Goal: Task Accomplishment & Management: Use online tool/utility

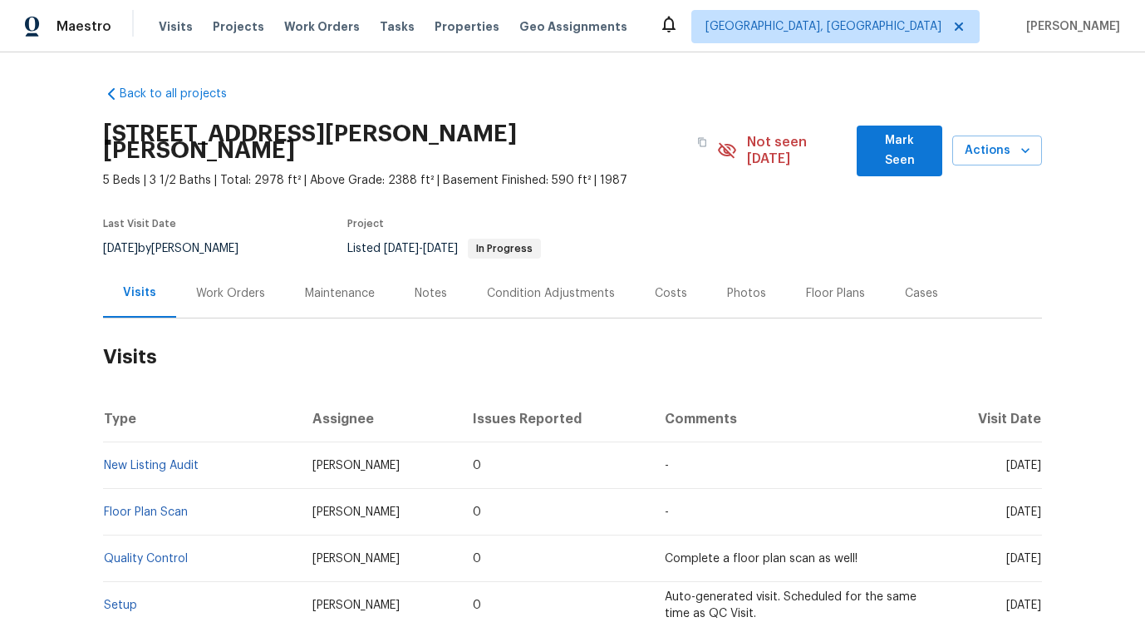
click at [238, 299] on div "Work Orders" at bounding box center [230, 292] width 109 height 49
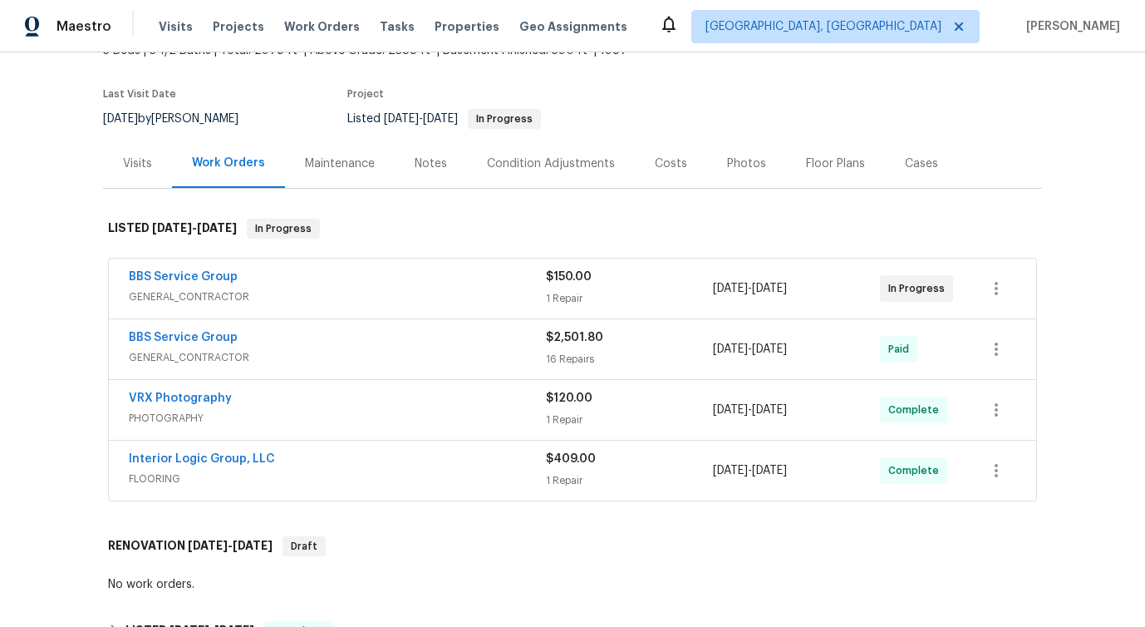
scroll to position [146, 0]
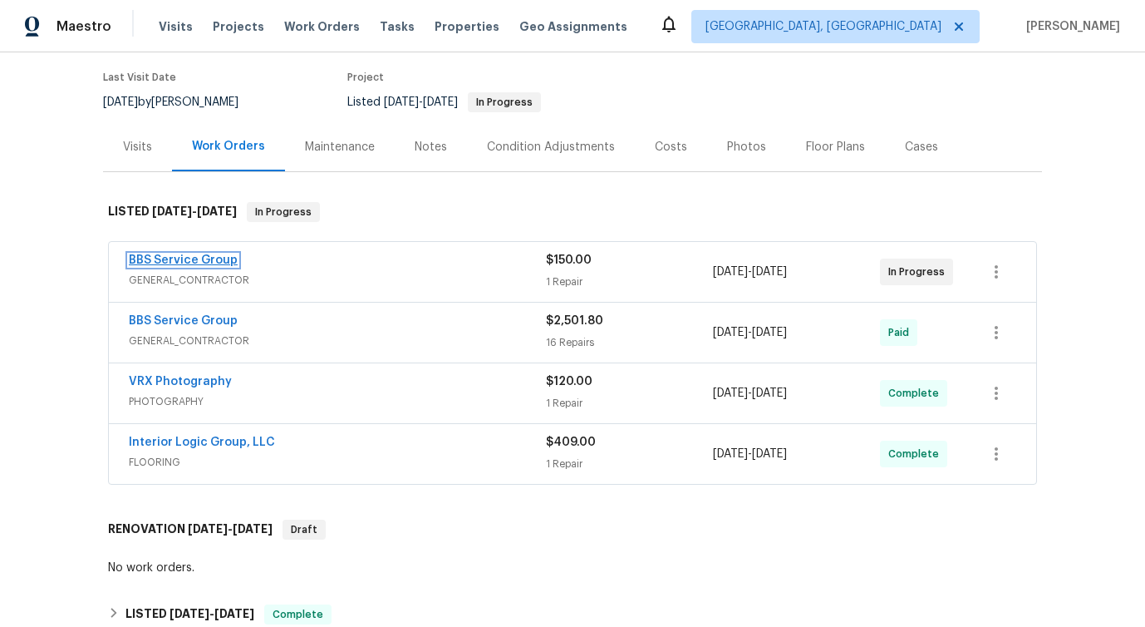
click at [177, 254] on link "BBS Service Group" at bounding box center [183, 260] width 109 height 12
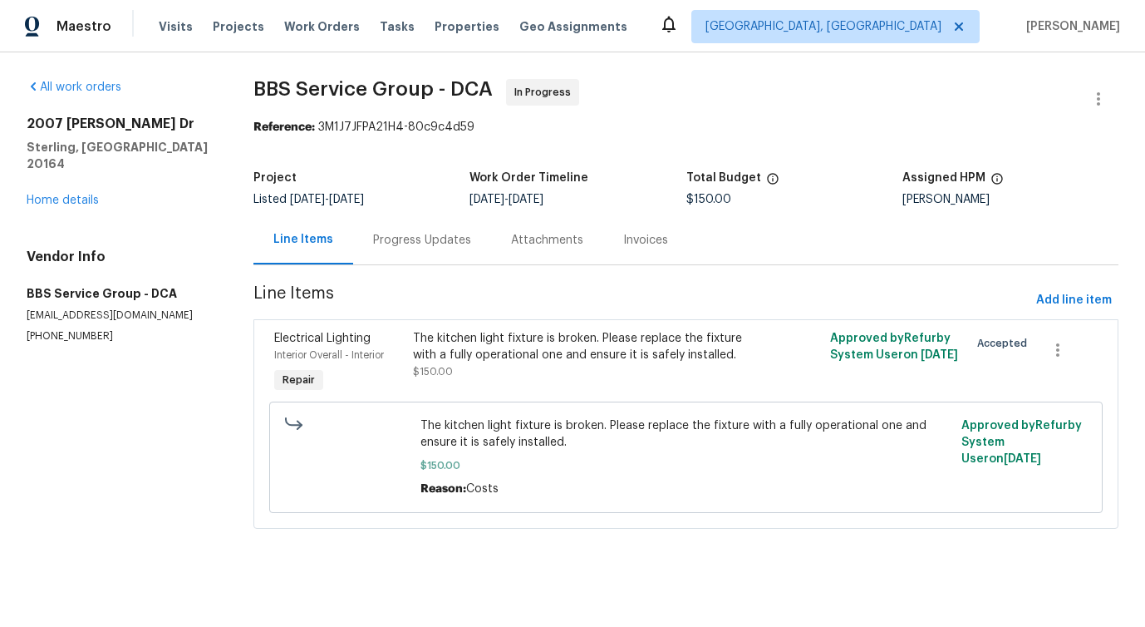
click at [409, 248] on div "Progress Updates" at bounding box center [422, 240] width 98 height 17
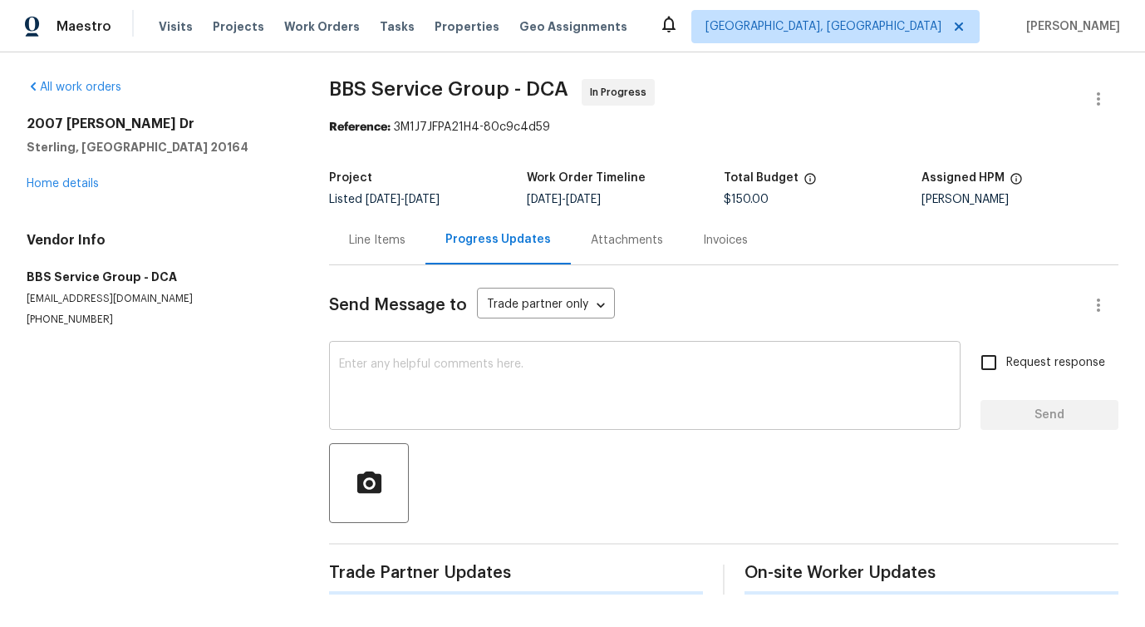
click at [429, 381] on textarea at bounding box center [645, 387] width 612 height 58
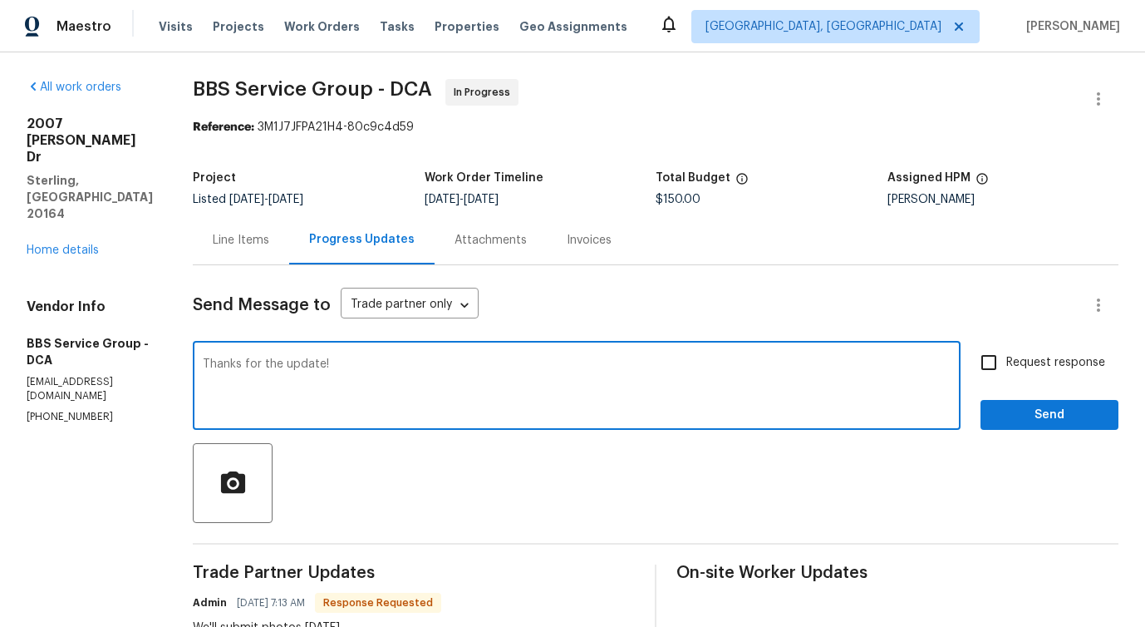
type textarea "Thanks for the update!"
click at [1011, 403] on button "Send" at bounding box center [1050, 415] width 138 height 31
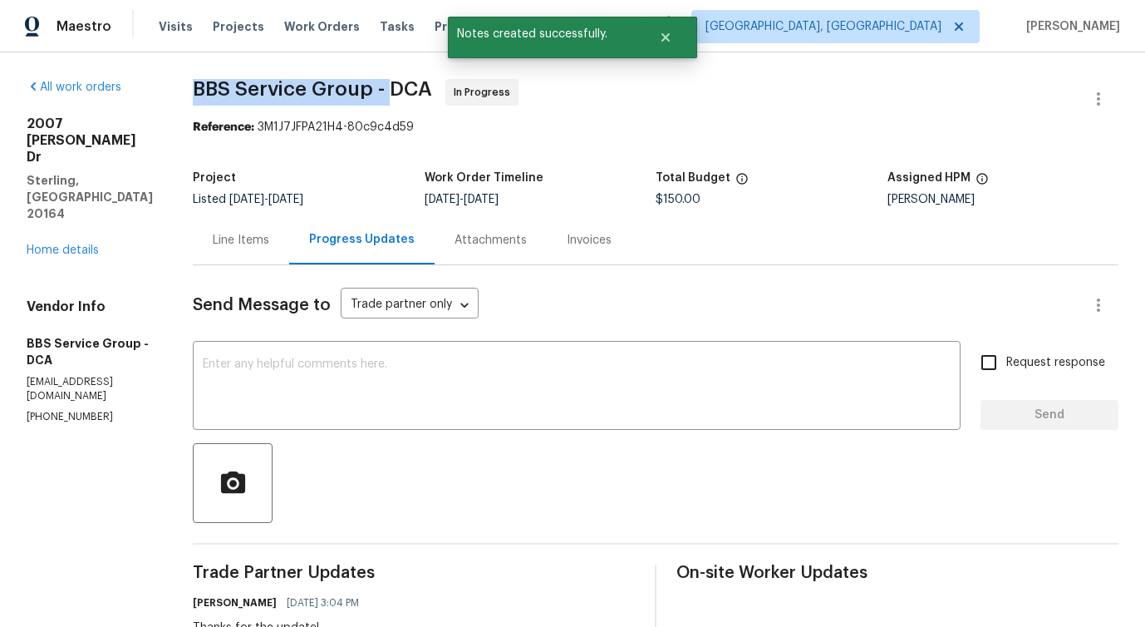
drag, startPoint x: 175, startPoint y: 86, endPoint x: 379, endPoint y: 92, distance: 203.7
copy span "BBS Service Group -"
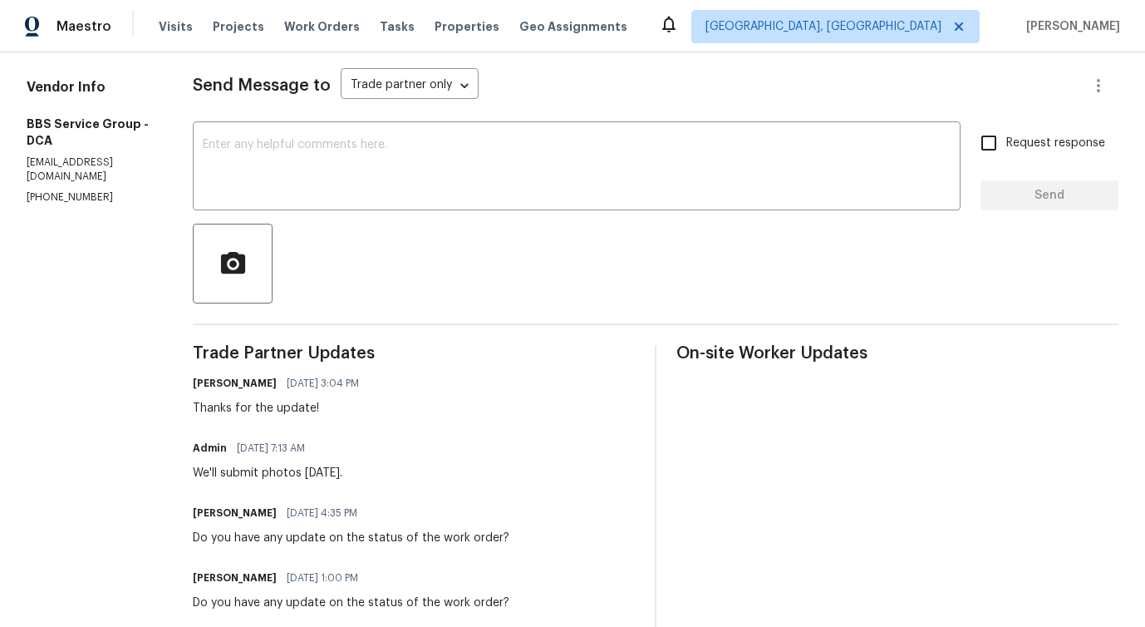
scroll to position [219, 0]
drag, startPoint x: 184, startPoint y: 475, endPoint x: 391, endPoint y: 494, distance: 207.8
copy div "We'll submit photos today. Pavithra Sekar"
click at [308, 472] on div "We'll submit photos today." at bounding box center [268, 473] width 150 height 17
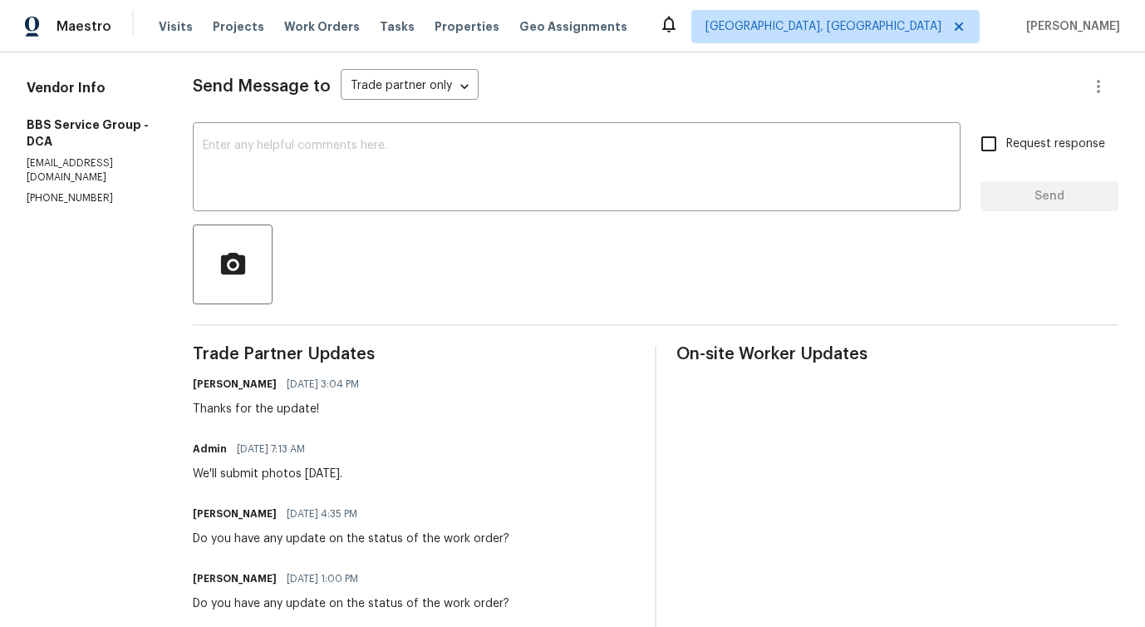
click at [308, 472] on div "We'll submit photos today." at bounding box center [268, 473] width 150 height 17
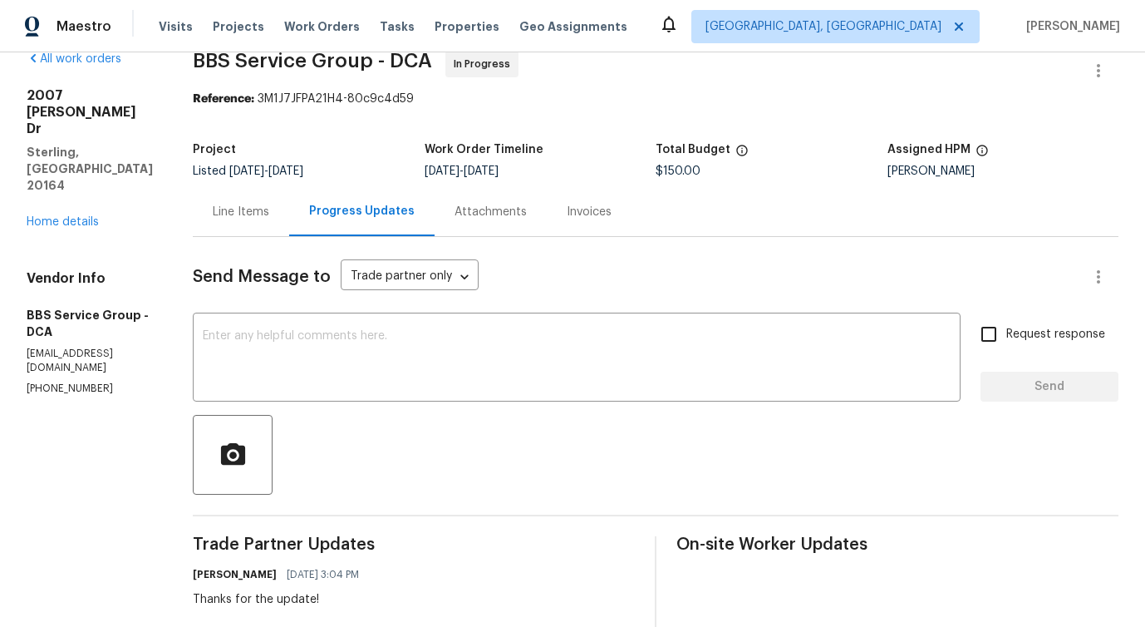
scroll to position [0, 0]
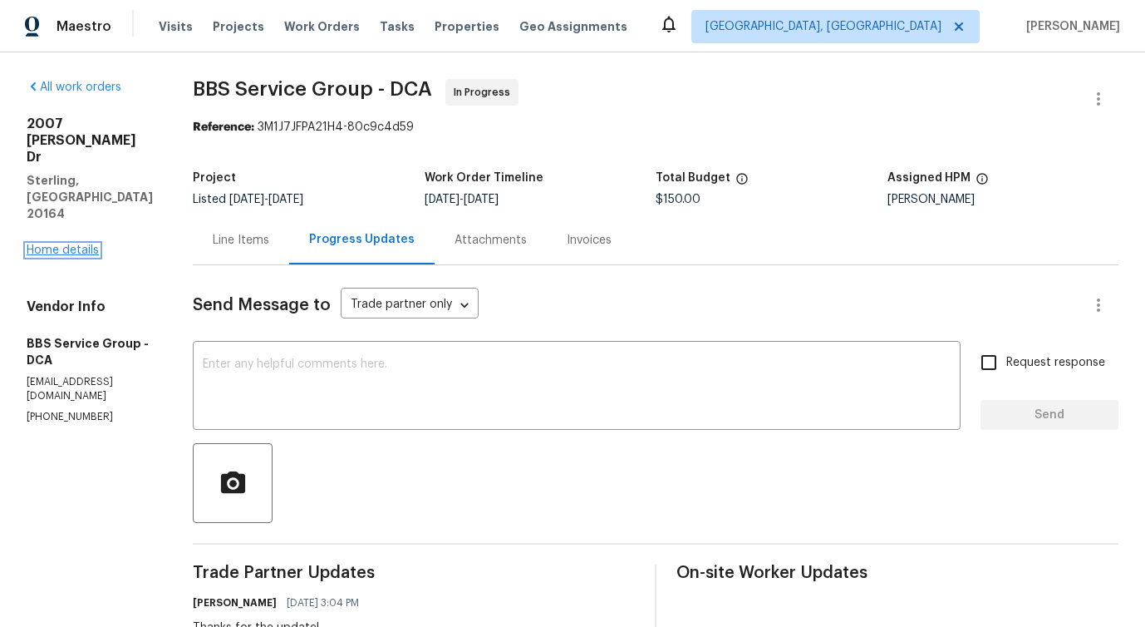
click at [58, 244] on link "Home details" at bounding box center [63, 250] width 72 height 12
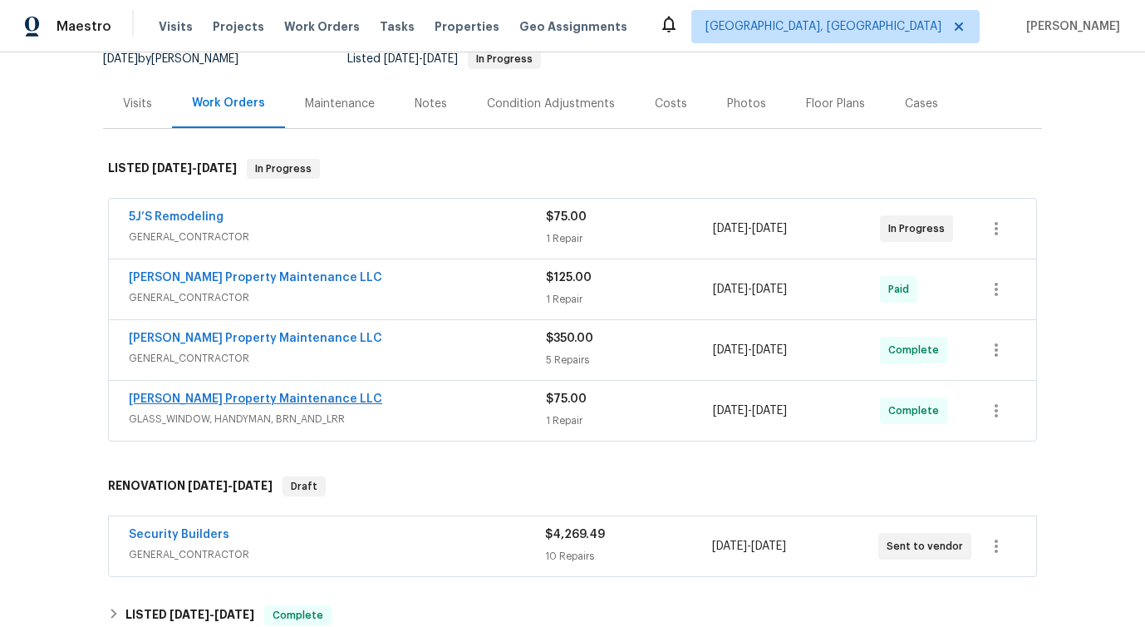
scroll to position [170, 0]
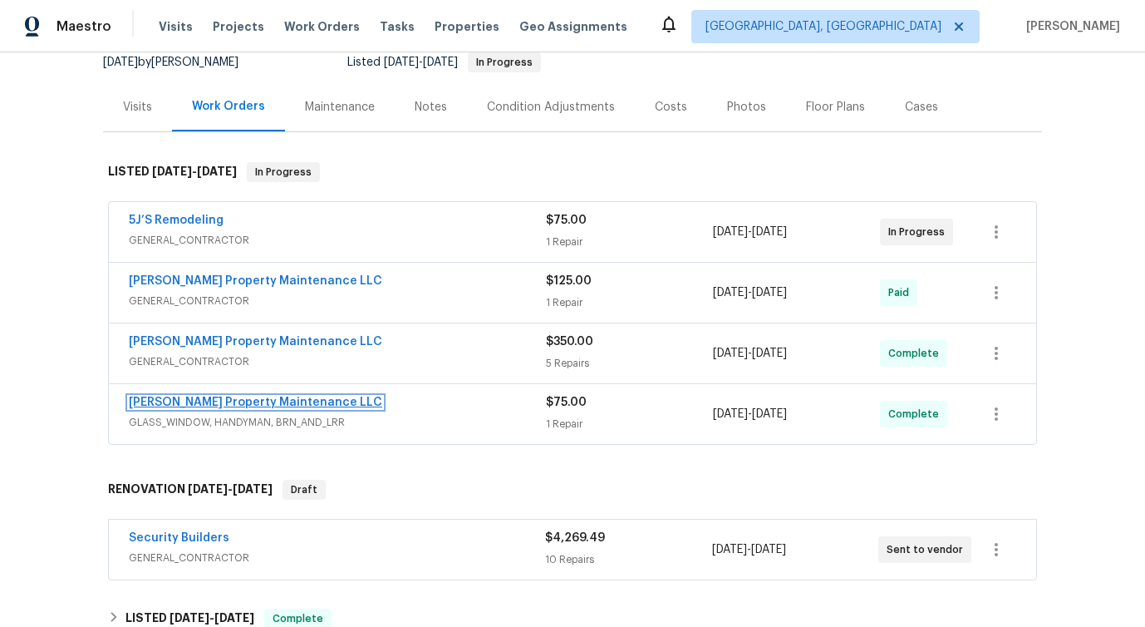
click at [213, 399] on link "Glen Property Maintenance LLC" at bounding box center [255, 402] width 253 height 12
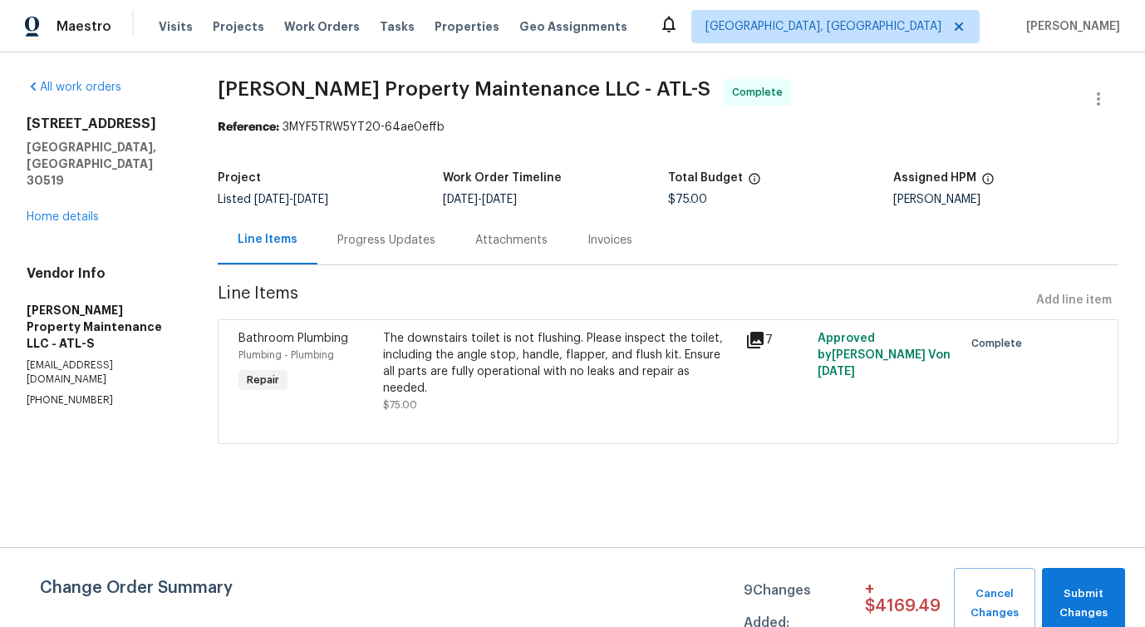
click at [399, 248] on div "Progress Updates" at bounding box center [386, 239] width 138 height 49
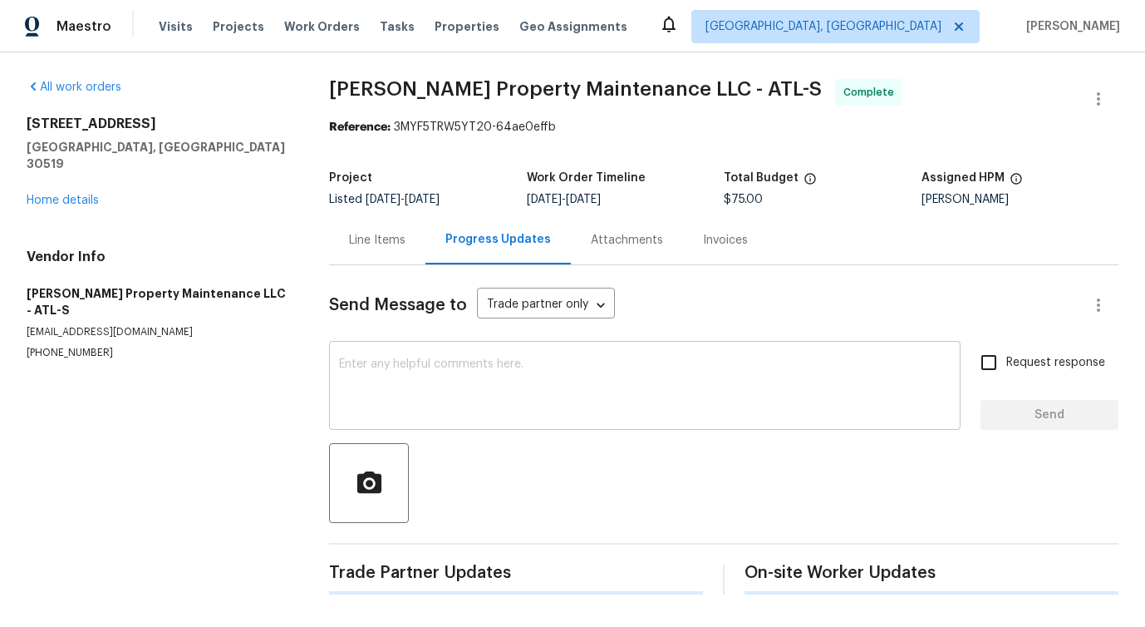
click at [406, 359] on textarea at bounding box center [645, 387] width 612 height 58
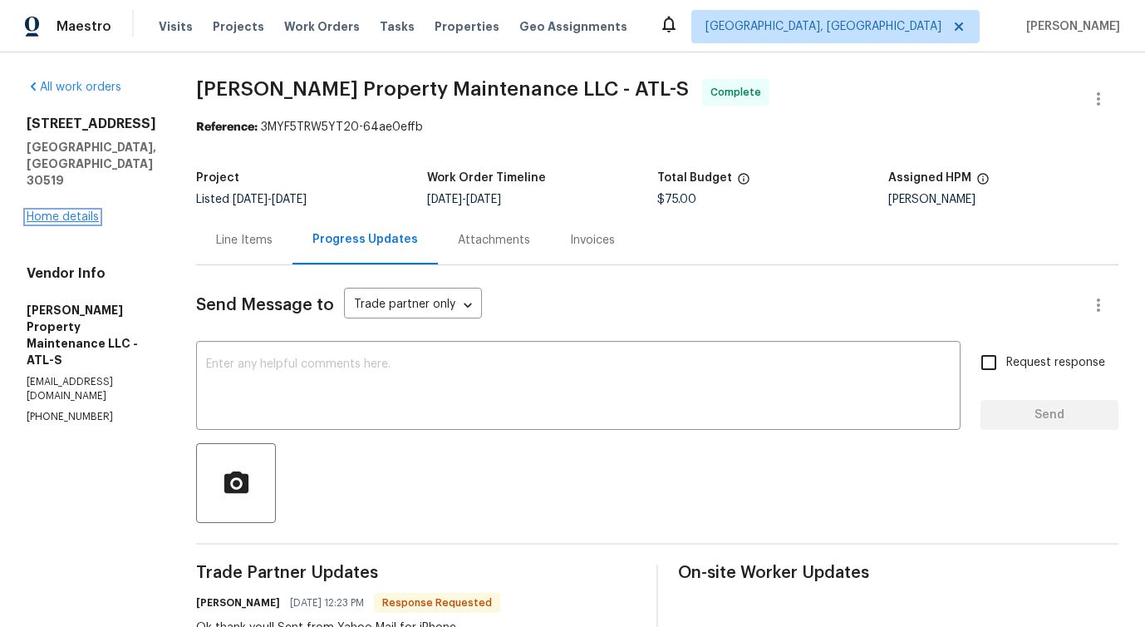
click at [80, 211] on link "Home details" at bounding box center [63, 217] width 72 height 12
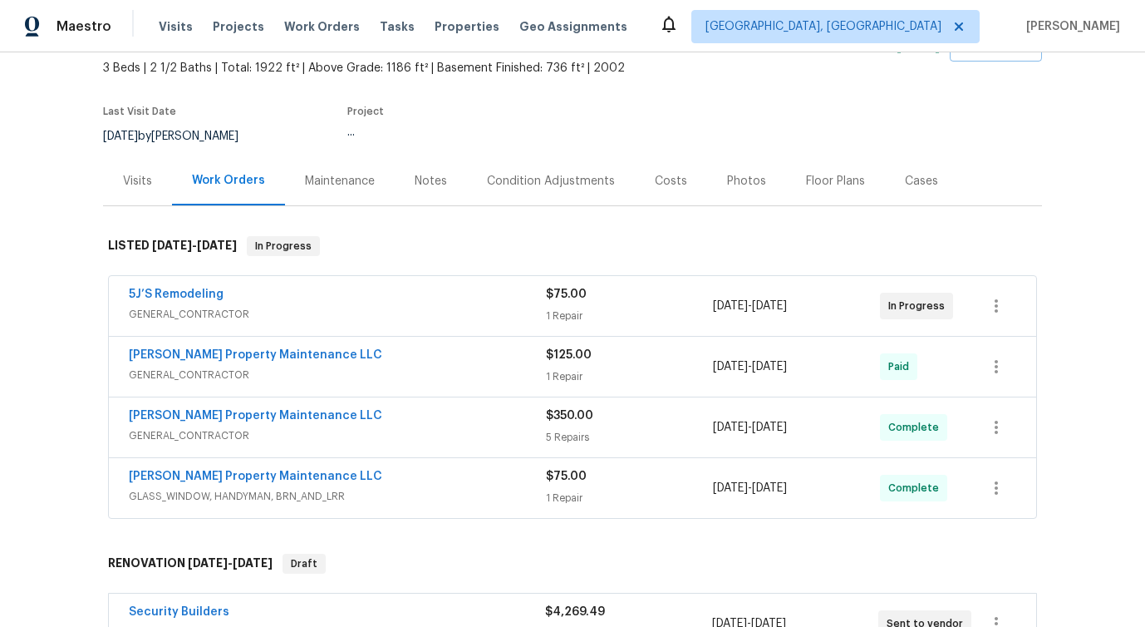
scroll to position [97, 0]
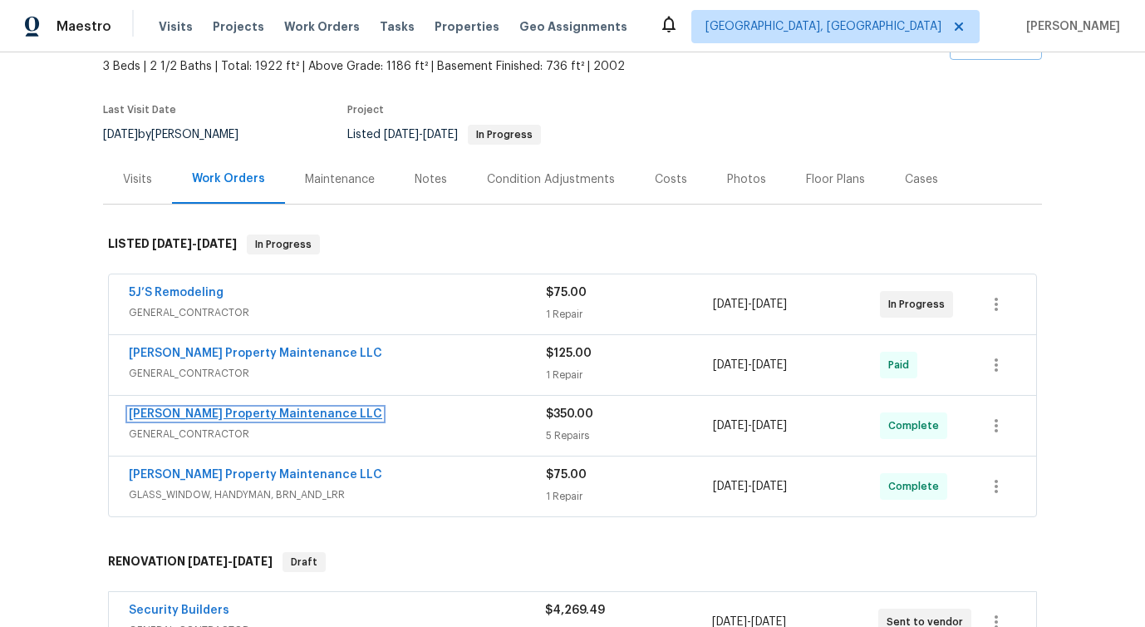
click at [155, 412] on link "Glen Property Maintenance LLC" at bounding box center [255, 414] width 253 height 12
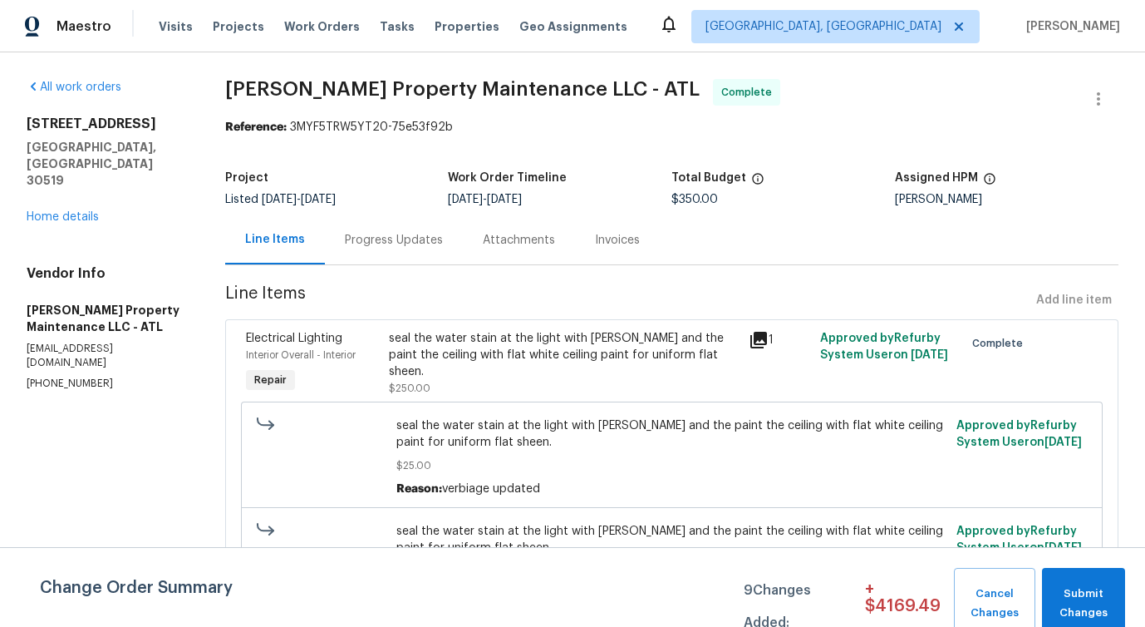
click at [382, 264] on div "Progress Updates" at bounding box center [394, 239] width 138 height 49
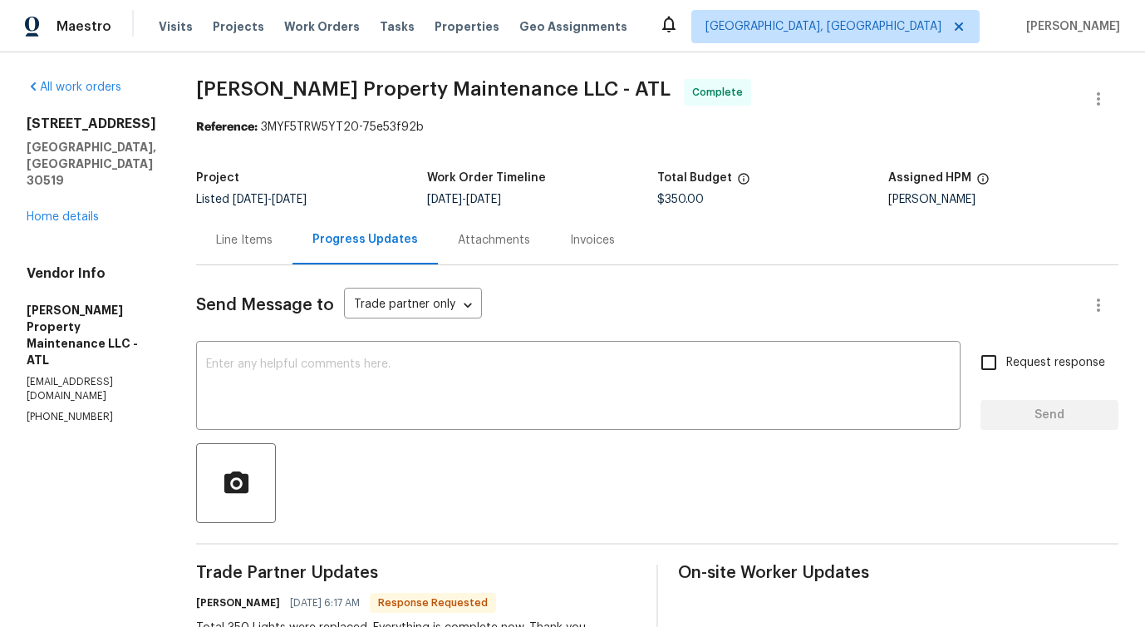
click at [389, 435] on div "Send Message to Trade partner only Trade partner only ​ x ​ Request response Se…" at bounding box center [657, 607] width 922 height 685
click at [367, 386] on textarea at bounding box center [578, 387] width 745 height 58
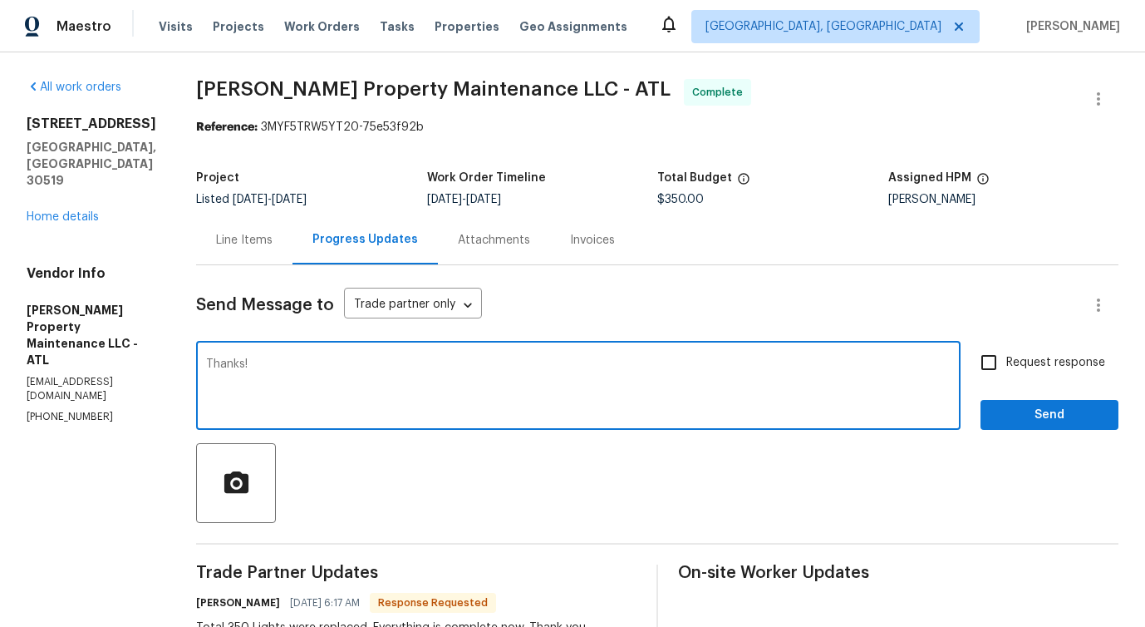
type textarea "Thanks!"
click at [1043, 417] on span "Send" at bounding box center [1049, 415] width 111 height 21
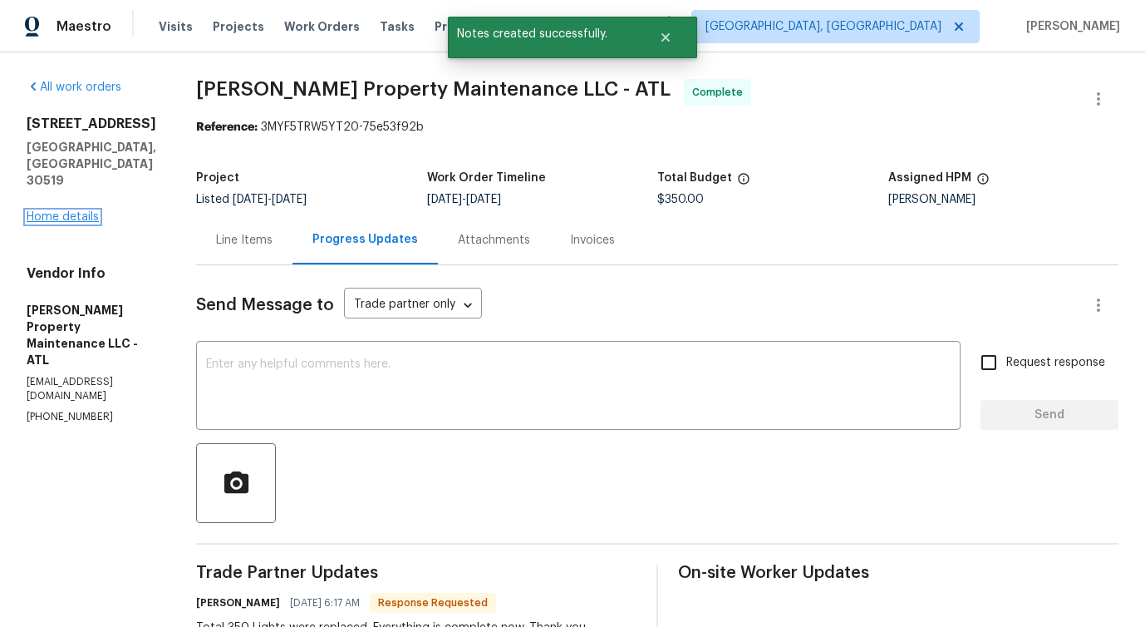
click at [52, 211] on link "Home details" at bounding box center [63, 217] width 72 height 12
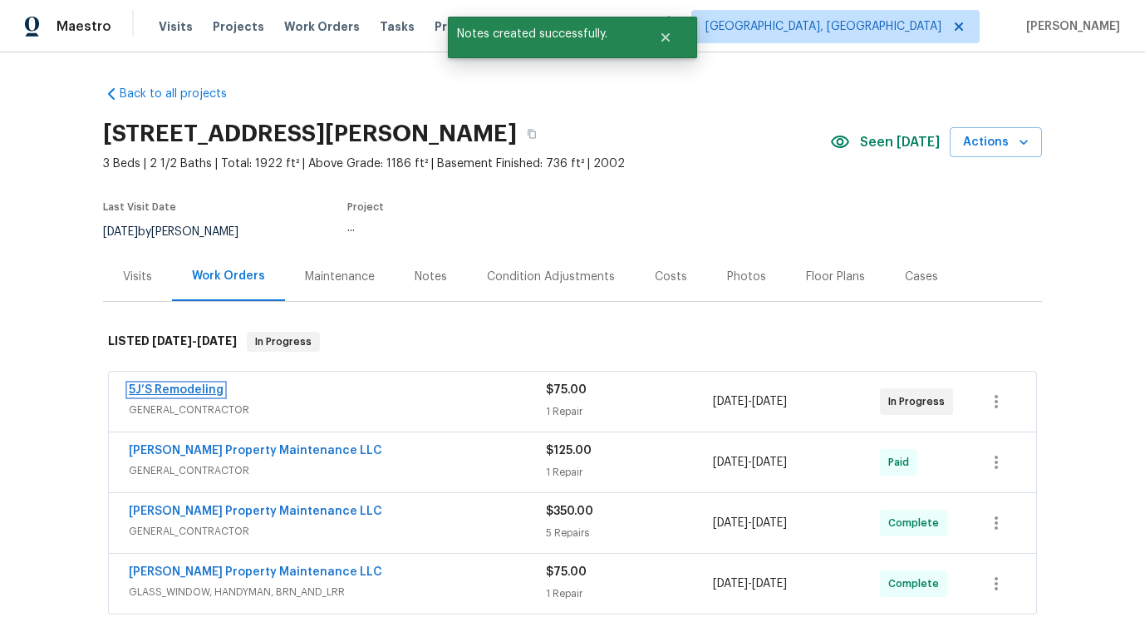
click at [153, 391] on link "5J’S Remodeling" at bounding box center [176, 390] width 95 height 12
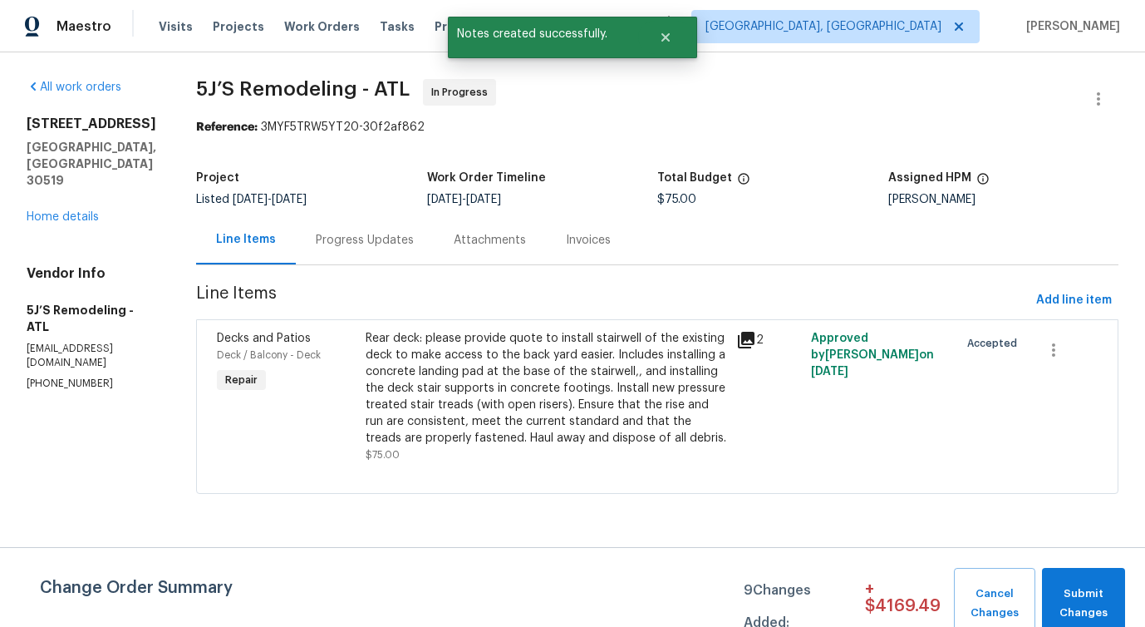
click at [389, 243] on div "Progress Updates" at bounding box center [365, 240] width 98 height 17
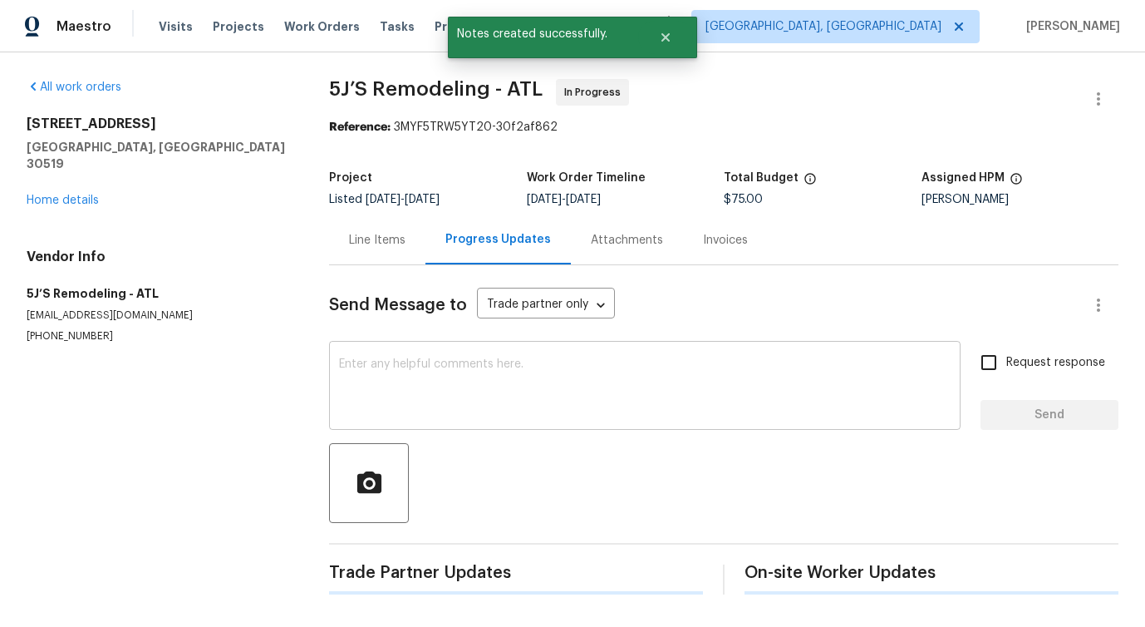
click at [406, 381] on textarea at bounding box center [645, 387] width 612 height 58
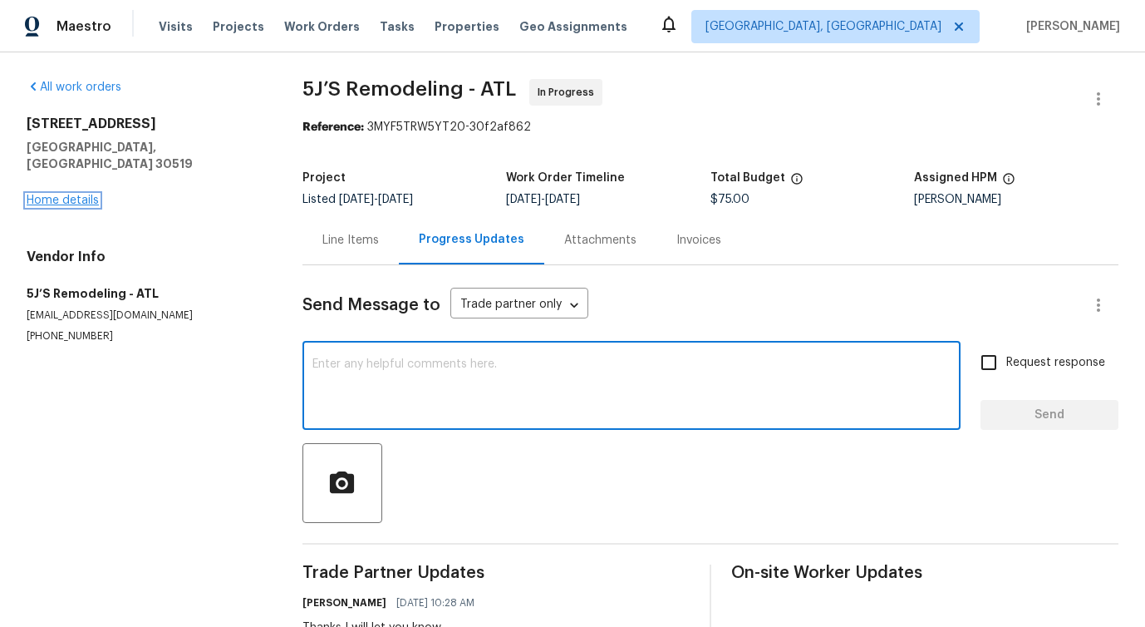
click at [73, 194] on link "Home details" at bounding box center [63, 200] width 72 height 12
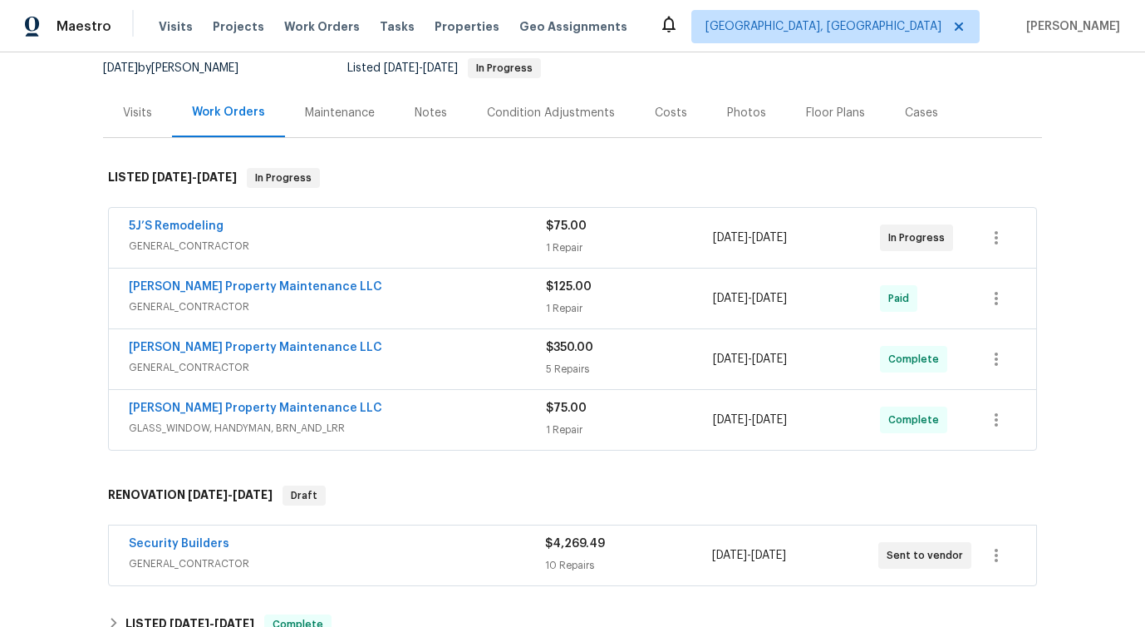
scroll to position [174, 0]
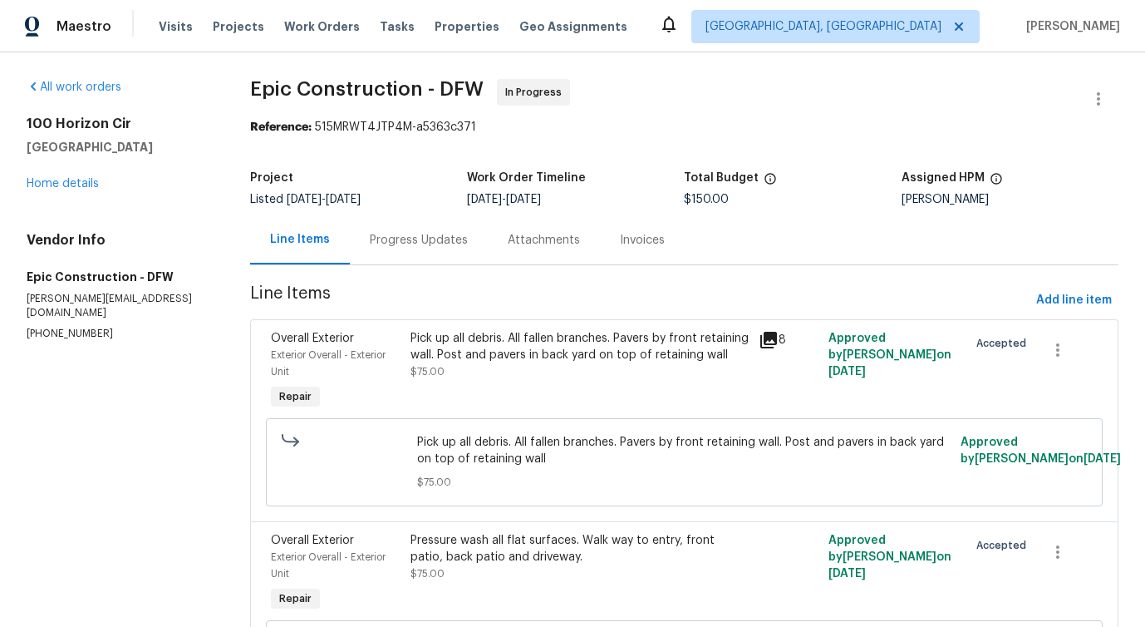
scroll to position [91, 0]
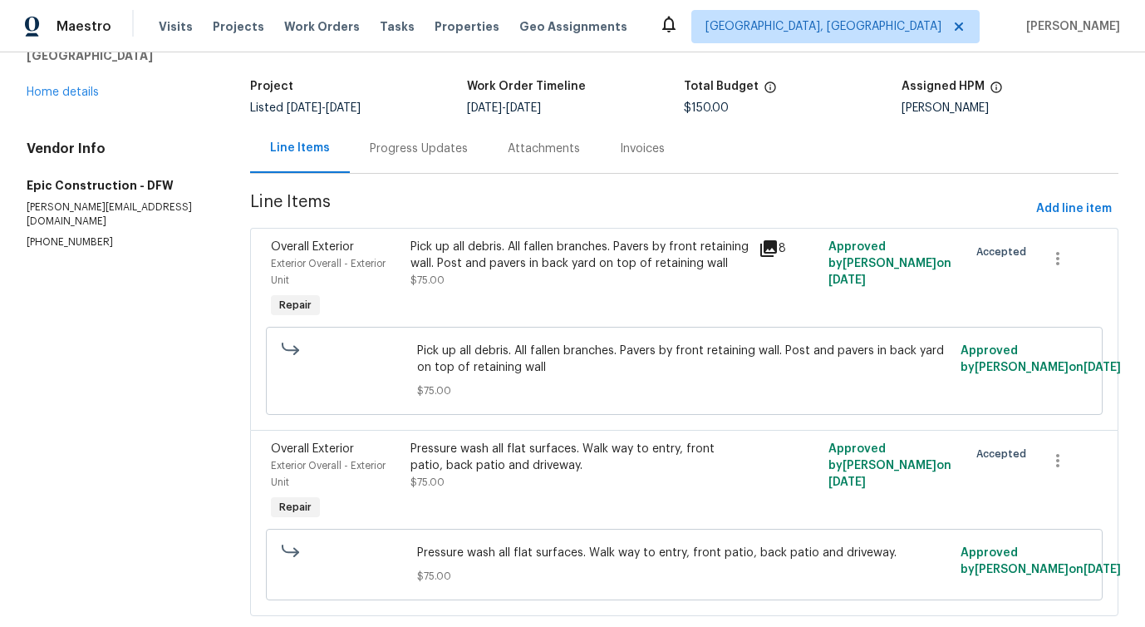
click at [418, 166] on div "Progress Updates" at bounding box center [419, 148] width 138 height 49
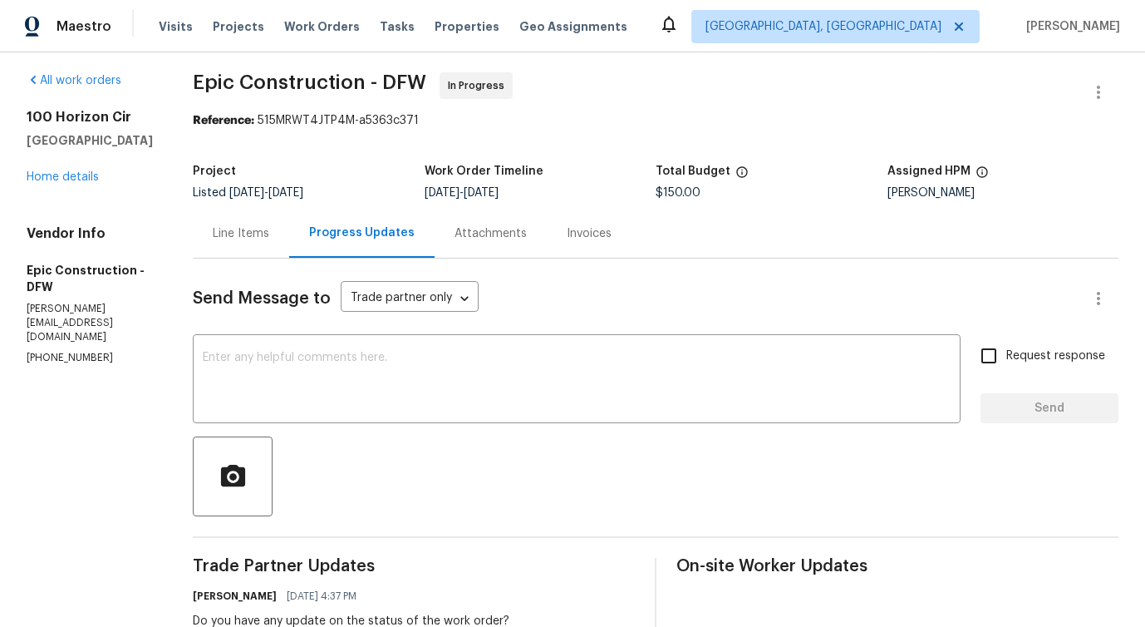
scroll to position [91, 0]
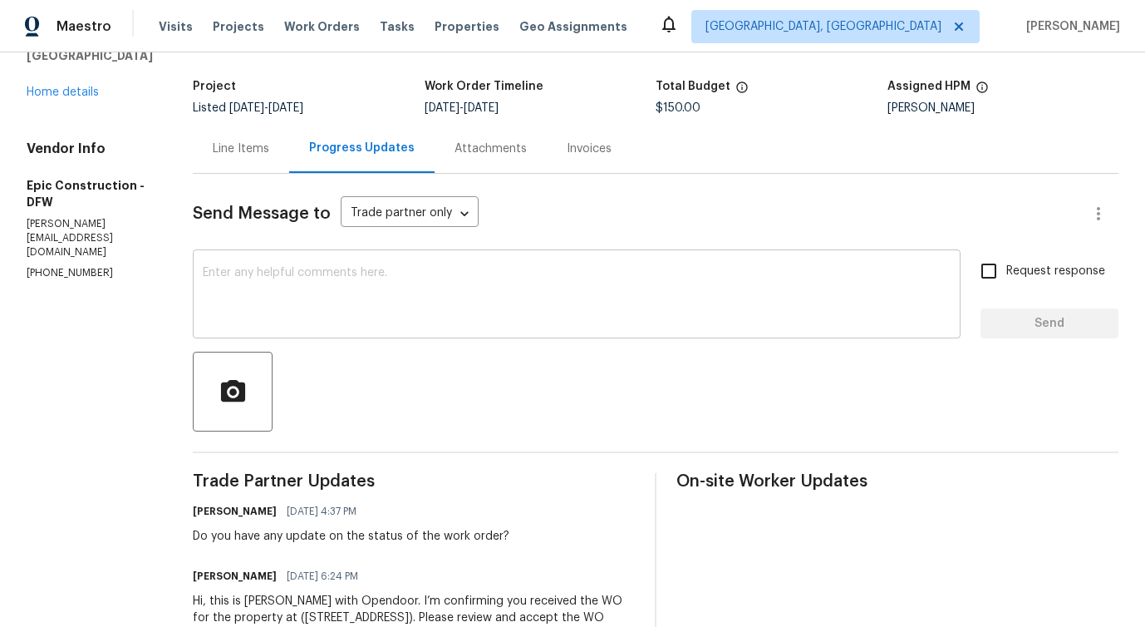
click at [420, 330] on div "x ​" at bounding box center [577, 295] width 768 height 85
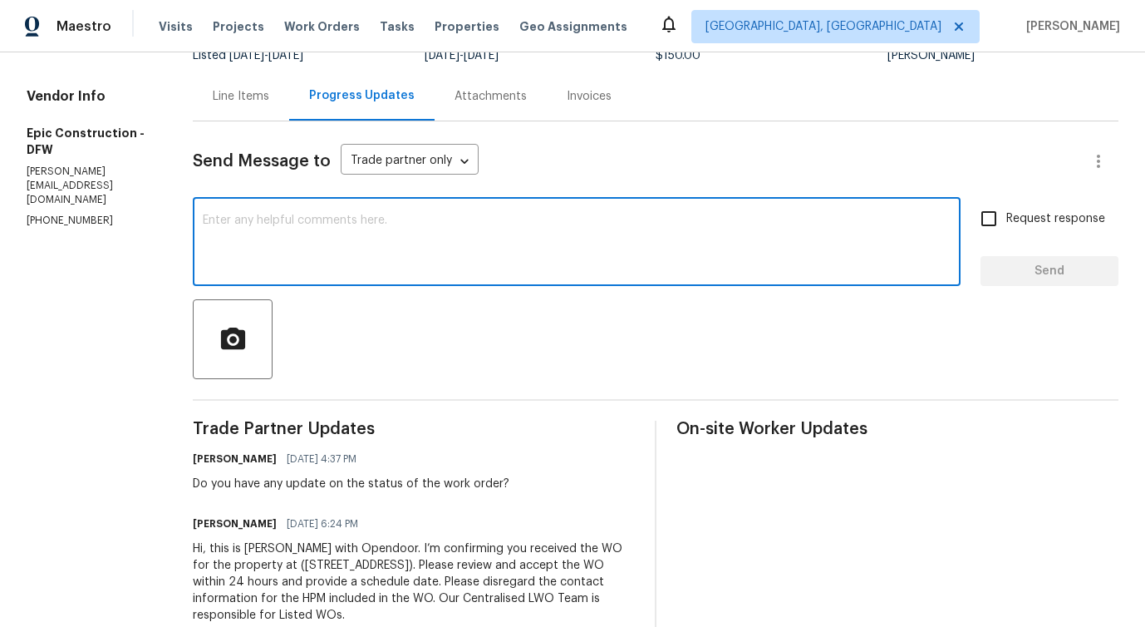
scroll to position [199, 0]
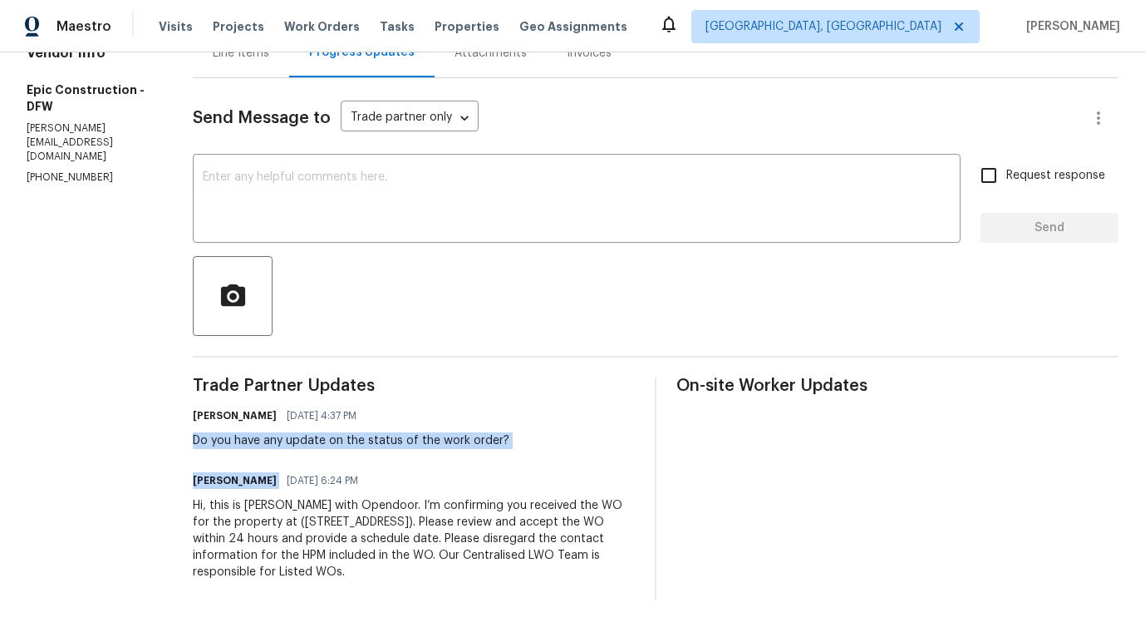
drag, startPoint x: 186, startPoint y: 427, endPoint x: 545, endPoint y: 454, distance: 360.0
click at [545, 454] on div "Trade Partner Updates [PERSON_NAME] [DATE] 4:37 PM Do you have any update on th…" at bounding box center [414, 488] width 442 height 223
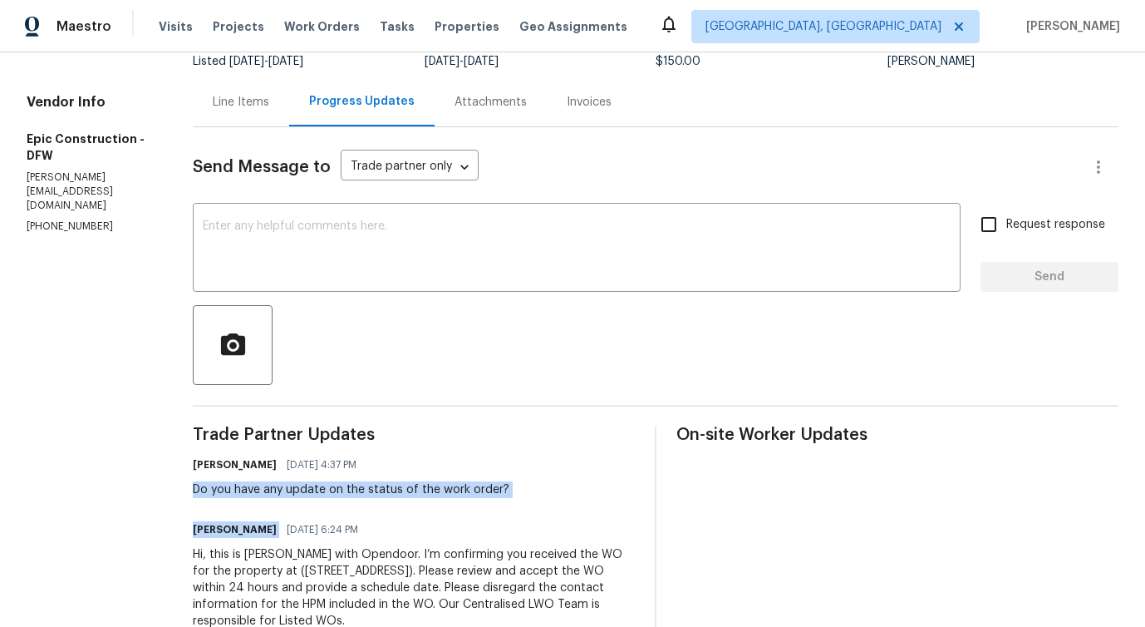
scroll to position [0, 0]
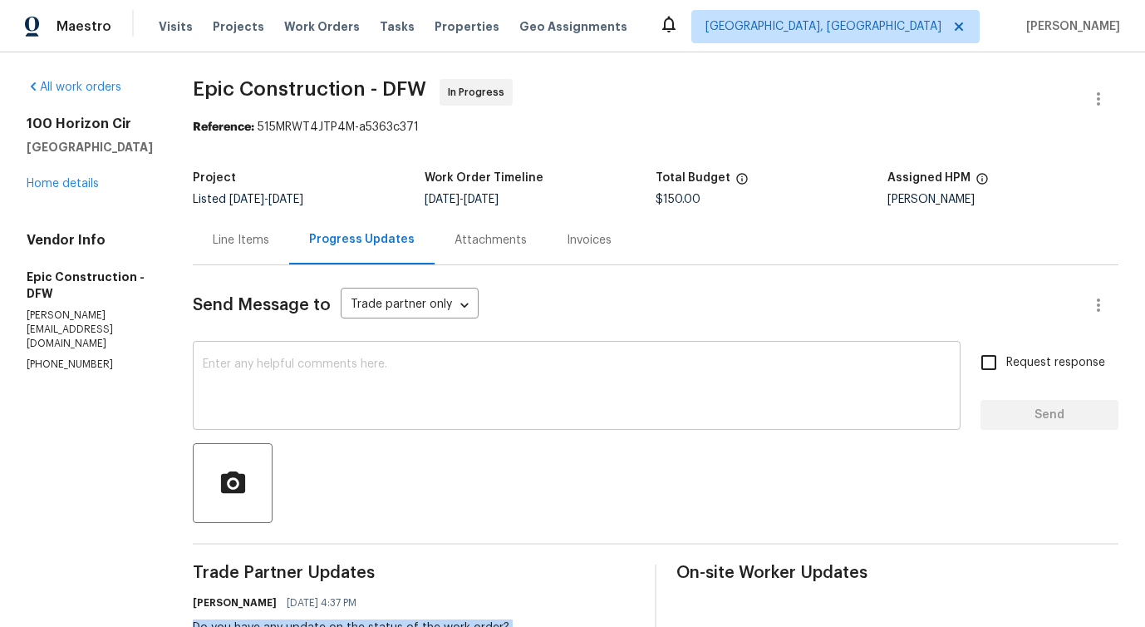
click at [636, 370] on textarea at bounding box center [577, 387] width 748 height 58
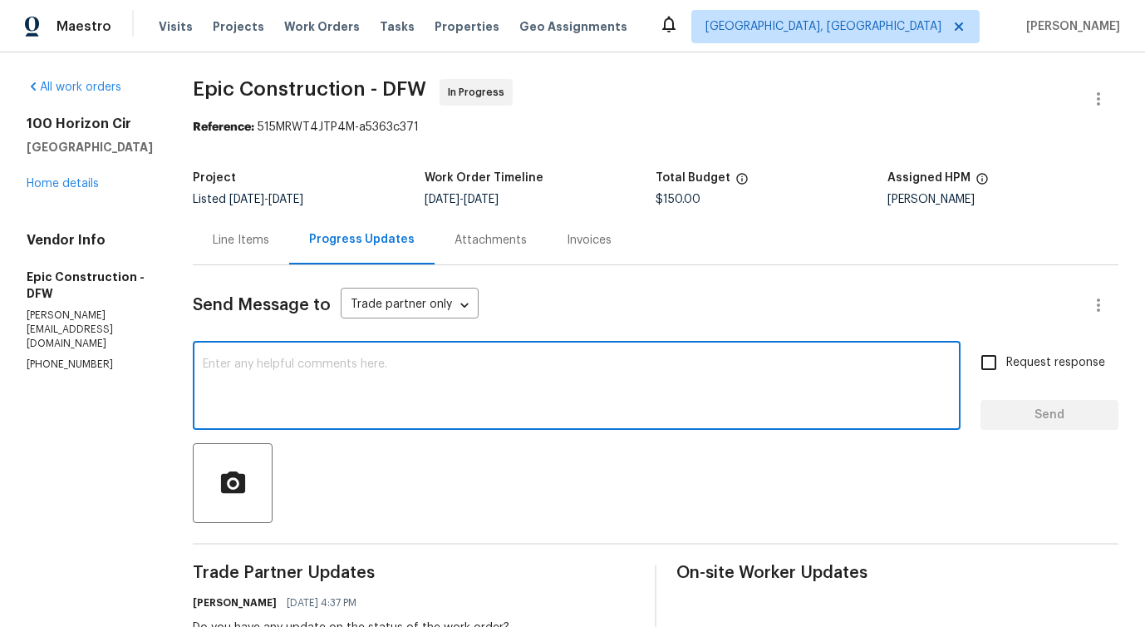
paste textarea "Would you kindly provide us with an update regarding the progress of the work o…"
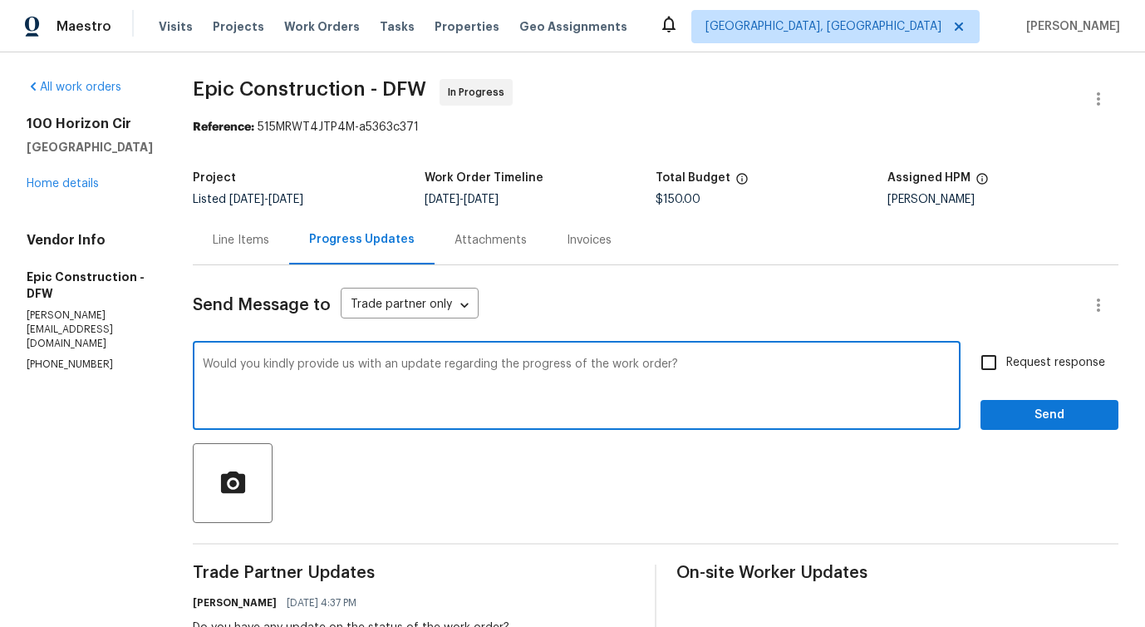
type textarea "Would you kindly provide us with an update regarding the progress of the work o…"
click at [976, 370] on input "Request response" at bounding box center [989, 362] width 35 height 35
checkbox input "true"
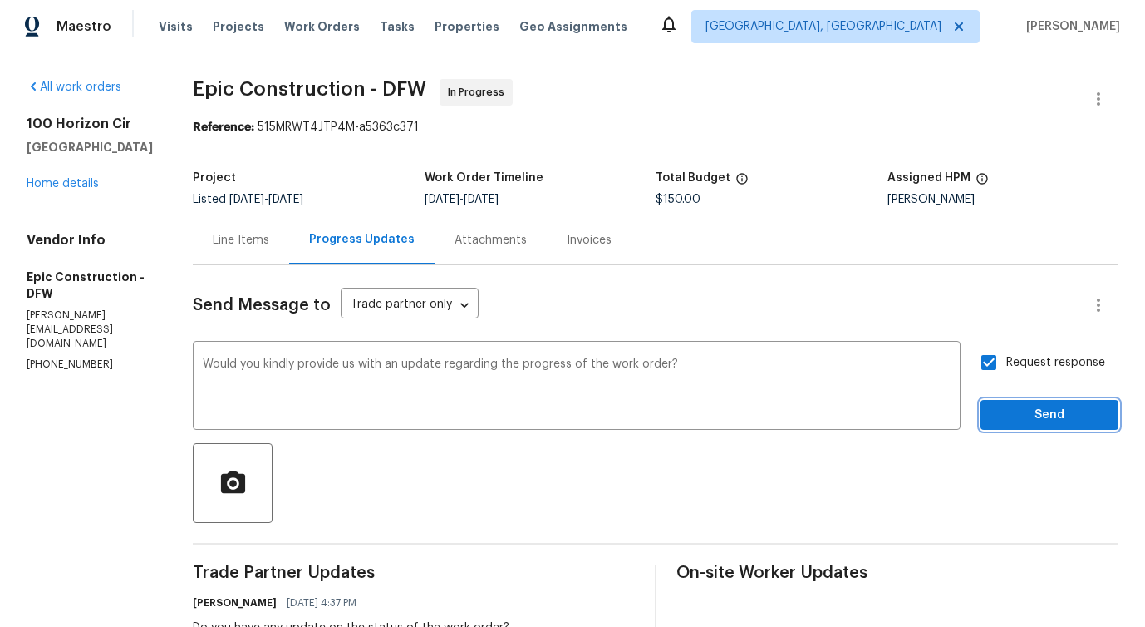
click at [1015, 426] on button "Send" at bounding box center [1050, 415] width 138 height 31
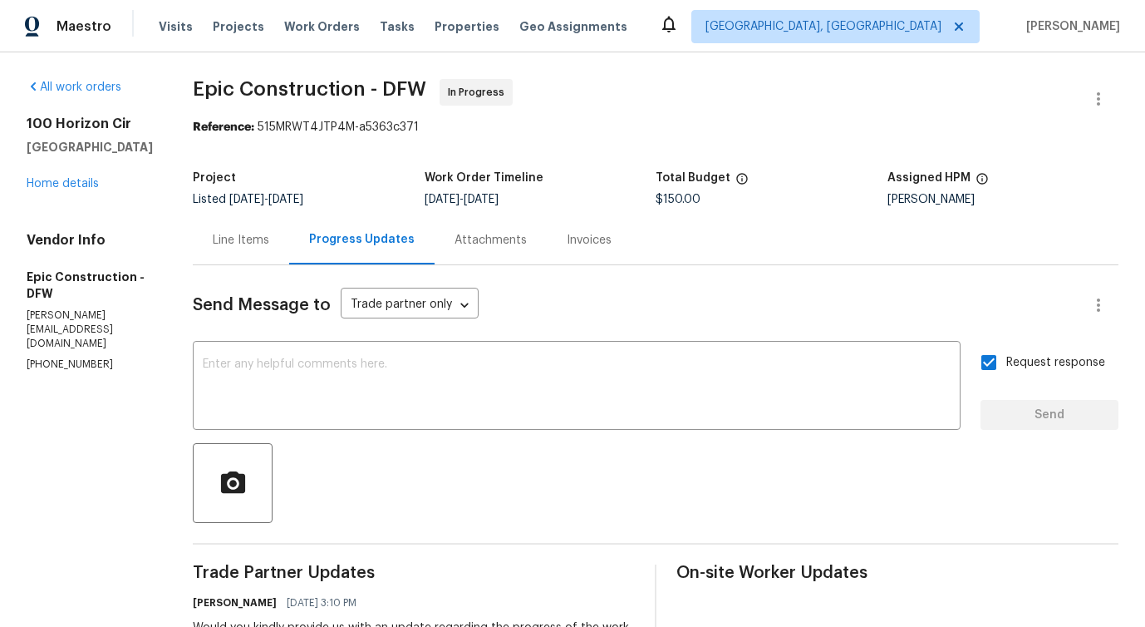
click at [63, 334] on p "kris@epic-constructioninc.com" at bounding box center [90, 329] width 126 height 42
copy p "kris@epic-constructioninc.com"
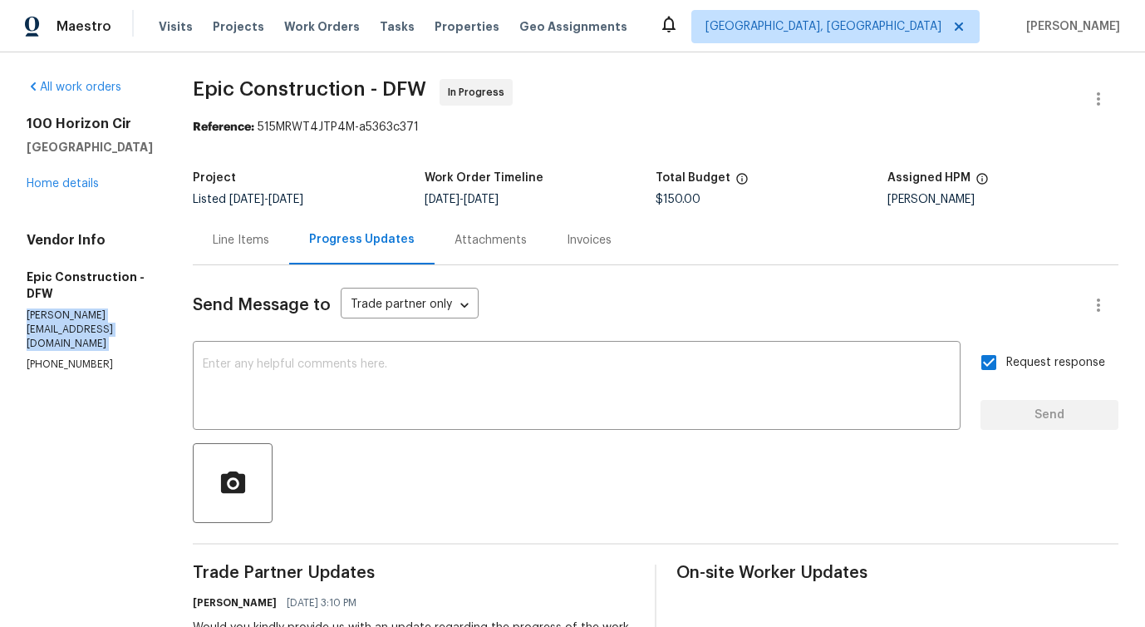
click at [227, 242] on div "Line Items" at bounding box center [241, 240] width 57 height 17
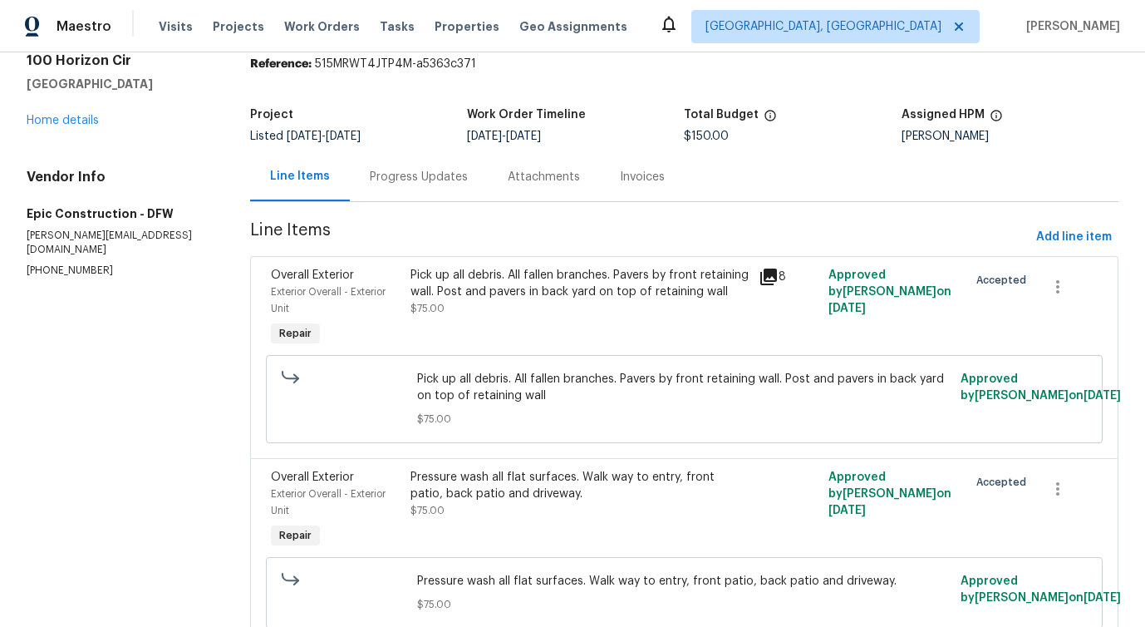
scroll to position [141, 0]
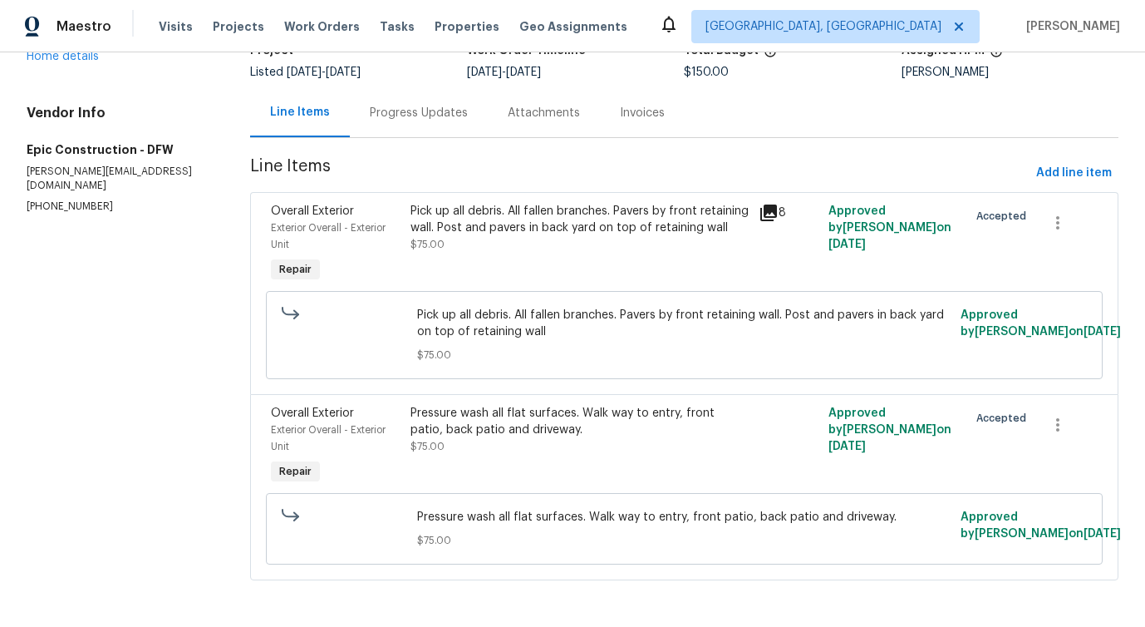
click at [457, 416] on div "Pressure wash all flat surfaces. Walk way to entry, front patio, back patio and…" at bounding box center [580, 421] width 339 height 33
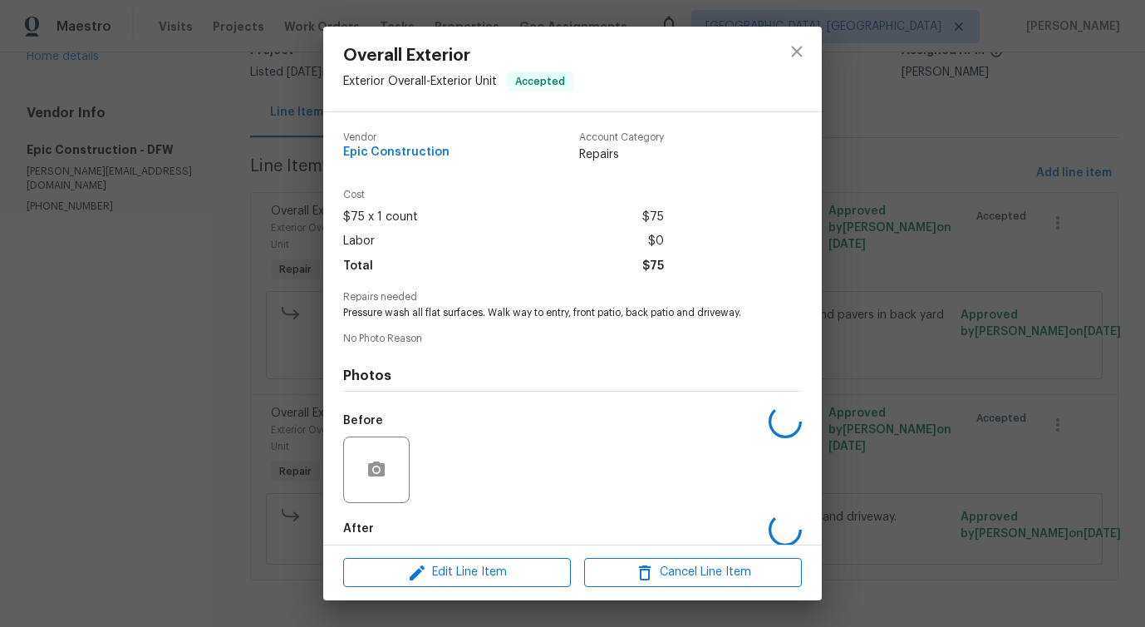
click at [457, 416] on div "Before" at bounding box center [572, 459] width 459 height 108
click at [792, 54] on icon "close" at bounding box center [797, 52] width 20 height 20
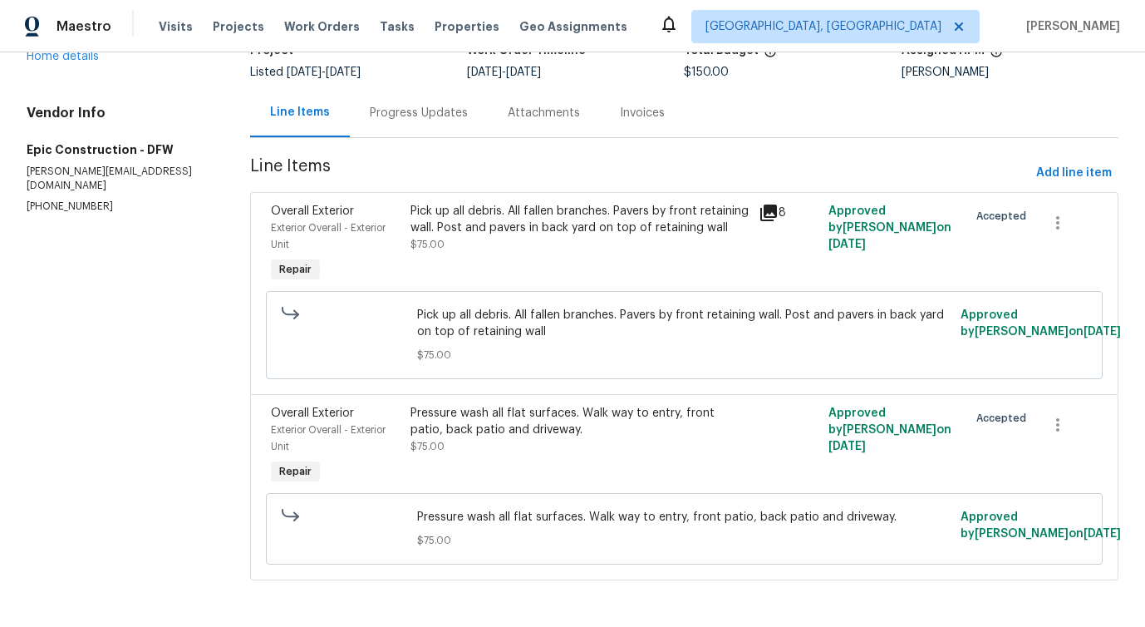
click at [454, 509] on span "Pressure wash all flat surfaces. Walk way to entry, front patio, back patio and…" at bounding box center [684, 517] width 534 height 17
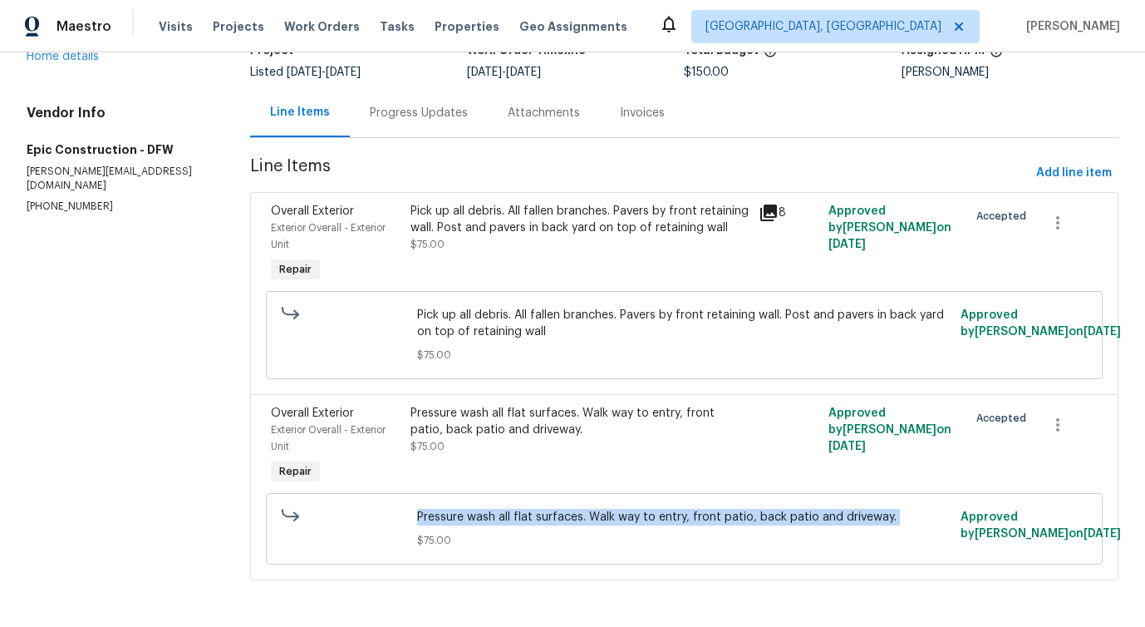
click at [454, 509] on span "Pressure wash all flat surfaces. Walk way to entry, front patio, back patio and…" at bounding box center [684, 517] width 534 height 17
copy span "Pressure wash all flat surfaces. Walk way to entry, front patio, back patio and…"
click at [450, 321] on span "Pick up all debris. All fallen branches. Pavers by front retaining wall. Post a…" at bounding box center [684, 323] width 534 height 33
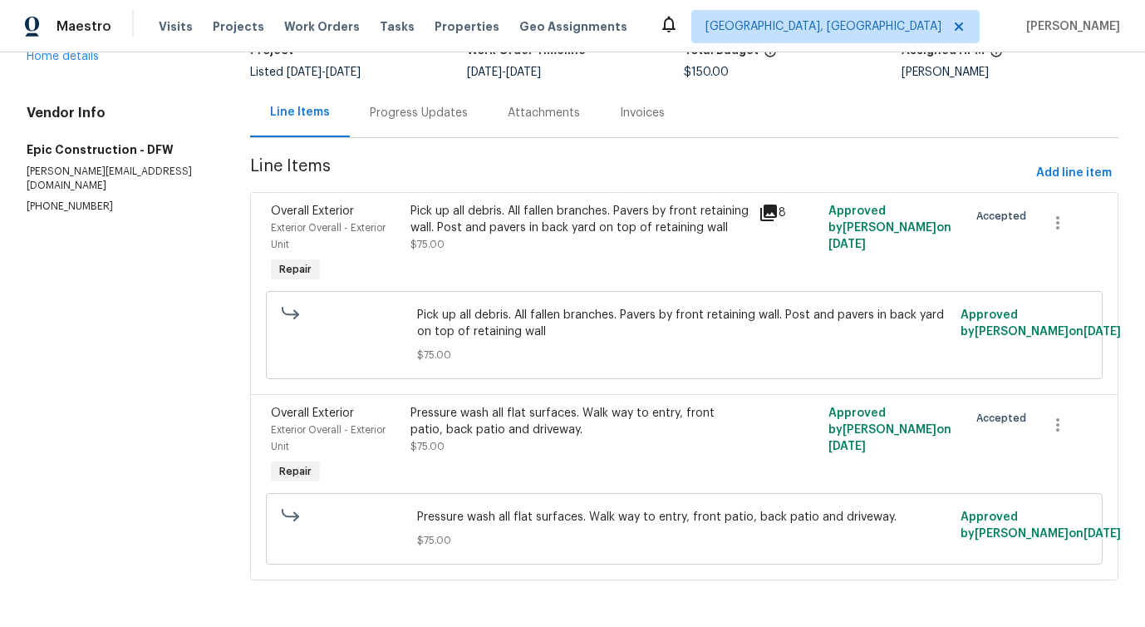
click at [450, 321] on span "Pick up all debris. All fallen branches. Pavers by front retaining wall. Post a…" at bounding box center [684, 323] width 534 height 33
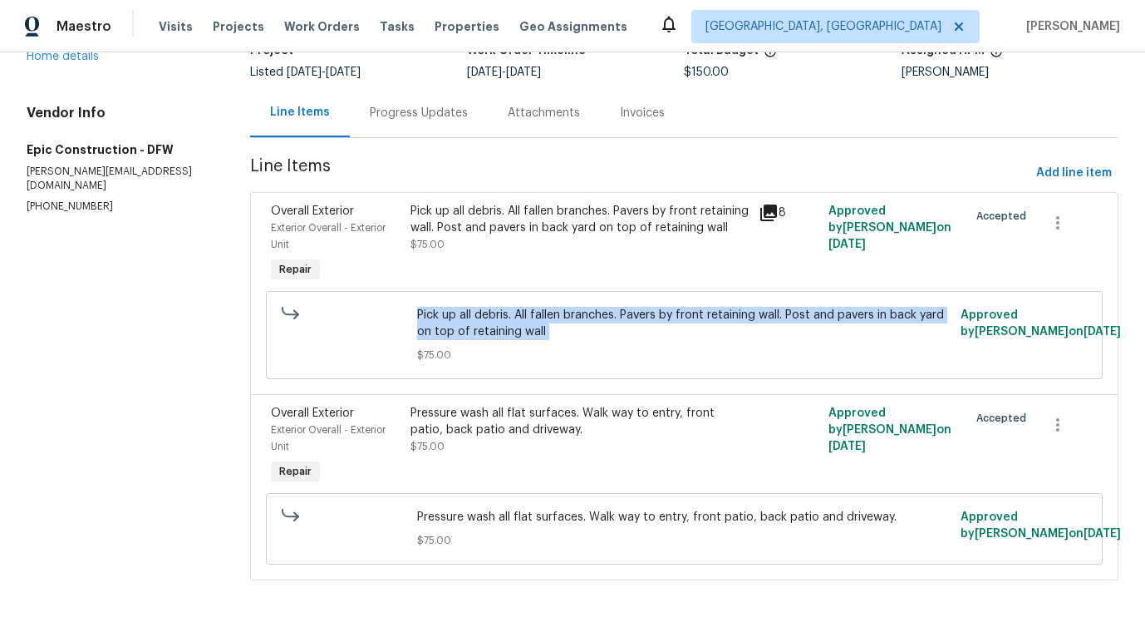
copy span "Pick up all debris. All fallen branches. Pavers by front retaining wall. Post a…"
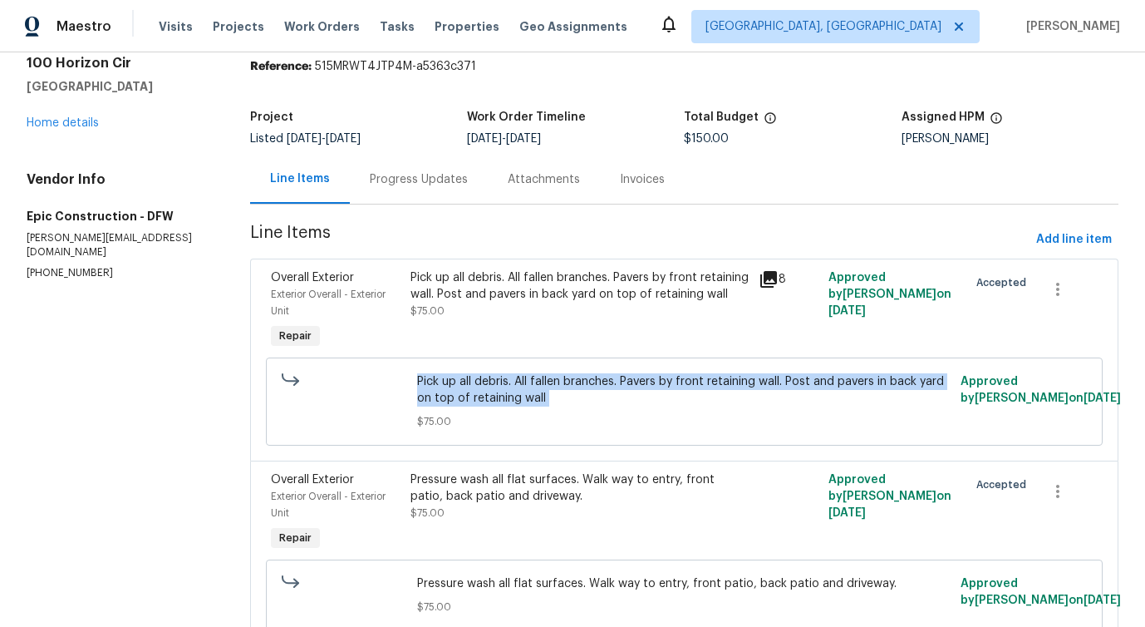
scroll to position [0, 0]
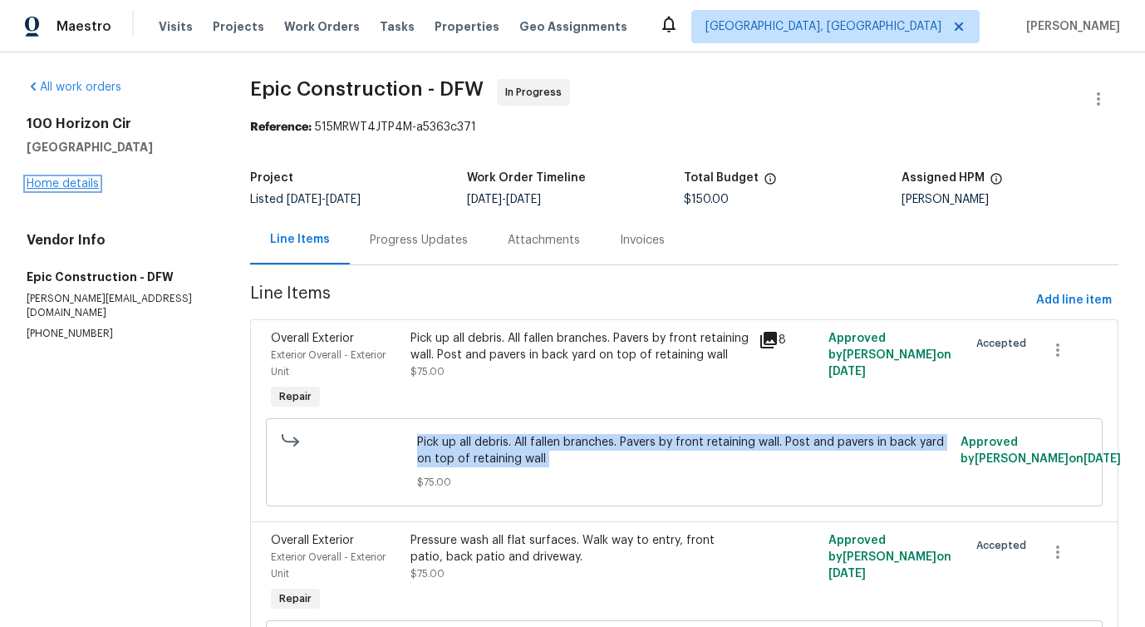
click at [91, 183] on link "Home details" at bounding box center [63, 184] width 72 height 12
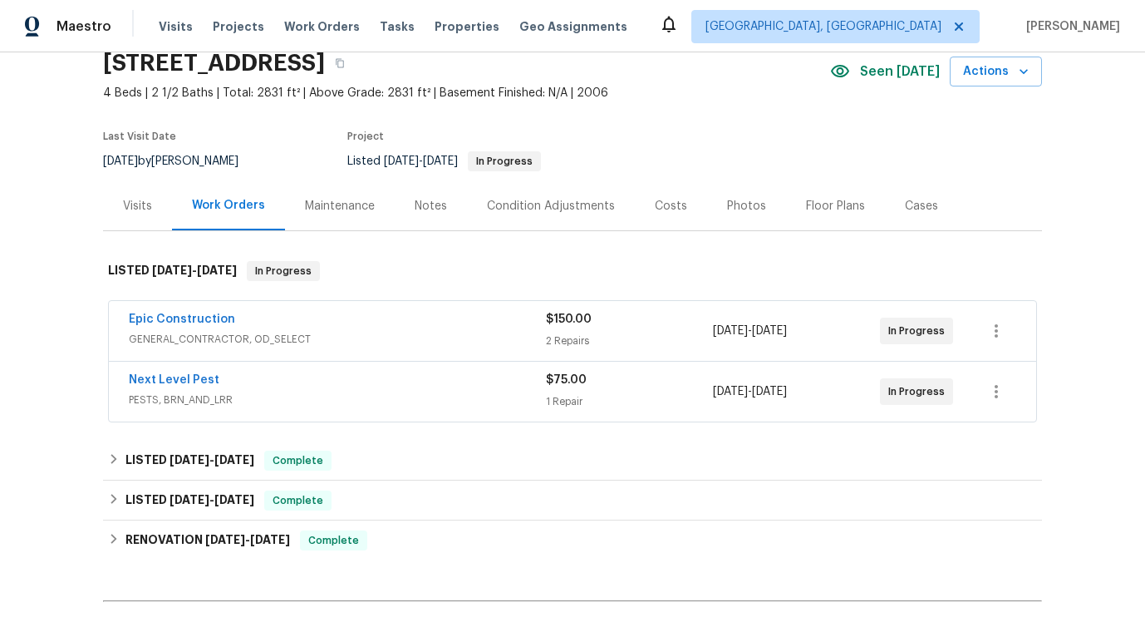
scroll to position [89, 0]
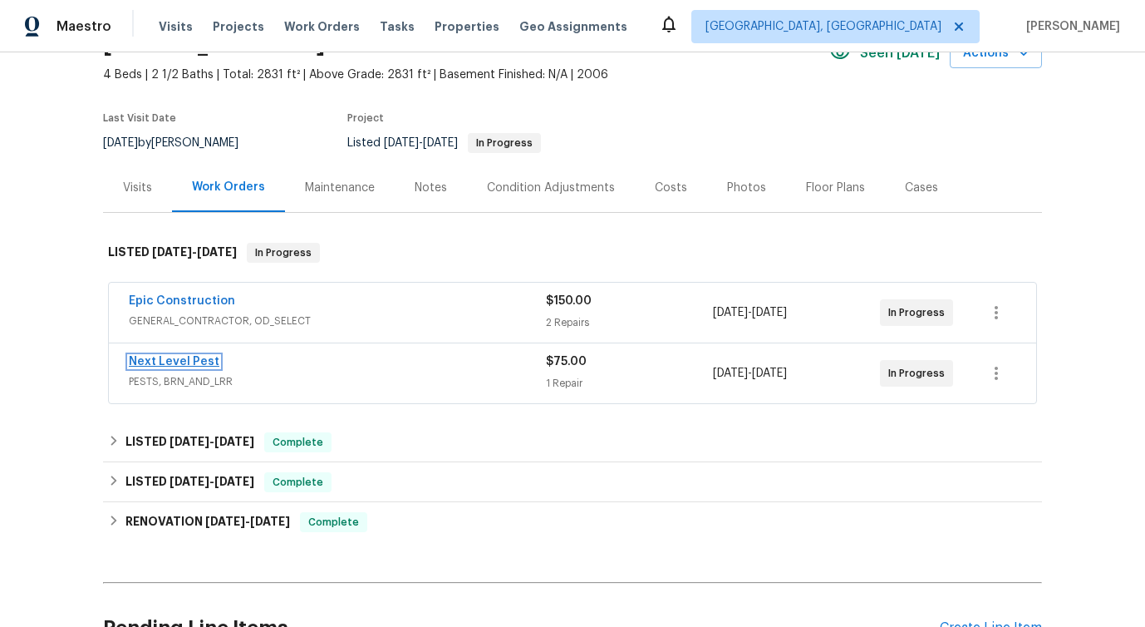
click at [156, 357] on link "Next Level Pest" at bounding box center [174, 362] width 91 height 12
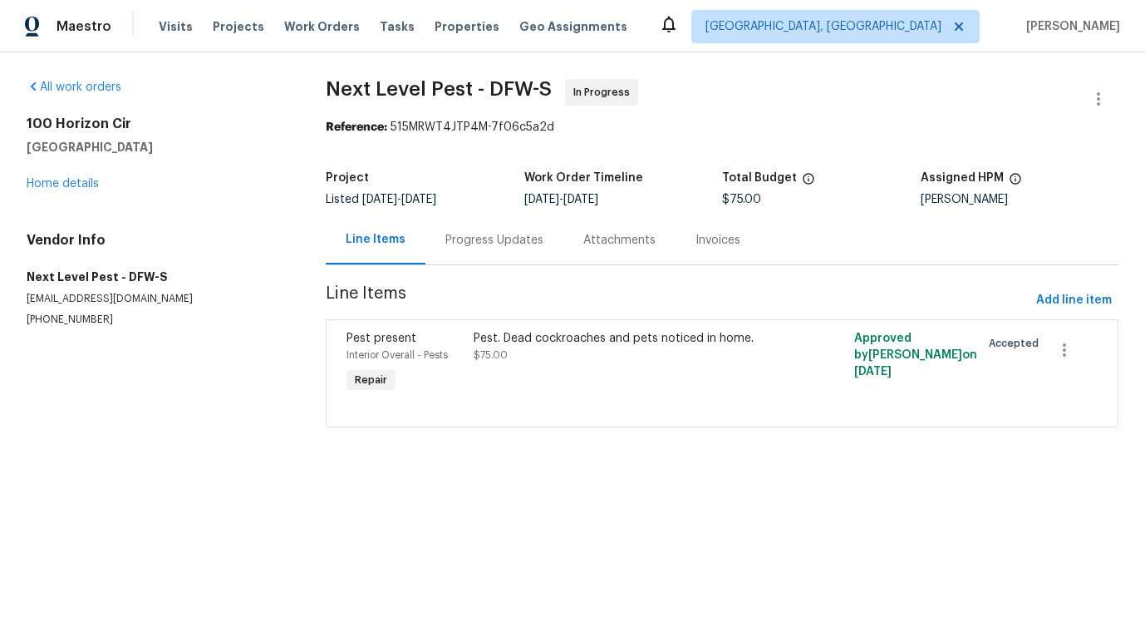
click at [480, 243] on div "Progress Updates" at bounding box center [494, 240] width 98 height 17
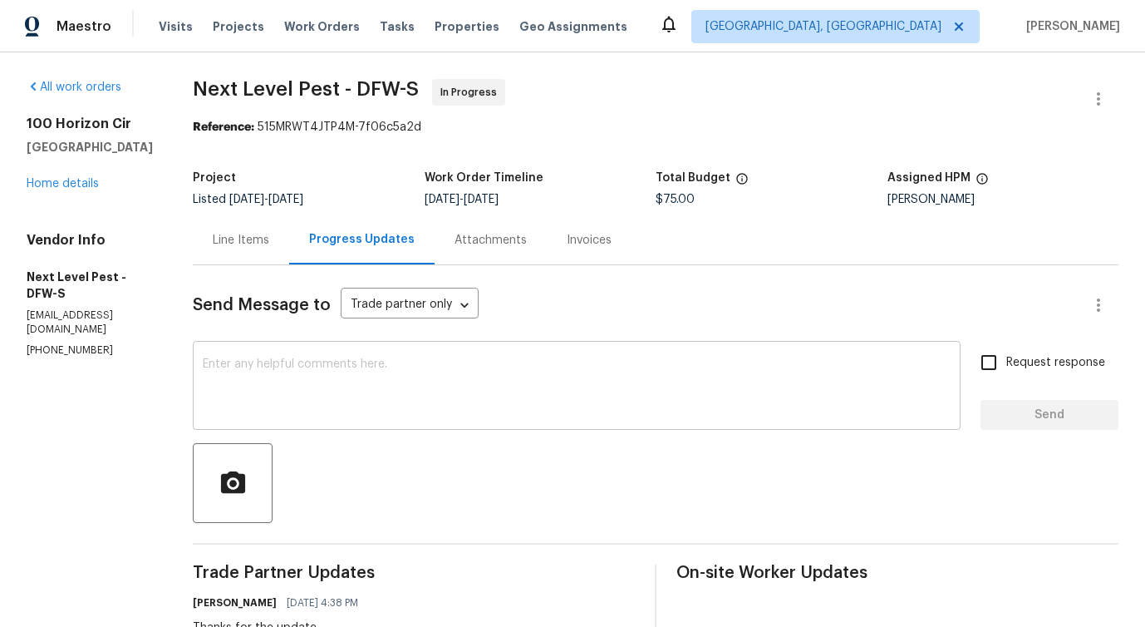
click at [401, 411] on textarea at bounding box center [577, 387] width 748 height 58
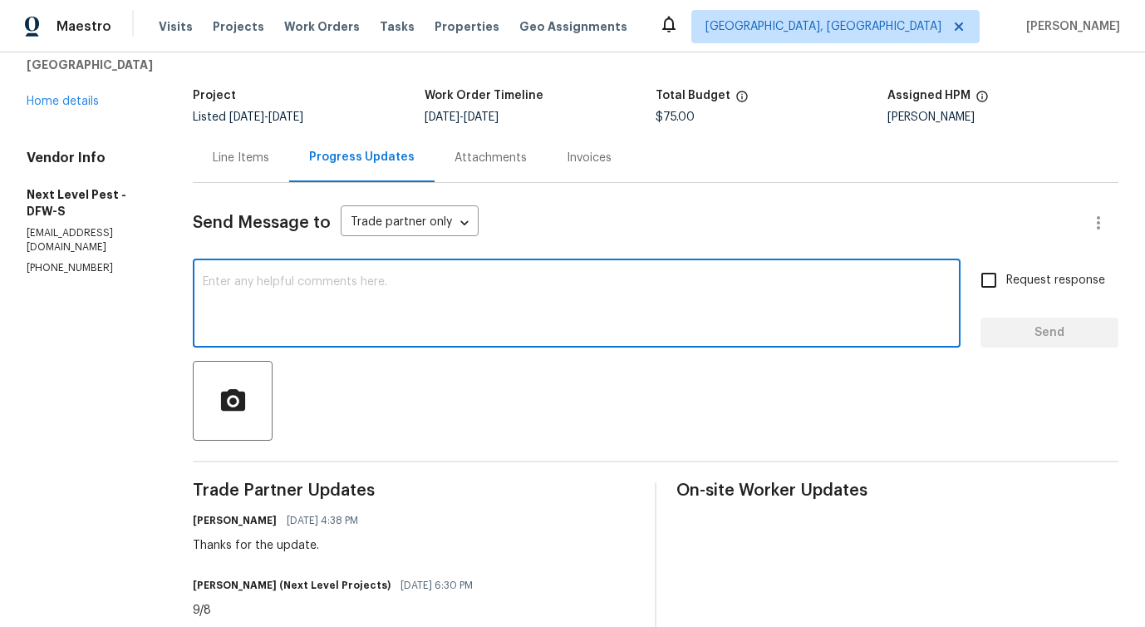
scroll to position [14, 0]
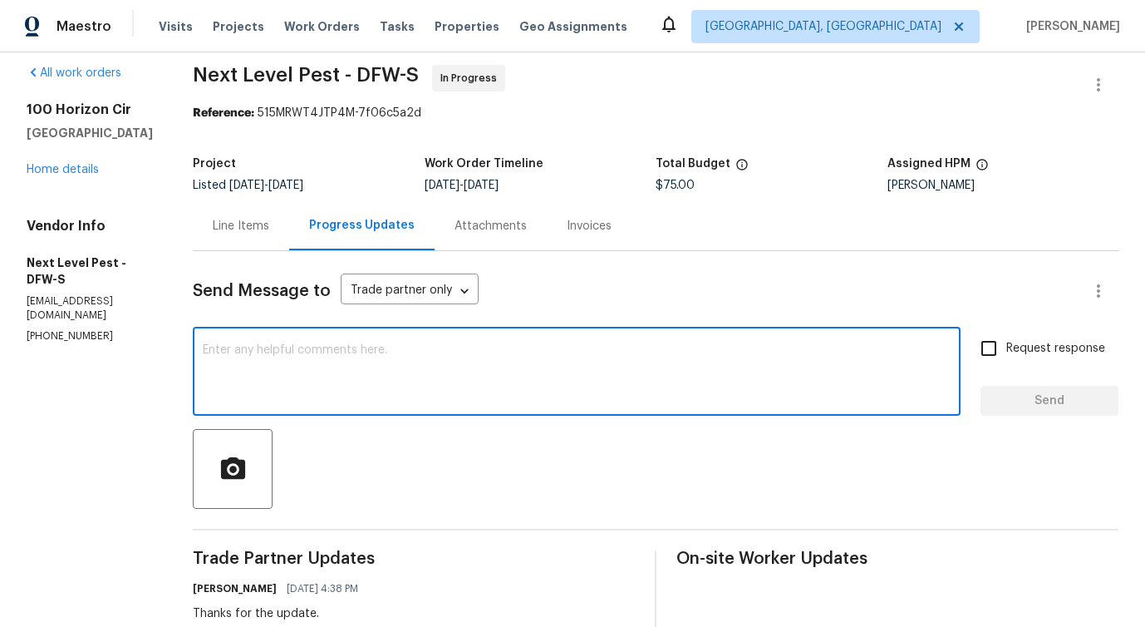
click at [388, 359] on textarea at bounding box center [577, 373] width 748 height 58
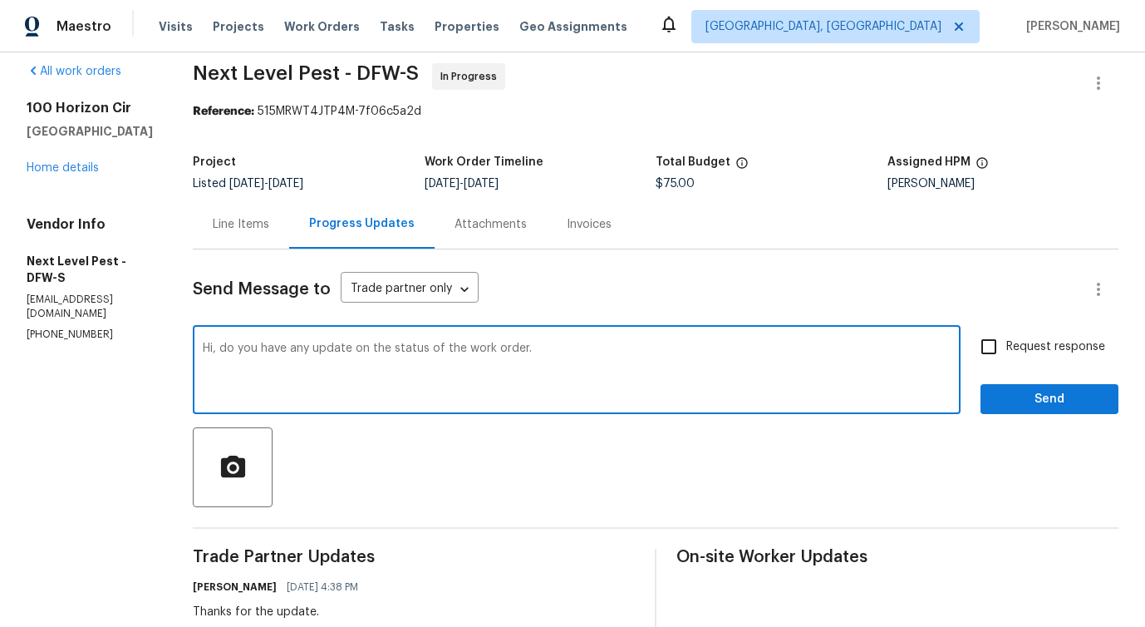
scroll to position [0, 0]
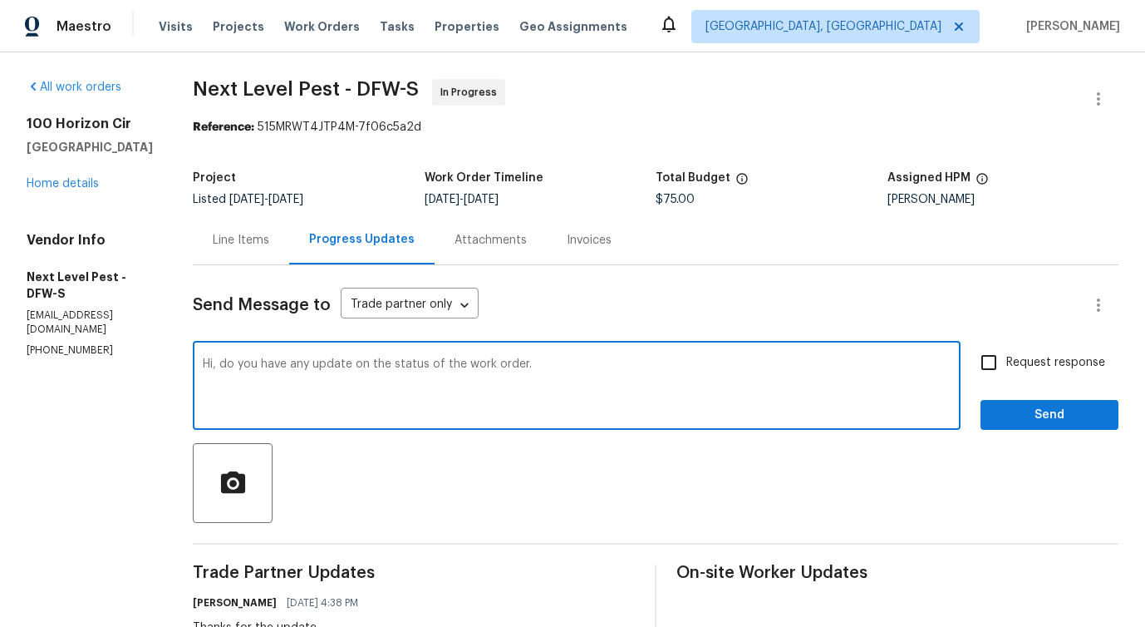
drag, startPoint x: 195, startPoint y: 365, endPoint x: 573, endPoint y: 362, distance: 378.1
click at [573, 362] on div "Hi, do you have any update on the status of the work order. x ​" at bounding box center [577, 387] width 768 height 85
click at [0, 0] on span "order?" at bounding box center [0, 0] width 0 height 0
type textarea "Hi, do you have any update on the status of the work order?"
click at [1006, 366] on span "Request response" at bounding box center [1055, 362] width 99 height 17
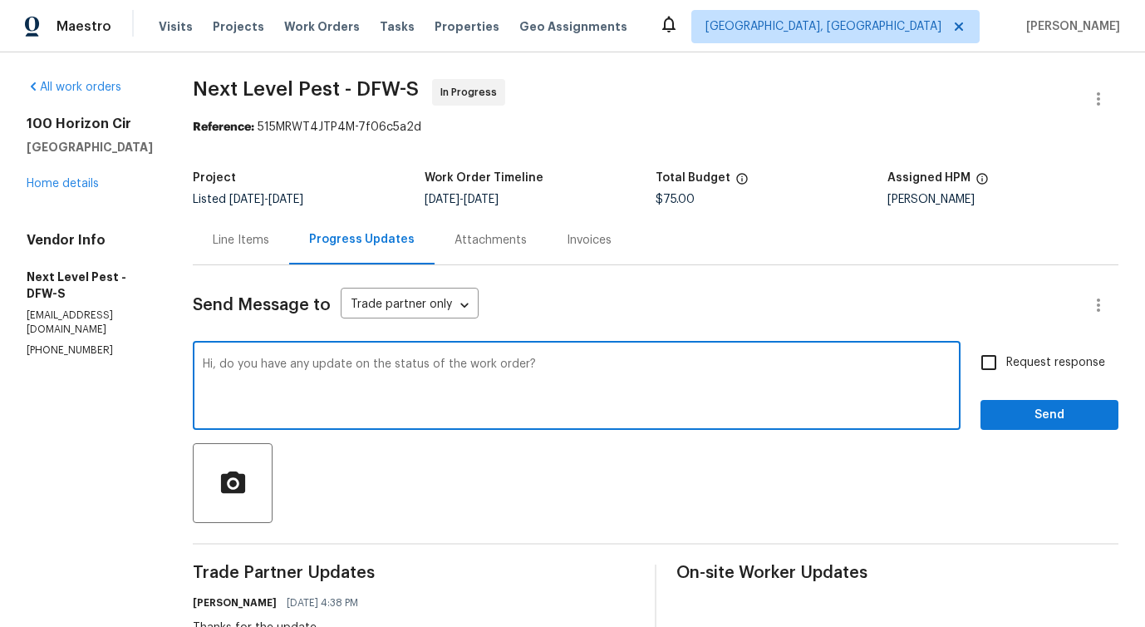
click at [1005, 366] on input "Request response" at bounding box center [989, 362] width 35 height 35
checkbox input "true"
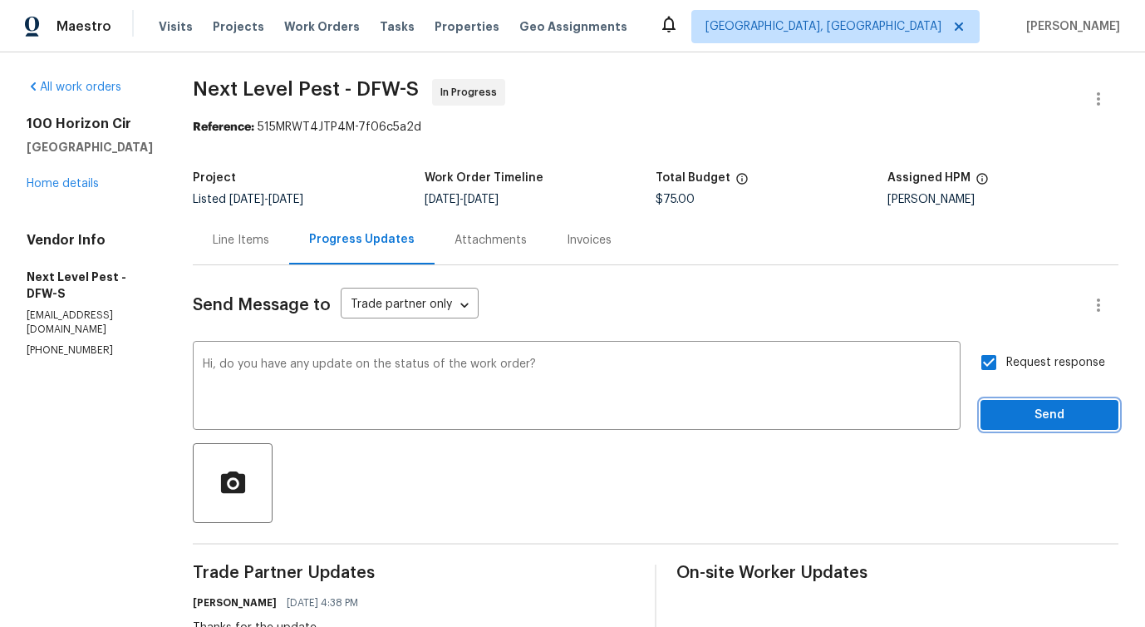
click at [1021, 421] on span "Send" at bounding box center [1049, 415] width 111 height 21
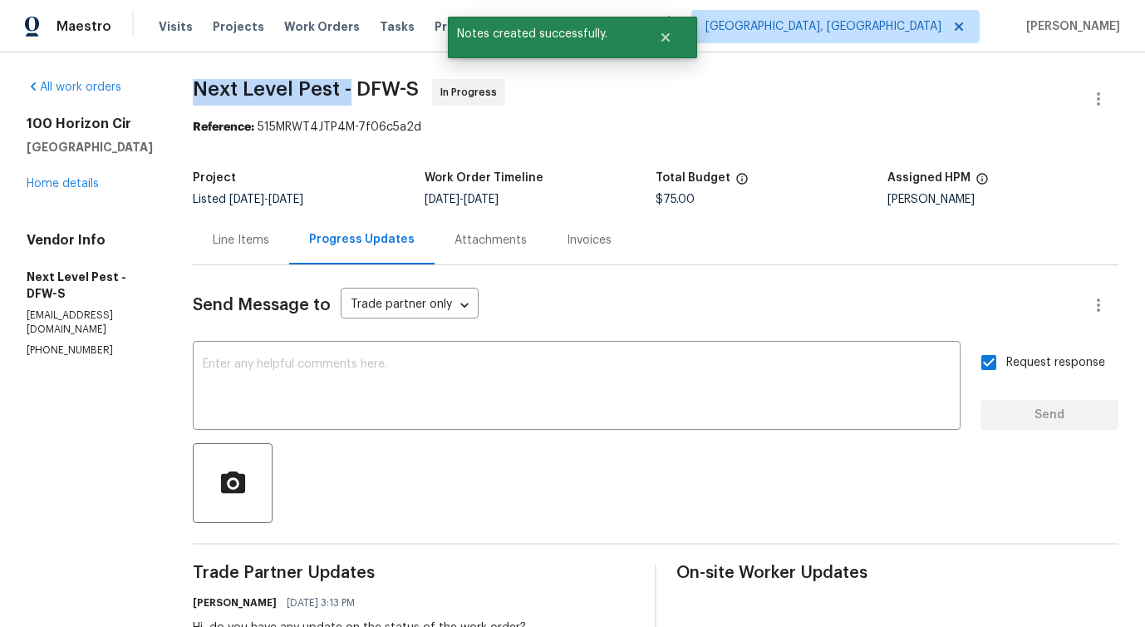
drag, startPoint x: 184, startPoint y: 86, endPoint x: 341, endPoint y: 86, distance: 156.2
click at [341, 86] on div "All work orders 100 Horizon Cir Azle, TX 76020 Home details Vendor Info Next Le…" at bounding box center [572, 497] width 1145 height 891
copy span "Next Level Pest -"
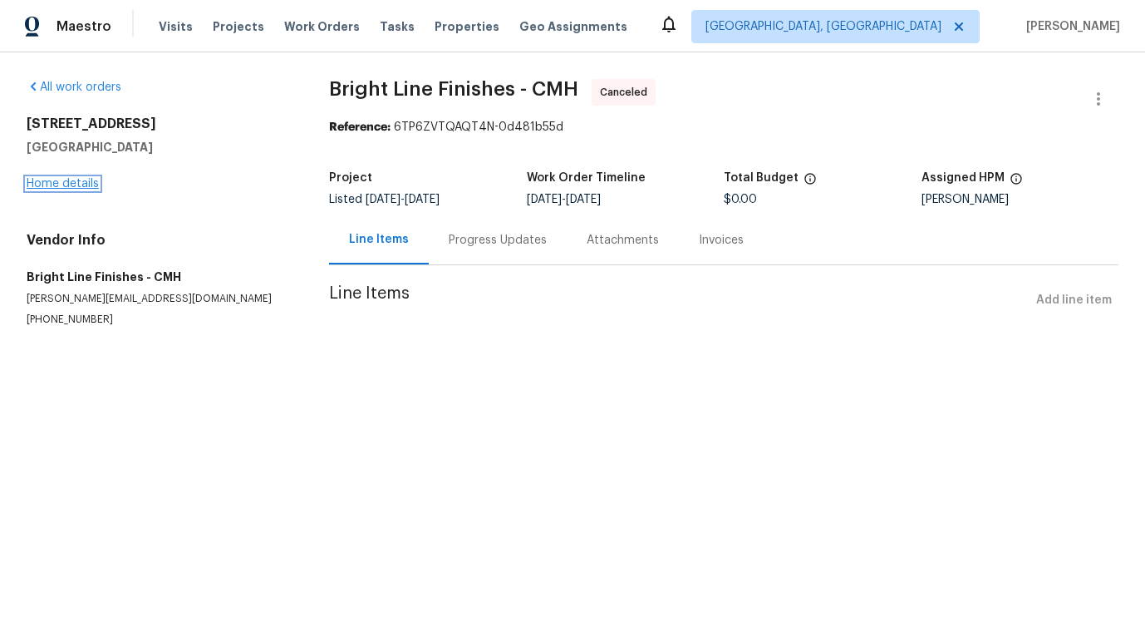
click at [68, 184] on link "Home details" at bounding box center [63, 184] width 72 height 12
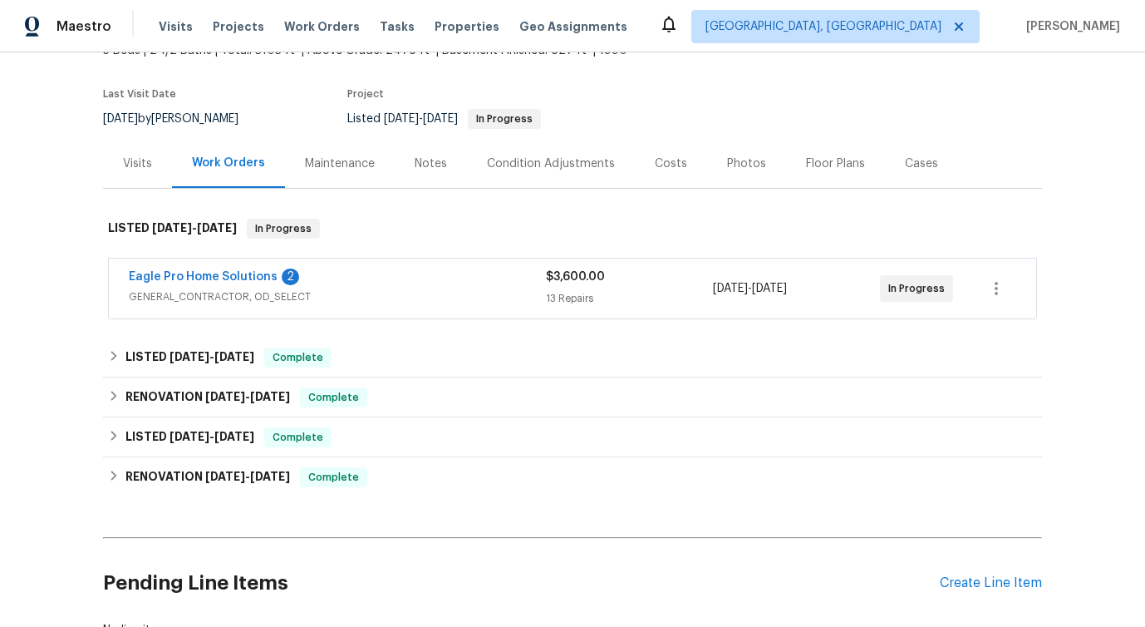
scroll to position [140, 0]
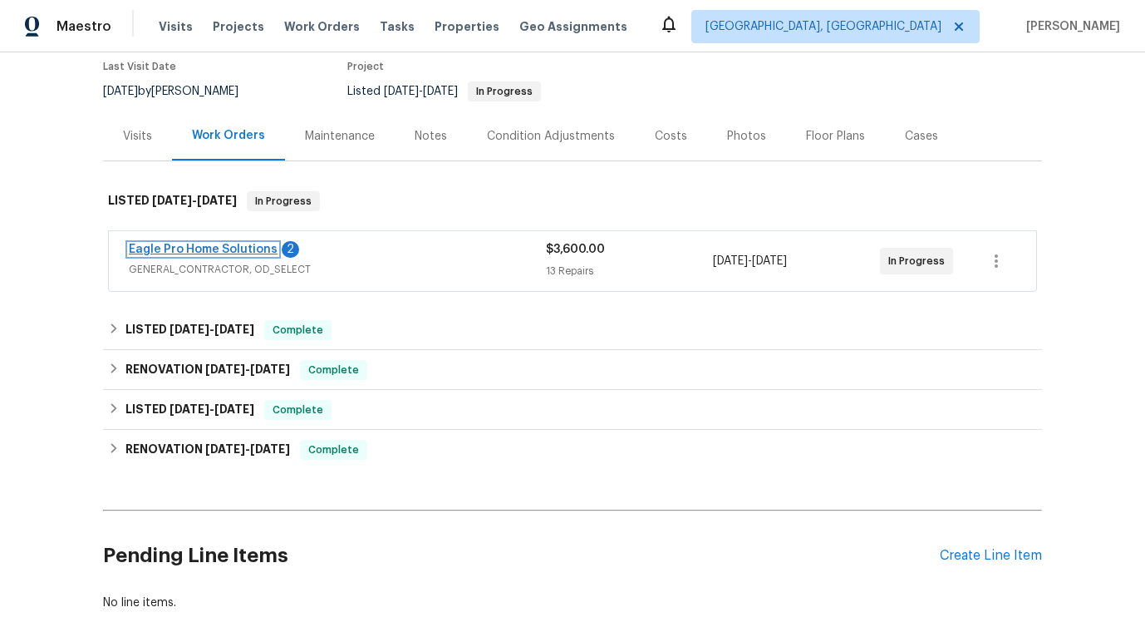
click at [191, 249] on link "Eagle Pro Home Solutions" at bounding box center [203, 249] width 149 height 12
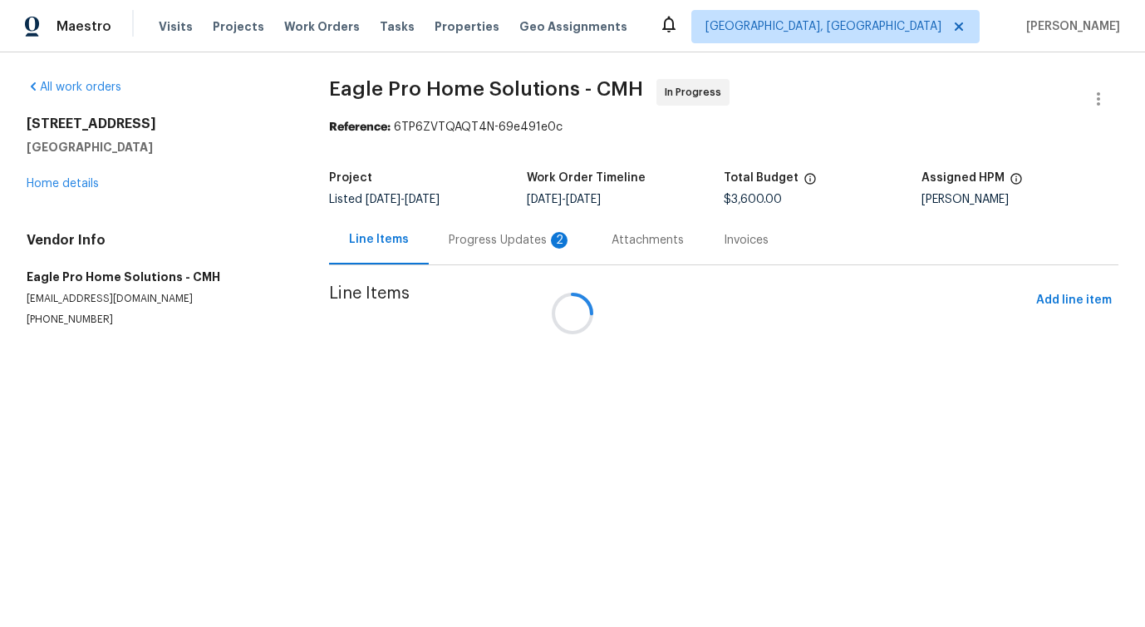
click at [460, 248] on div at bounding box center [572, 313] width 1145 height 627
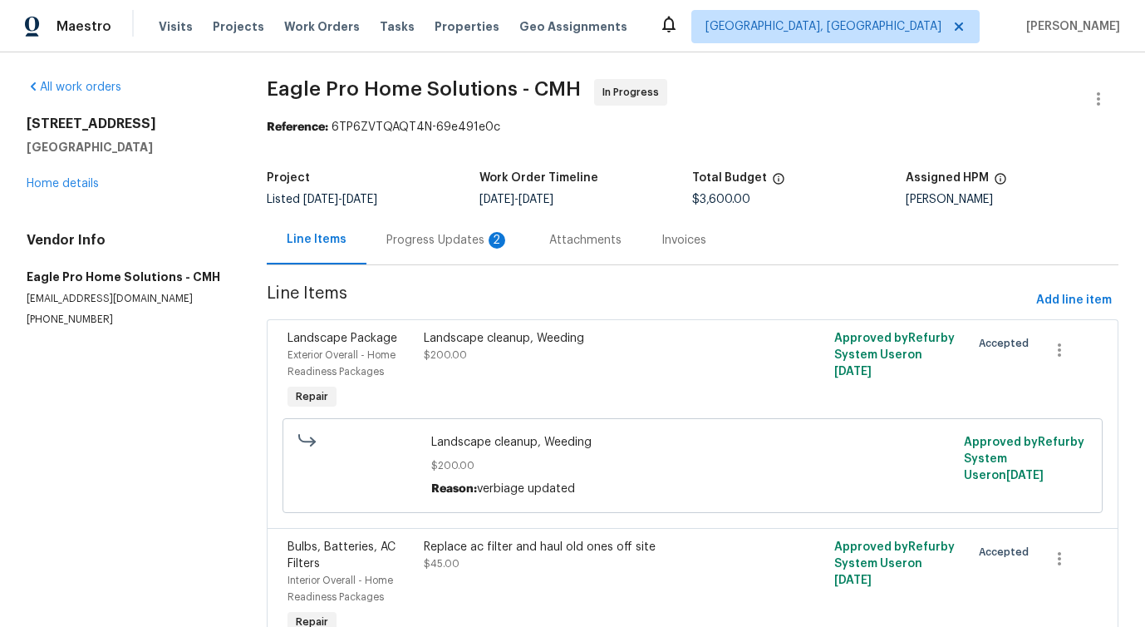
click at [449, 246] on div "Progress Updates 2" at bounding box center [447, 240] width 123 height 17
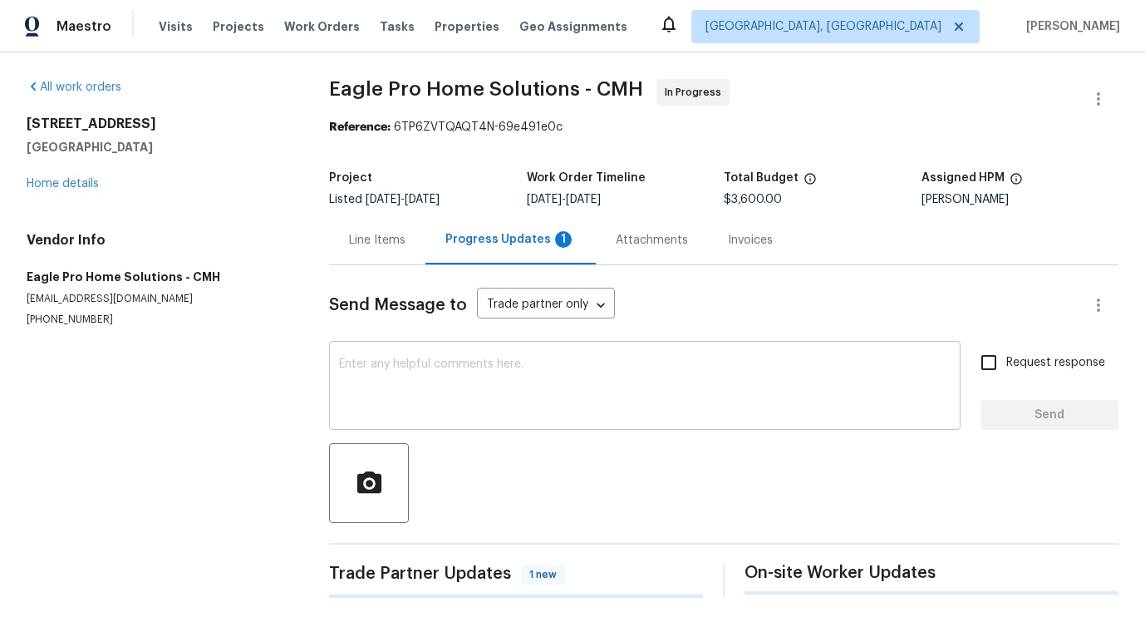
click at [485, 371] on textarea at bounding box center [645, 387] width 612 height 58
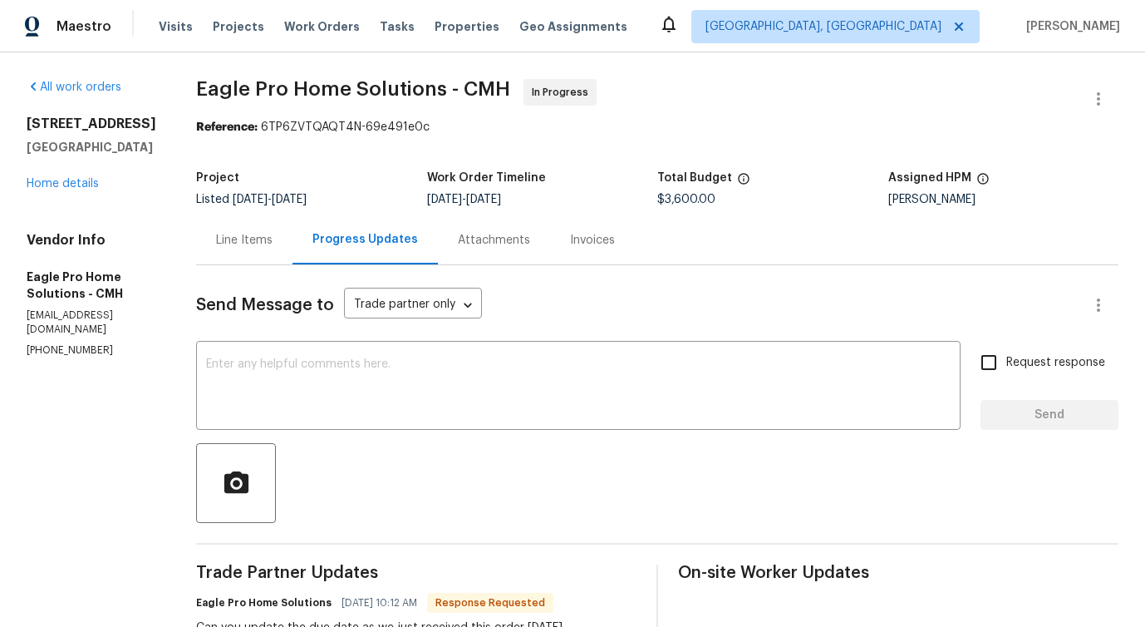
click at [273, 245] on div "Line Items" at bounding box center [244, 240] width 57 height 17
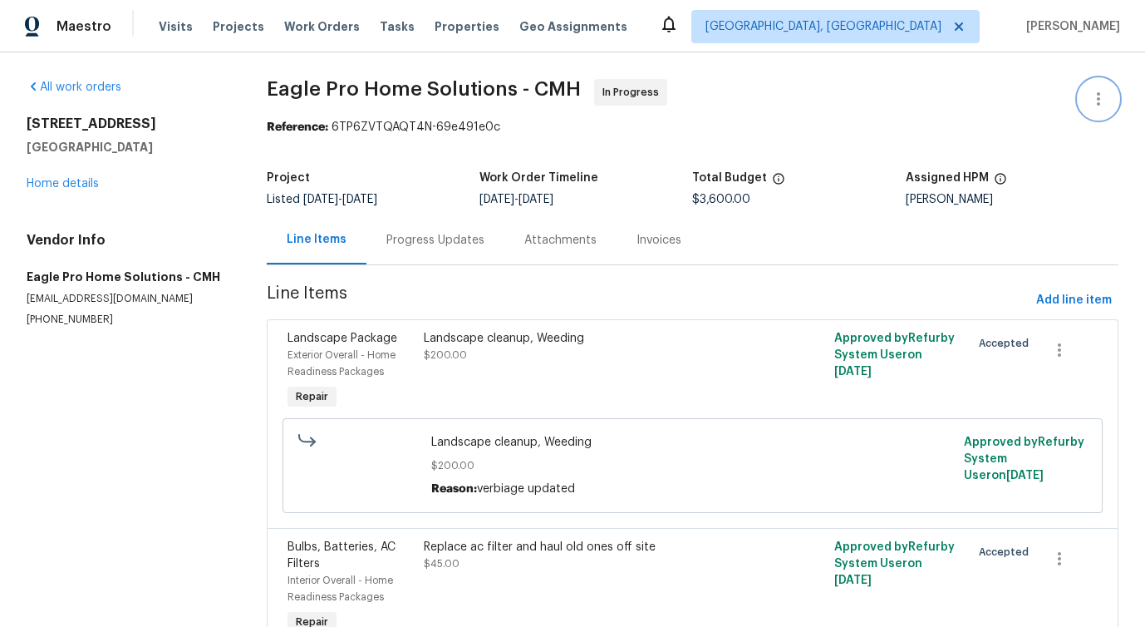
click at [1086, 86] on button "button" at bounding box center [1099, 99] width 40 height 40
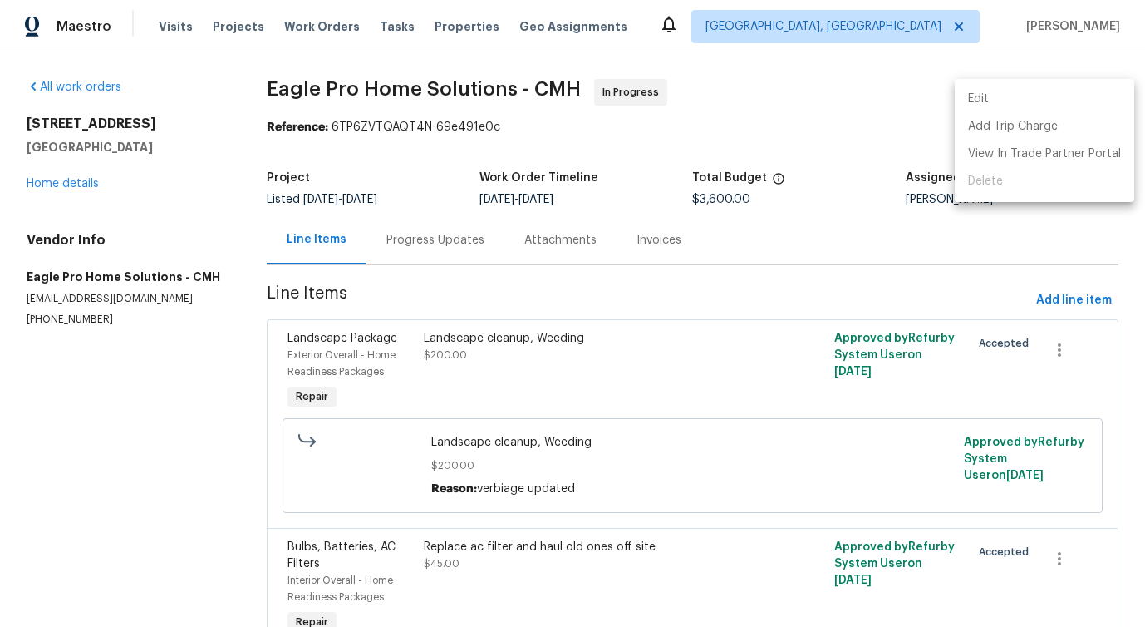
click at [989, 90] on li "Edit" at bounding box center [1045, 99] width 180 height 27
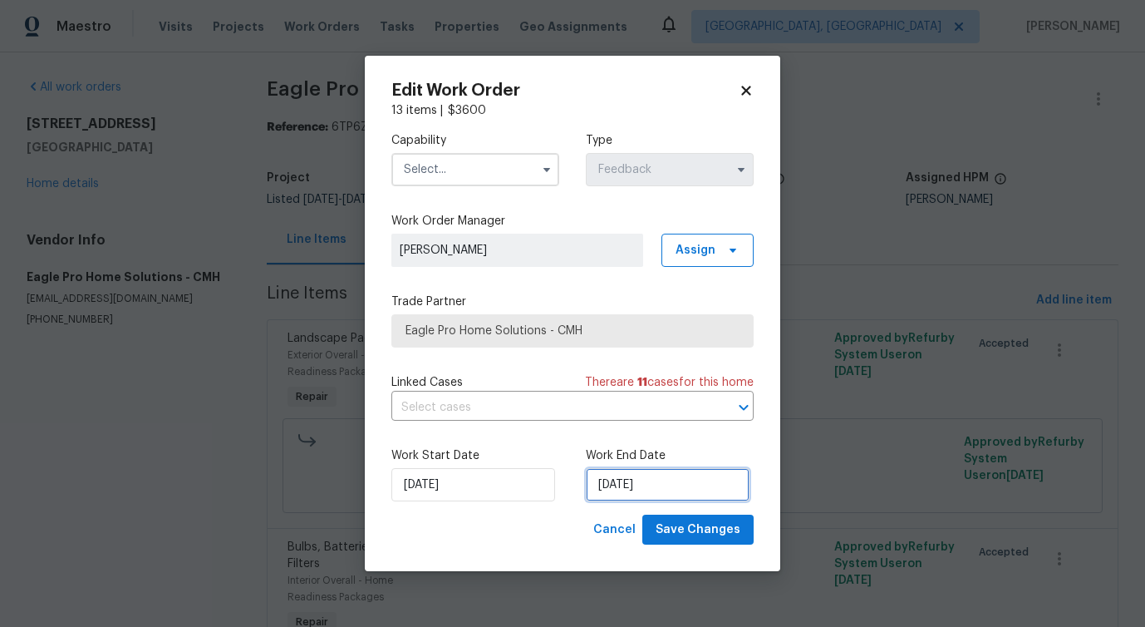
click at [621, 487] on input "9/7/2025" at bounding box center [668, 484] width 164 height 33
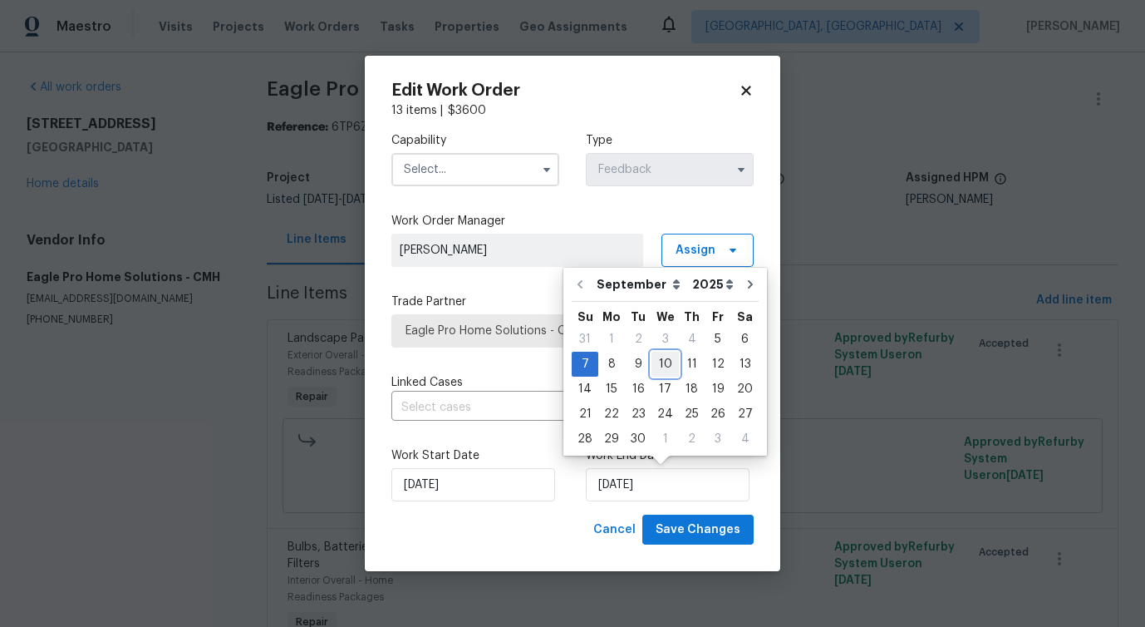
click at [658, 362] on div "10" at bounding box center [665, 363] width 27 height 23
type input "9/10/2025"
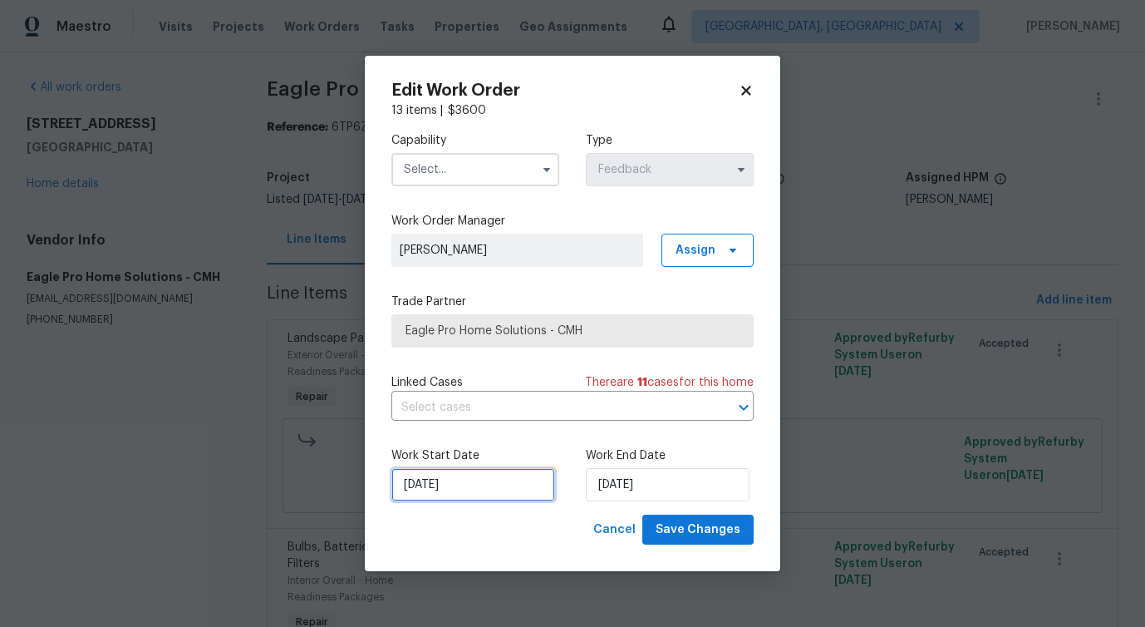
click at [458, 483] on input "9/5/2025" at bounding box center [473, 484] width 164 height 33
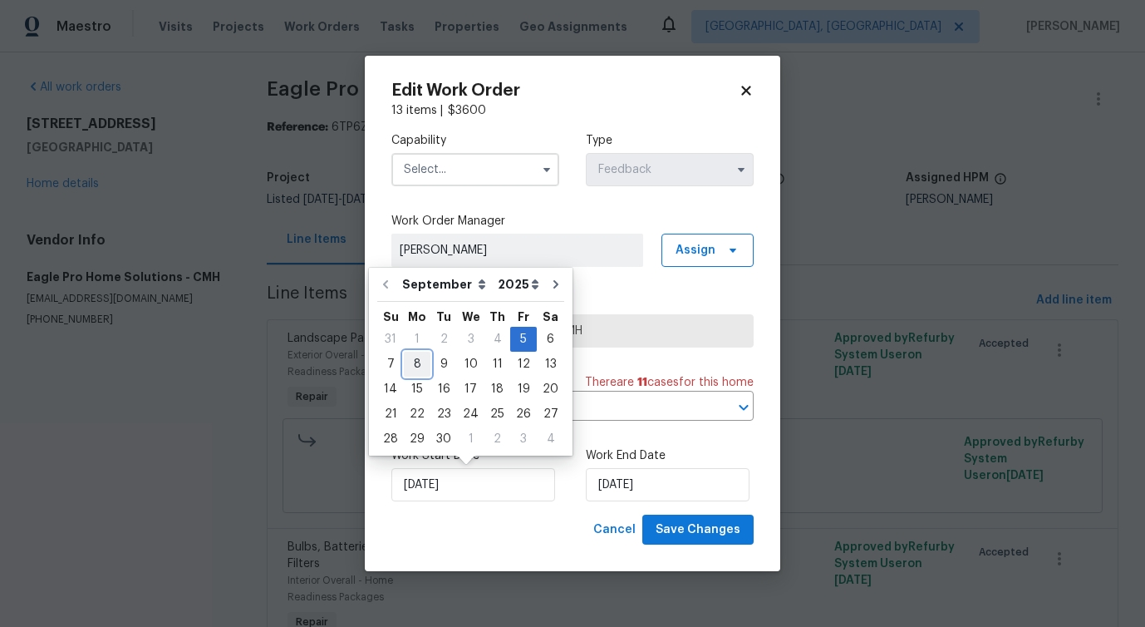
click at [416, 365] on div "8" at bounding box center [417, 363] width 27 height 23
type input "9/8/2025"
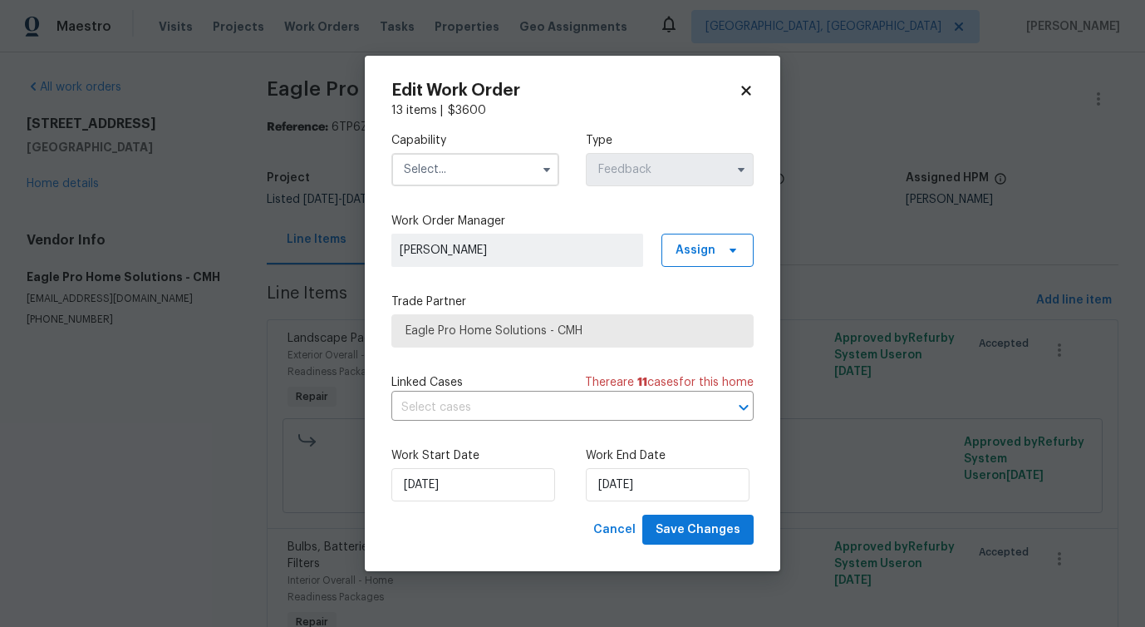
click at [485, 171] on input "text" at bounding box center [475, 169] width 168 height 33
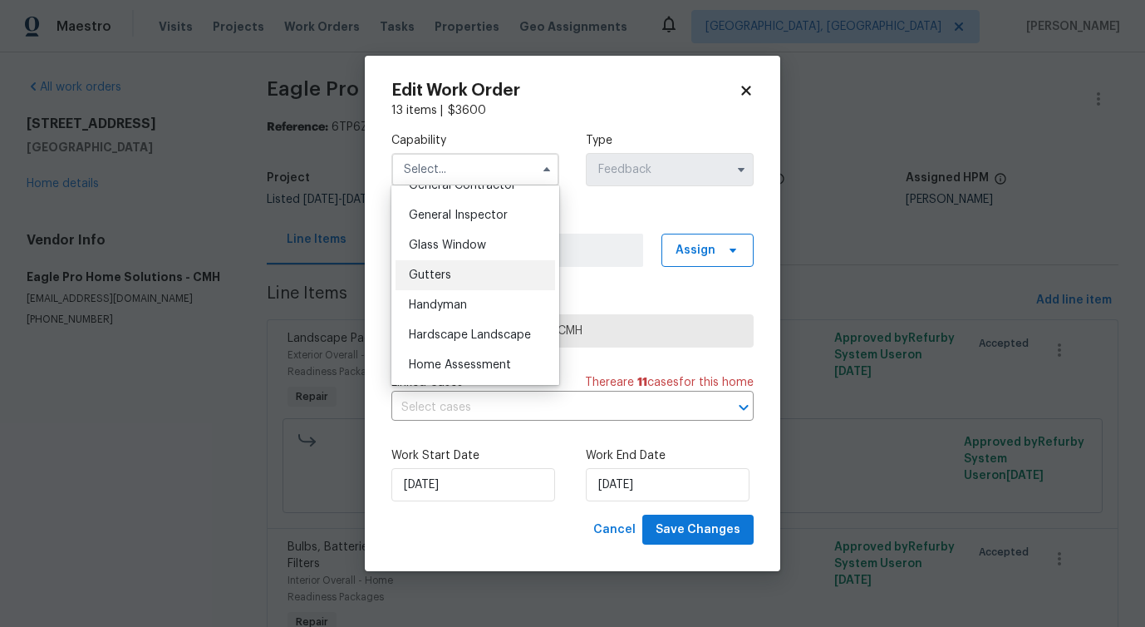
scroll to position [810, 0]
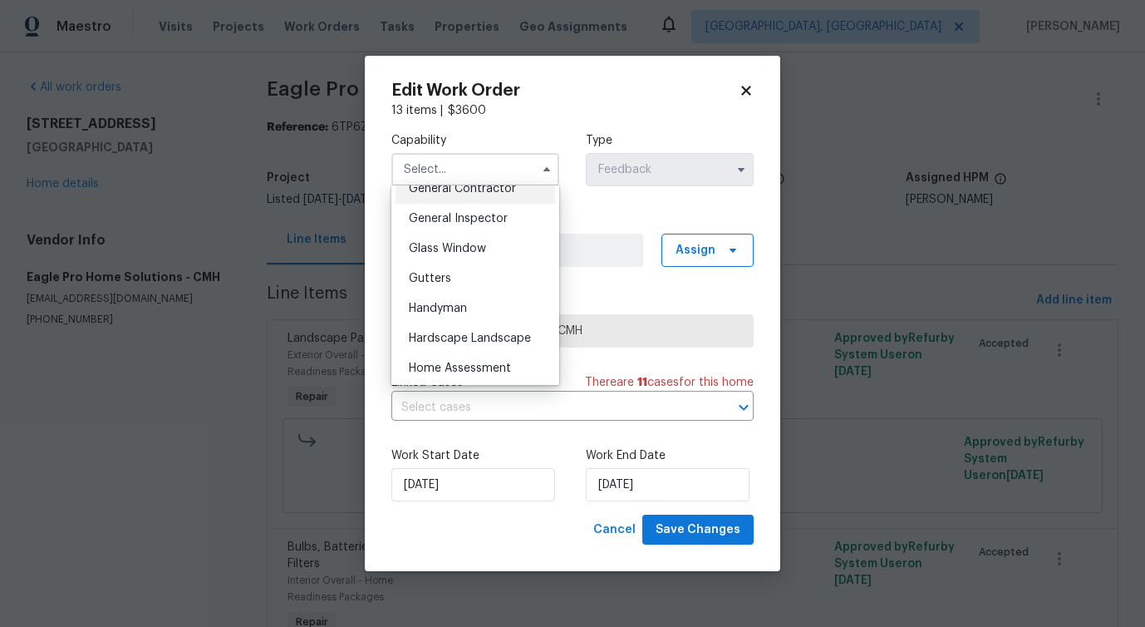
click at [485, 194] on span "General Contractor" at bounding box center [462, 189] width 107 height 12
type input "General Contractor"
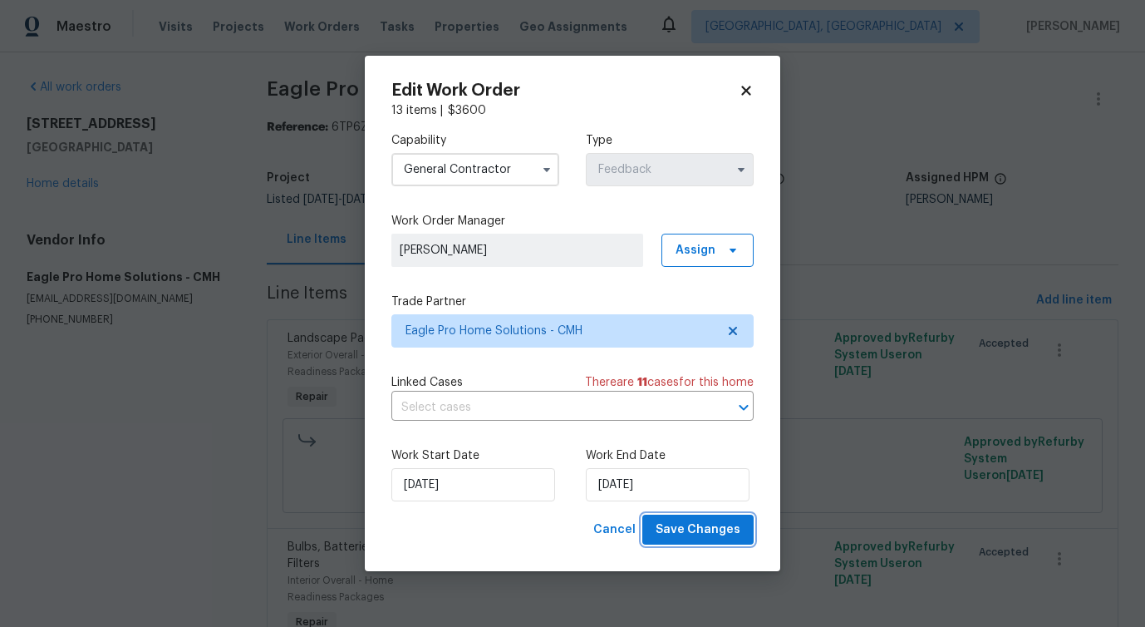
click at [716, 522] on span "Save Changes" at bounding box center [698, 529] width 85 height 21
click at [110, 533] on body "Maestro Visits Projects Work Orders Tasks Properties Geo Assignments Albuquerqu…" at bounding box center [572, 313] width 1145 height 627
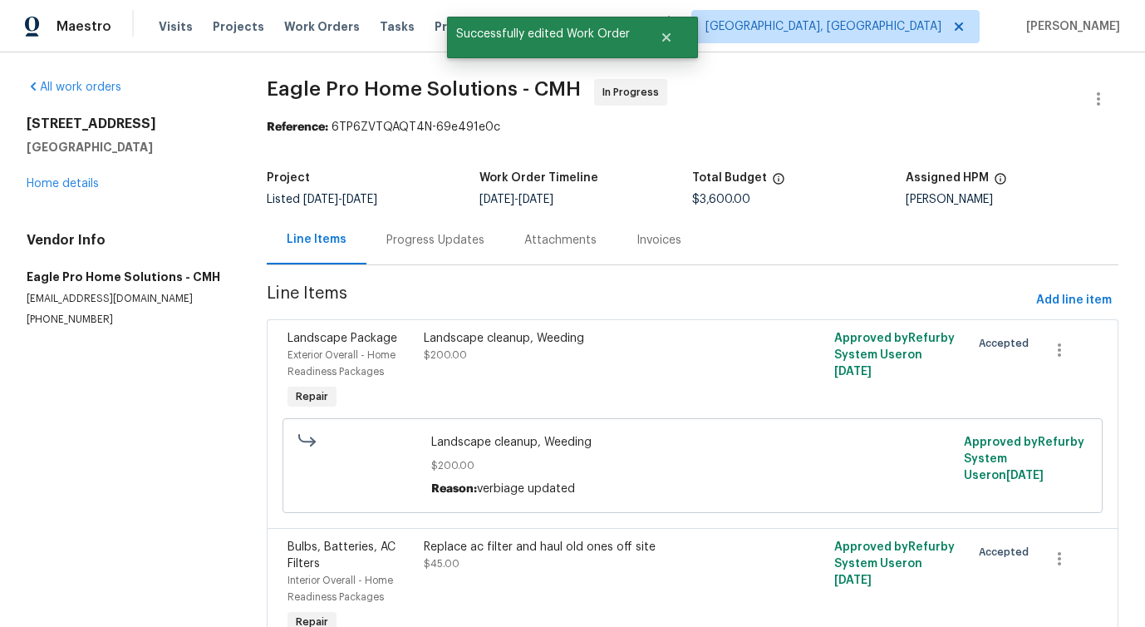
click at [406, 238] on div "Progress Updates" at bounding box center [435, 240] width 98 height 17
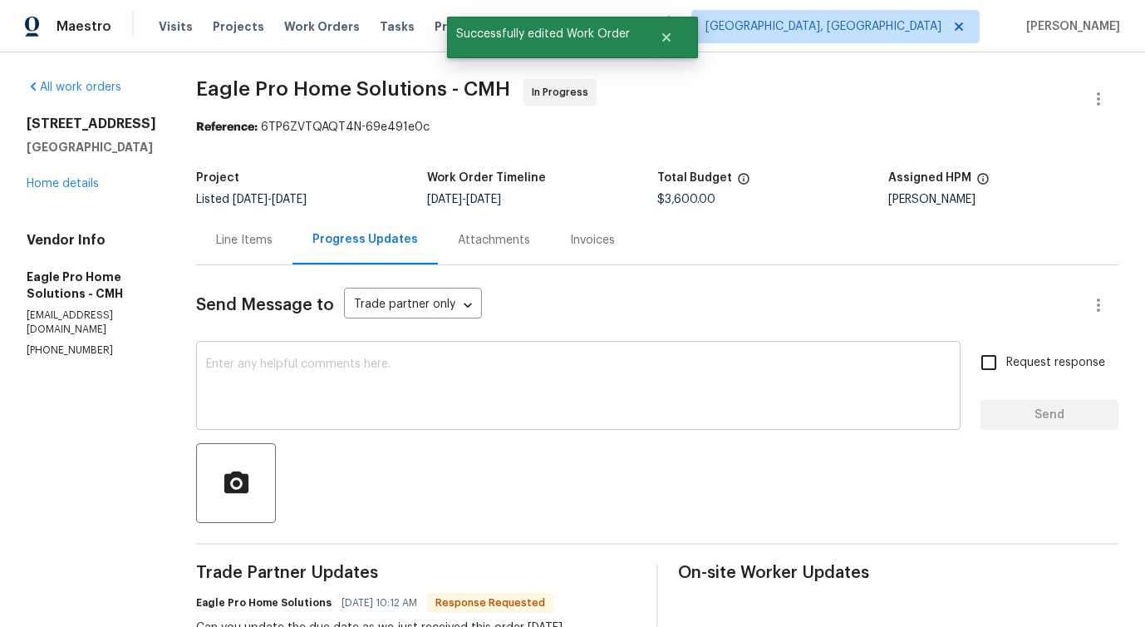
click at [404, 386] on textarea at bounding box center [578, 387] width 745 height 58
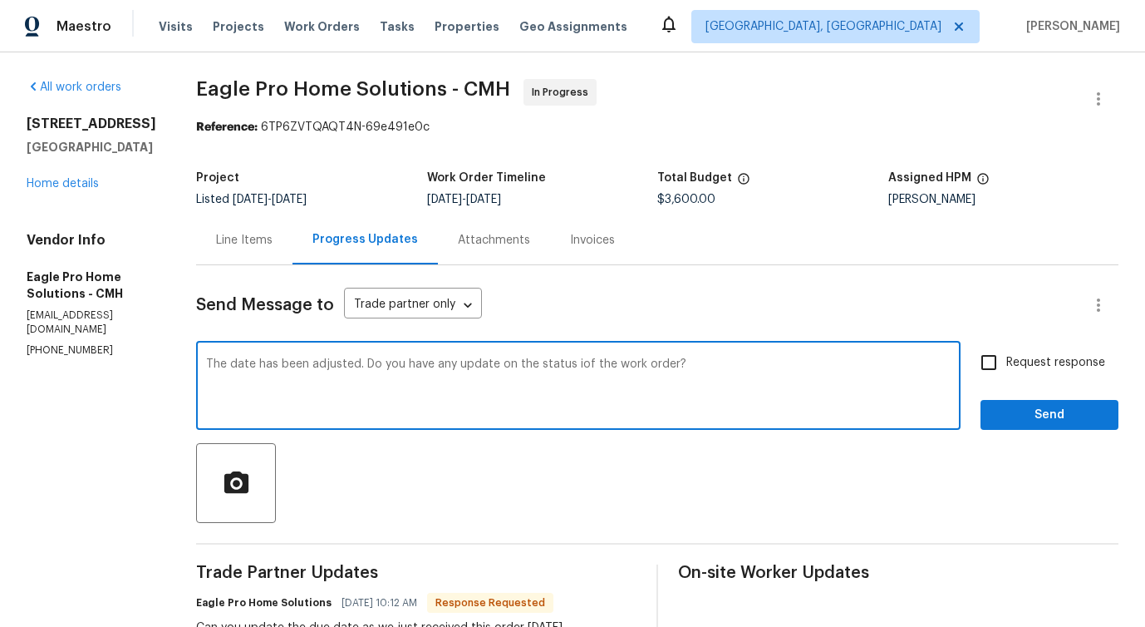
click at [0, 0] on span "of" at bounding box center [0, 0] width 0 height 0
drag, startPoint x: 256, startPoint y: 366, endPoint x: 514, endPoint y: 367, distance: 257.6
click at [514, 367] on textarea "The date has been adjusted. Do you have any update on the status of the work or…" at bounding box center [578, 387] width 745 height 58
click at [454, 400] on textarea "The date has been adjusted. Do you have any update on the status of the work or…" at bounding box center [578, 387] width 745 height 58
drag, startPoint x: 446, startPoint y: 366, endPoint x: 729, endPoint y: 366, distance: 282.6
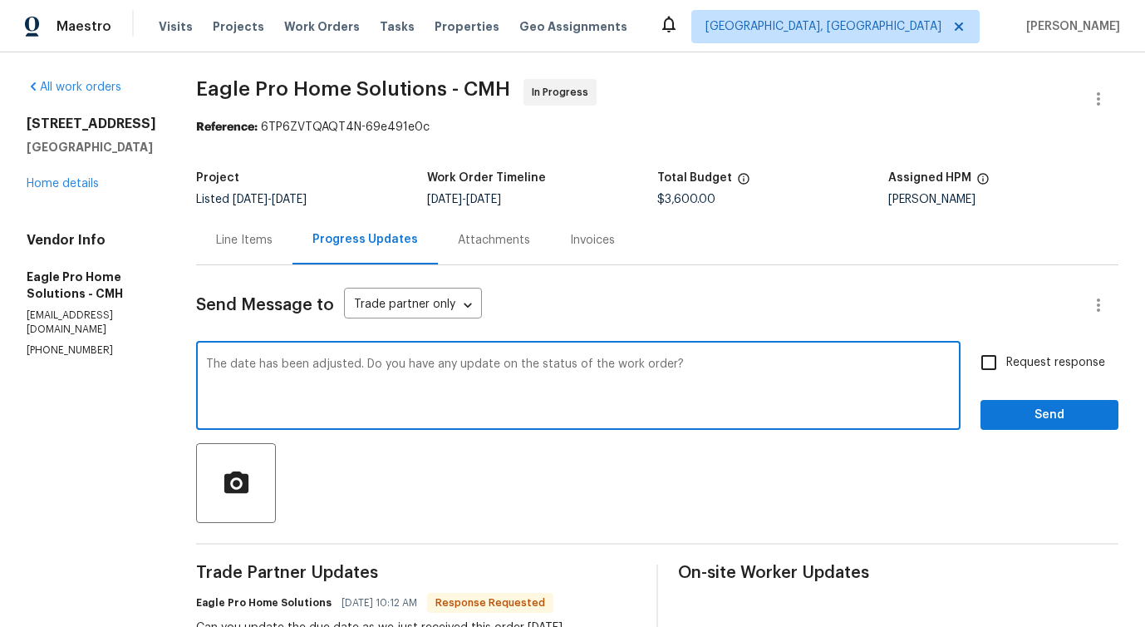
click at [729, 366] on textarea "The date has been adjusted. Do you have any update on the status of the work or…" at bounding box center [578, 387] width 745 height 58
type textarea "The date has been adjusted. Do you have any update on the status of the work or…"
click at [1021, 356] on span "Request response" at bounding box center [1055, 362] width 99 height 17
click at [1006, 356] on input "Request response" at bounding box center [989, 362] width 35 height 35
checkbox input "true"
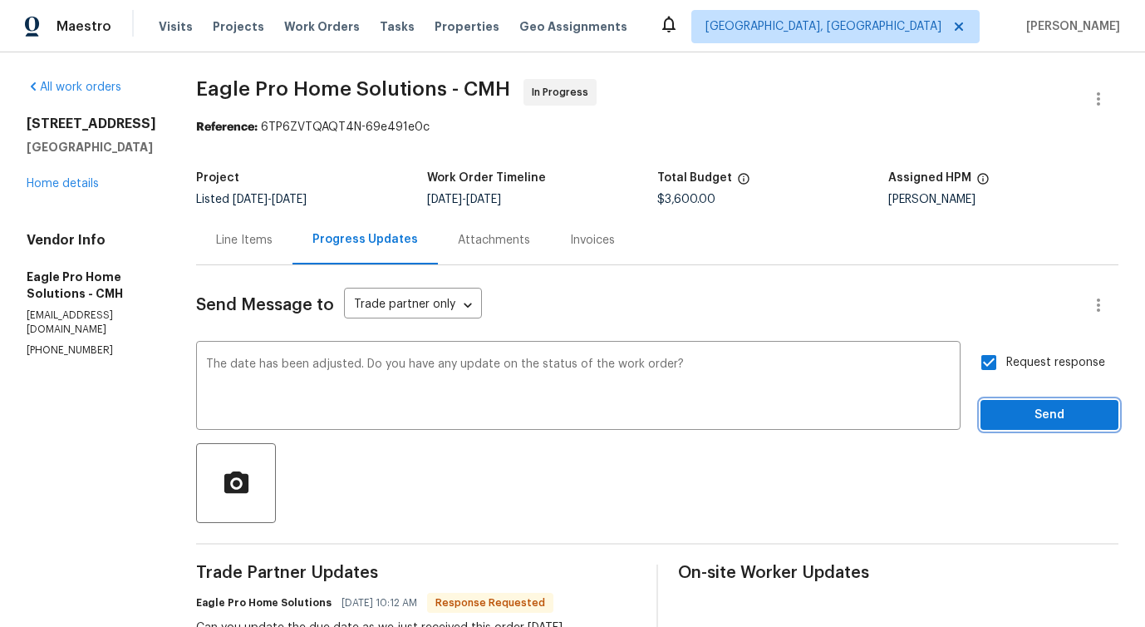
click at [1023, 427] on button "Send" at bounding box center [1050, 415] width 138 height 31
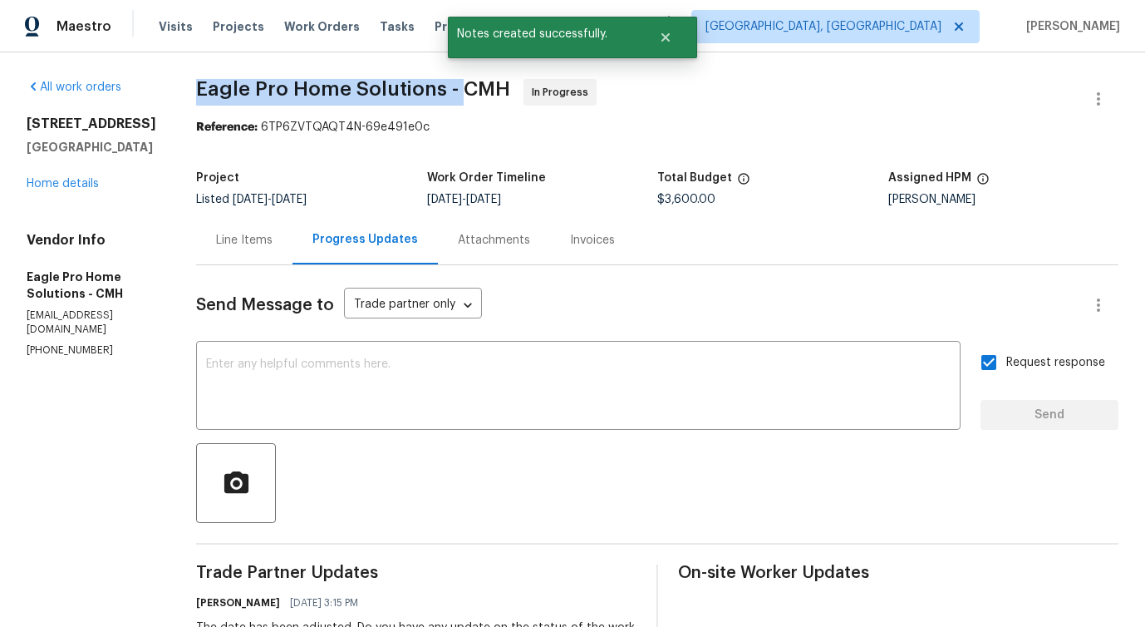
drag, startPoint x: 237, startPoint y: 87, endPoint x: 498, endPoint y: 91, distance: 261.0
click at [498, 91] on span "Eagle Pro Home Solutions - CMH" at bounding box center [353, 89] width 314 height 20
copy span "Eagle Pro Home Solutions -"
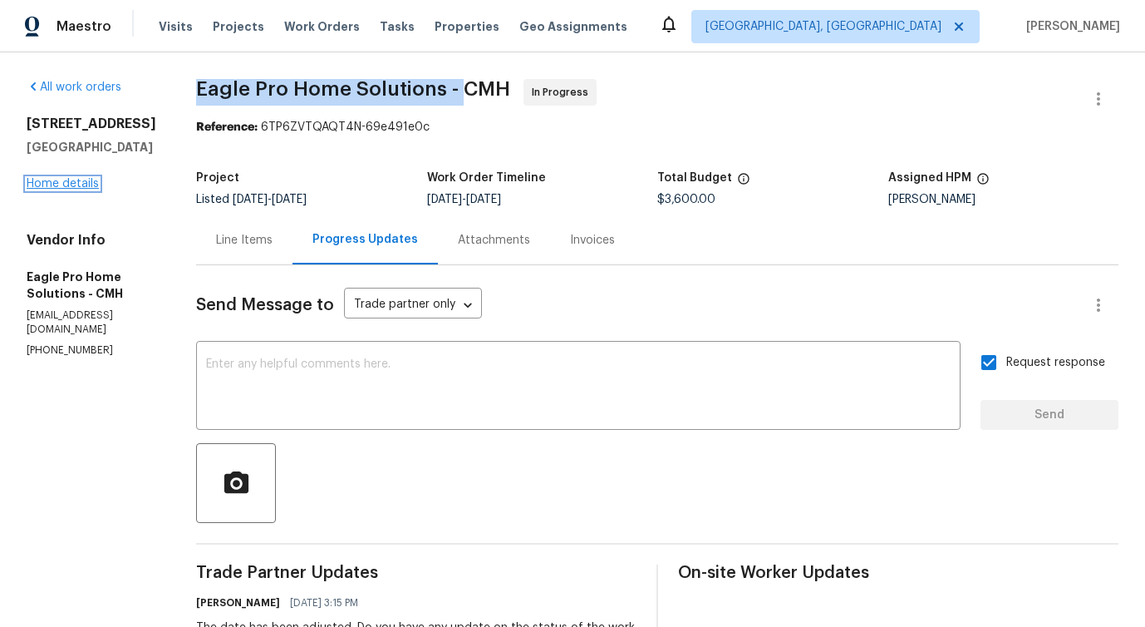
click at [56, 184] on link "Home details" at bounding box center [63, 184] width 72 height 12
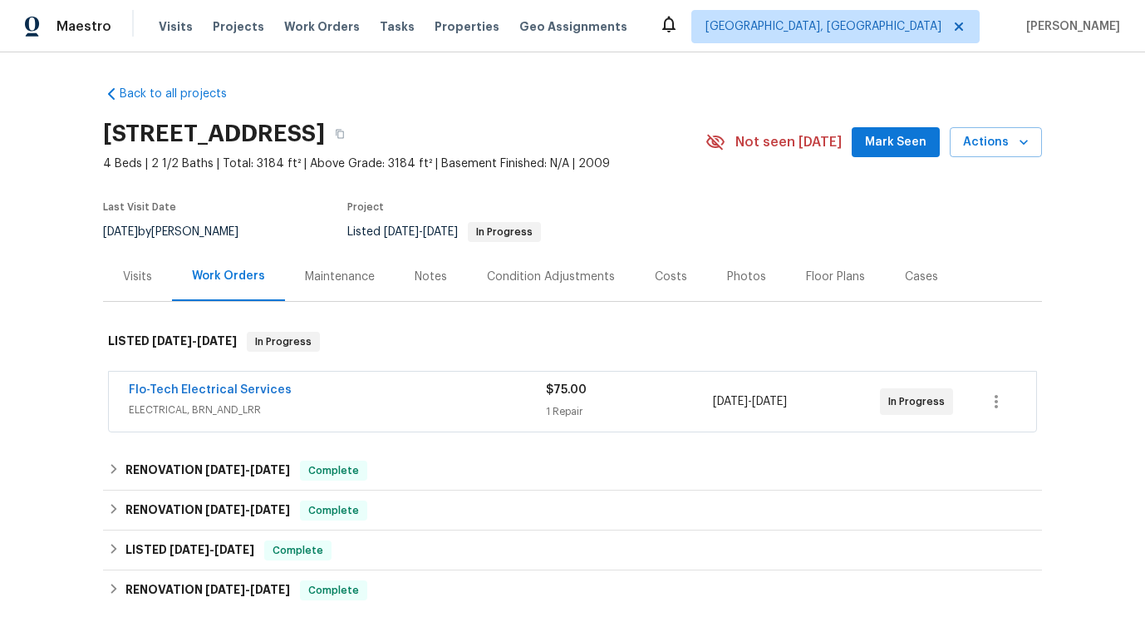
scroll to position [16, 0]
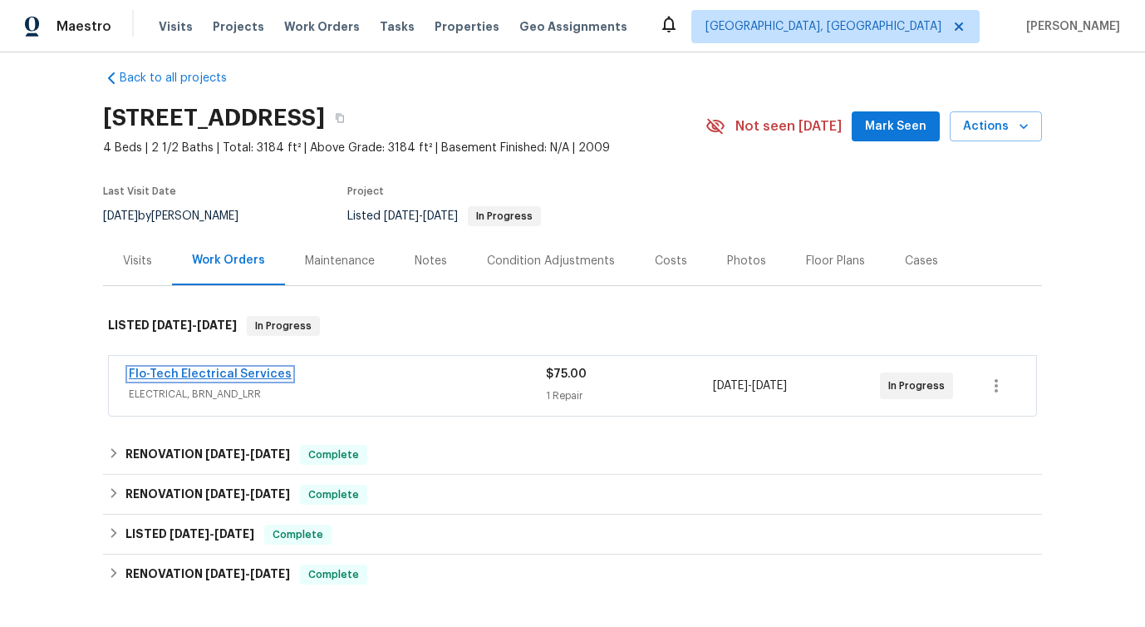
click at [188, 369] on link "Flo-Tech Electrical Services" at bounding box center [210, 374] width 163 height 12
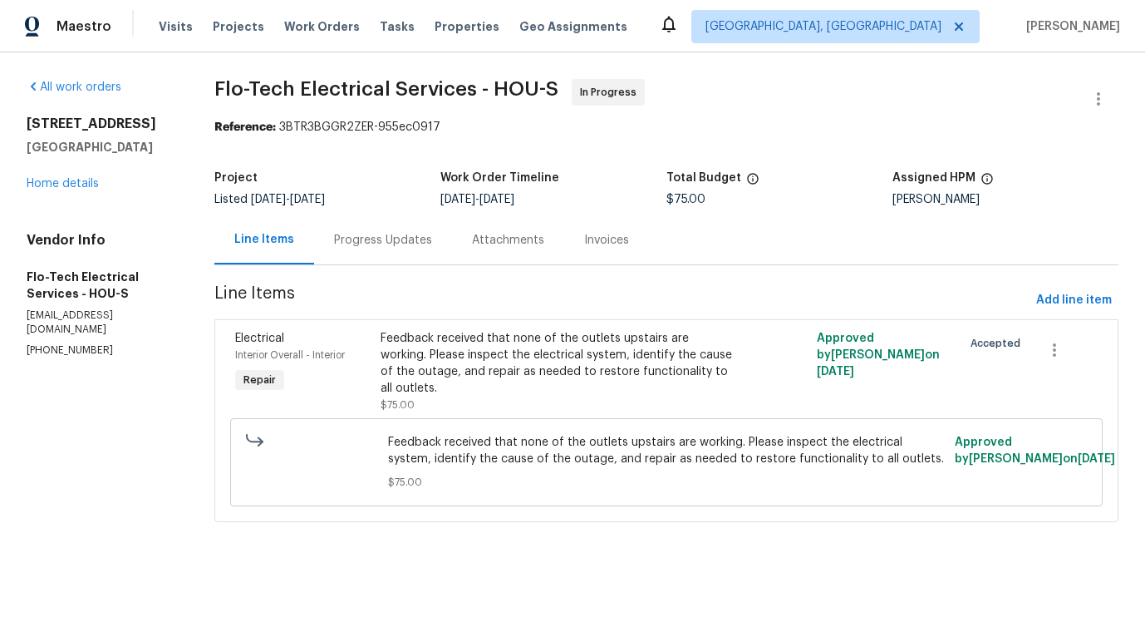
click at [406, 251] on div "Progress Updates" at bounding box center [383, 239] width 138 height 49
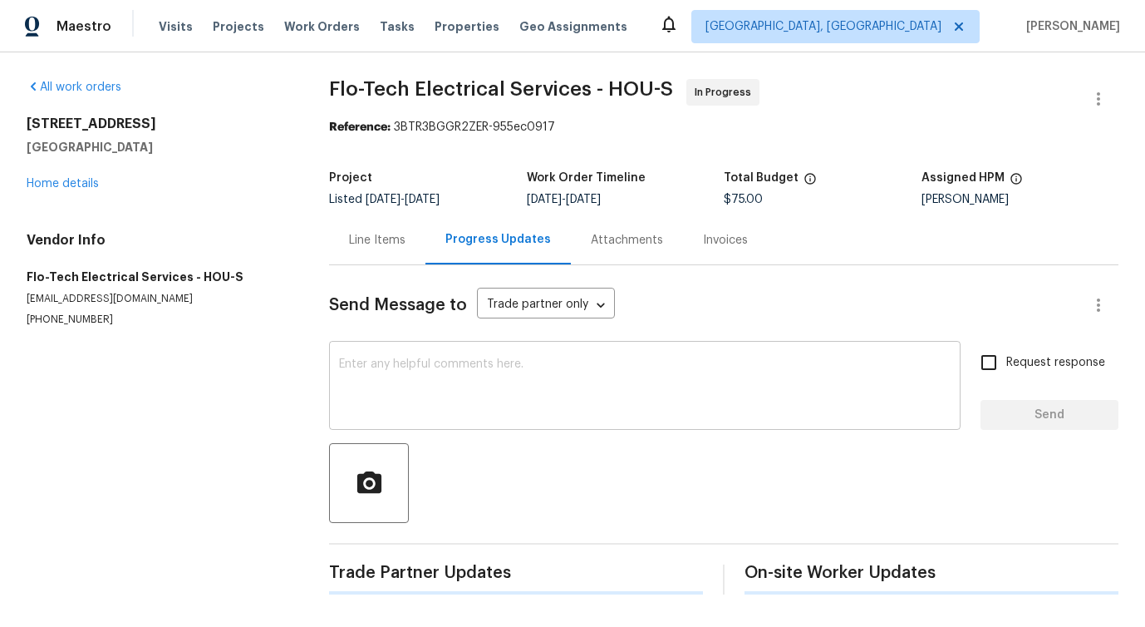
click at [401, 391] on textarea at bounding box center [645, 387] width 612 height 58
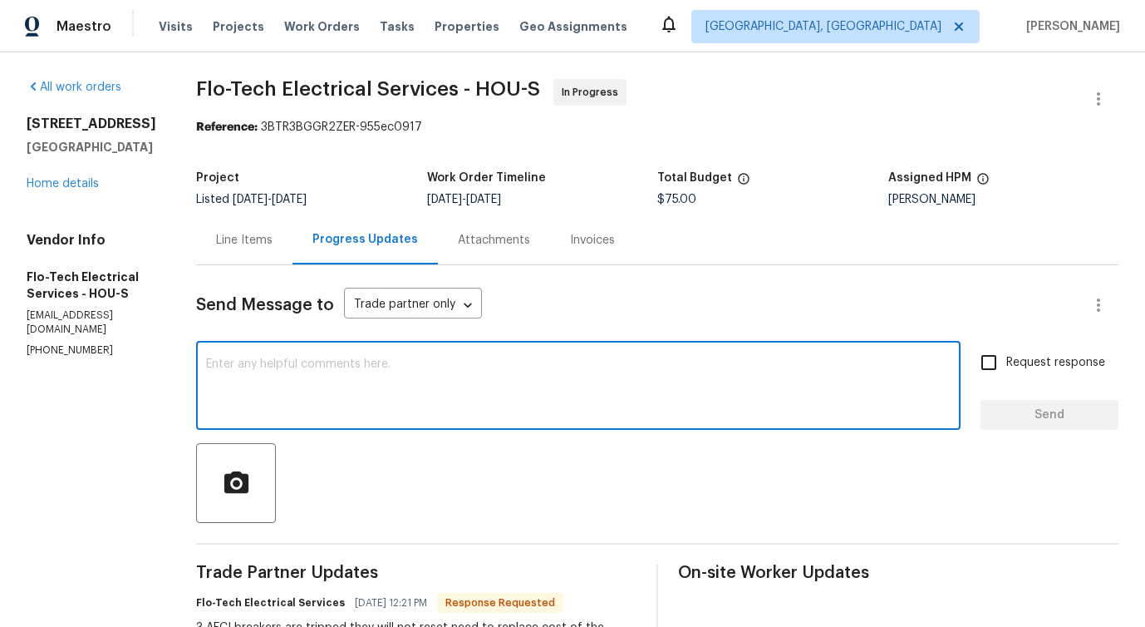
click at [239, 239] on div "Line Items" at bounding box center [244, 240] width 57 height 17
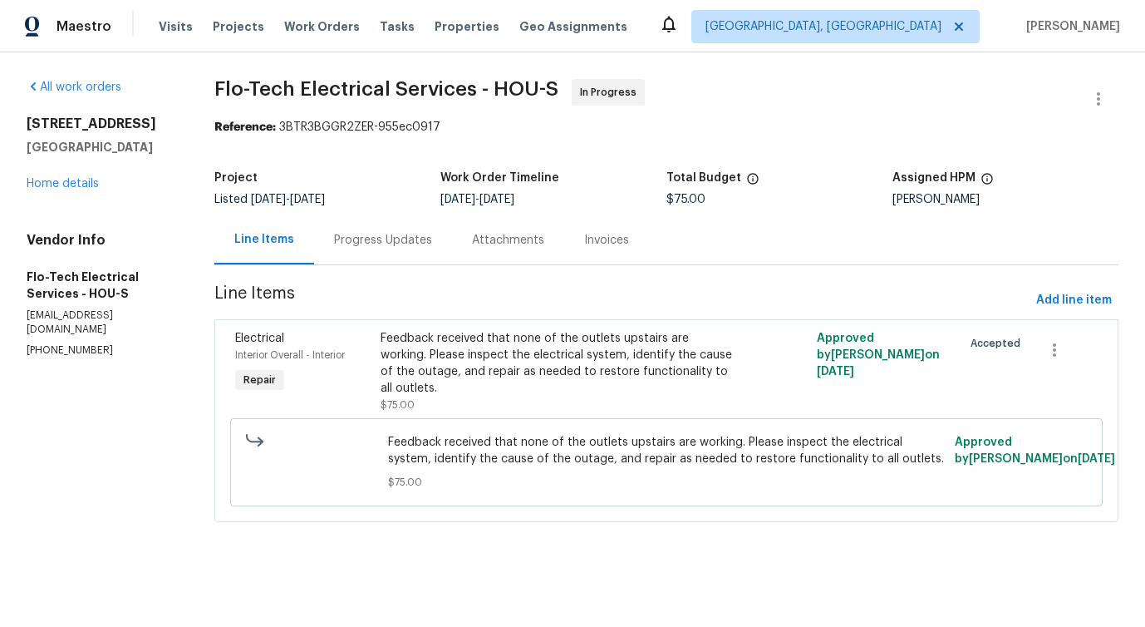
click at [361, 227] on div "Progress Updates" at bounding box center [383, 239] width 138 height 49
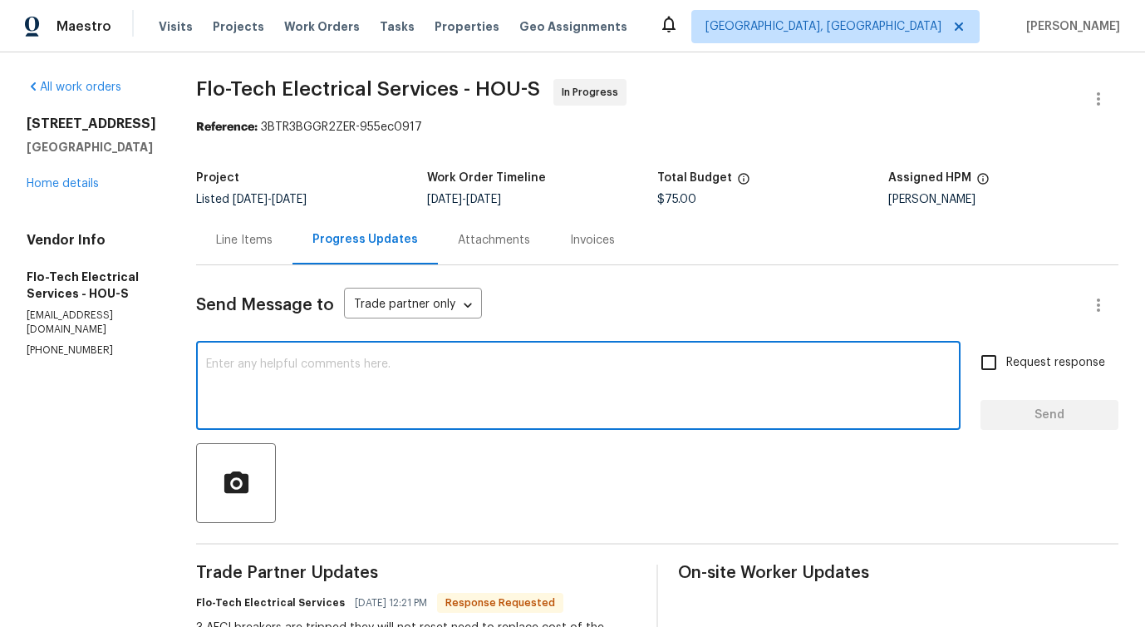
click at [416, 369] on textarea at bounding box center [578, 387] width 745 height 58
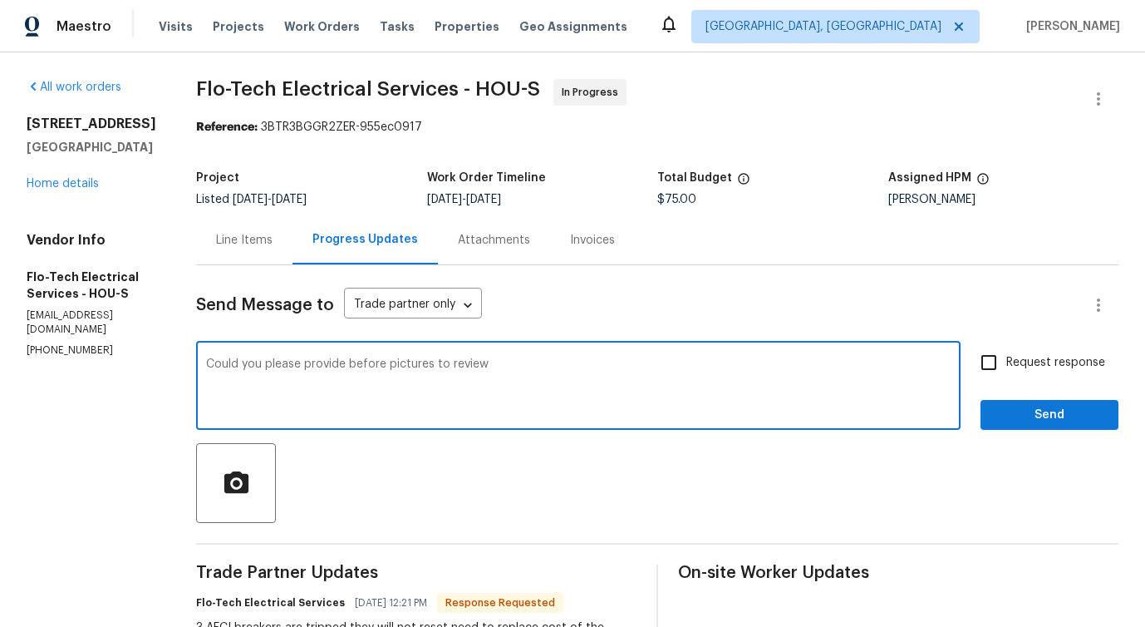
click at [0, 0] on span "review" at bounding box center [0, 0] width 0 height 0
type textarea "Could you please provide before pictures to review?"
click at [993, 368] on input "Request response" at bounding box center [989, 362] width 35 height 35
checkbox input "true"
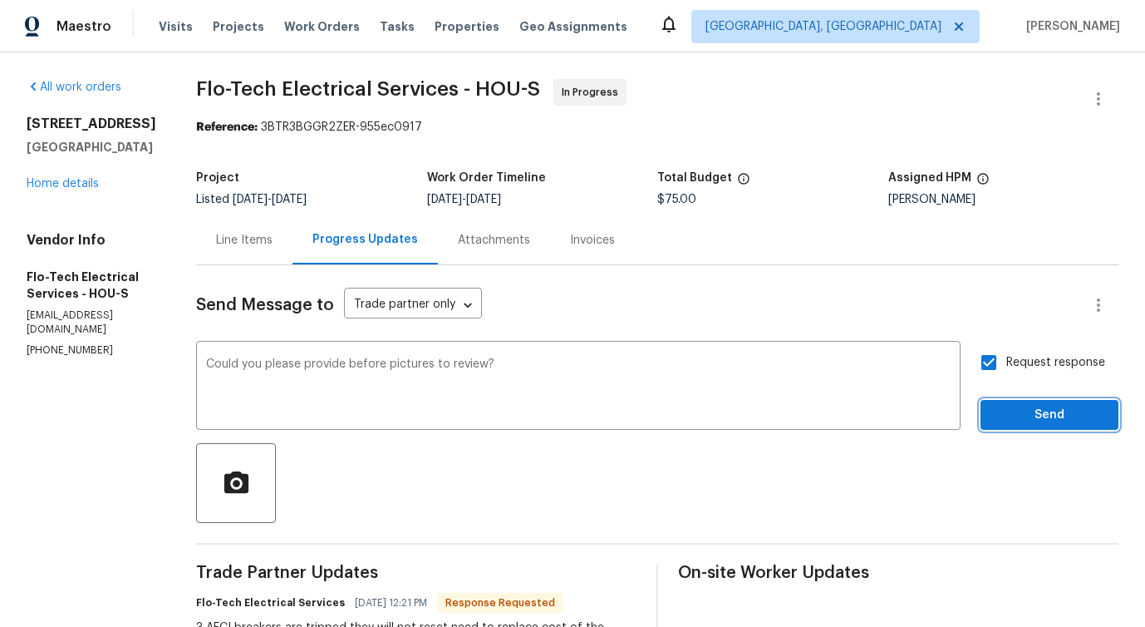
click at [1005, 410] on span "Send" at bounding box center [1049, 415] width 111 height 21
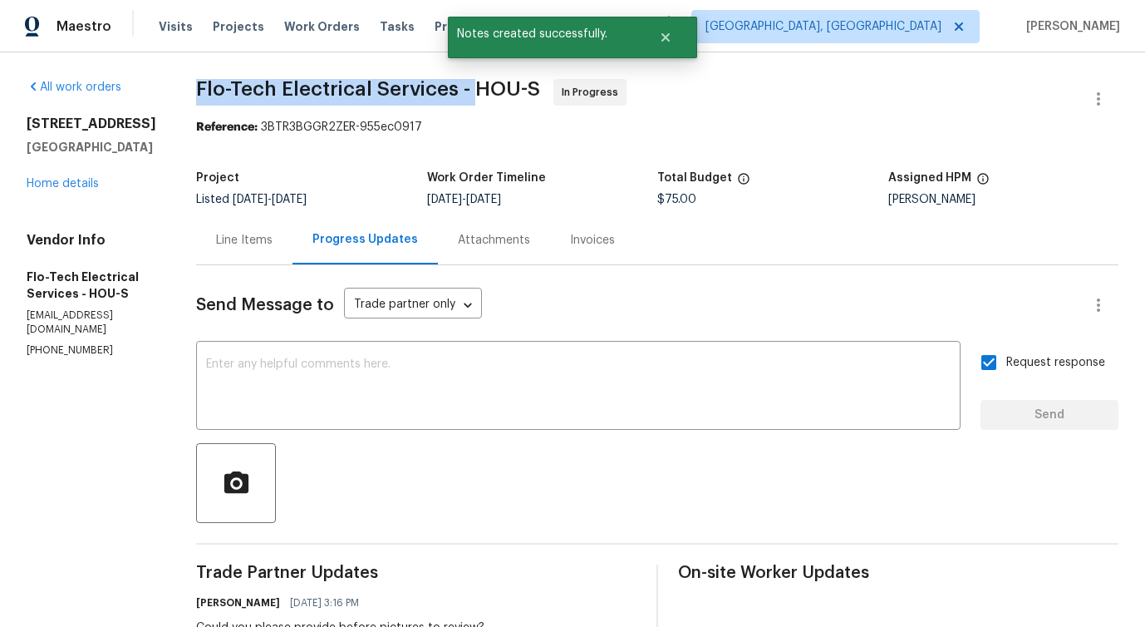
drag, startPoint x: 185, startPoint y: 95, endPoint x: 469, endPoint y: 101, distance: 283.5
click at [469, 101] on div "All work orders 4210 Forest Rain Ln Humble, TX 77346 Home details Vendor Info F…" at bounding box center [572, 587] width 1145 height 1070
copy span "Flo-Tech Electrical Services -"
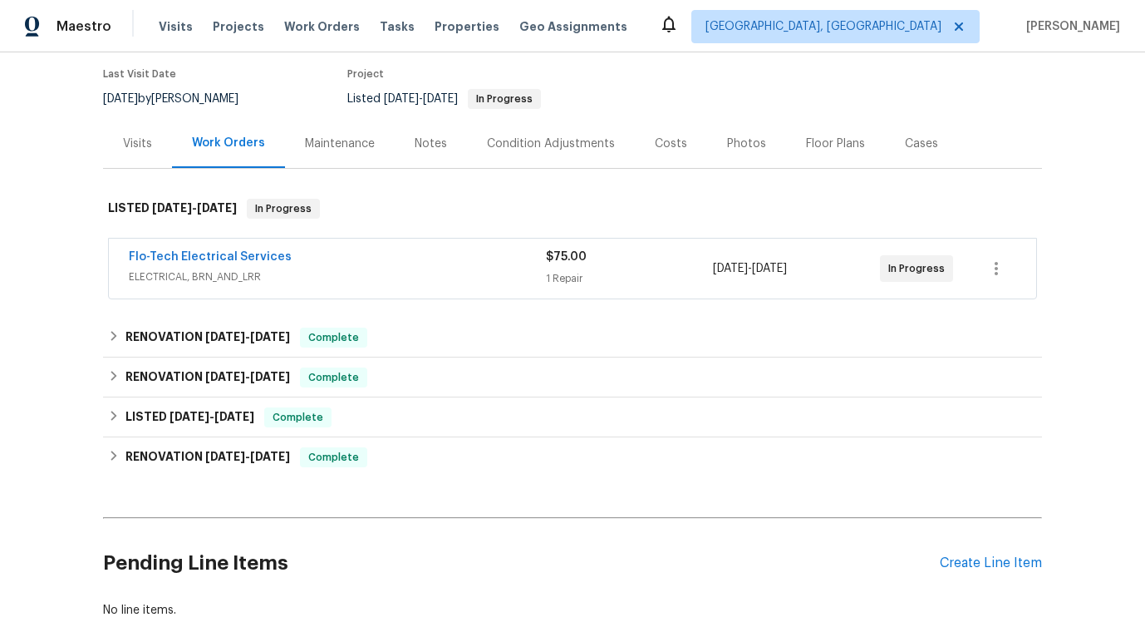
scroll to position [135, 0]
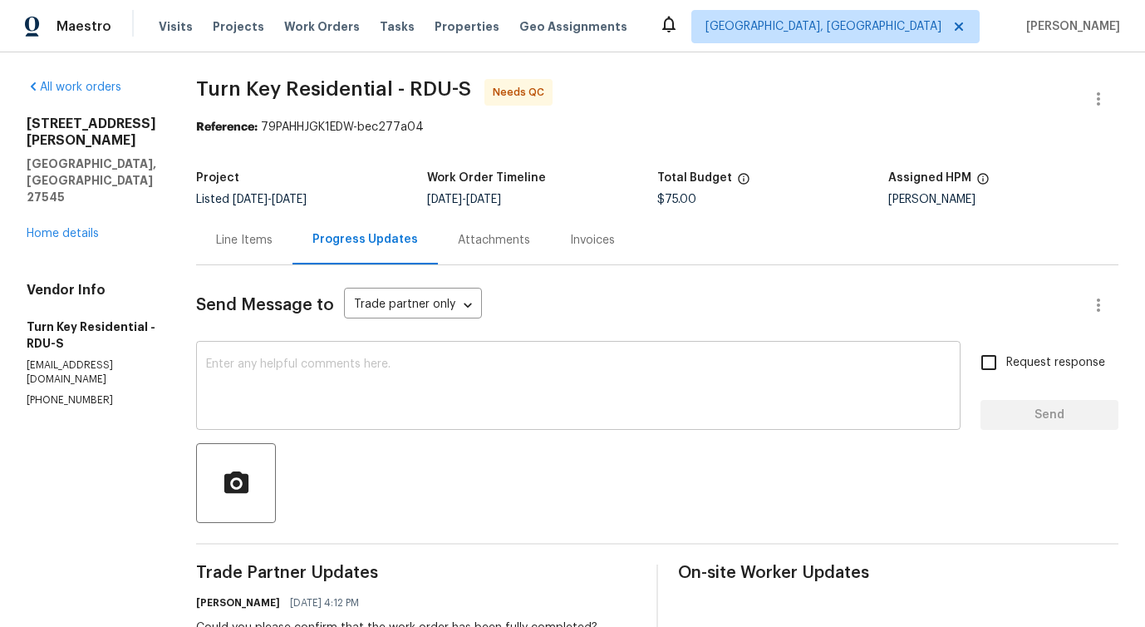
click at [433, 351] on div "x ​" at bounding box center [578, 387] width 765 height 85
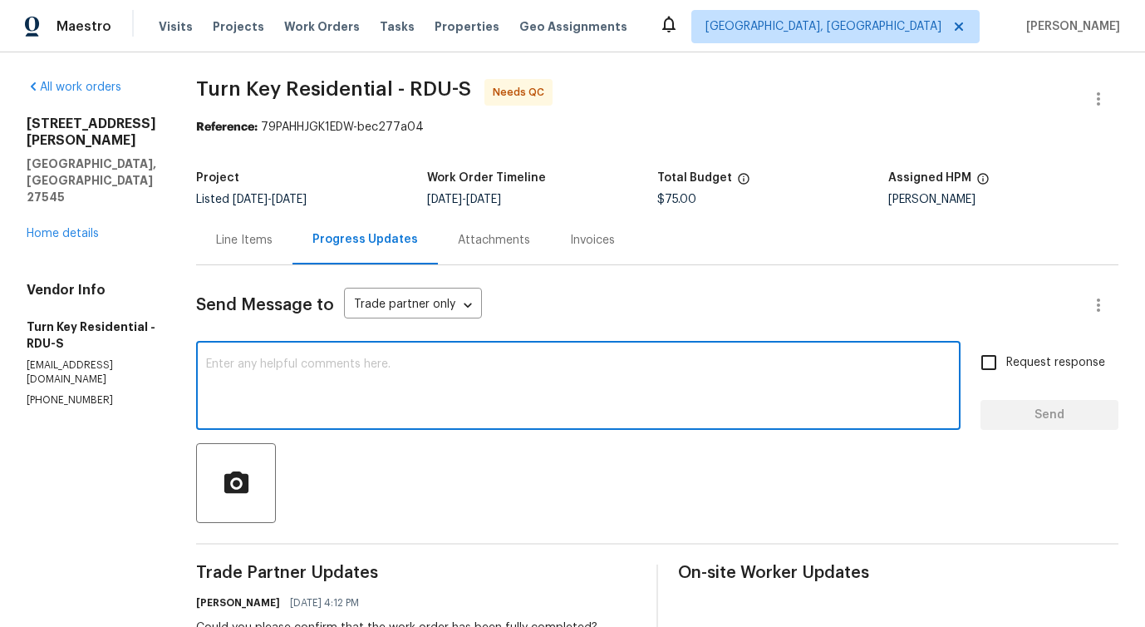
scroll to position [252, 0]
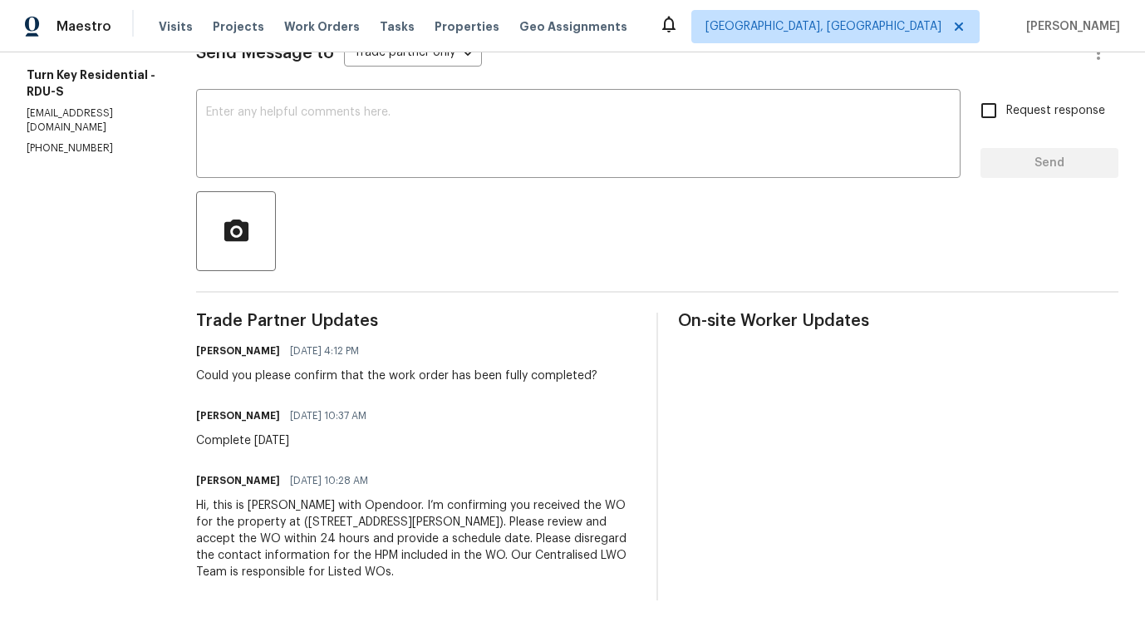
drag, startPoint x: 265, startPoint y: 370, endPoint x: 435, endPoint y: 375, distance: 170.4
click at [435, 374] on div "Could you please confirm that the work order has been fully completed?" at bounding box center [396, 375] width 401 height 17
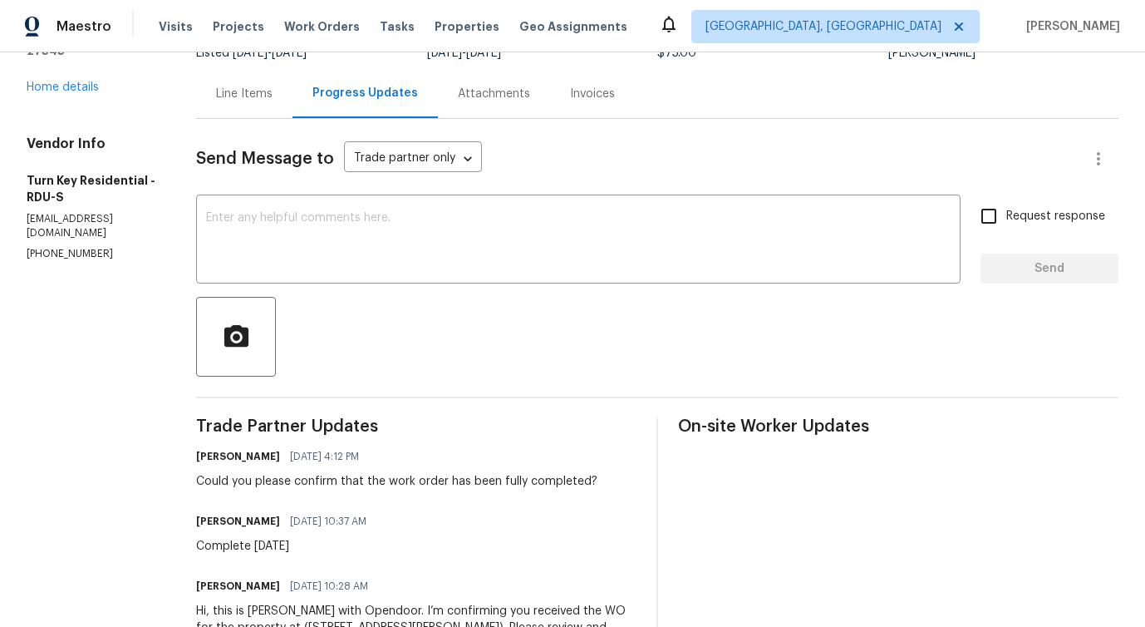
scroll to position [0, 0]
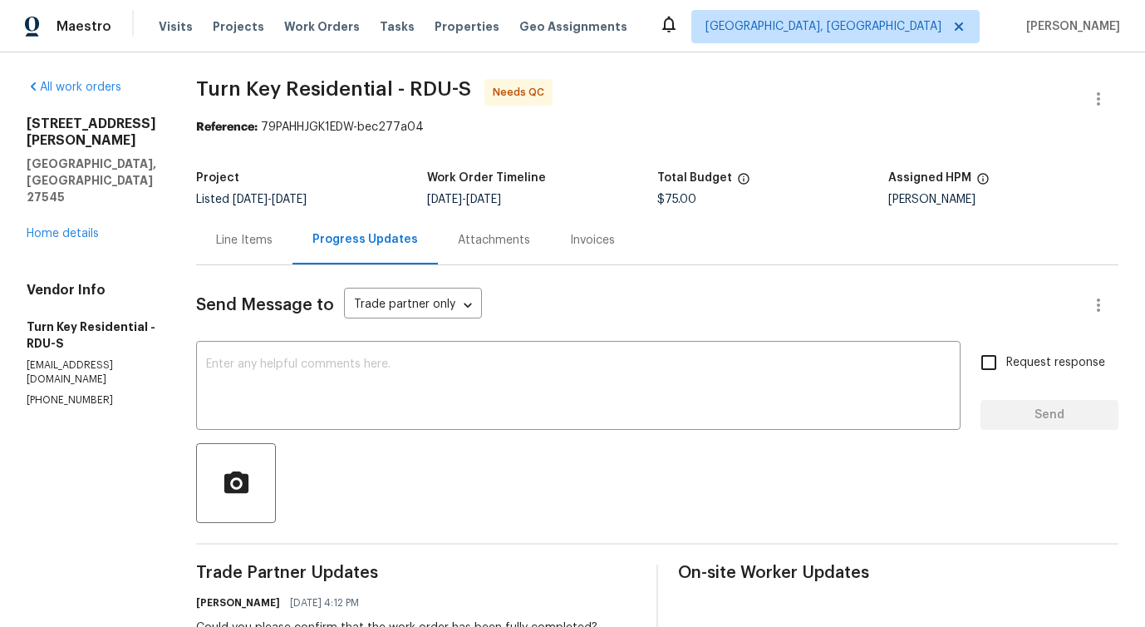
click at [273, 240] on div "Line Items" at bounding box center [244, 240] width 57 height 17
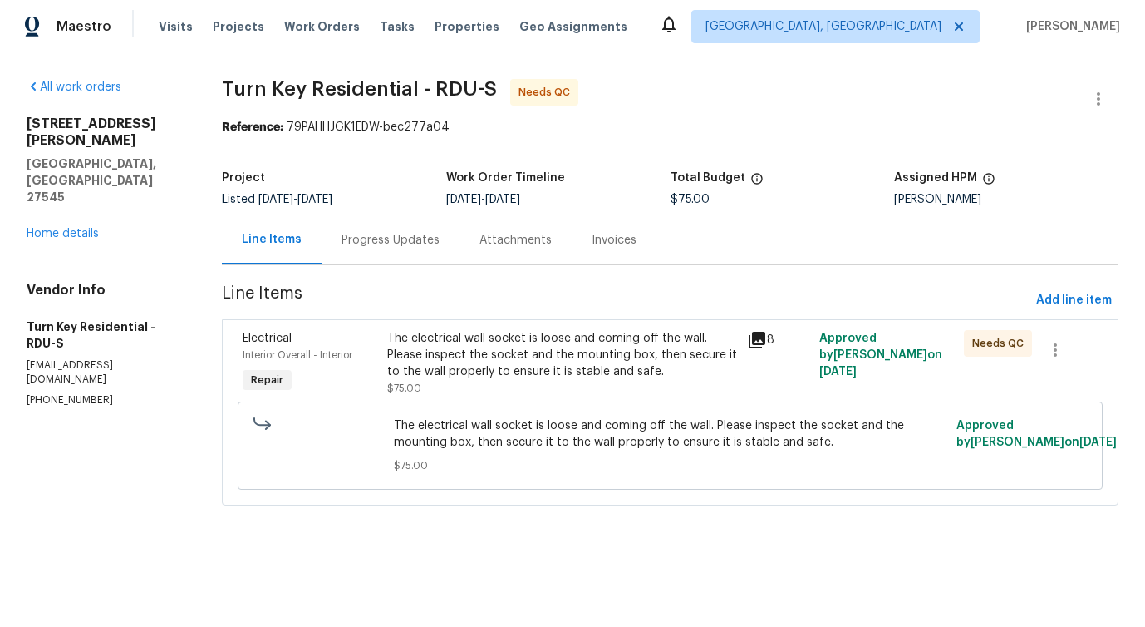
click at [548, 359] on div "The electrical wall socket is loose and coming off the wall. Please inspect the…" at bounding box center [562, 355] width 351 height 50
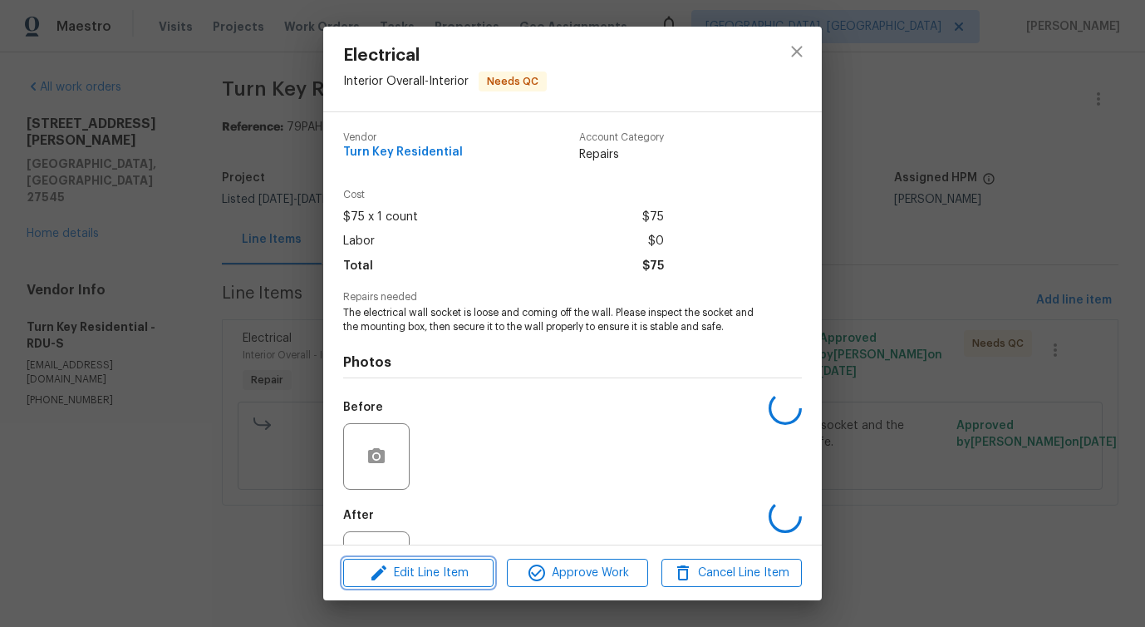
click at [437, 572] on span "Edit Line Item" at bounding box center [418, 573] width 140 height 21
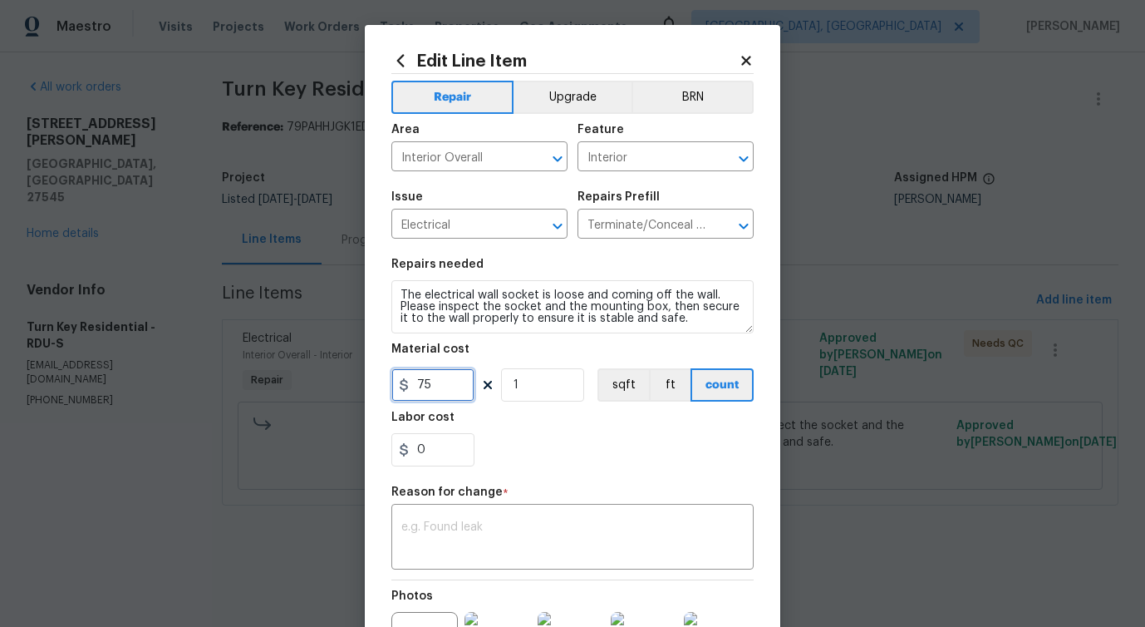
click at [417, 383] on input "75" at bounding box center [432, 384] width 83 height 33
type input "125"
click at [505, 523] on textarea at bounding box center [572, 538] width 342 height 35
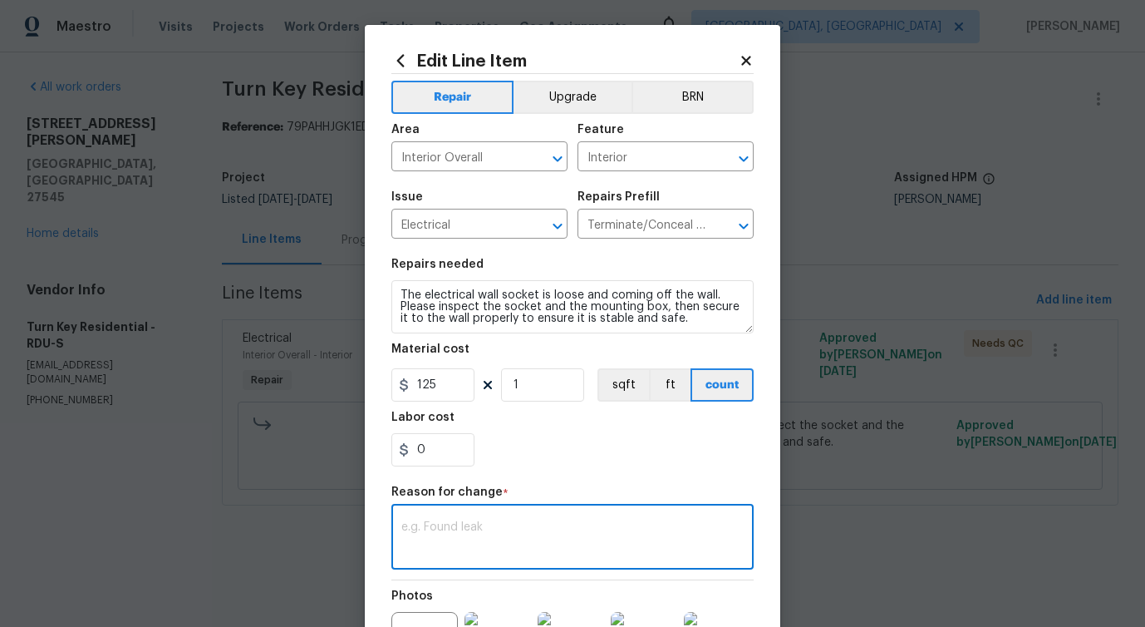
paste textarea "(PS) Updated per vendor's final cost."
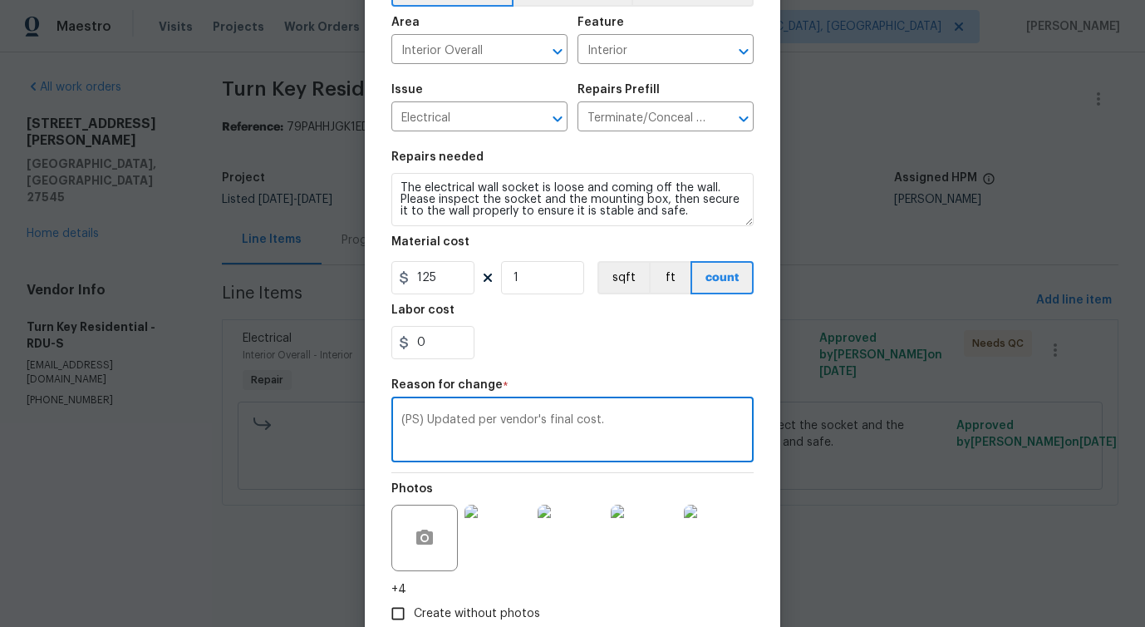
scroll to position [209, 0]
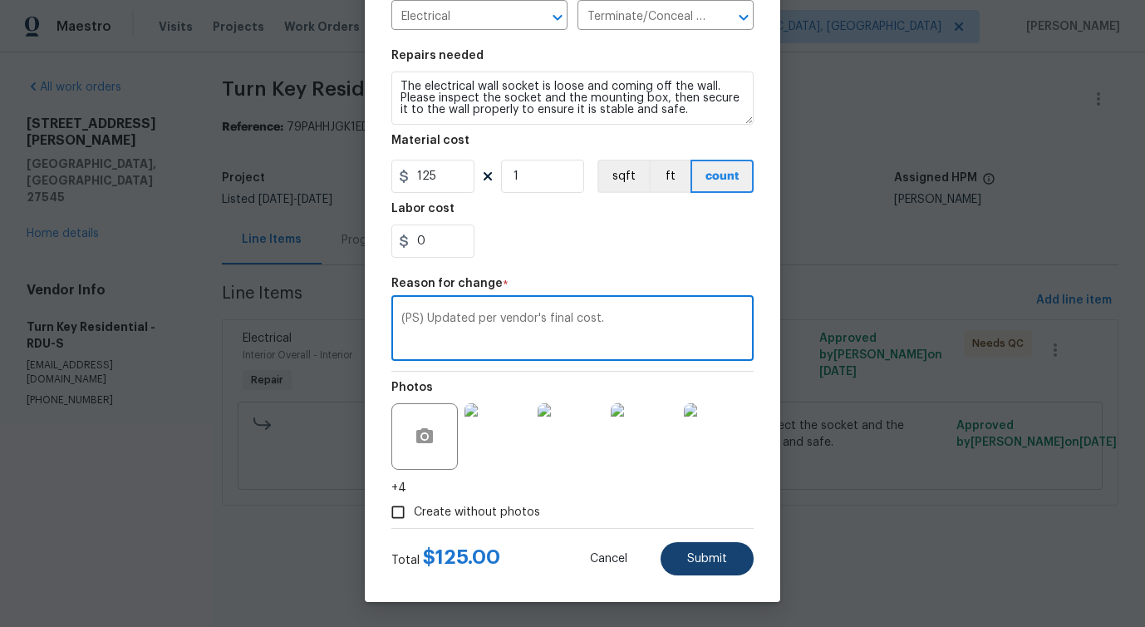
type textarea "(PS) Updated per vendor's final cost."
click at [696, 548] on button "Submit" at bounding box center [707, 558] width 93 height 33
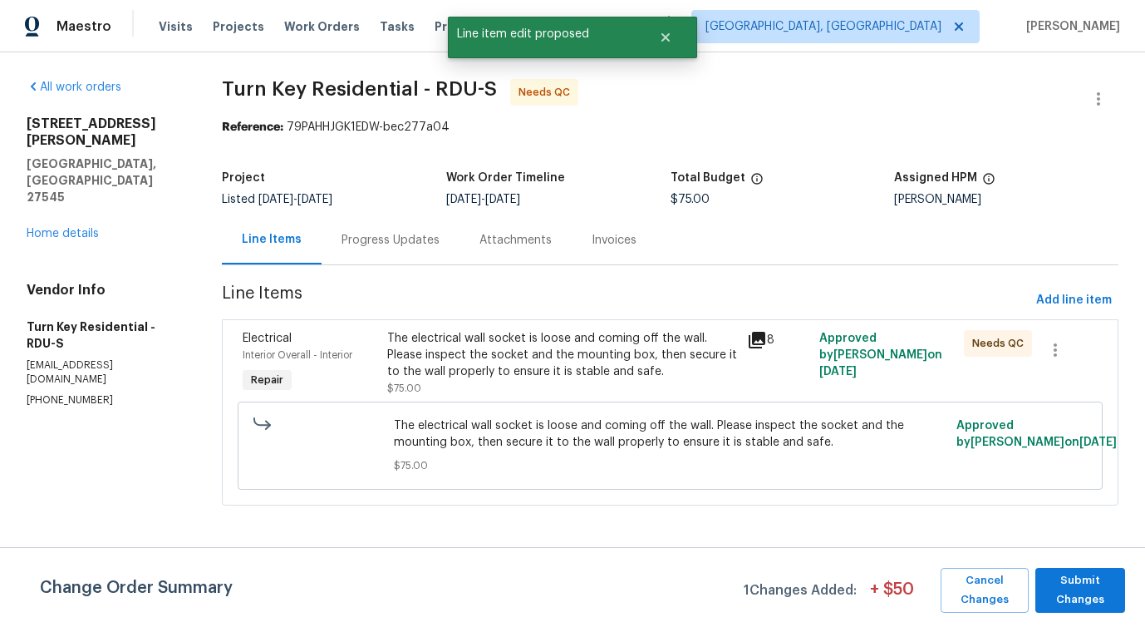
scroll to position [0, 0]
click at [1099, 603] on span "Submit Changes" at bounding box center [1080, 590] width 73 height 38
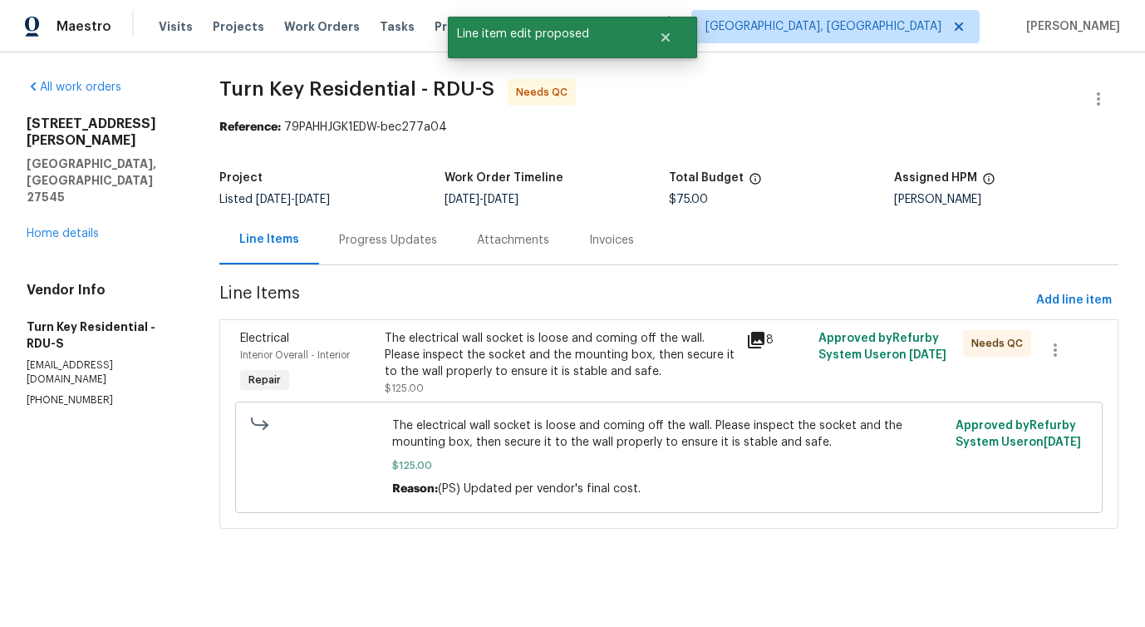
click at [381, 232] on div "Progress Updates" at bounding box center [388, 240] width 98 height 17
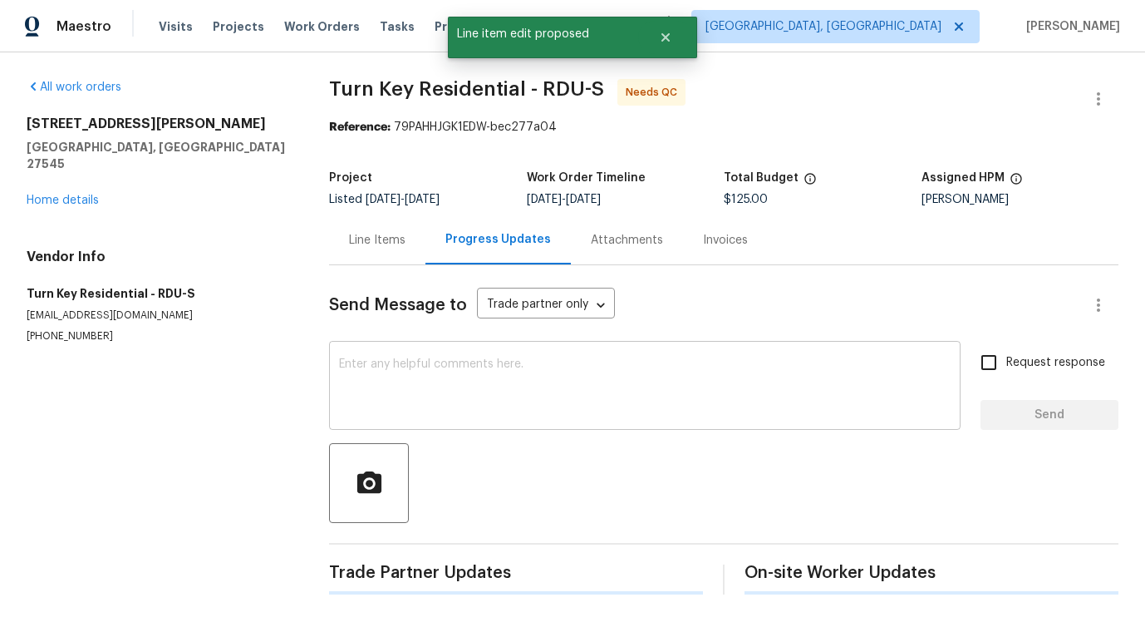
click at [442, 373] on textarea at bounding box center [645, 387] width 612 height 58
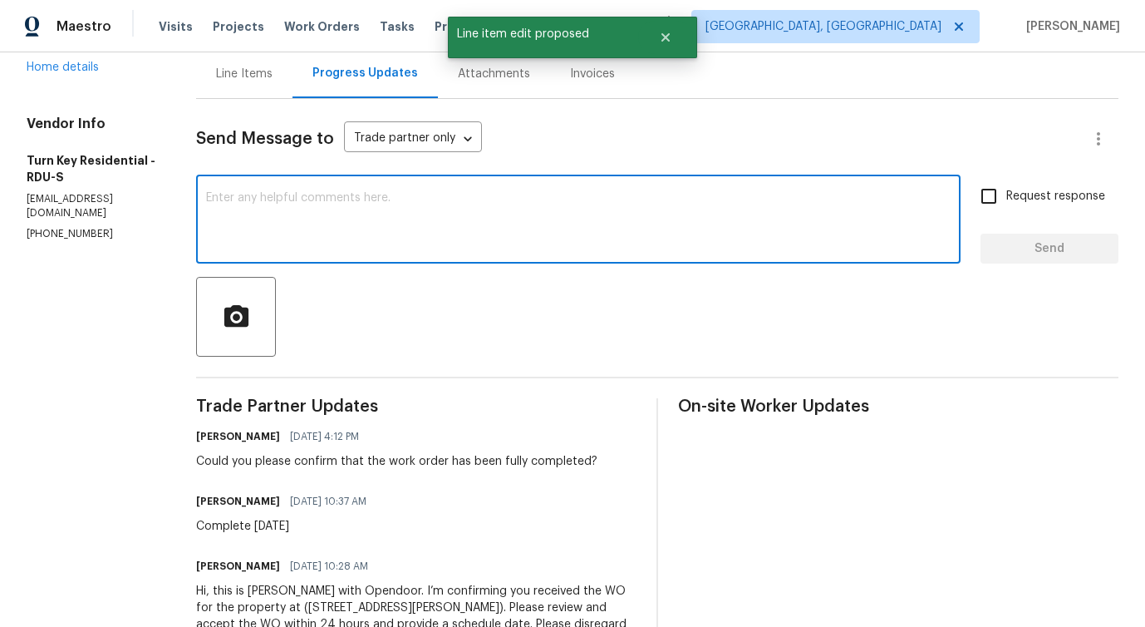
scroll to position [177, 0]
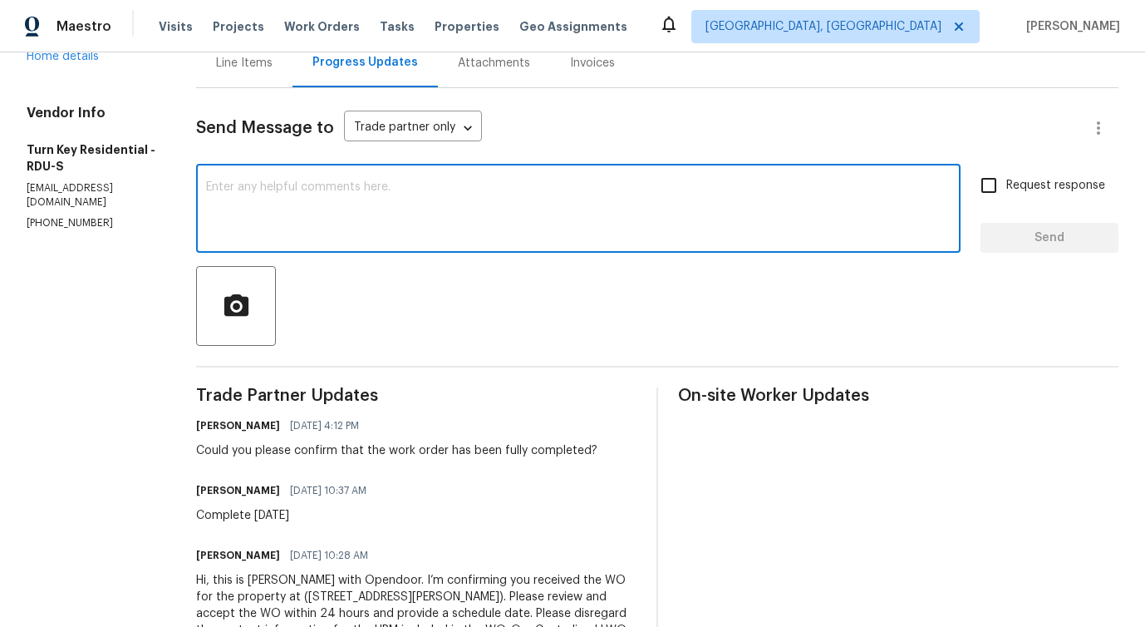
paste textarea "Thank you for confirming via email that the work order has been completed."
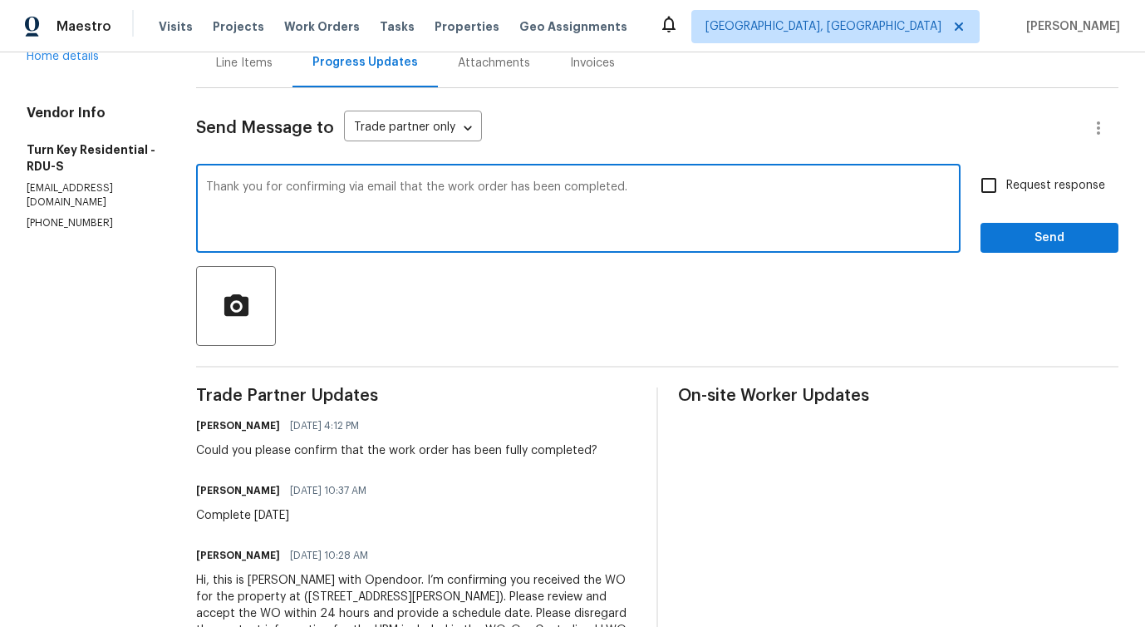
type textarea "Thank you for confirming via email that the work order has been completed."
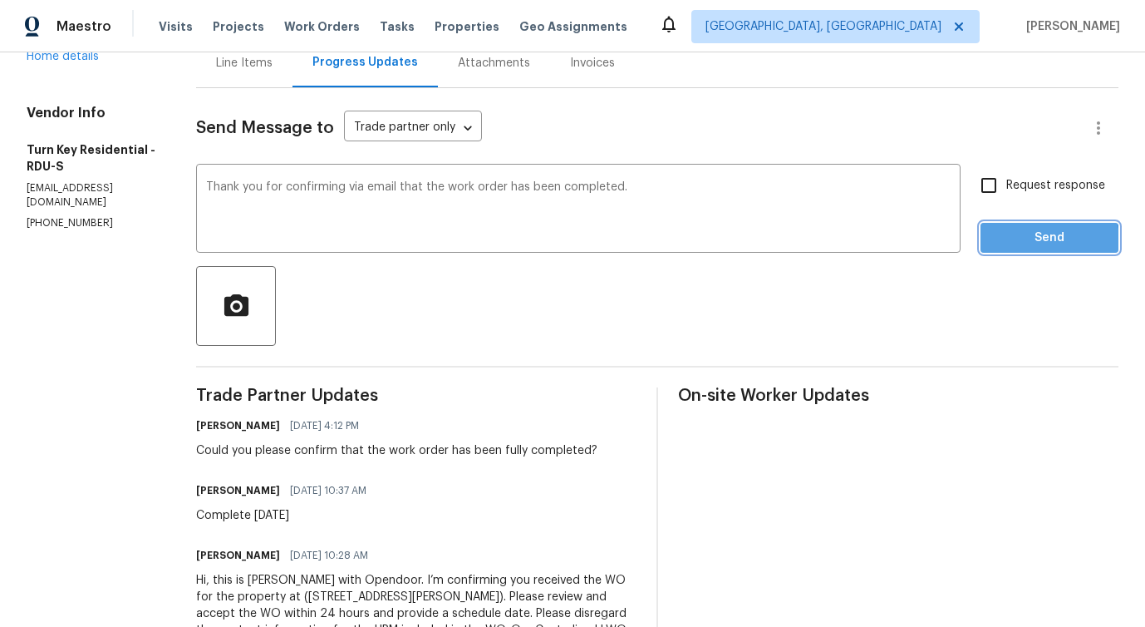
click at [994, 243] on span "Send" at bounding box center [1049, 238] width 111 height 21
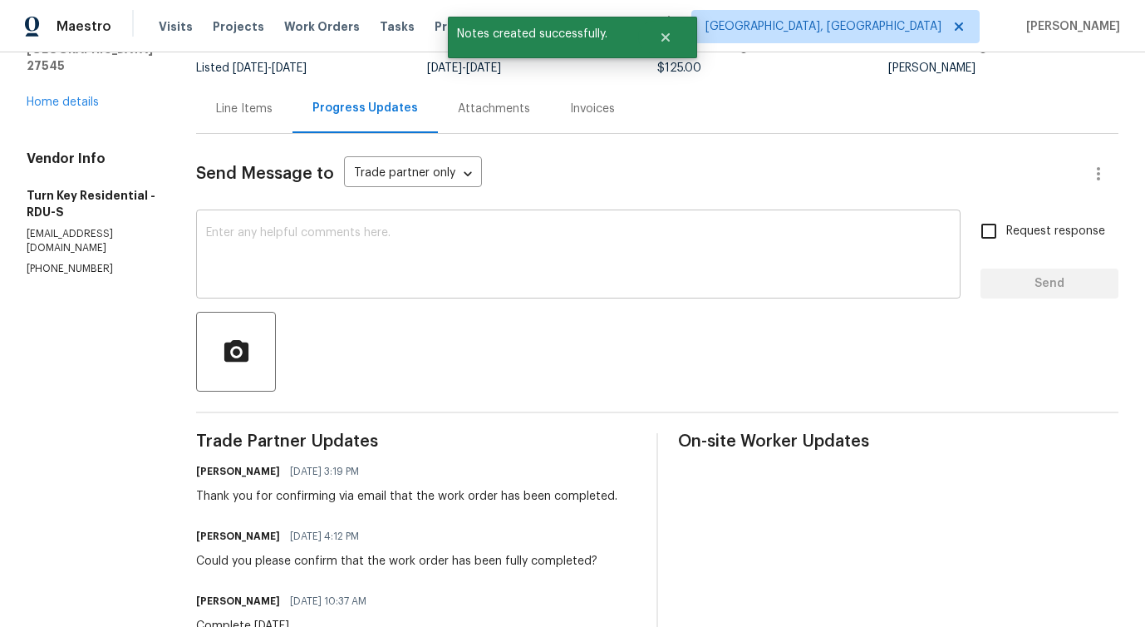
scroll to position [121, 0]
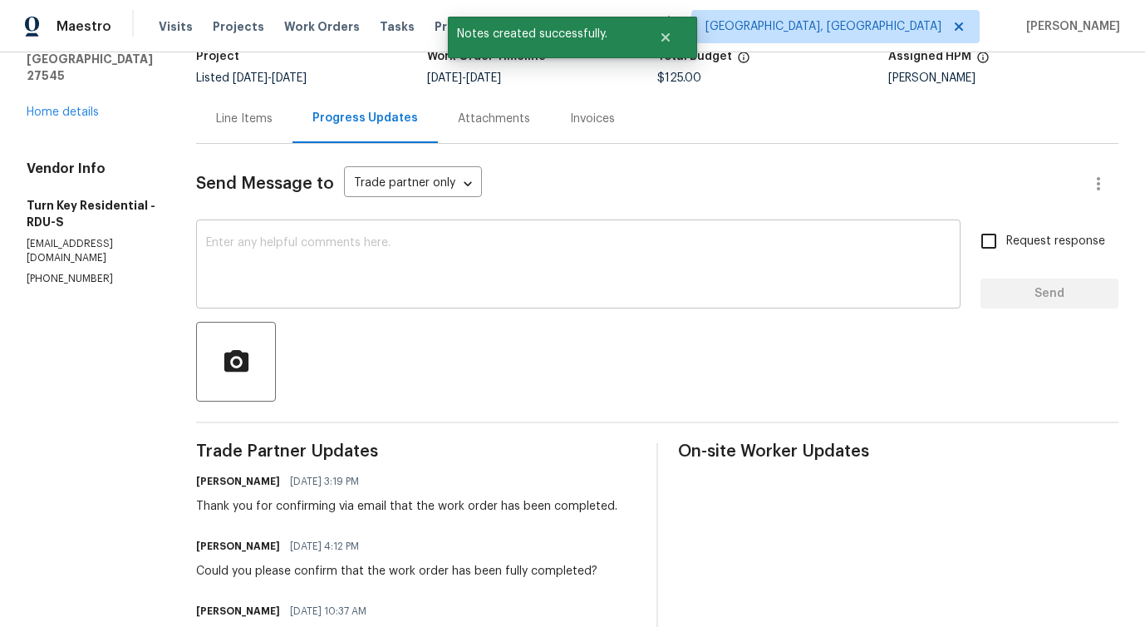
click at [435, 252] on textarea at bounding box center [578, 266] width 745 height 58
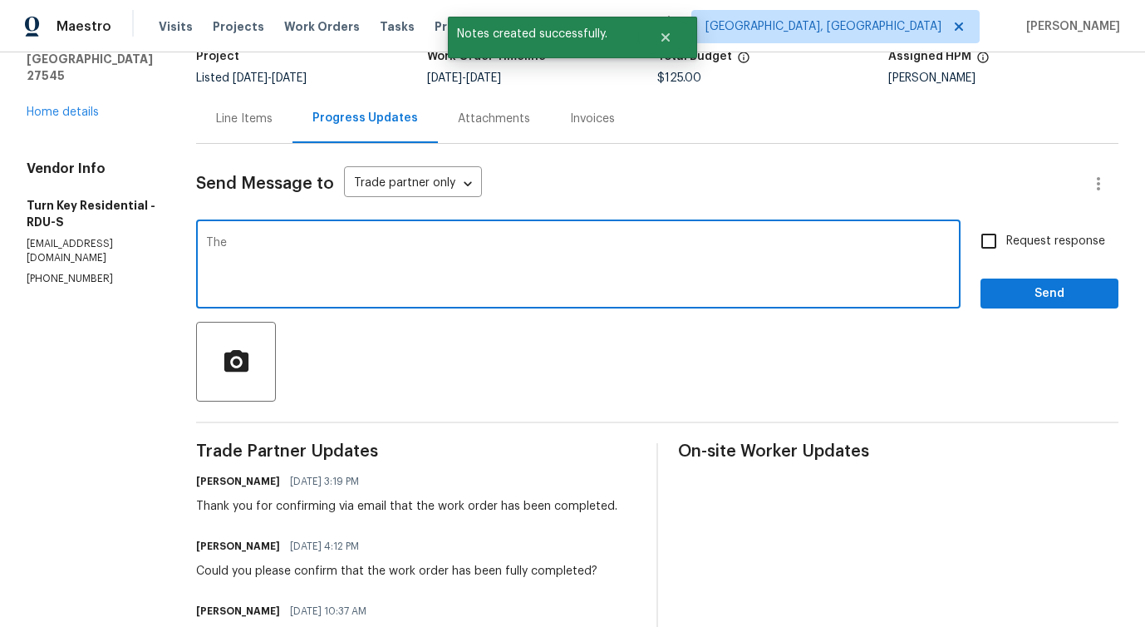
scroll to position [0, 0]
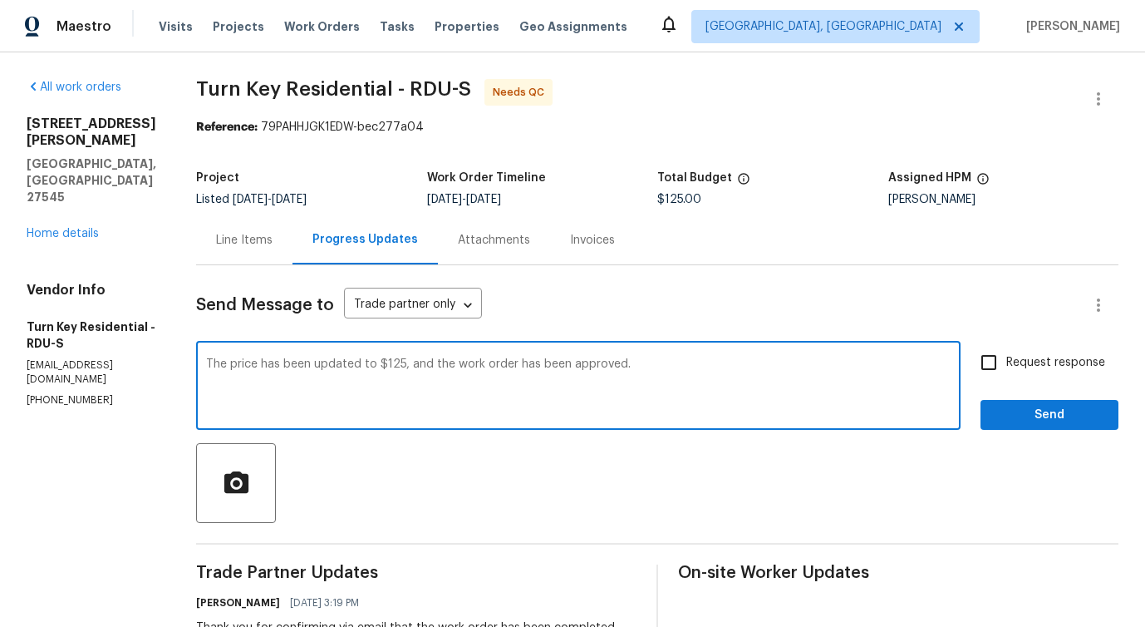
drag, startPoint x: 252, startPoint y: 369, endPoint x: 423, endPoint y: 373, distance: 171.2
click at [423, 373] on textarea "The price has been updated to $125, and the work order has been approved." at bounding box center [578, 387] width 745 height 58
click at [424, 399] on textarea "The price has been updated to $125, and the work order has been approved." at bounding box center [578, 387] width 745 height 58
type textarea "The price has been updated to $125, and the work order has been approved."
click at [1014, 419] on span "Send" at bounding box center [1049, 415] width 111 height 21
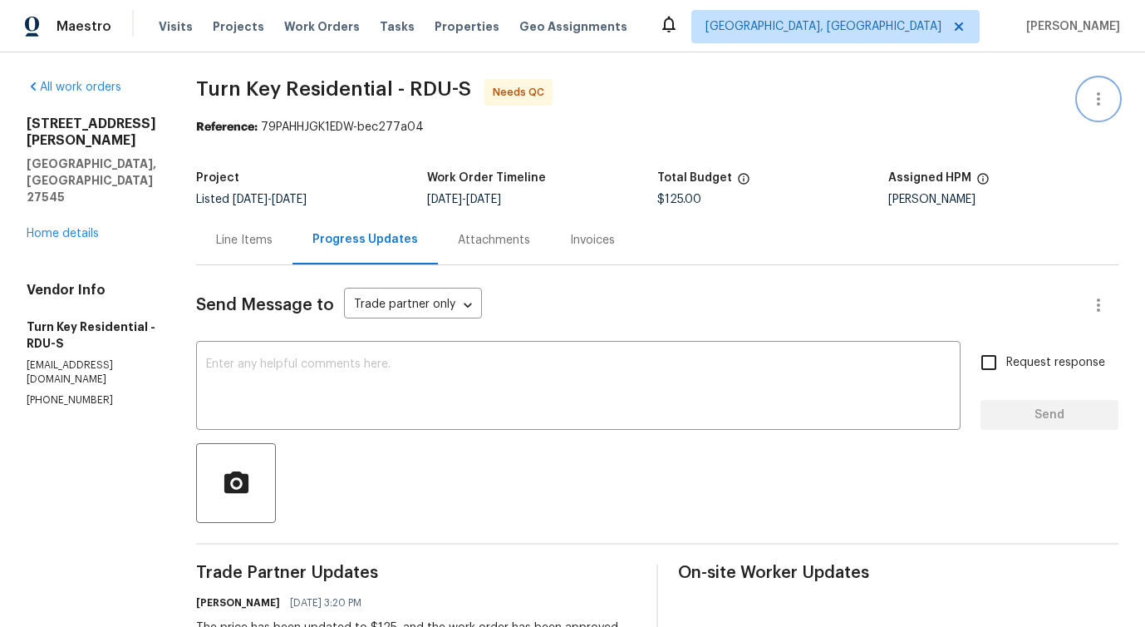
click at [1103, 96] on button "button" at bounding box center [1099, 99] width 40 height 40
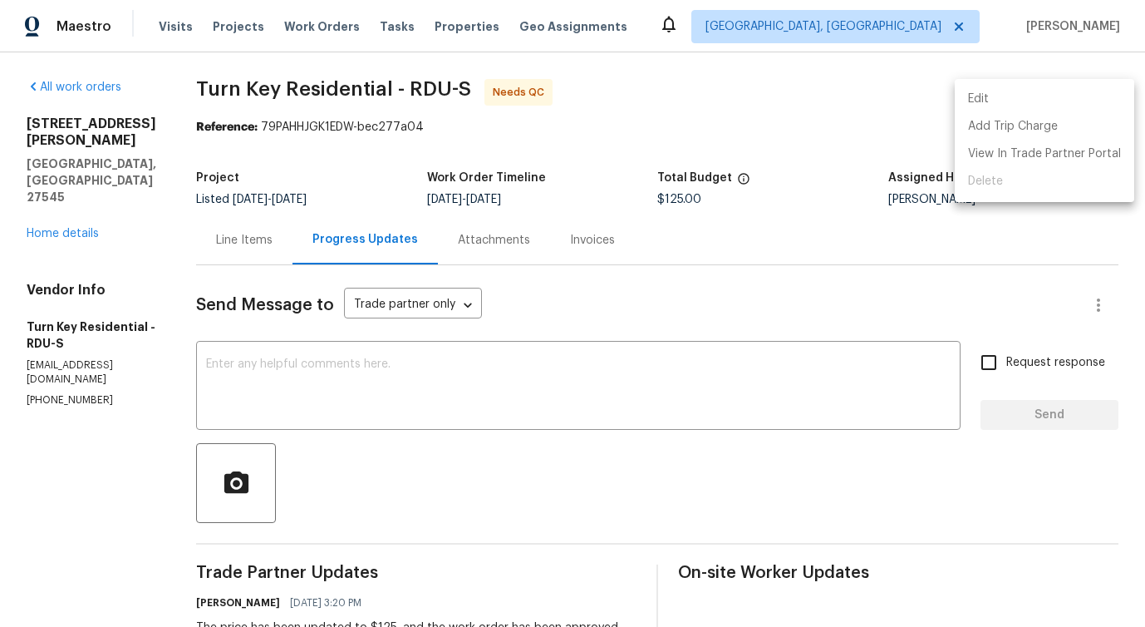
click at [1012, 90] on li "Edit" at bounding box center [1045, 99] width 180 height 27
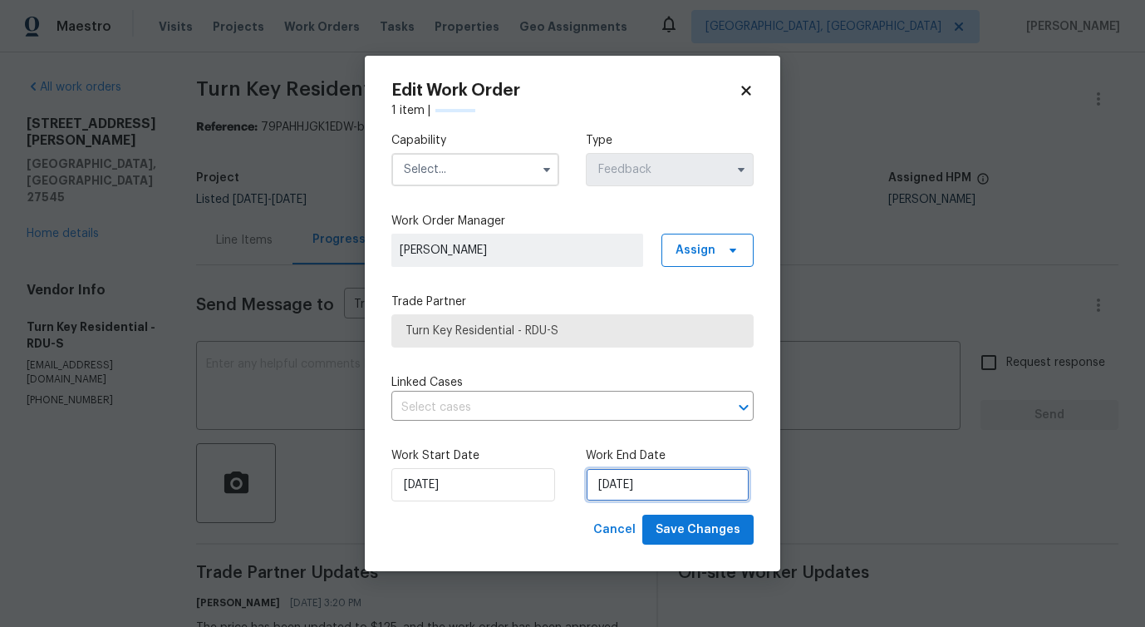
click at [633, 489] on input "9/6/2025" at bounding box center [668, 484] width 164 height 33
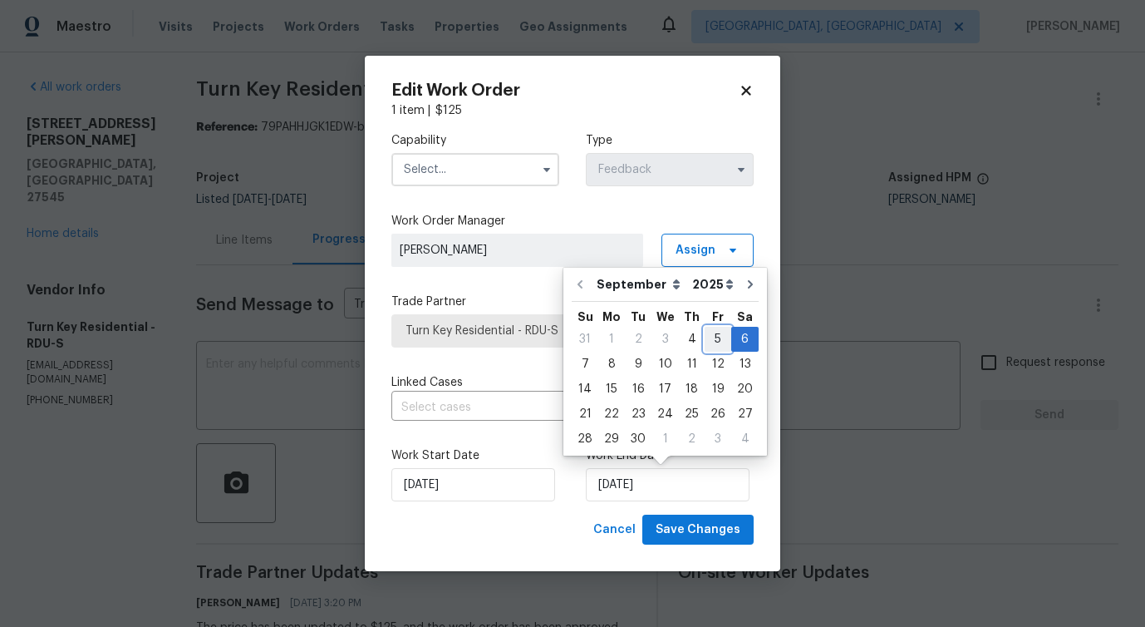
click at [707, 337] on div "5" at bounding box center [718, 338] width 27 height 23
type input "[DATE]"
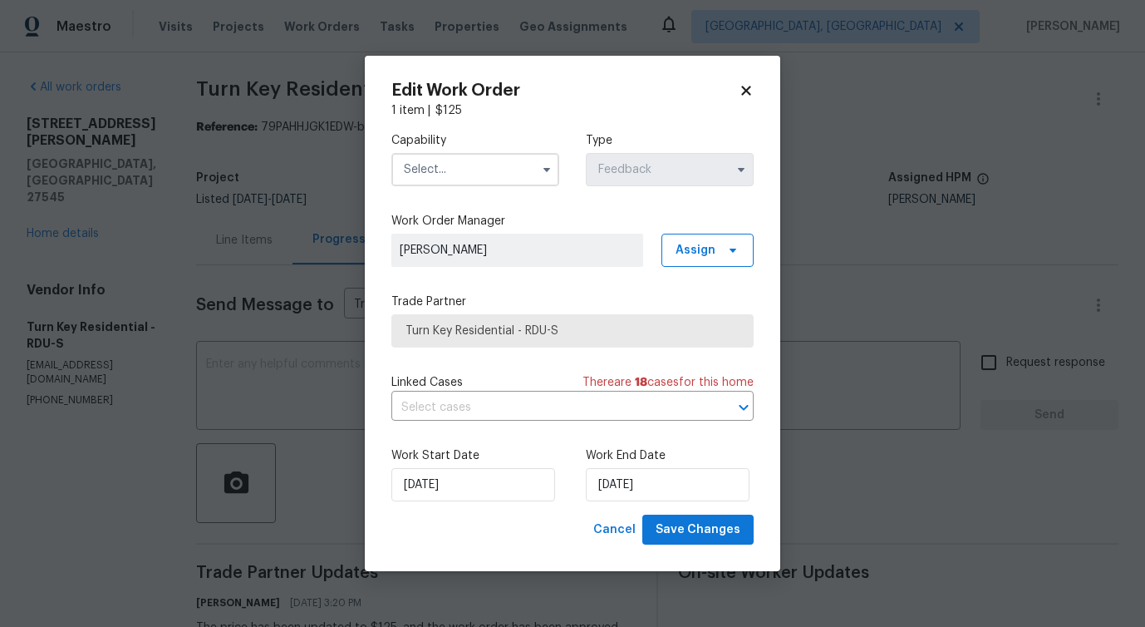
click at [480, 164] on input "text" at bounding box center [475, 169] width 168 height 33
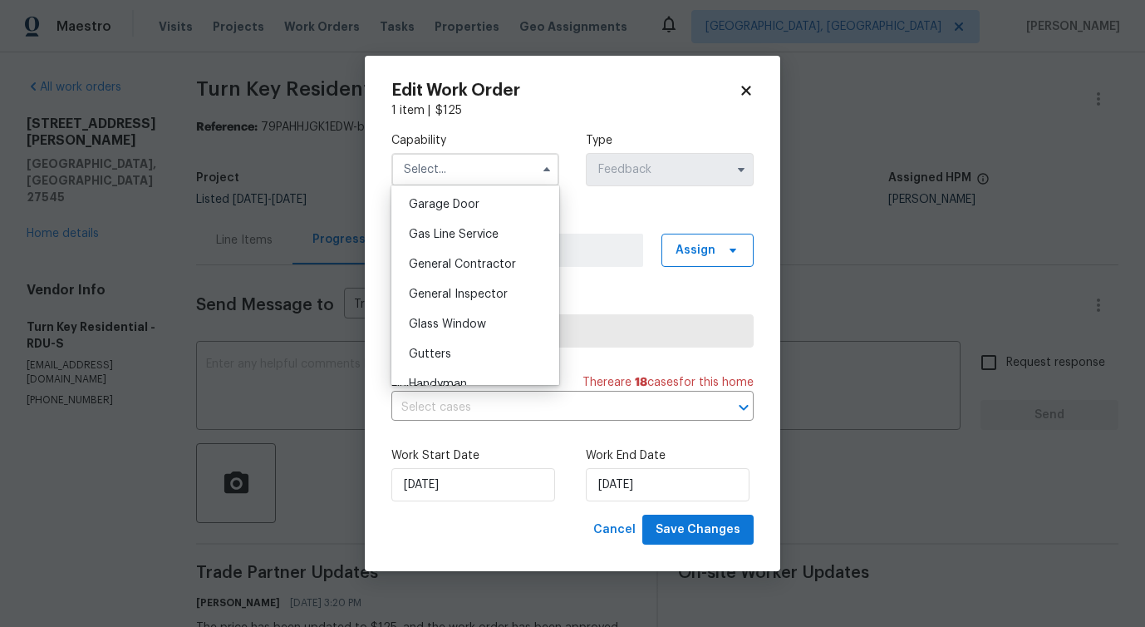
scroll to position [740, 0]
click at [478, 273] on div "General Contractor" at bounding box center [476, 258] width 160 height 30
type input "General Contractor"
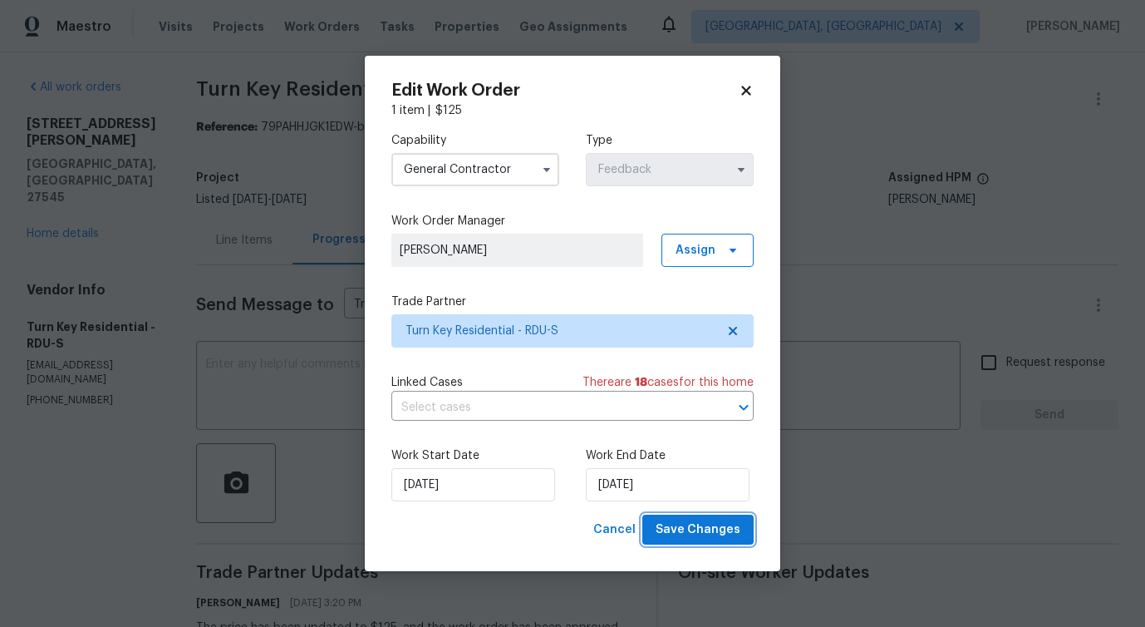
click at [688, 532] on span "Save Changes" at bounding box center [698, 529] width 85 height 21
click at [253, 393] on body "Maestro Visits Projects Work Orders Tasks Properties Geo Assignments Albuquerqu…" at bounding box center [572, 313] width 1145 height 627
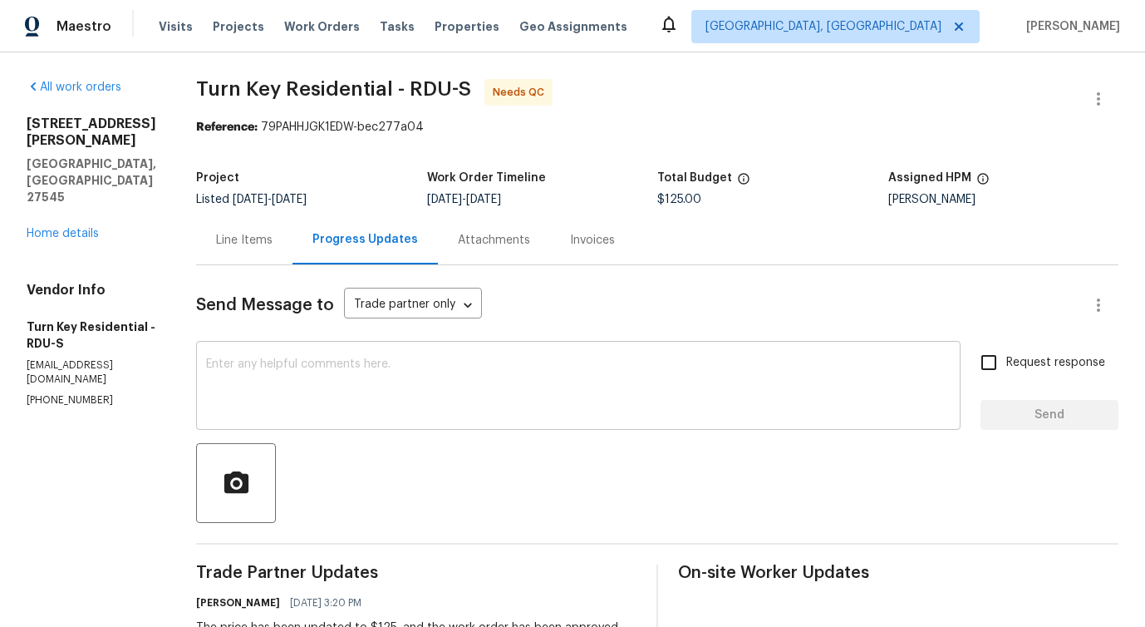
click at [437, 386] on textarea at bounding box center [578, 387] width 745 height 58
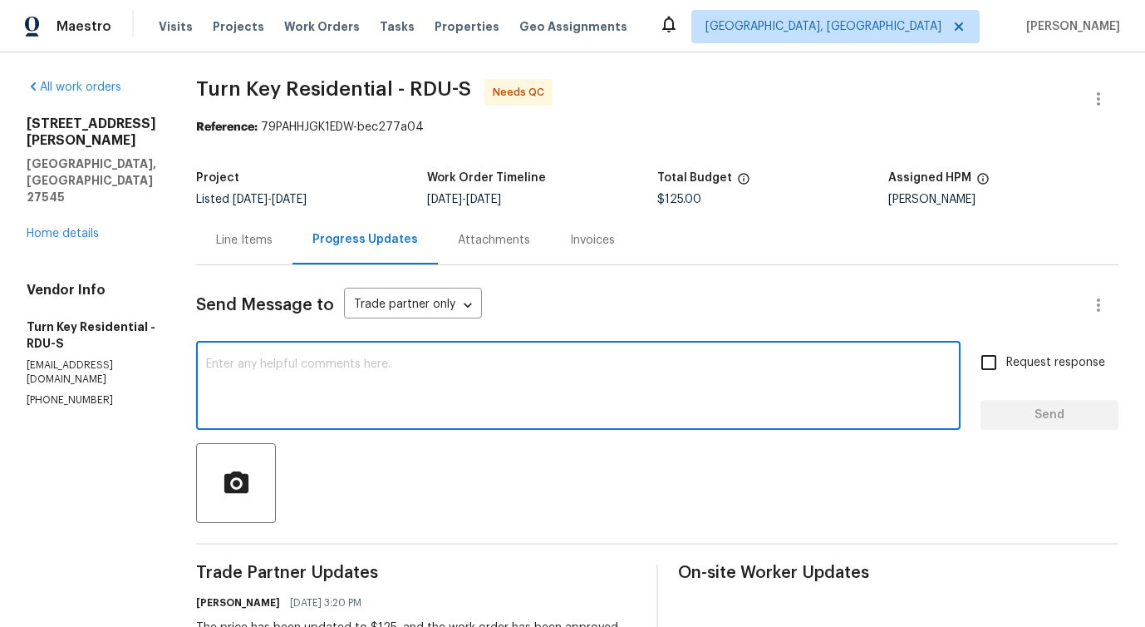
click at [273, 243] on div "Line Items" at bounding box center [244, 240] width 57 height 17
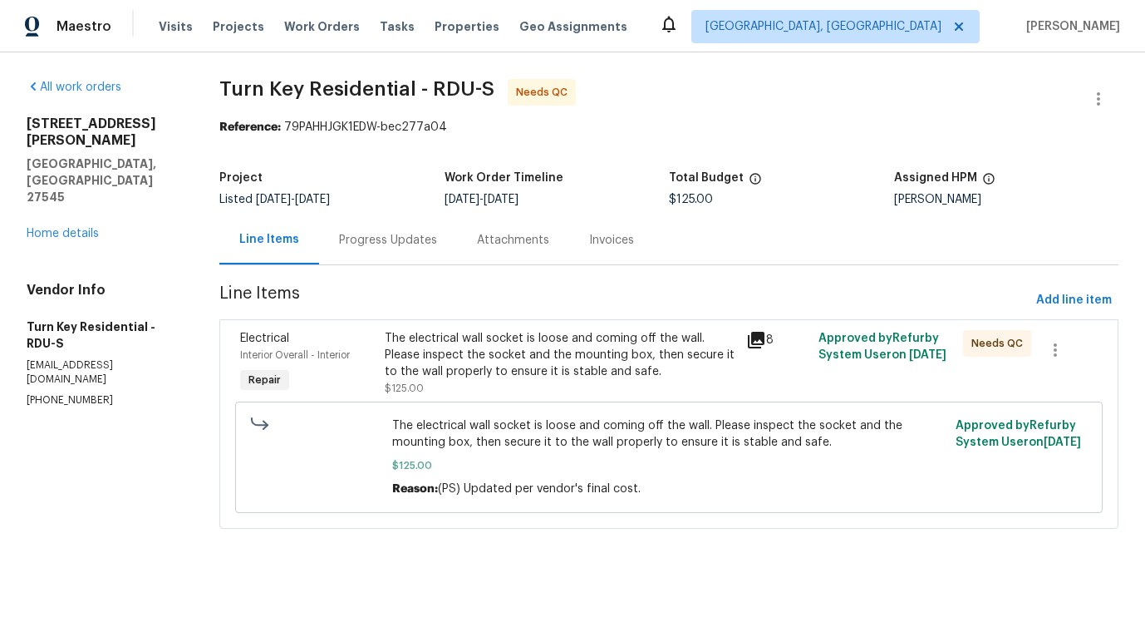
click at [551, 351] on div "The electrical wall socket is loose and coming off the wall. Please inspect the…" at bounding box center [561, 355] width 352 height 50
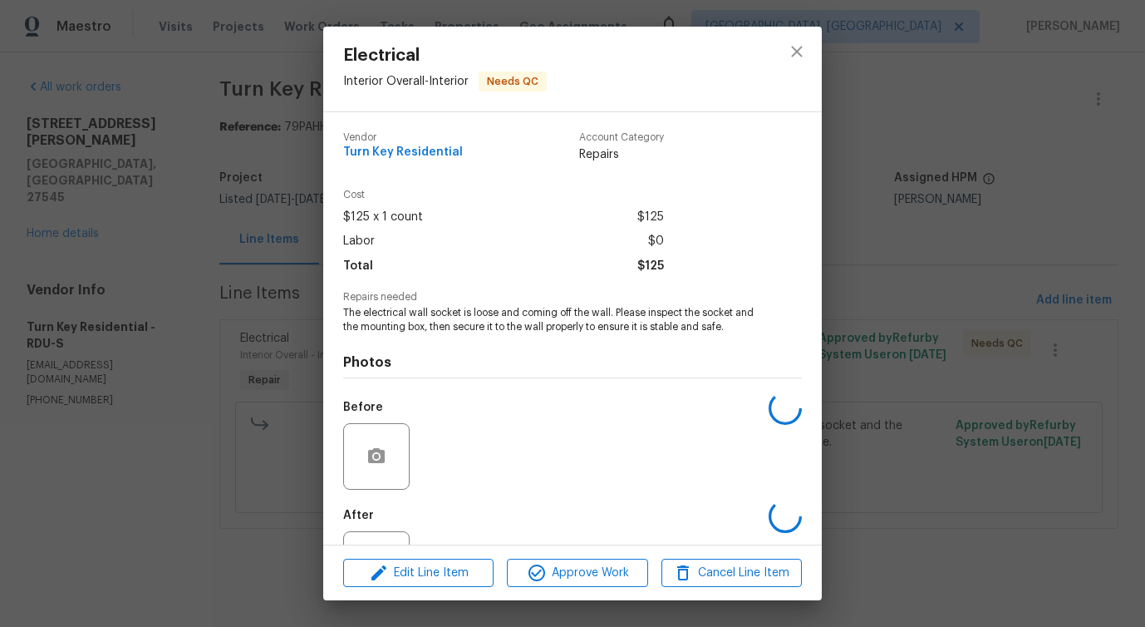
scroll to position [83, 0]
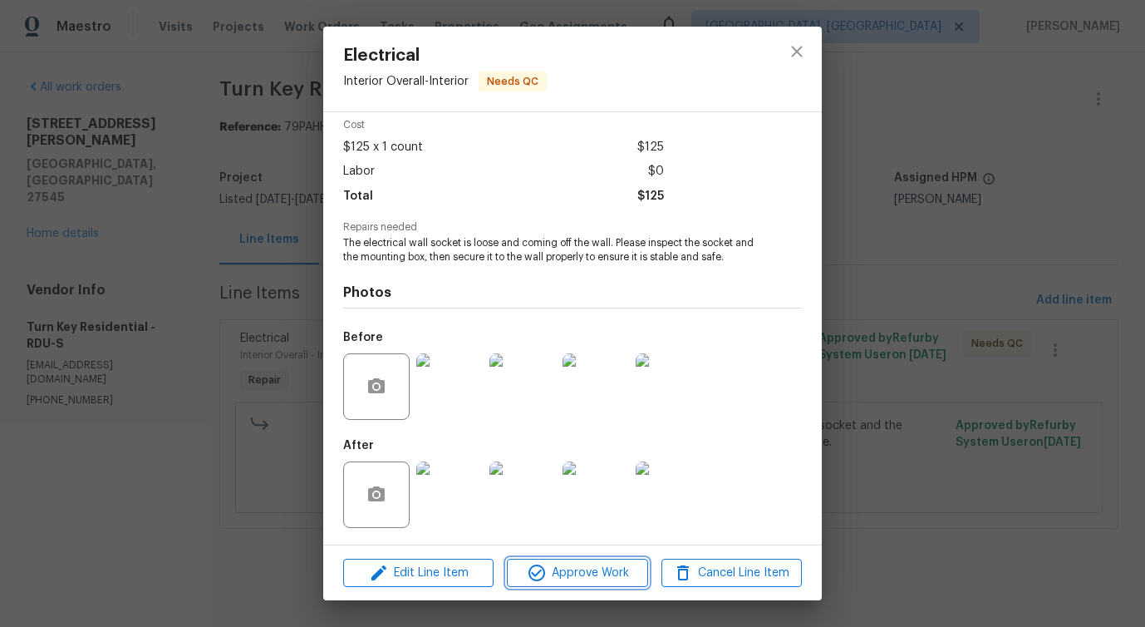
click at [604, 574] on span "Approve Work" at bounding box center [577, 573] width 130 height 21
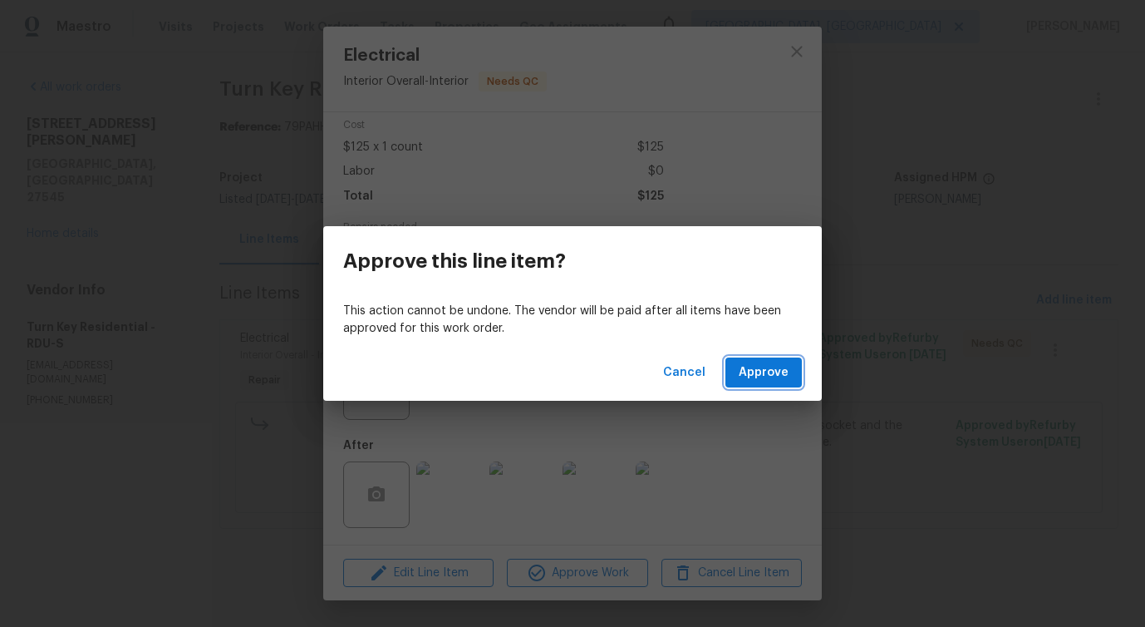
click at [756, 377] on span "Approve" at bounding box center [764, 372] width 50 height 21
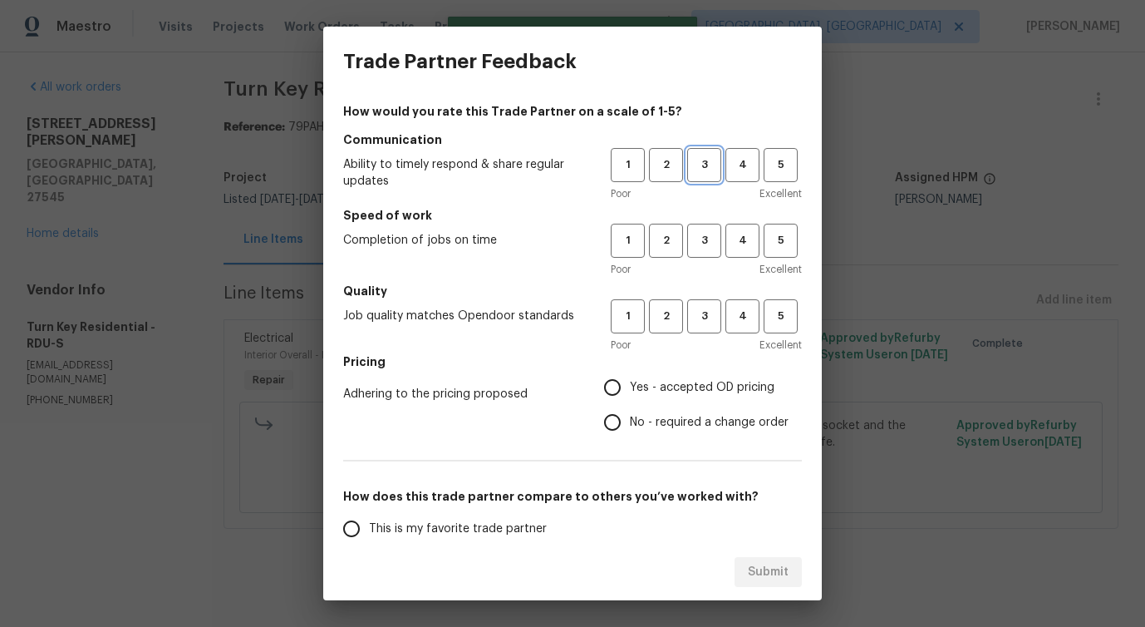
click at [687, 155] on button "3" at bounding box center [704, 165] width 34 height 34
click at [690, 237] on span "3" at bounding box center [704, 240] width 31 height 19
click at [689, 316] on span "3" at bounding box center [704, 316] width 31 height 19
click at [657, 425] on span "No - required a change order" at bounding box center [709, 422] width 159 height 17
click at [630, 425] on input "No - required a change order" at bounding box center [612, 422] width 35 height 35
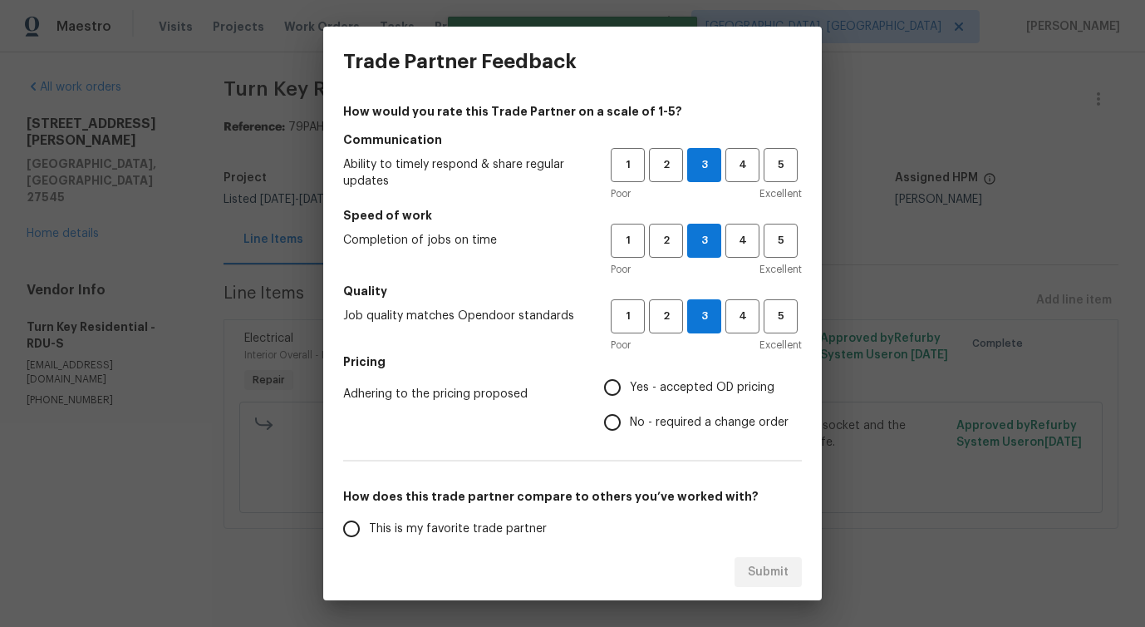
radio input "true"
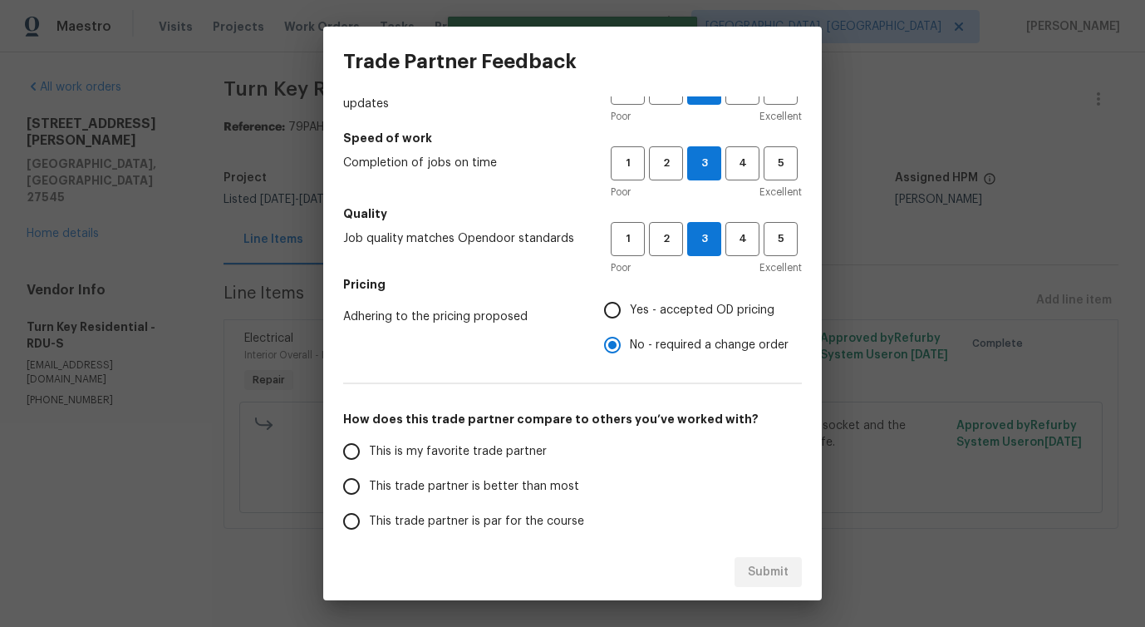
scroll to position [149, 0]
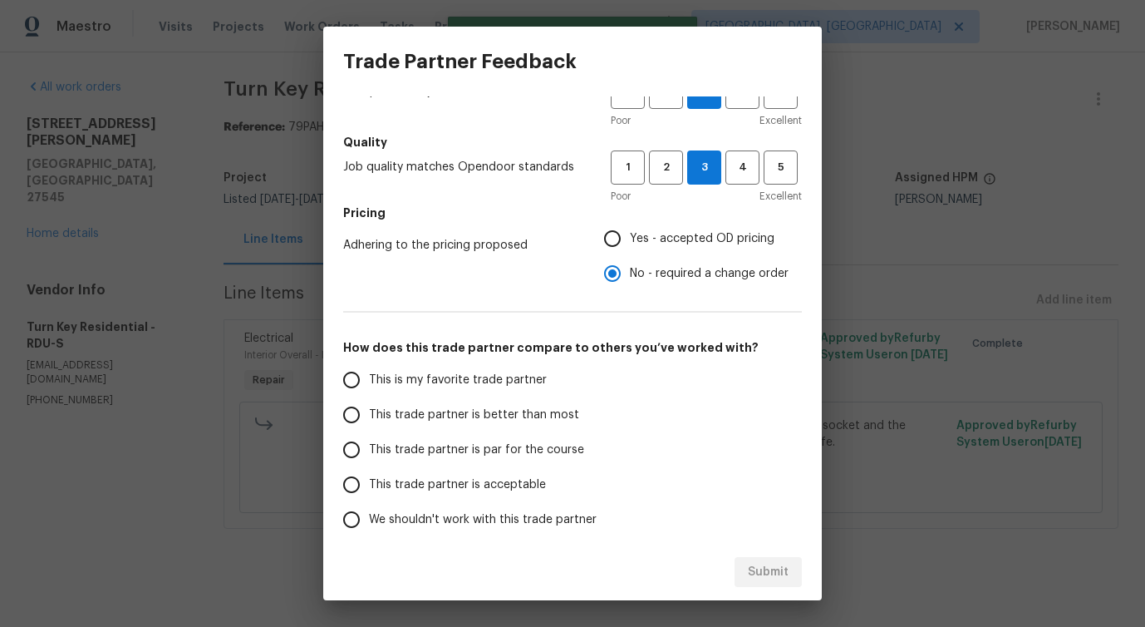
click at [526, 412] on span "This trade partner is better than most" at bounding box center [474, 414] width 210 height 17
click at [369, 412] on input "This trade partner is better than most" at bounding box center [351, 414] width 35 height 35
click at [755, 575] on span "Submit" at bounding box center [768, 572] width 41 height 21
radio input "true"
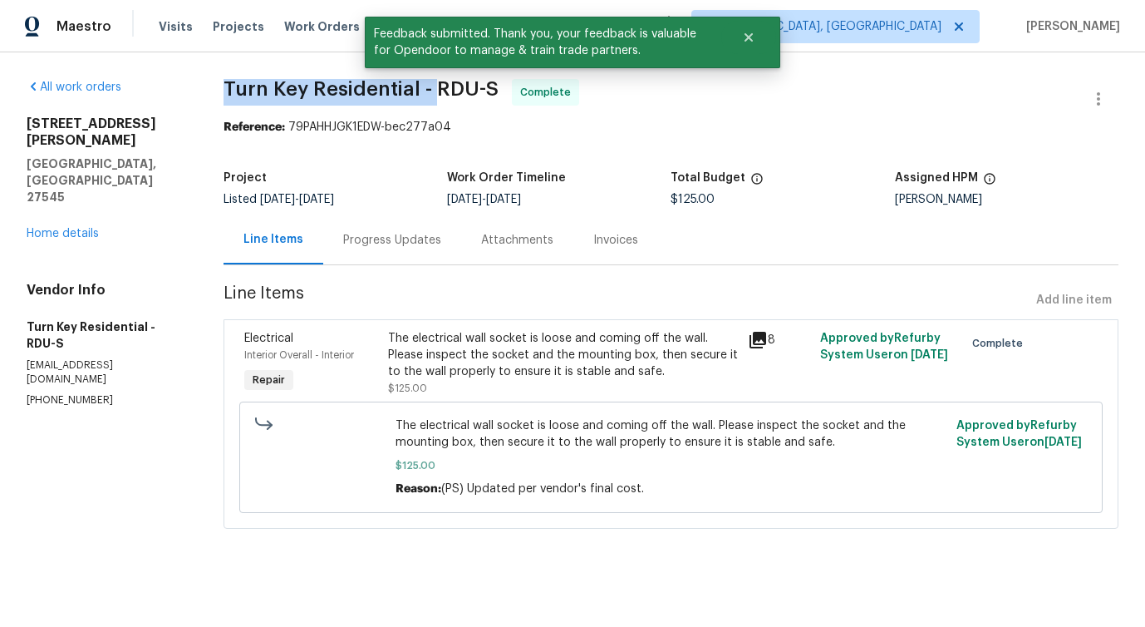
drag, startPoint x: 227, startPoint y: 78, endPoint x: 444, endPoint y: 86, distance: 217.0
click at [444, 86] on div "All work orders 1508 Hodge Rd Knightdale, NC 27545 Home details Vendor Info Tur…" at bounding box center [572, 313] width 1145 height 523
copy span "Turn Key Residential -"
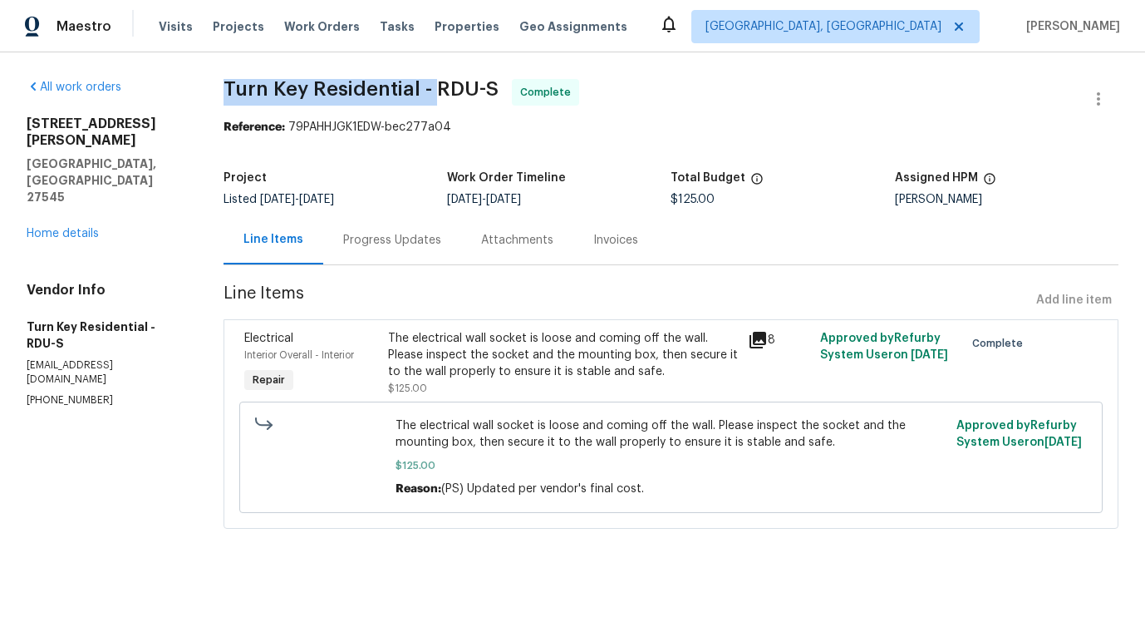
click at [410, 258] on div "Progress Updates" at bounding box center [392, 239] width 138 height 49
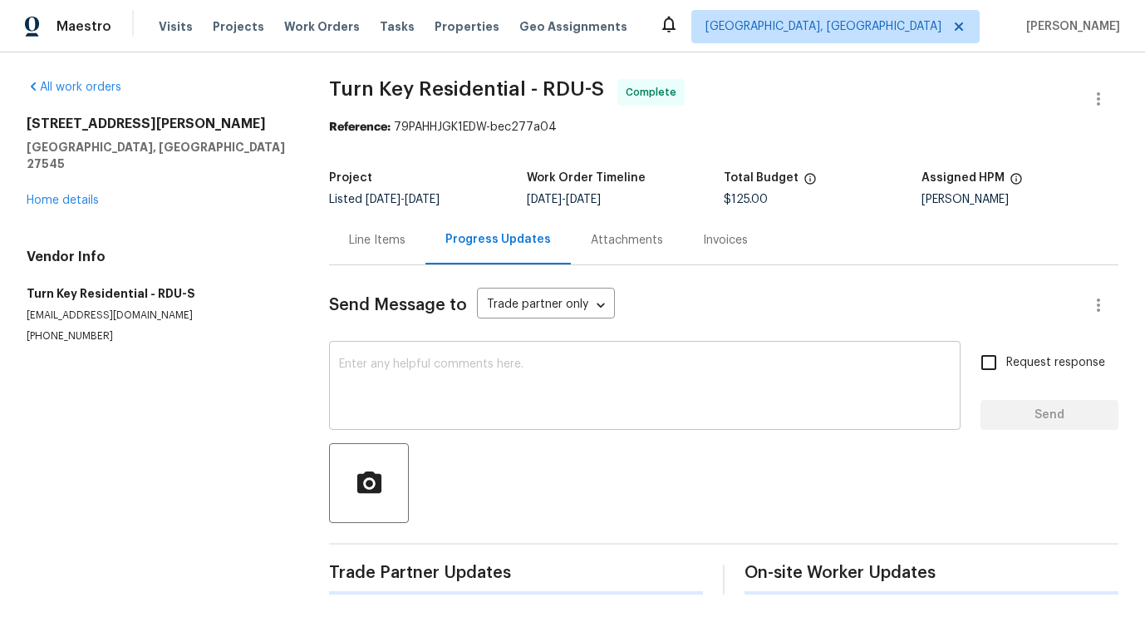
click at [452, 426] on div "x ​" at bounding box center [645, 387] width 632 height 85
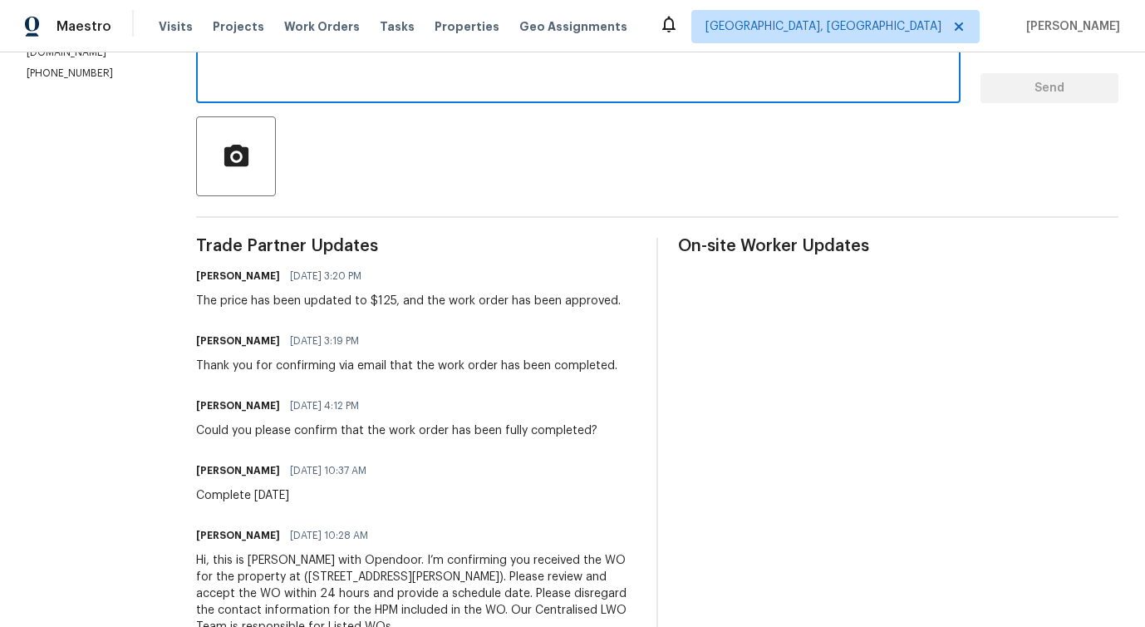
scroll to position [331, 0]
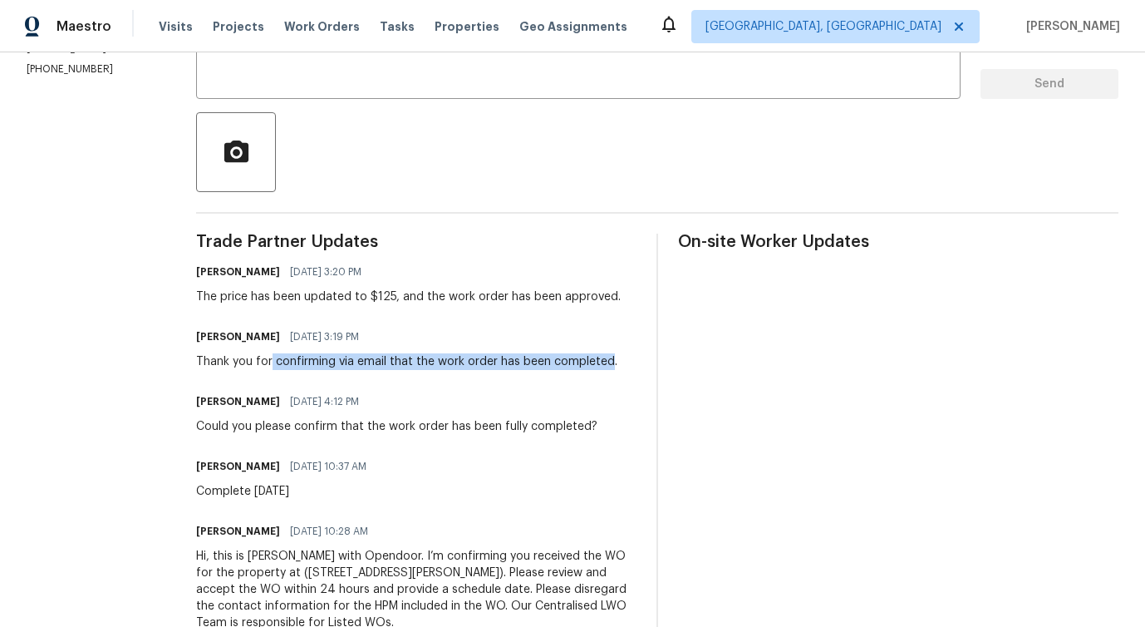
drag, startPoint x: 311, startPoint y: 378, endPoint x: 644, endPoint y: 382, distance: 333.3
click at [617, 370] on div "Thank you for confirming via email that the work order has been completed." at bounding box center [406, 361] width 421 height 17
copy div "confirming via email that the work order has been completed"
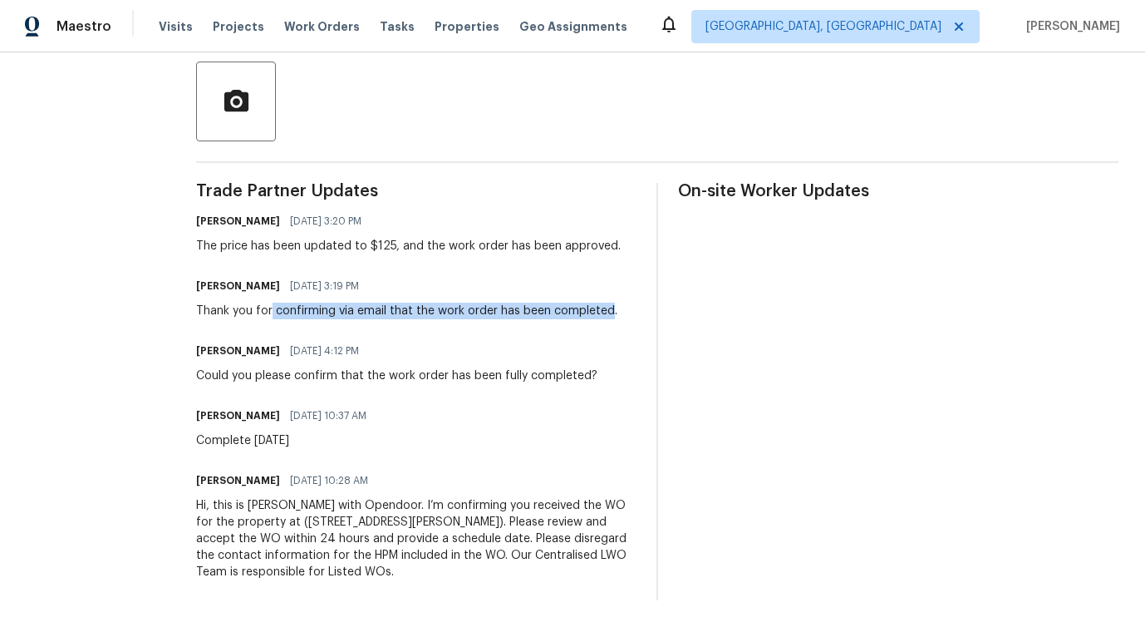
scroll to position [410, 0]
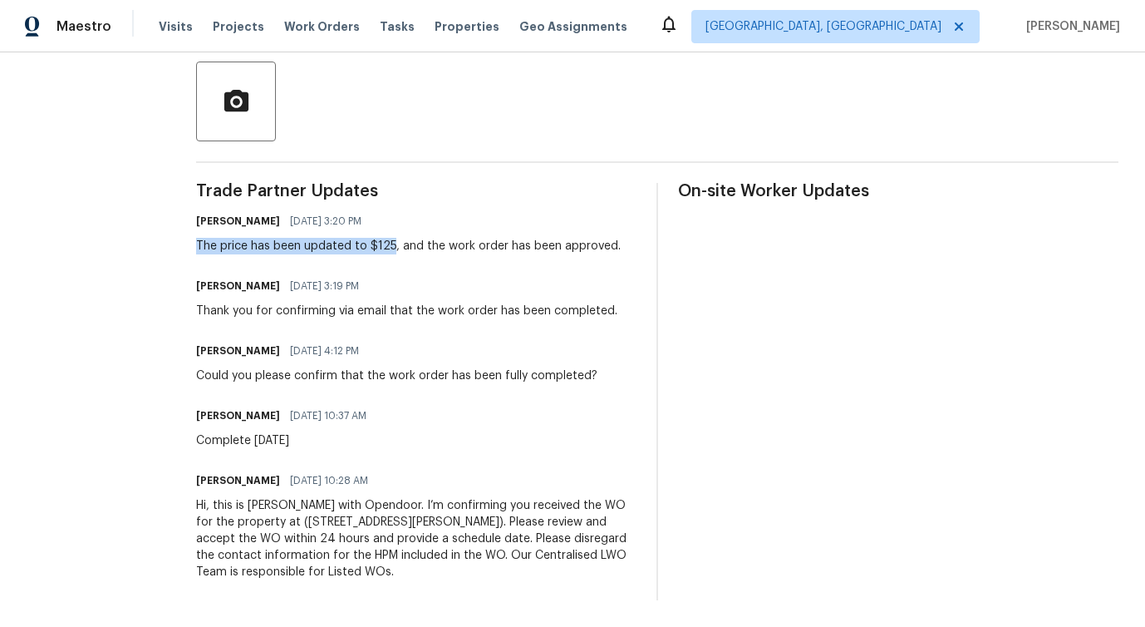
drag, startPoint x: 235, startPoint y: 213, endPoint x: 427, endPoint y: 221, distance: 192.2
click at [427, 238] on div "The price has been updated to $125, and the work order has been approved." at bounding box center [408, 246] width 425 height 17
copy div "The price has been updated to $125"
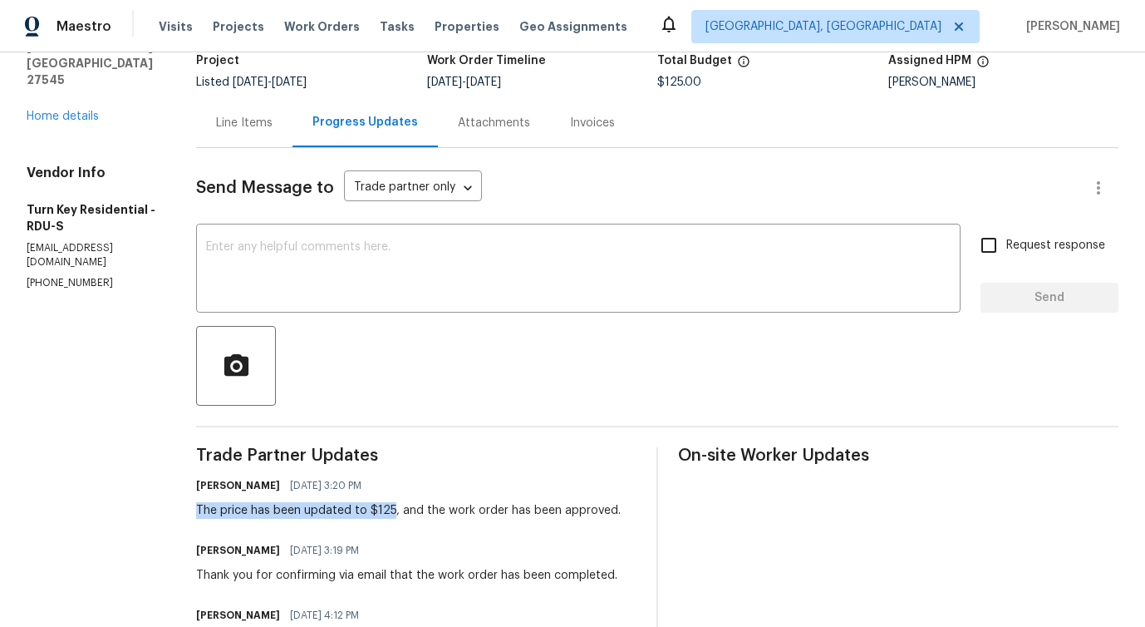
scroll to position [17, 0]
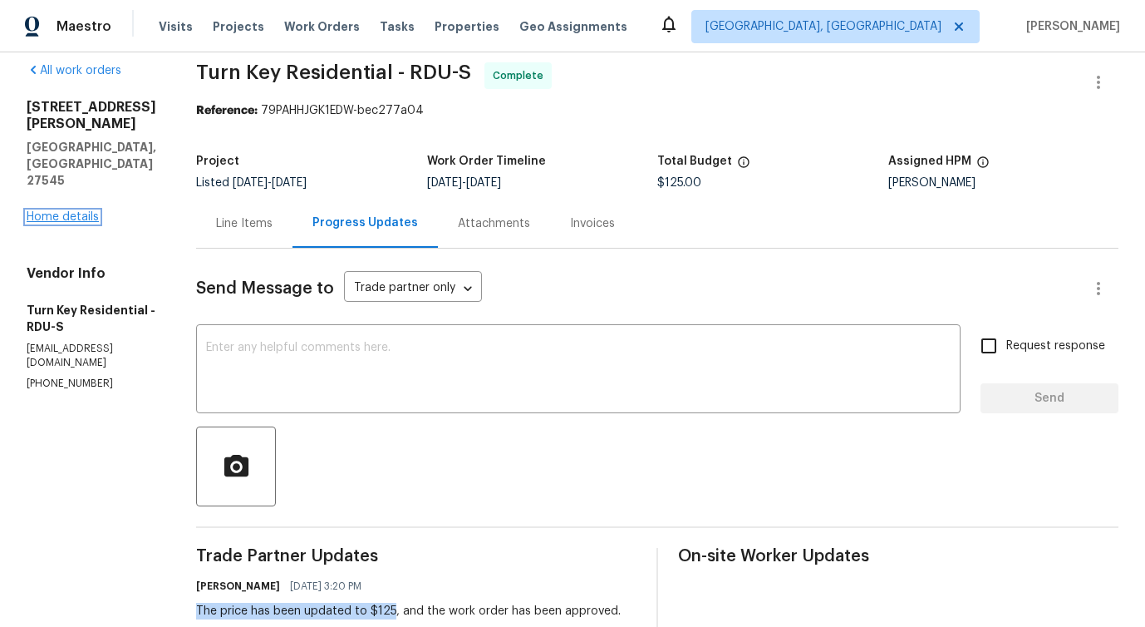
click at [84, 211] on link "Home details" at bounding box center [63, 217] width 72 height 12
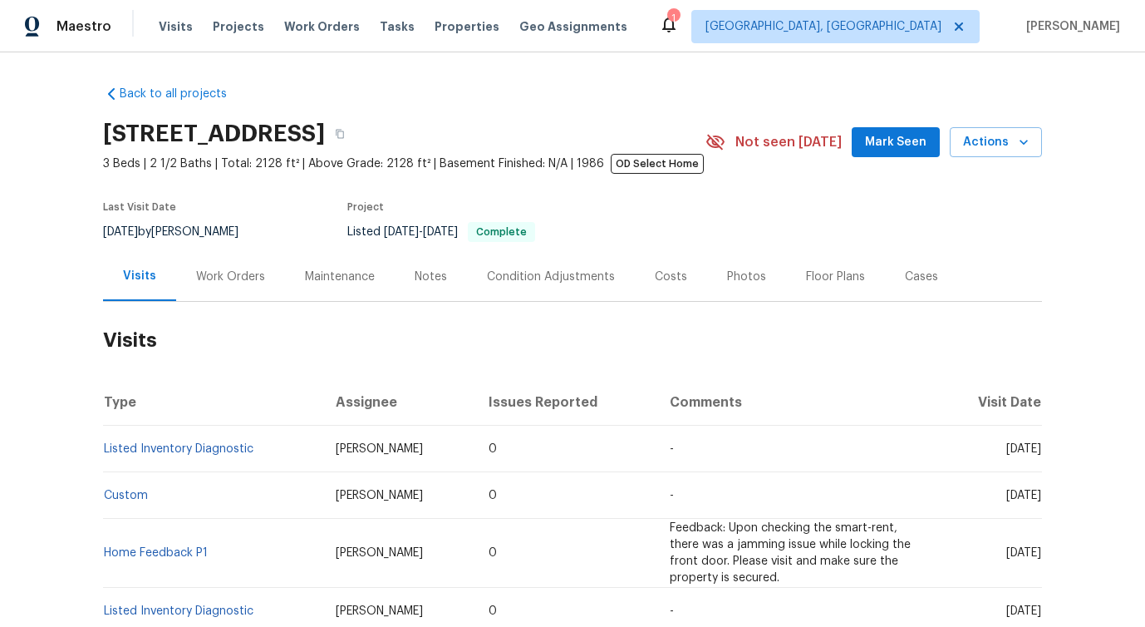
click at [259, 268] on div "Work Orders" at bounding box center [230, 276] width 109 height 49
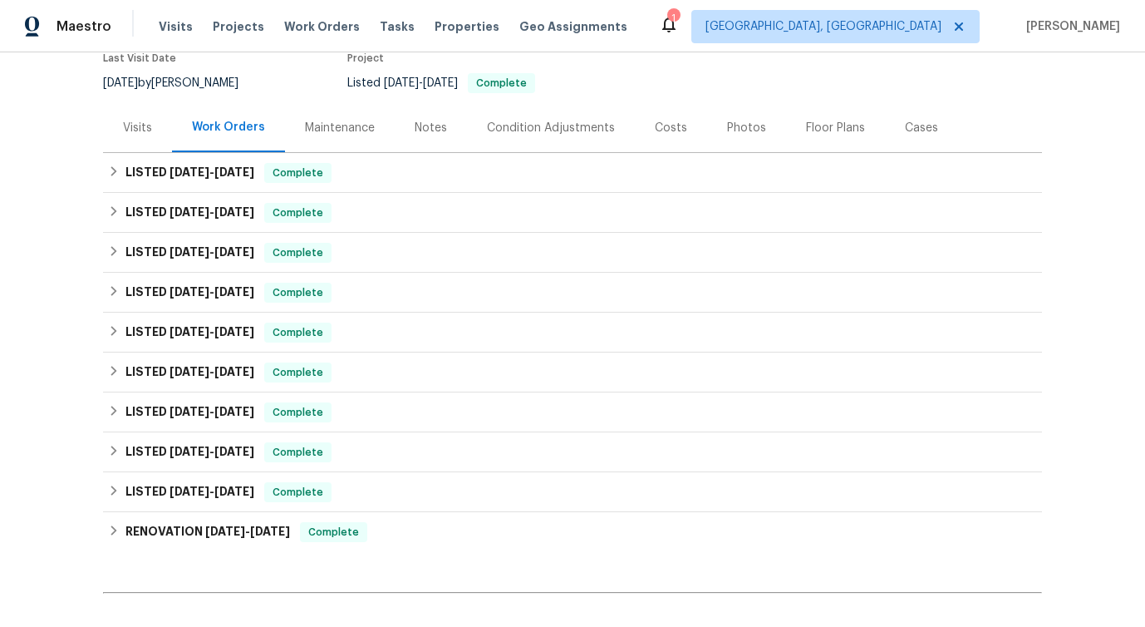
scroll to position [341, 0]
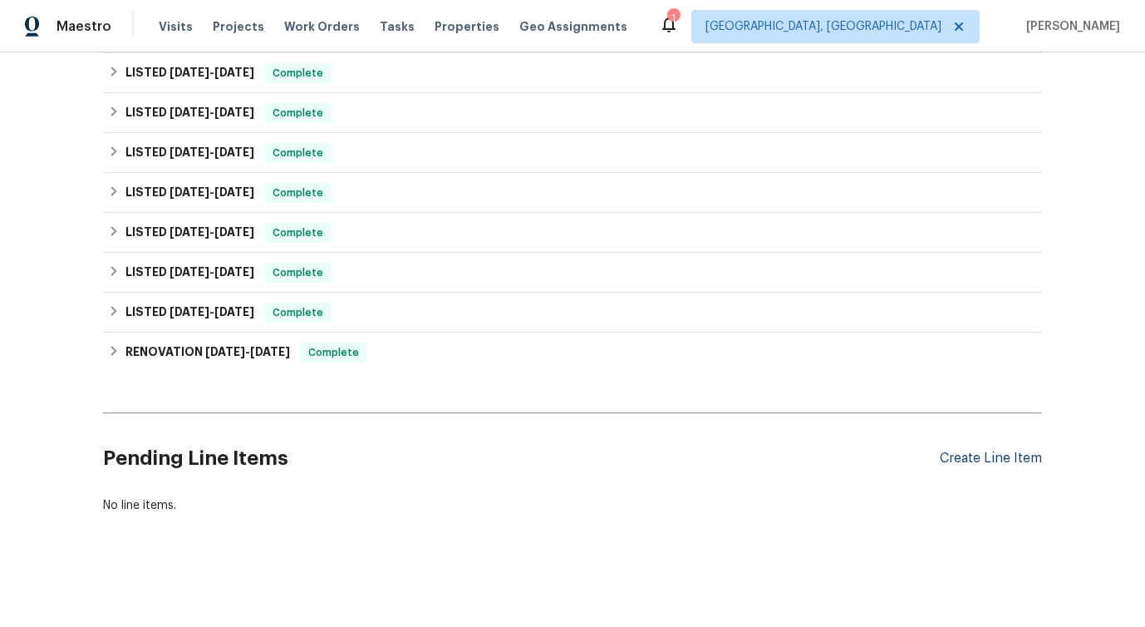
click at [997, 450] on div "Create Line Item" at bounding box center [991, 458] width 102 height 16
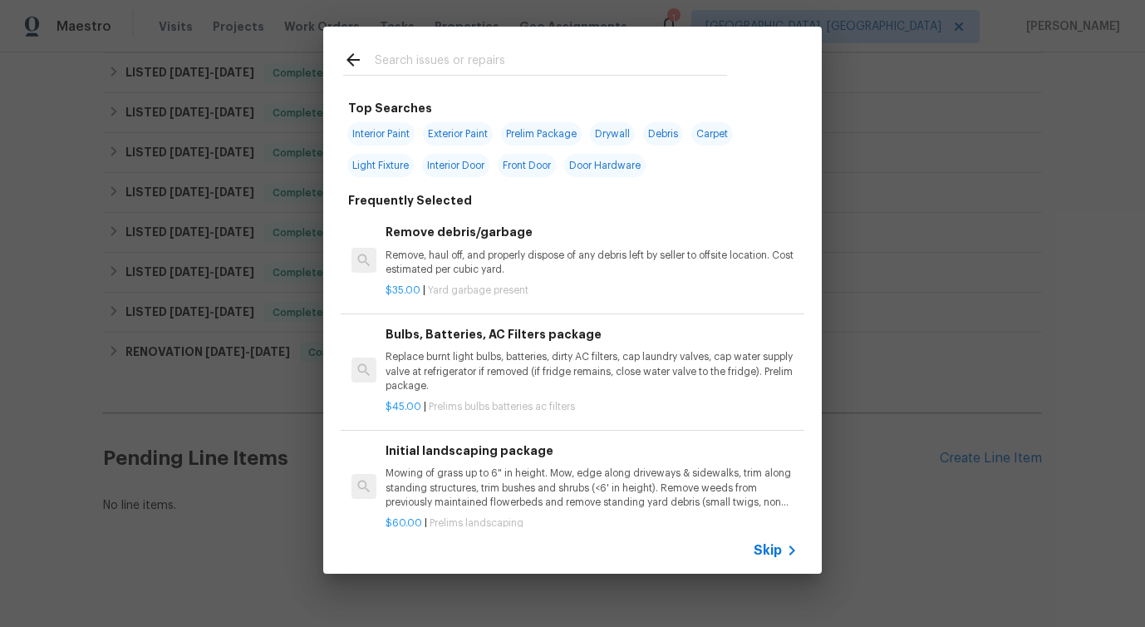
click at [578, 70] on input "text" at bounding box center [551, 62] width 352 height 25
type input "door"
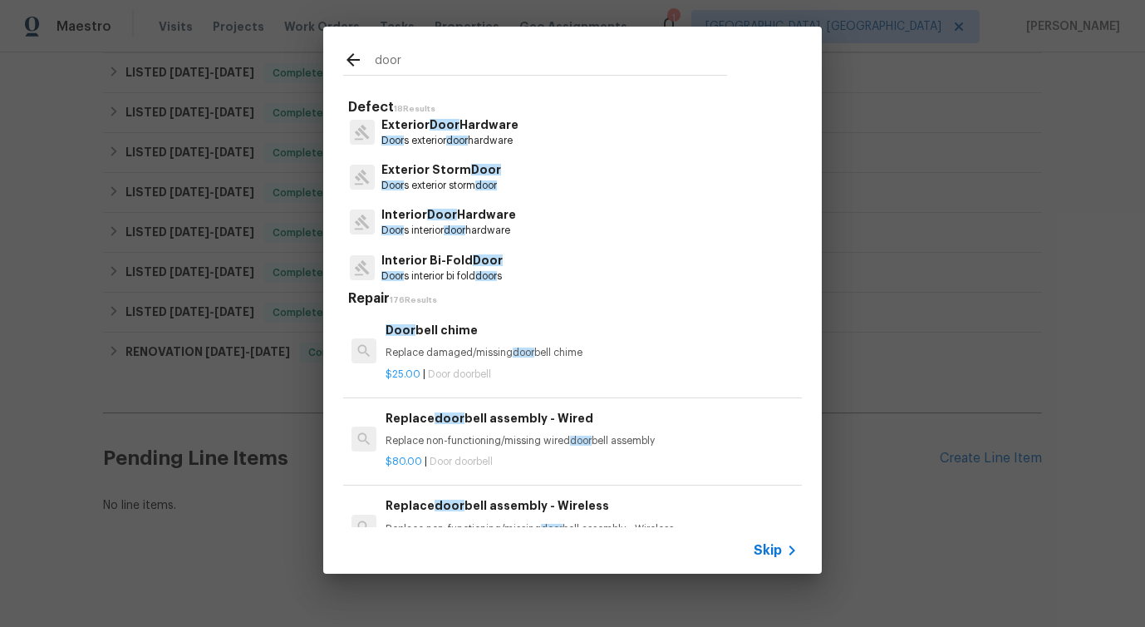
scroll to position [115, 0]
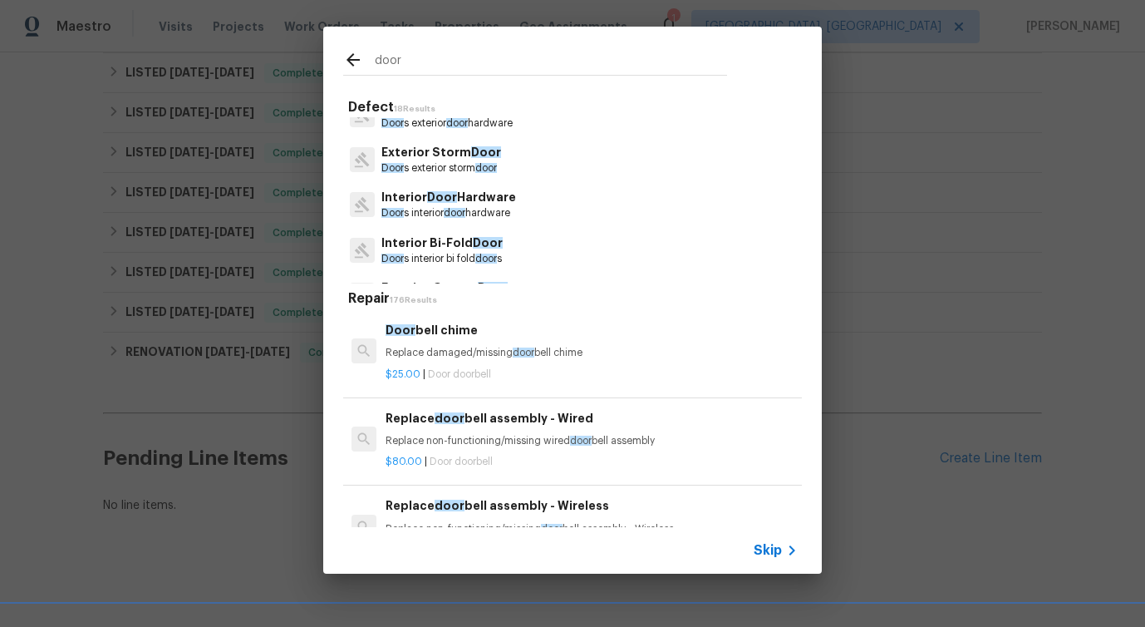
click at [429, 208] on p "Door s interior door hardware" at bounding box center [448, 213] width 135 height 14
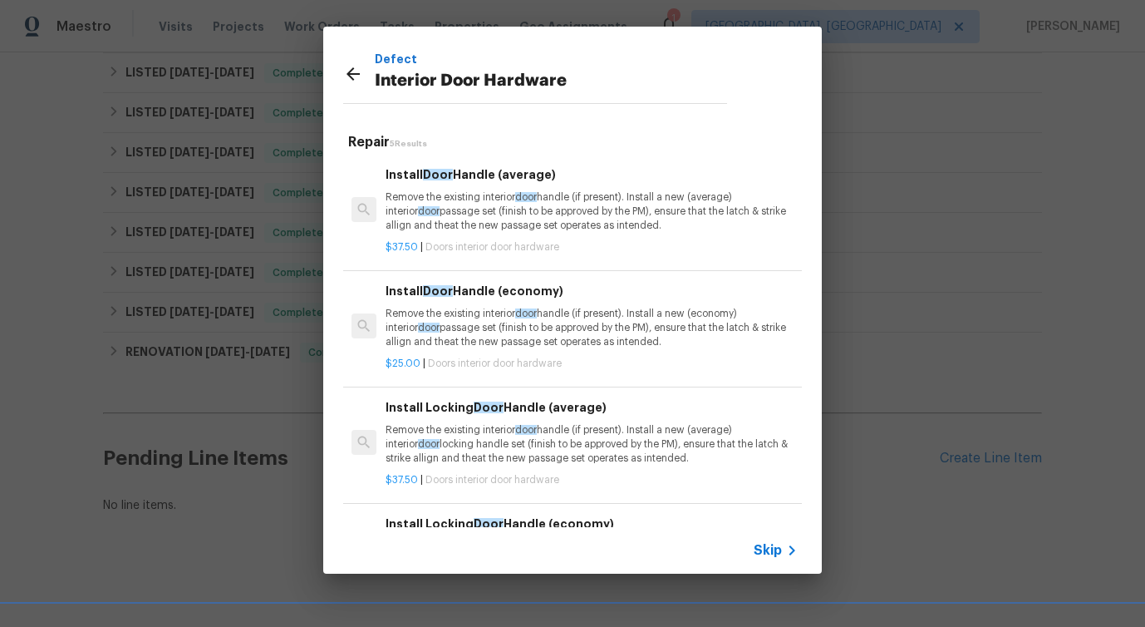
click at [450, 210] on p "Remove the existing interior door handle (if present). Install a new (average) …" at bounding box center [592, 211] width 412 height 42
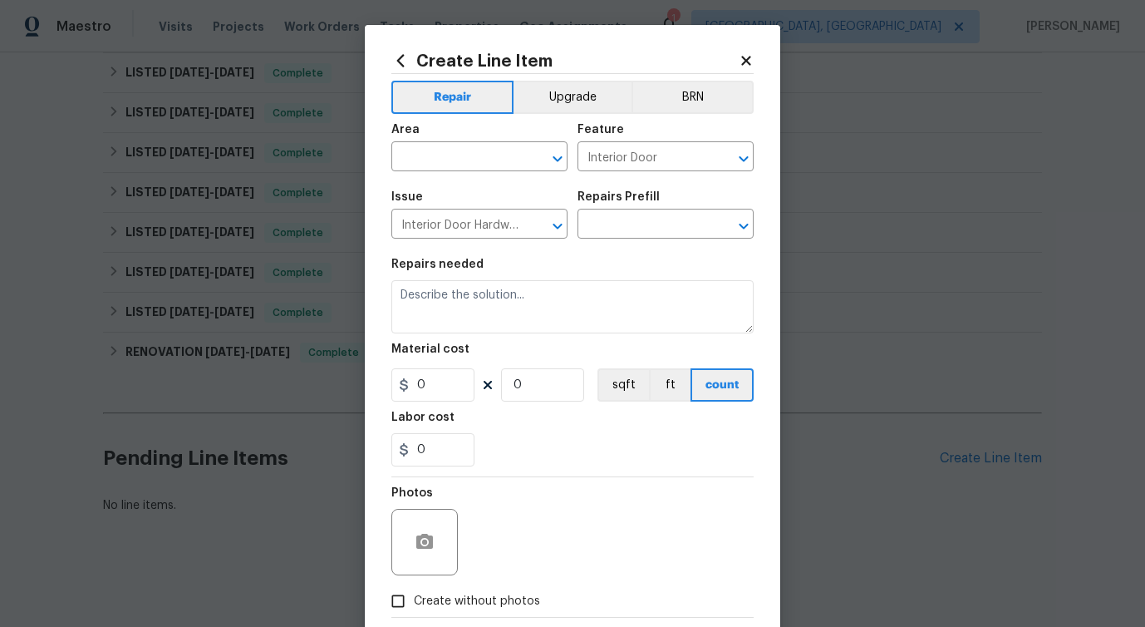
type input "Install Door Handle (average) $37.50"
type textarea "Remove the existing interior door handle (if present). Install a new (average) …"
type input "37.5"
type input "1"
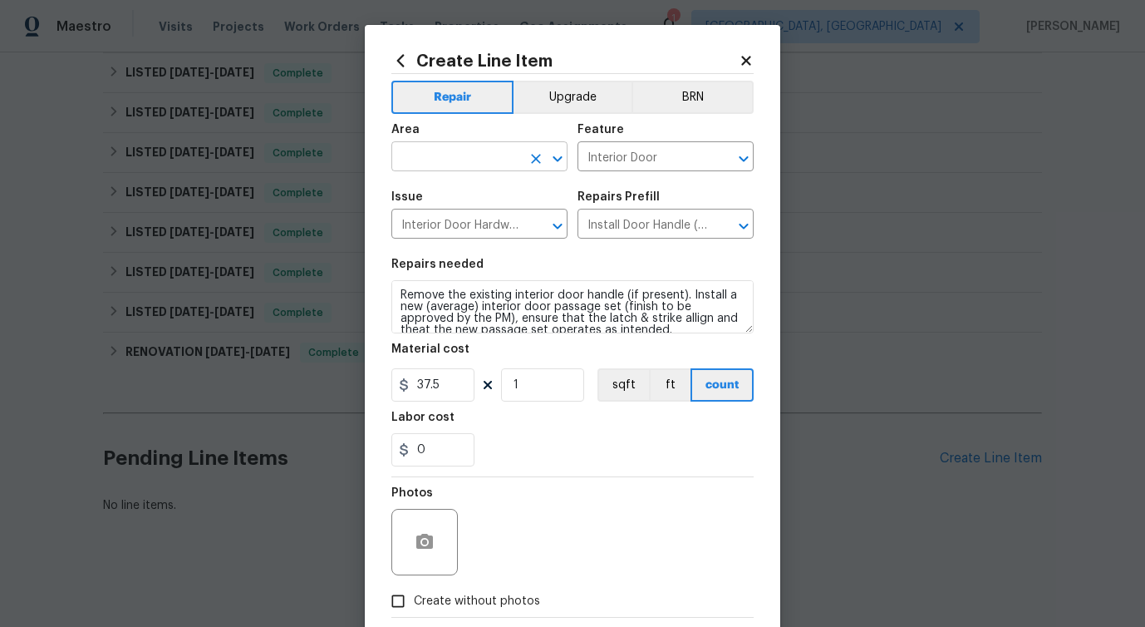
click at [444, 153] on input "text" at bounding box center [456, 158] width 130 height 26
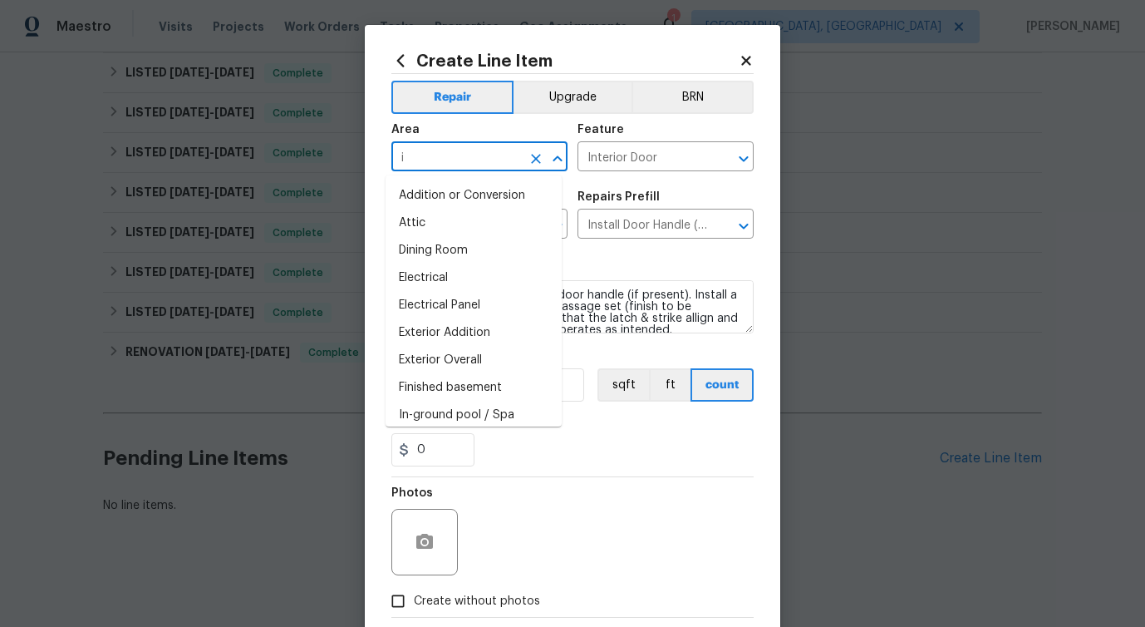
type input "in"
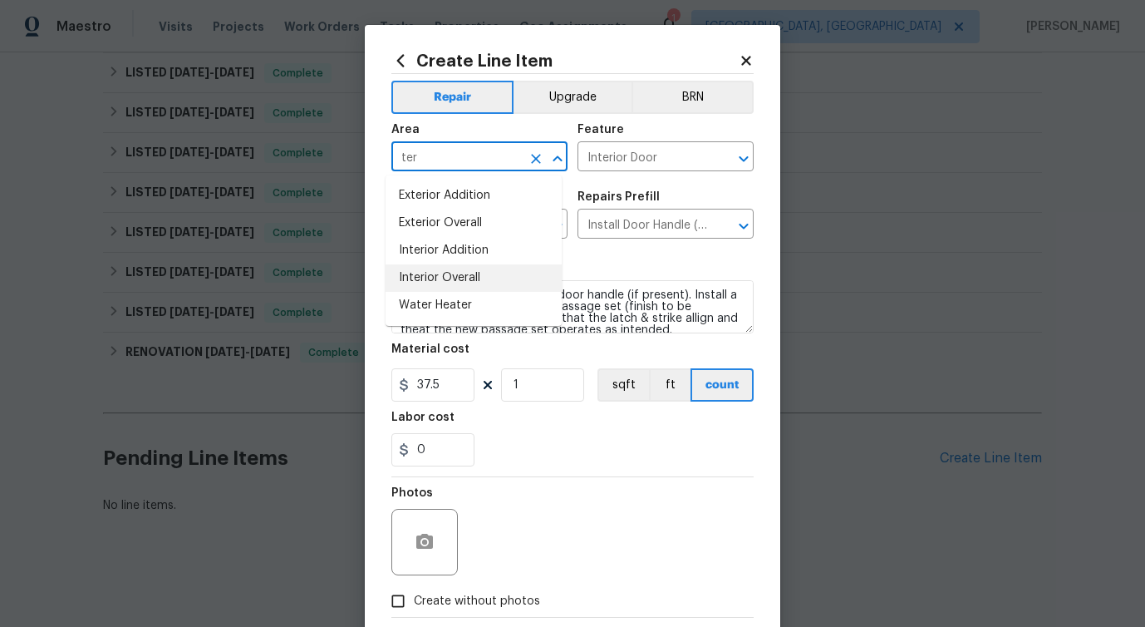
click at [447, 279] on li "Interior Overall" at bounding box center [474, 277] width 176 height 27
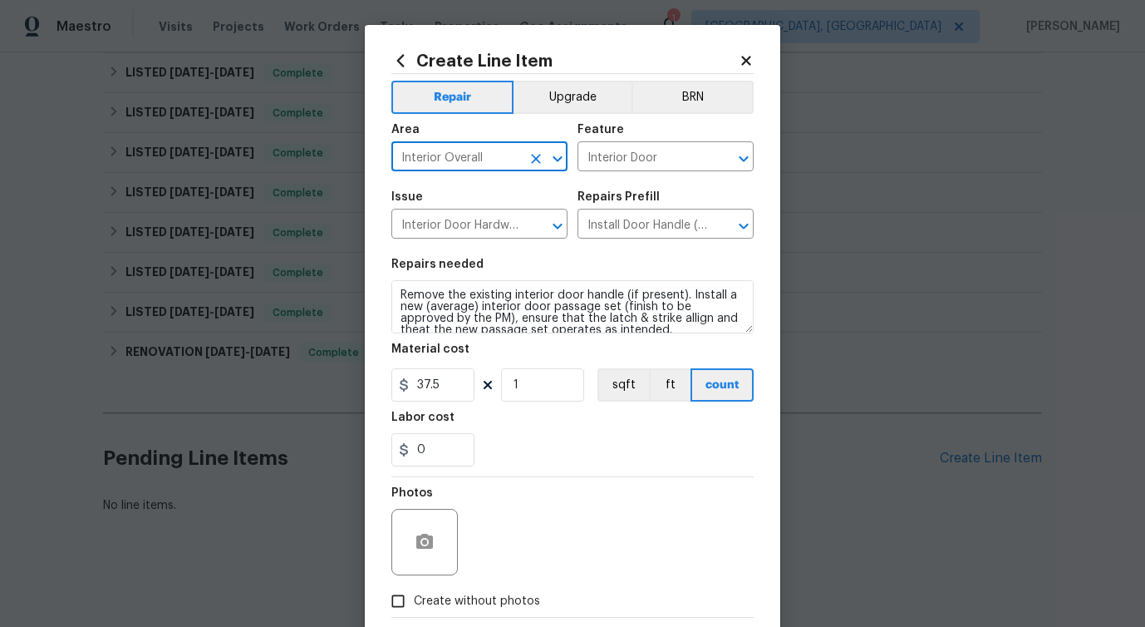
type input "Interior Overall"
click at [489, 305] on textarea "Remove the existing interior door handle (if present). Install a new (average) …" at bounding box center [572, 306] width 362 height 53
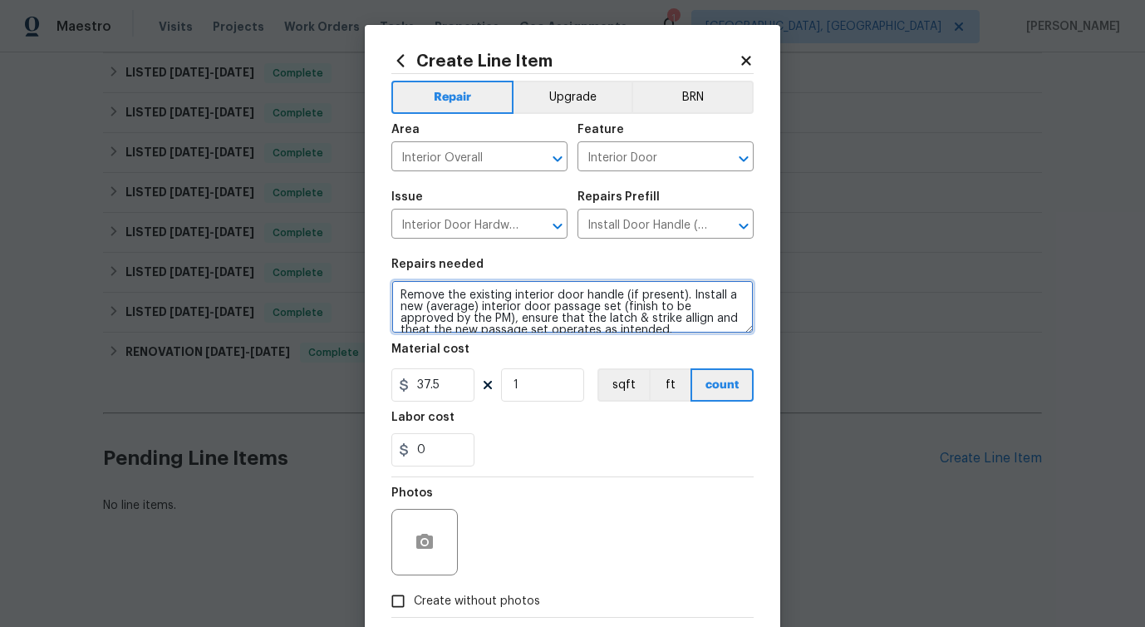
click at [489, 305] on textarea "Remove the existing interior door handle (if present). Install a new (average) …" at bounding box center [572, 306] width 362 height 53
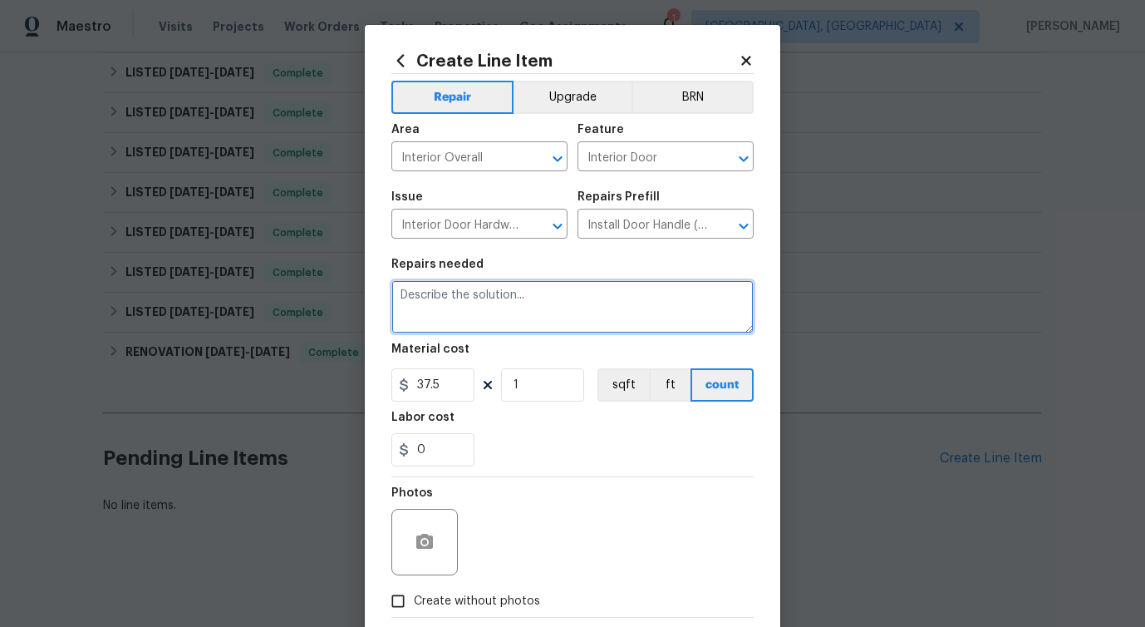
paste textarea "Please investigate the report that both garage doors are not operating properly…"
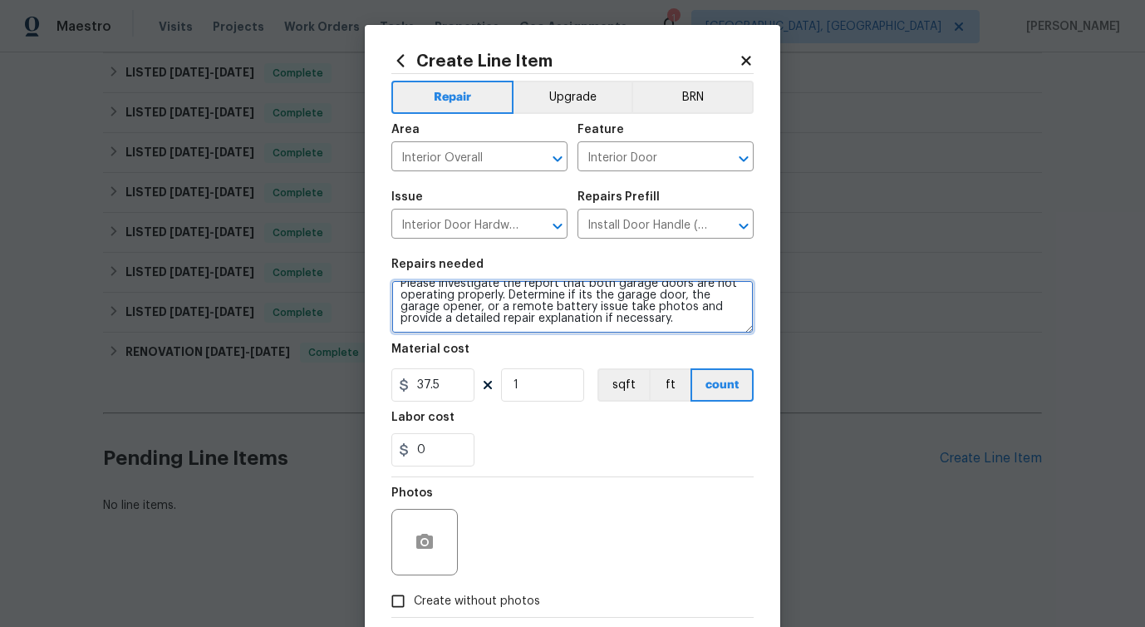
scroll to position [0, 0]
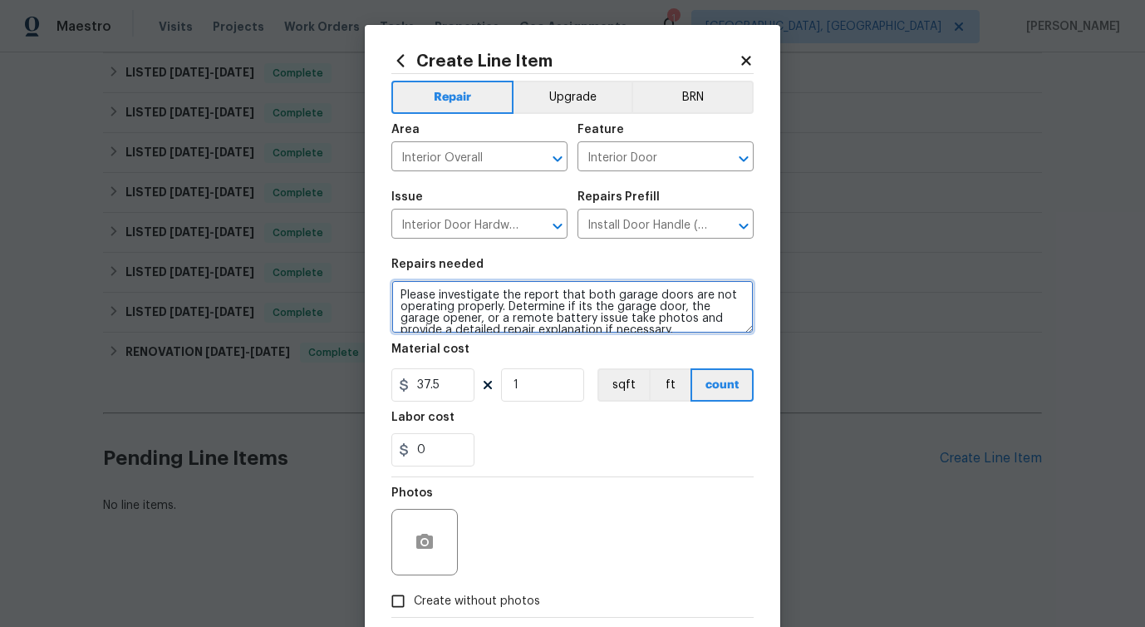
type textarea "Please investigate the report that both garage doors are not operating properly…"
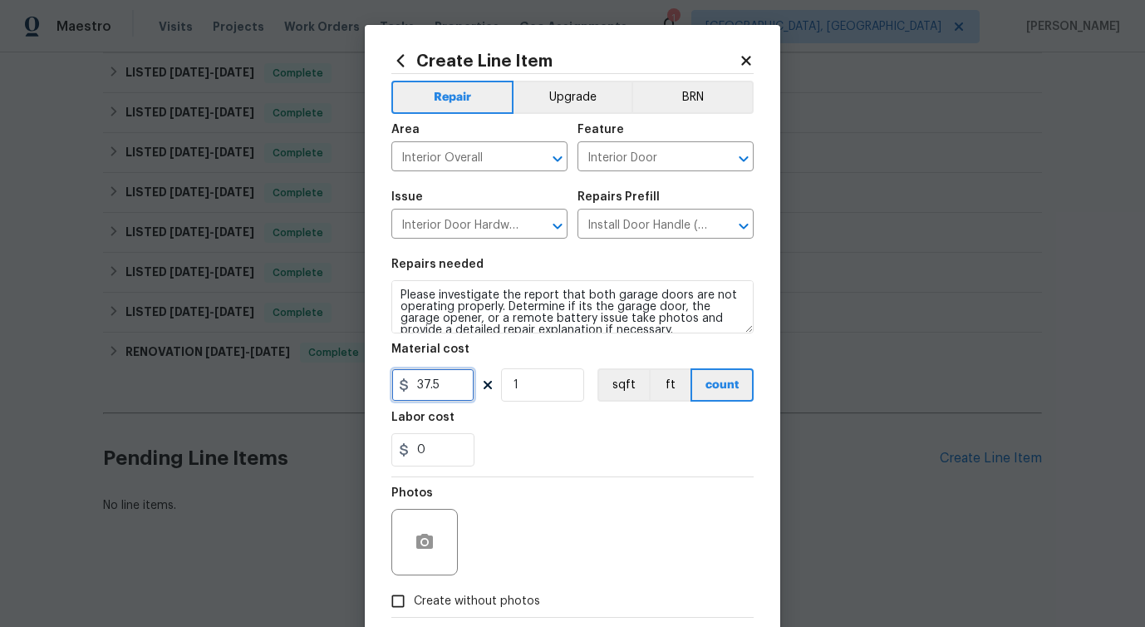
click at [420, 386] on input "37.5" at bounding box center [432, 384] width 83 height 33
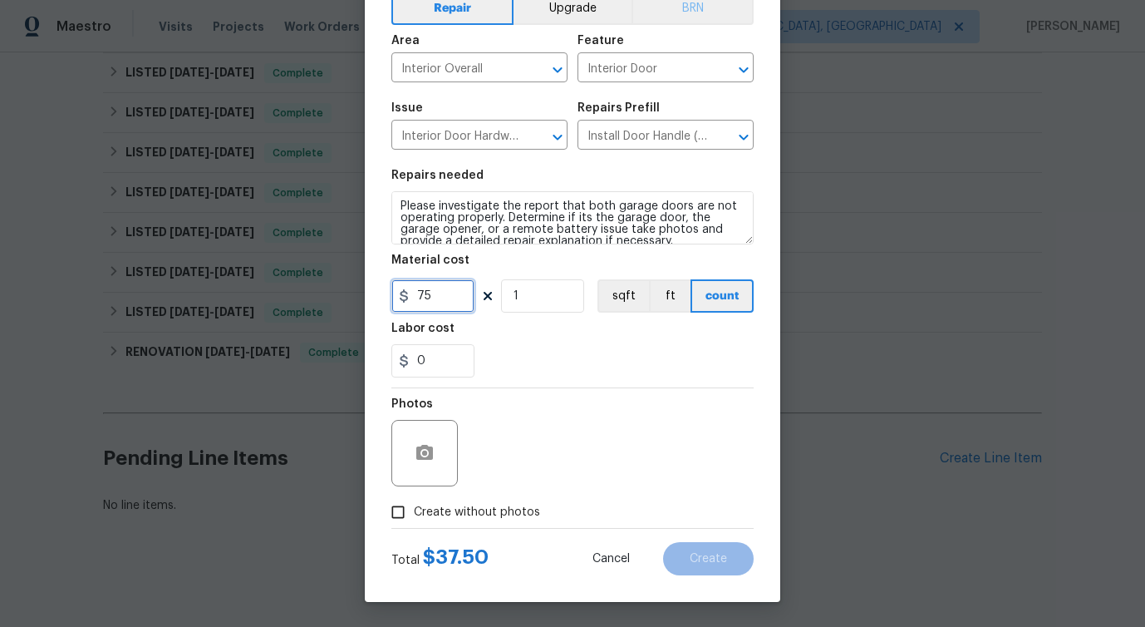
type input "75"
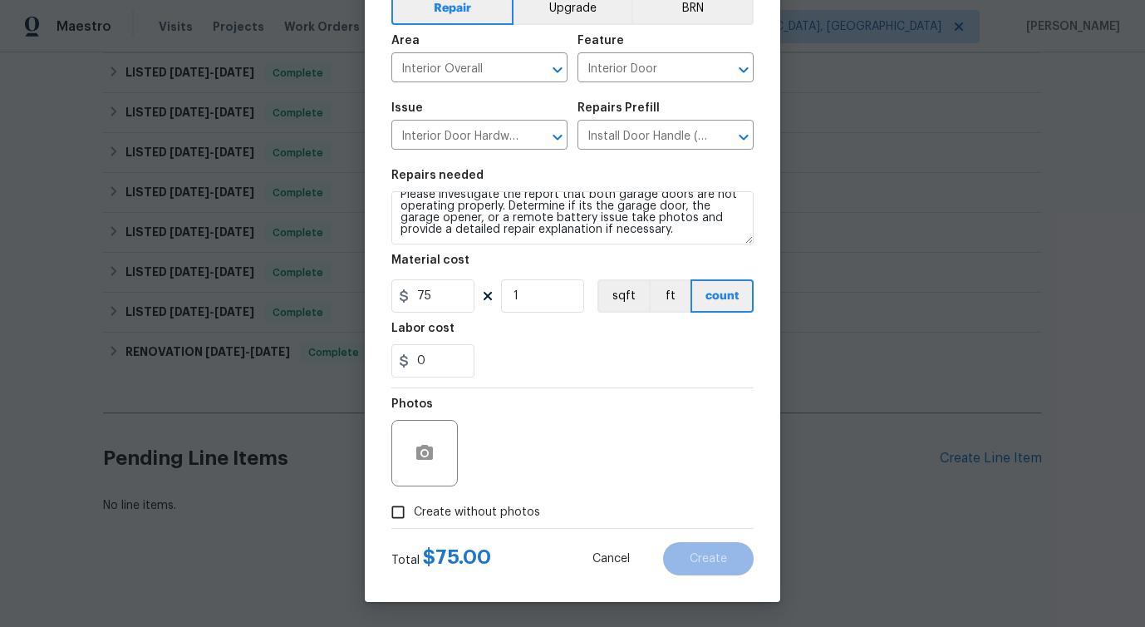
click at [460, 504] on span "Create without photos" at bounding box center [477, 512] width 126 height 17
click at [414, 504] on input "Create without photos" at bounding box center [398, 512] width 32 height 32
checkbox input "true"
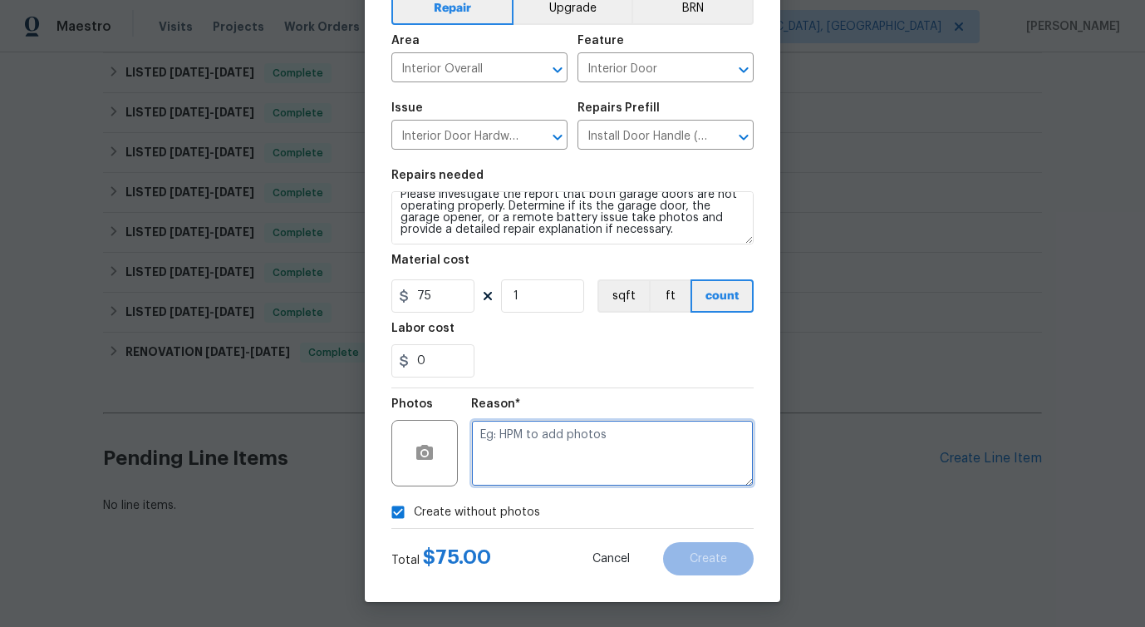
click at [542, 446] on textarea at bounding box center [612, 453] width 283 height 66
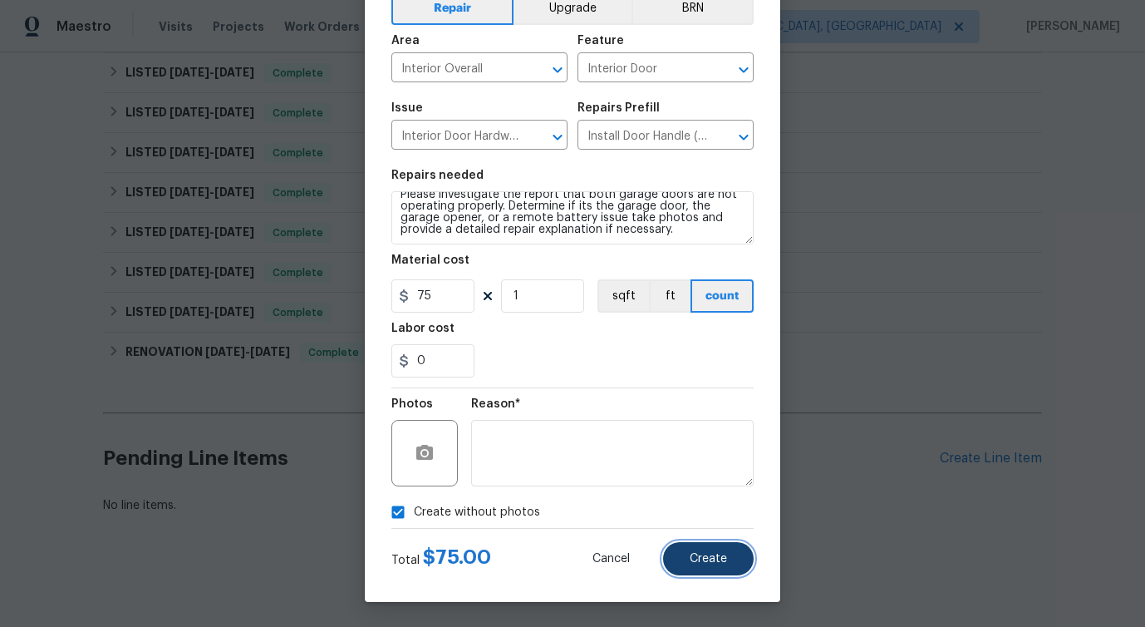
click at [673, 559] on button "Create" at bounding box center [708, 558] width 91 height 33
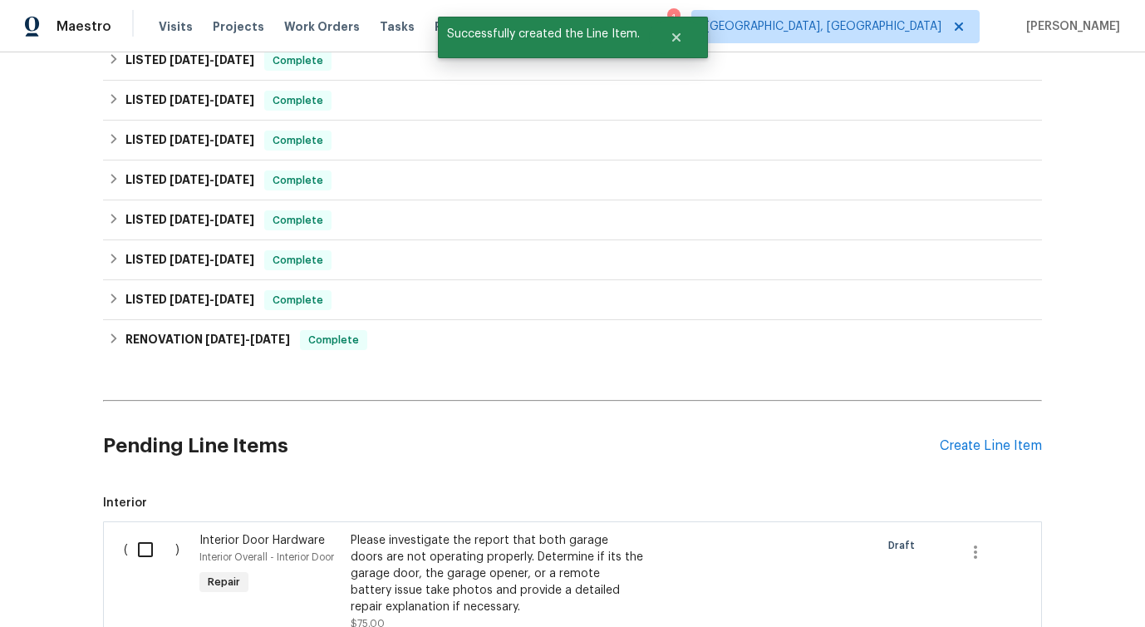
scroll to position [598, 0]
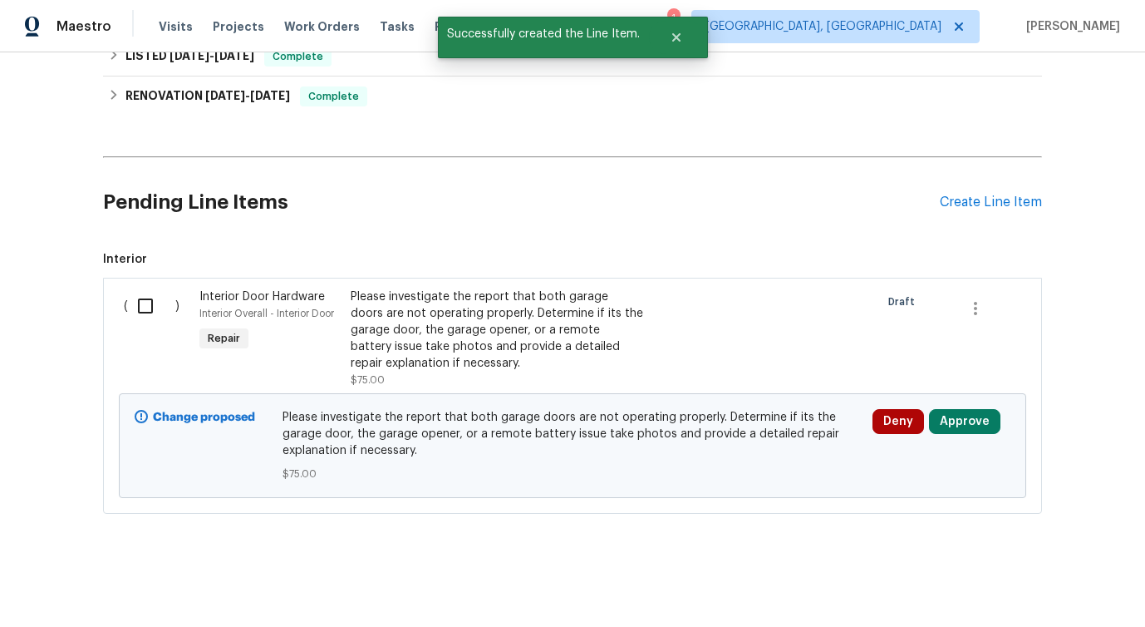
click at [140, 291] on input "checkbox" at bounding box center [151, 305] width 47 height 35
checkbox input "true"
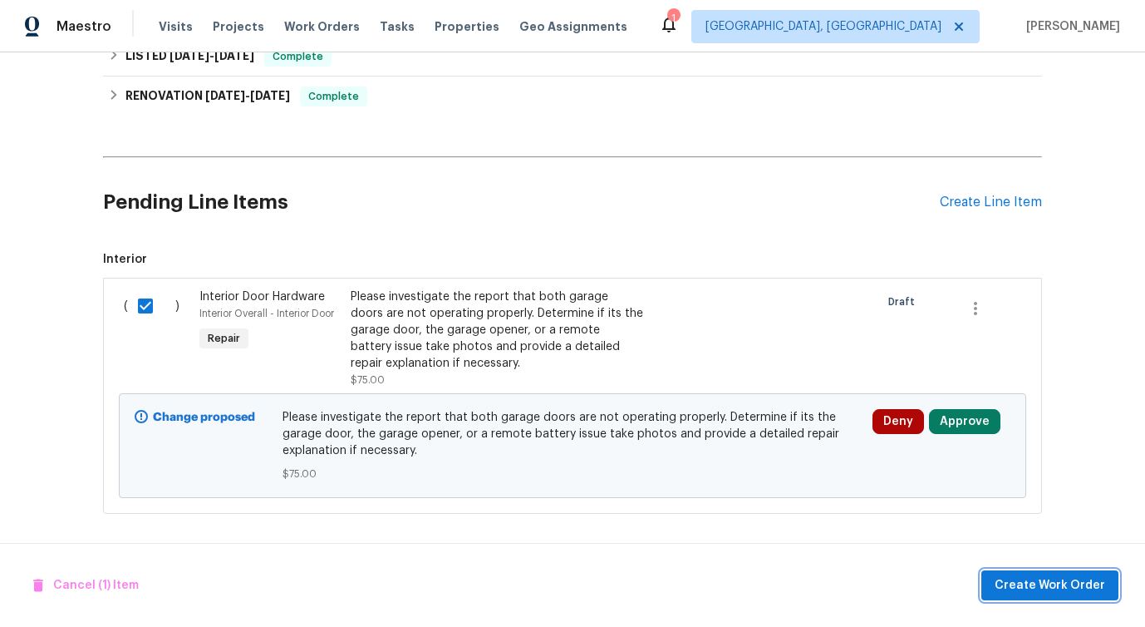
click at [1027, 594] on span "Create Work Order" at bounding box center [1050, 585] width 111 height 21
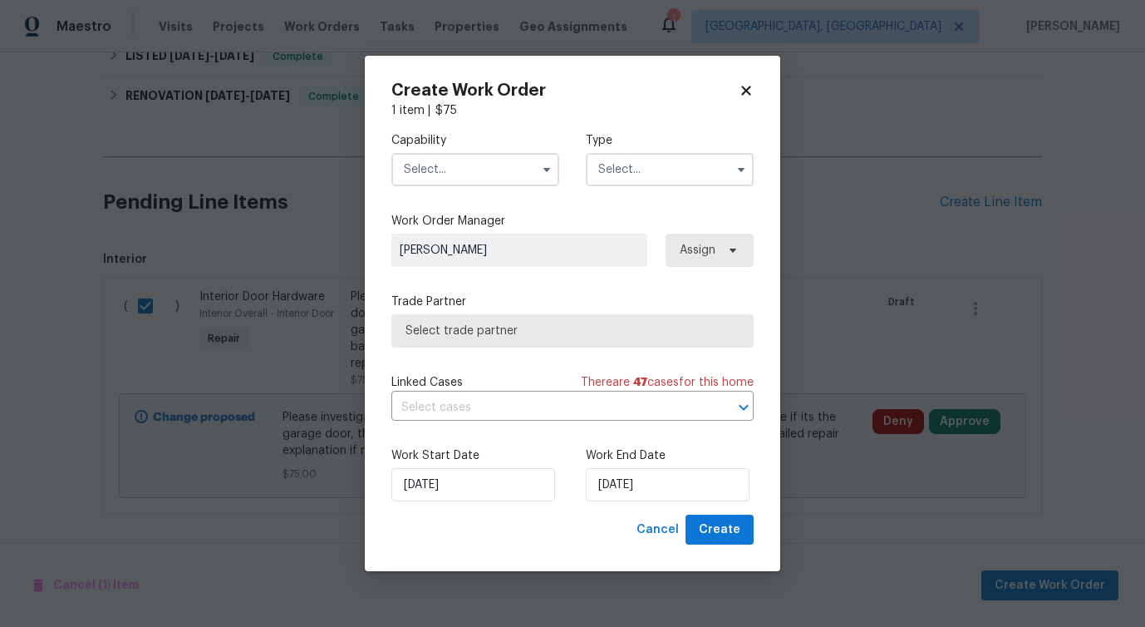
click at [507, 162] on input "text" at bounding box center [475, 169] width 168 height 33
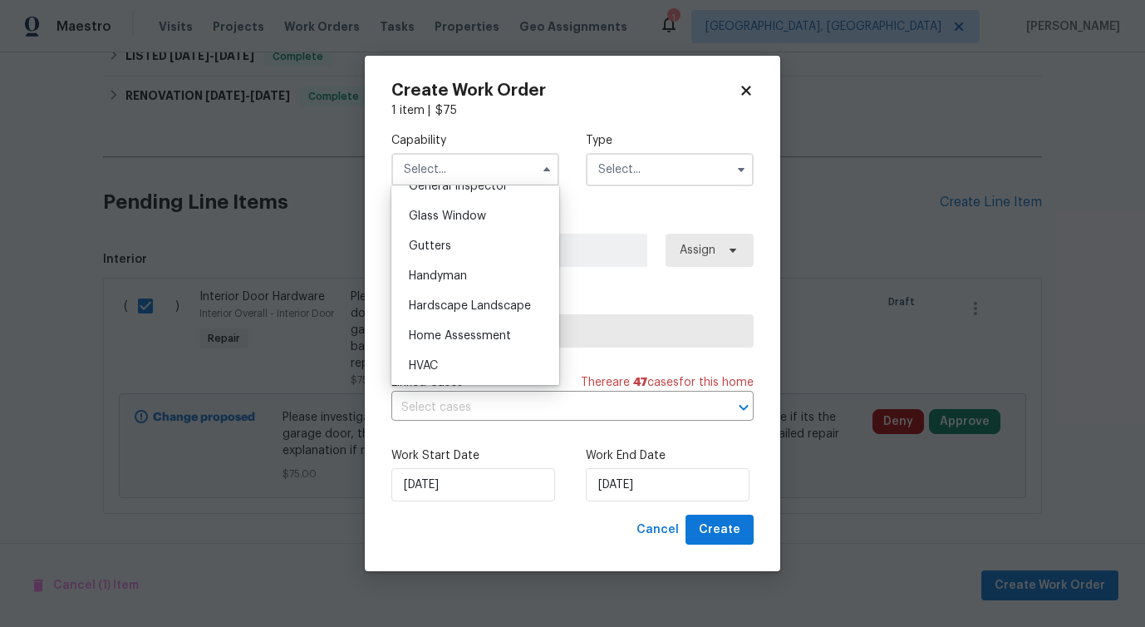
scroll to position [863, 0]
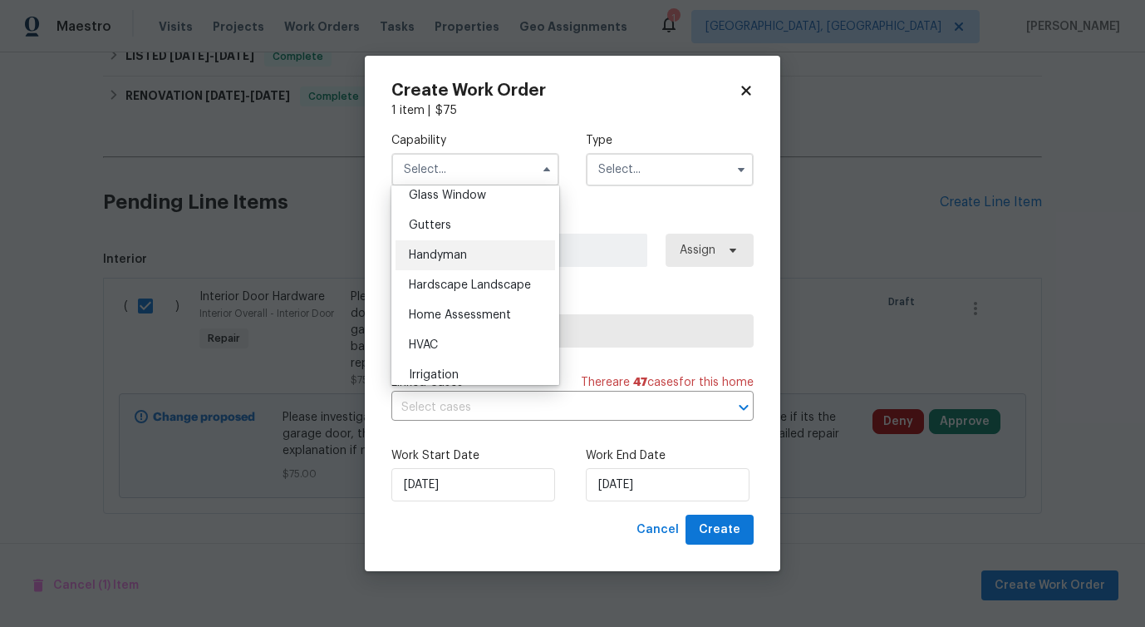
click at [479, 270] on div "Handyman" at bounding box center [476, 255] width 160 height 30
type input "Handyman"
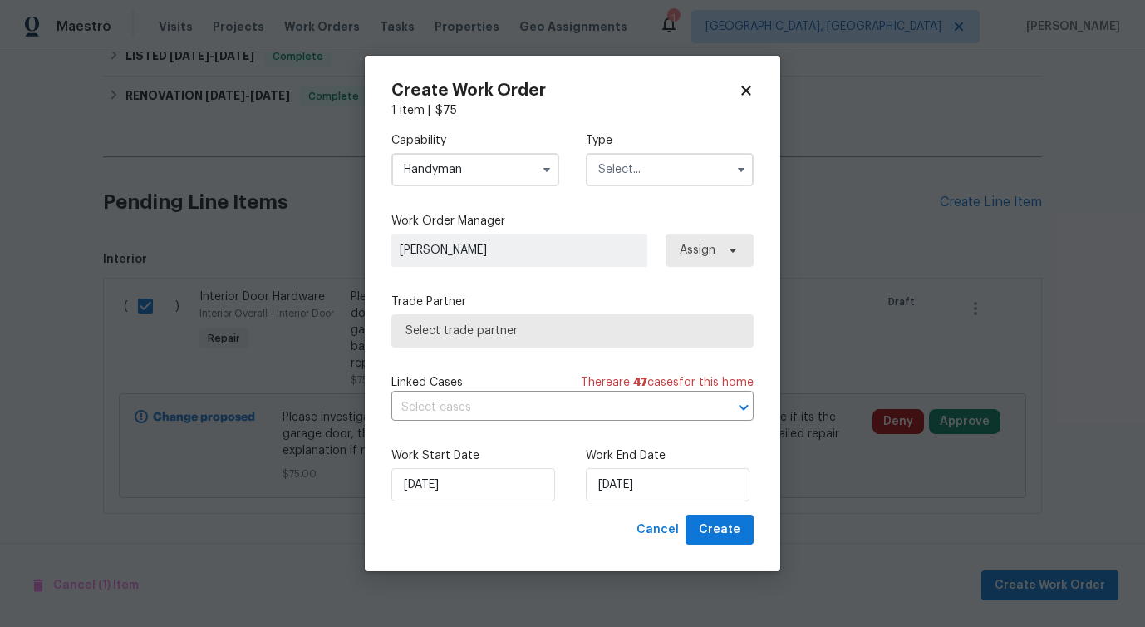
click at [638, 175] on input "text" at bounding box center [670, 169] width 168 height 33
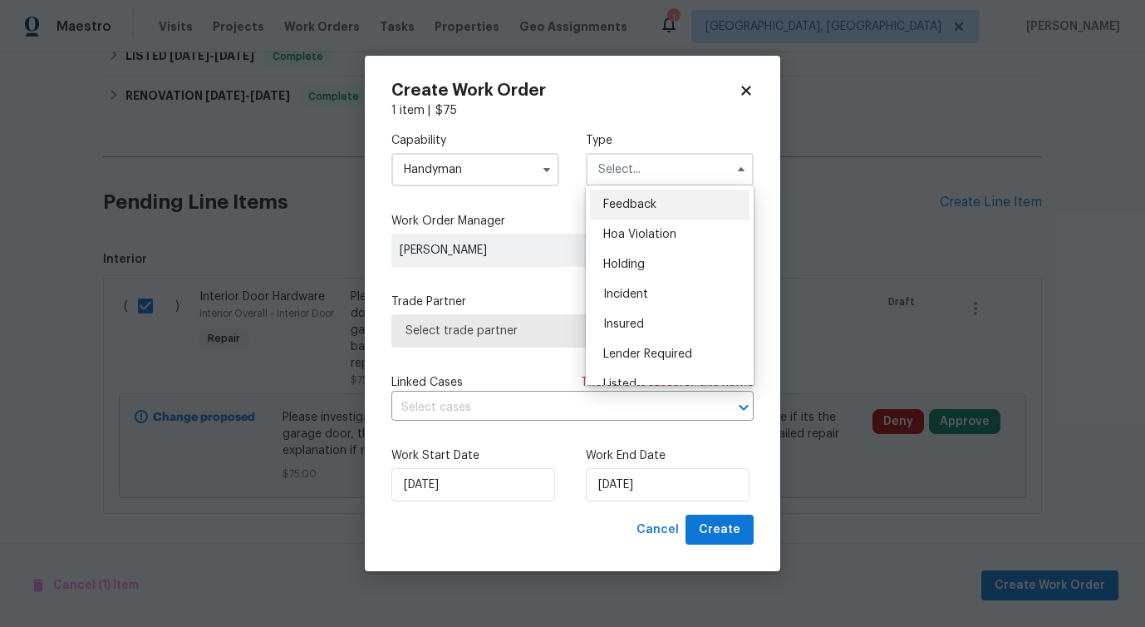
click at [627, 205] on span "Feedback" at bounding box center [629, 205] width 53 height 12
type input "Feedback"
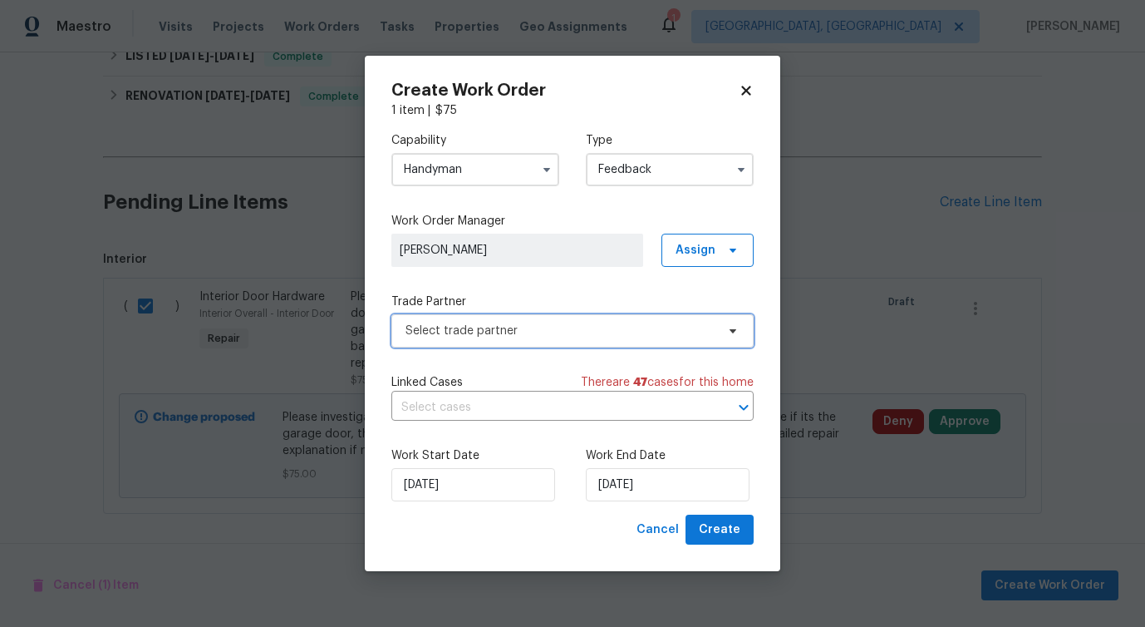
click at [472, 330] on span "Select trade partner" at bounding box center [561, 330] width 310 height 17
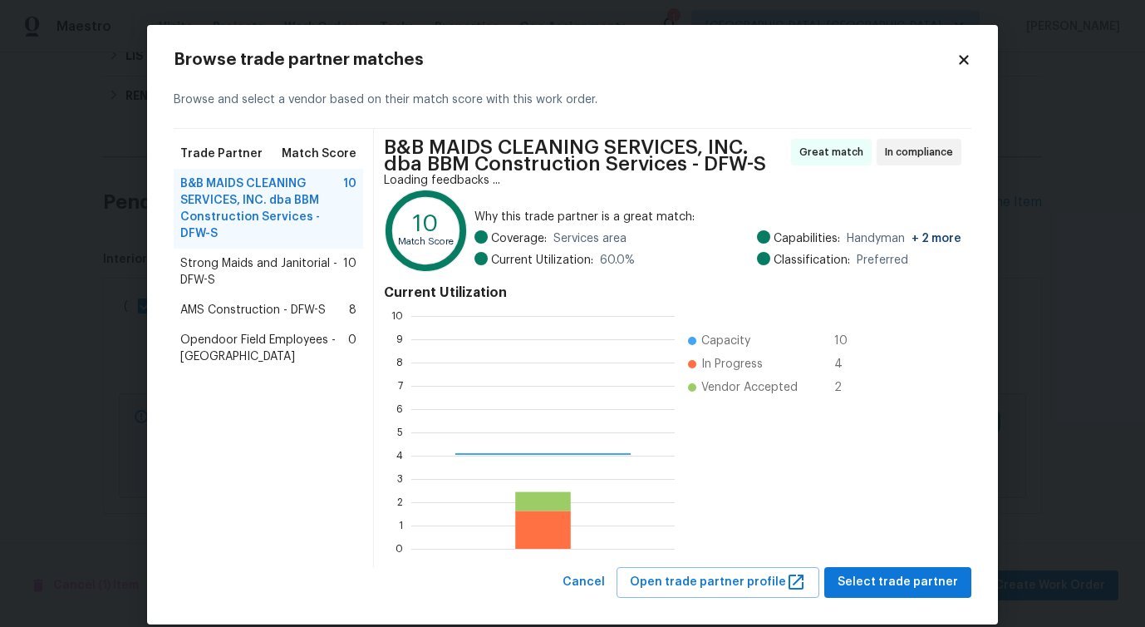
scroll to position [220, 251]
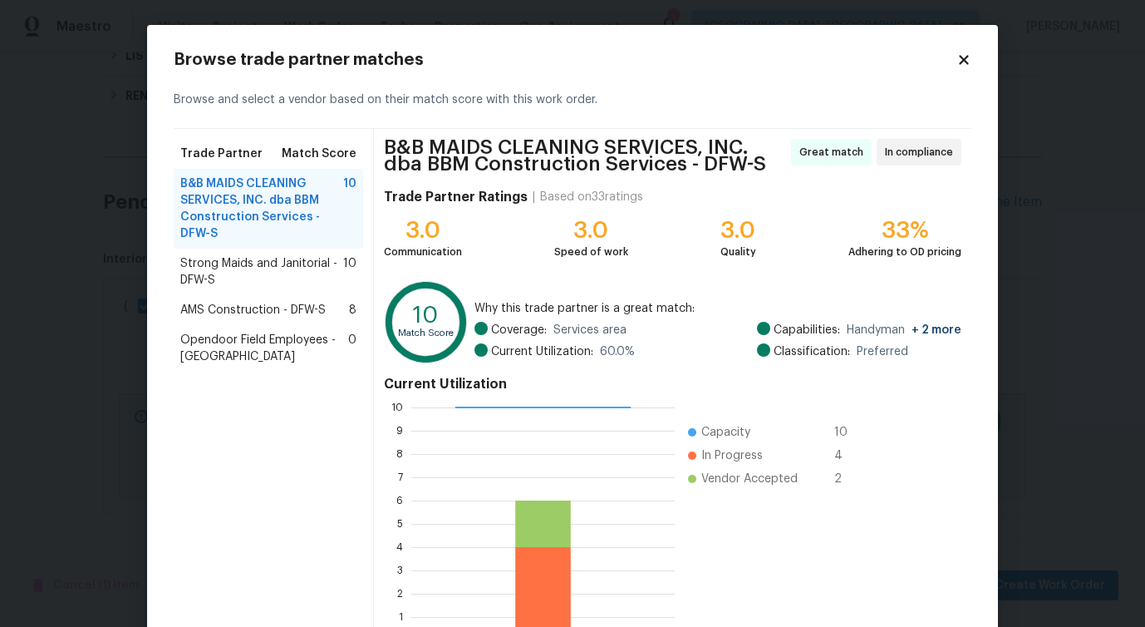
click at [229, 283] on span "Strong Maids and Janitorial - DFW-S" at bounding box center [261, 271] width 163 height 33
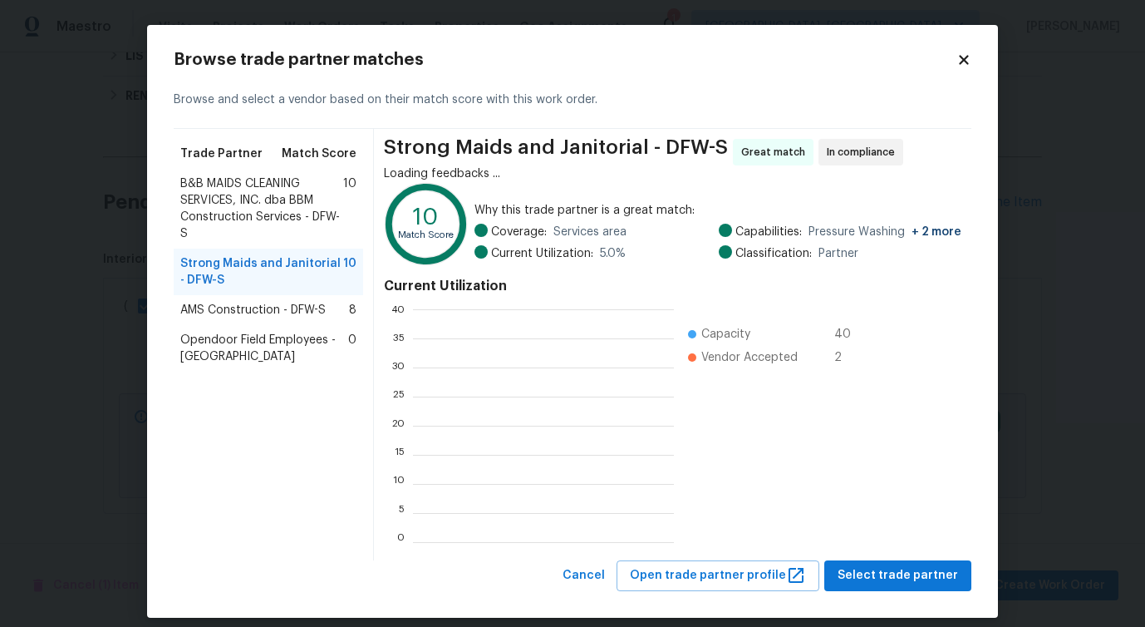
scroll to position [220, 248]
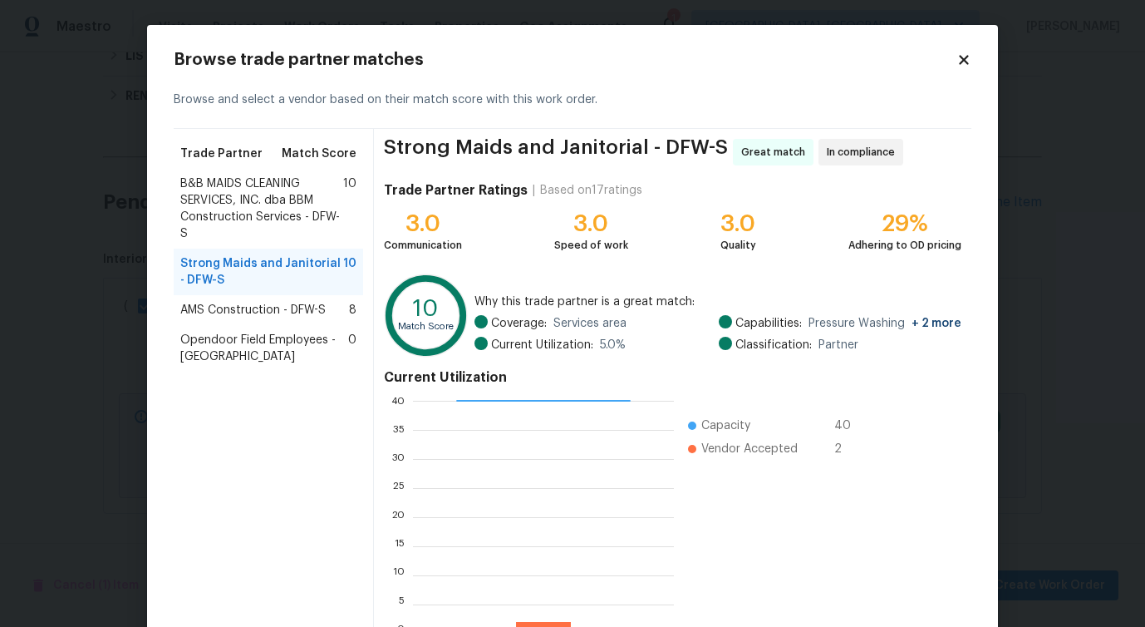
click at [214, 310] on span "AMS Construction - DFW-S" at bounding box center [252, 310] width 145 height 17
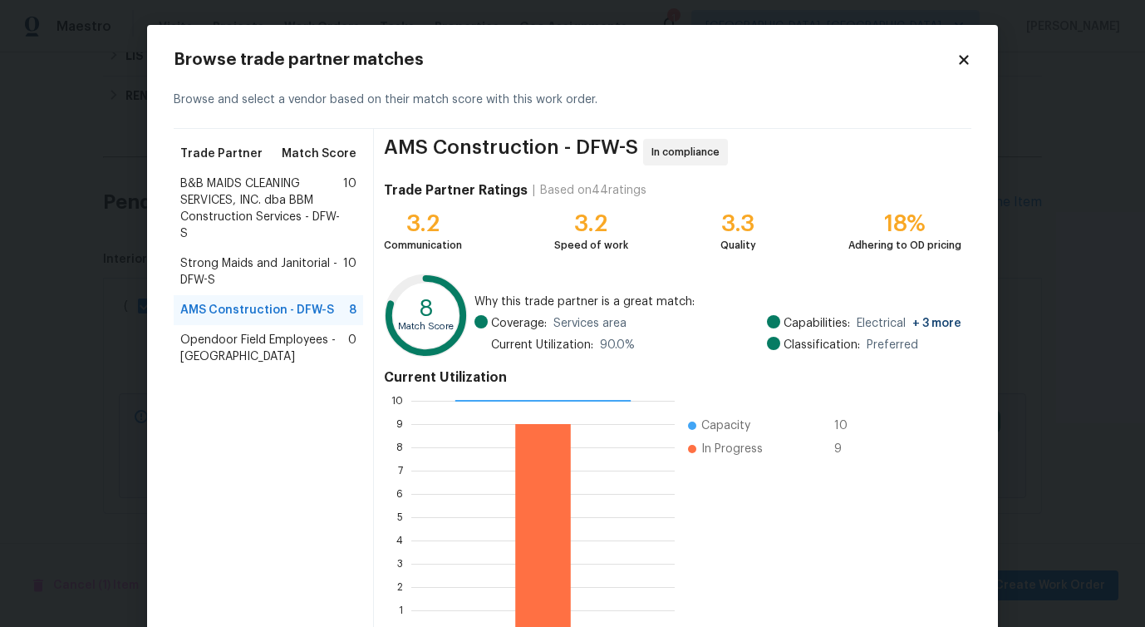
scroll to position [106, 0]
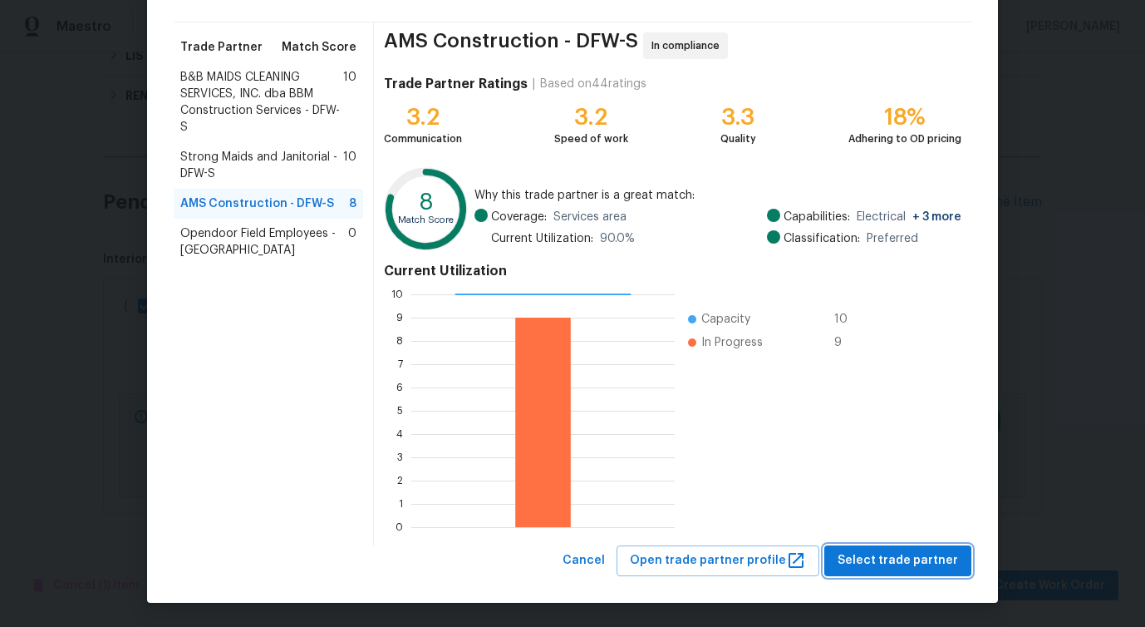
click at [847, 565] on span "Select trade partner" at bounding box center [898, 560] width 121 height 21
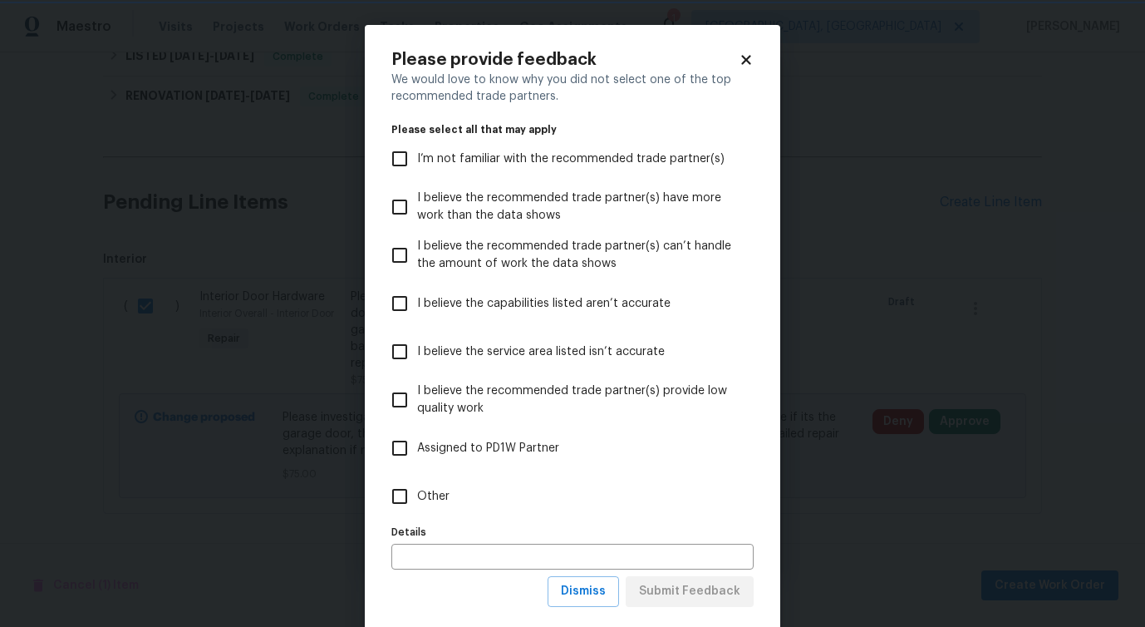
scroll to position [0, 0]
click at [421, 489] on span "Other" at bounding box center [433, 496] width 32 height 17
click at [417, 489] on input "Other" at bounding box center [399, 496] width 35 height 35
checkbox input "true"
click at [654, 588] on span "Submit Feedback" at bounding box center [689, 591] width 101 height 21
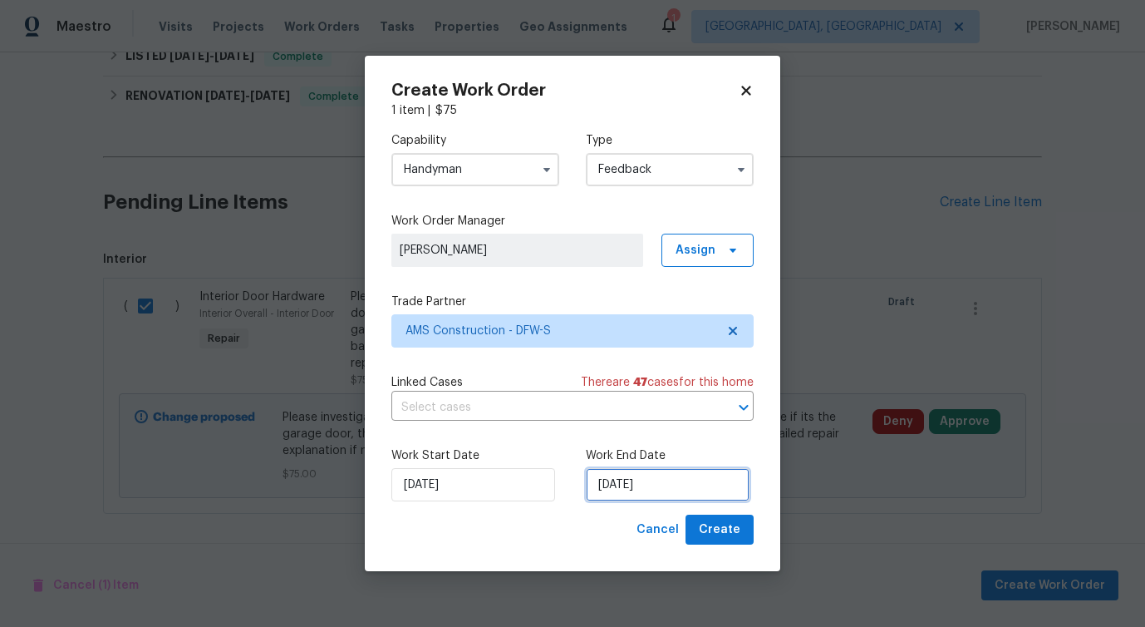
click at [628, 487] on input "[DATE]" at bounding box center [668, 484] width 164 height 33
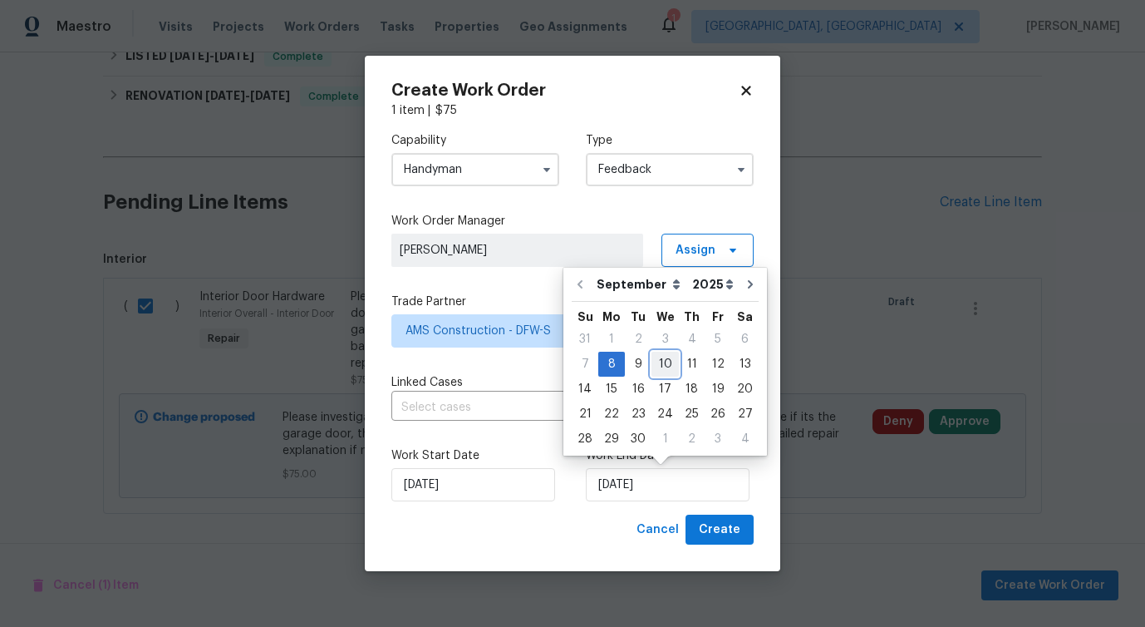
click at [663, 355] on div "10" at bounding box center [665, 363] width 27 height 23
type input "[DATE]"
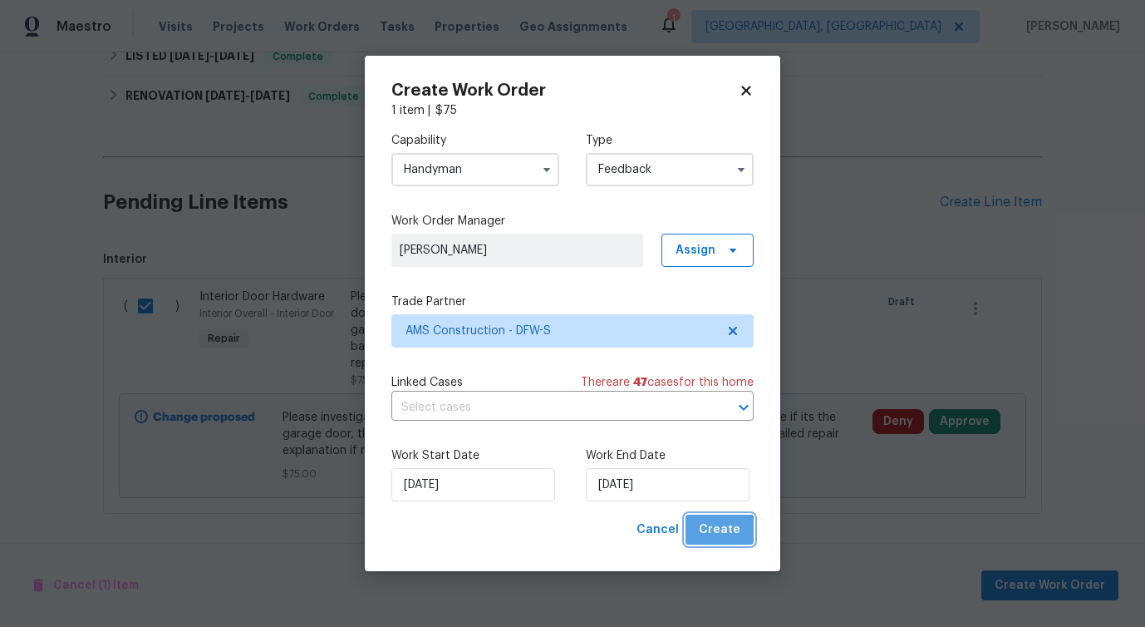
click at [721, 539] on span "Create" at bounding box center [720, 529] width 42 height 21
checkbox input "false"
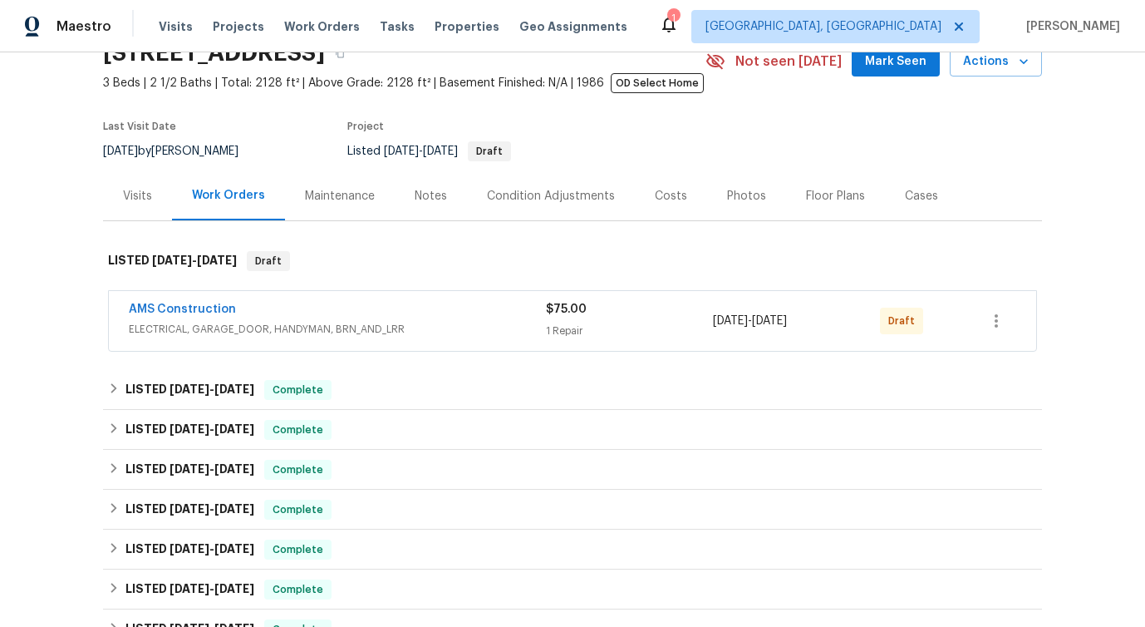
scroll to position [101, 0]
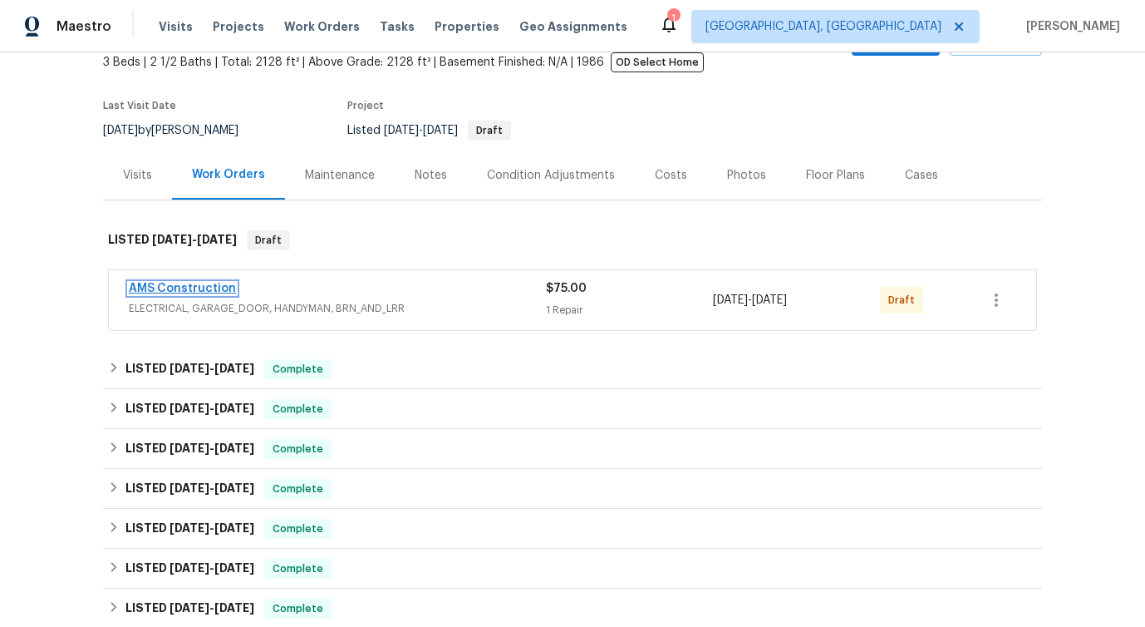
click at [209, 283] on link "AMS Construction" at bounding box center [182, 289] width 107 height 12
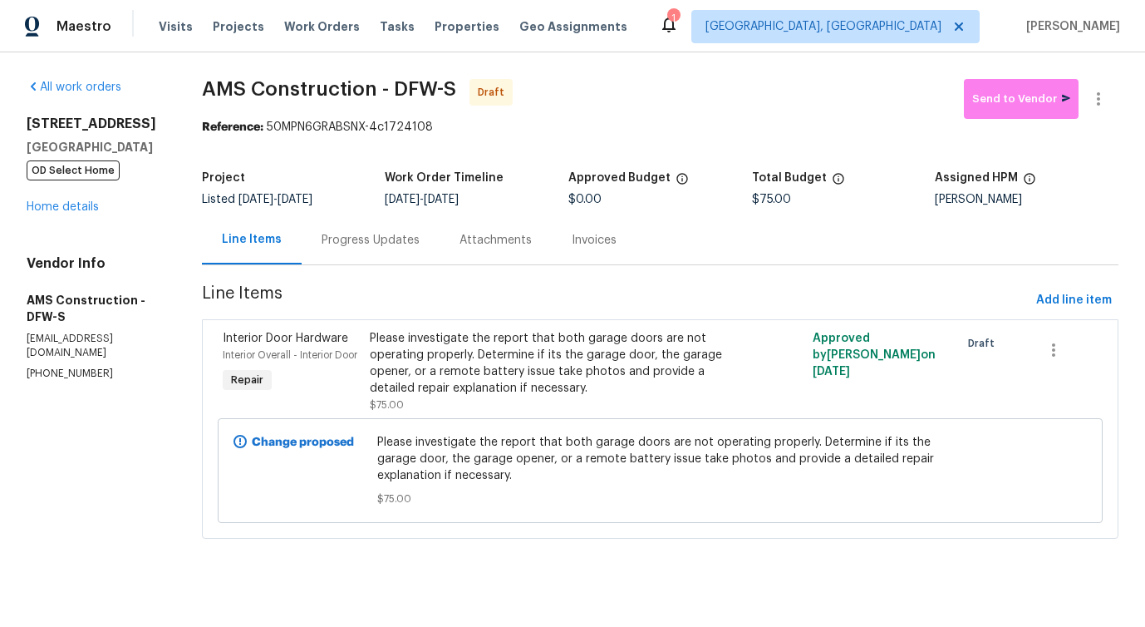
click at [360, 237] on div "Progress Updates" at bounding box center [371, 240] width 98 height 17
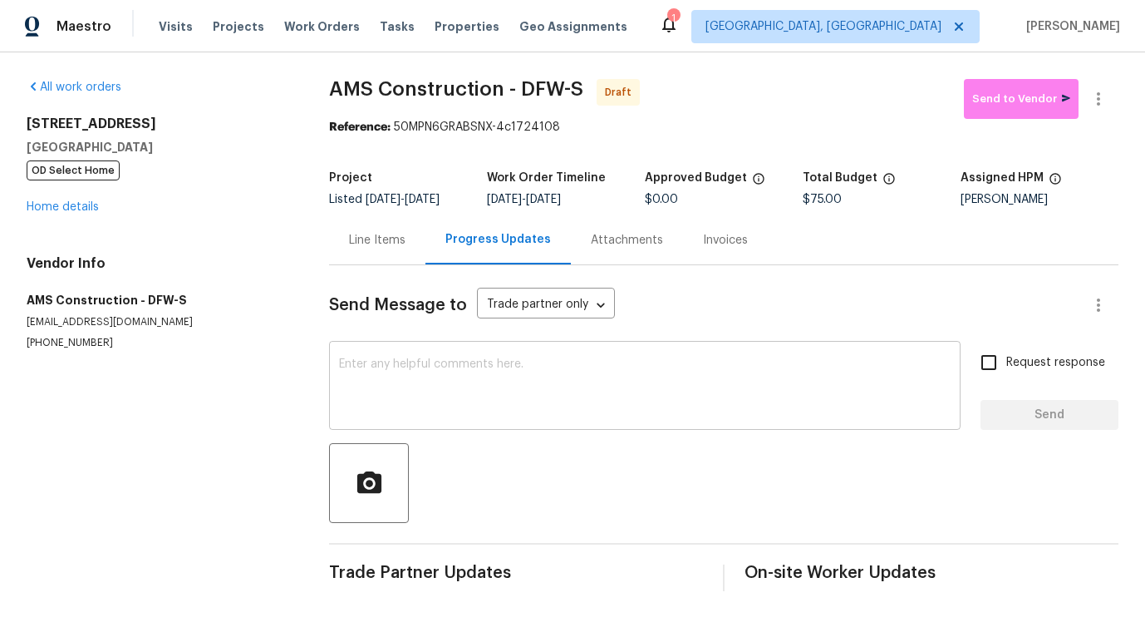
click at [405, 388] on textarea at bounding box center [645, 387] width 612 height 58
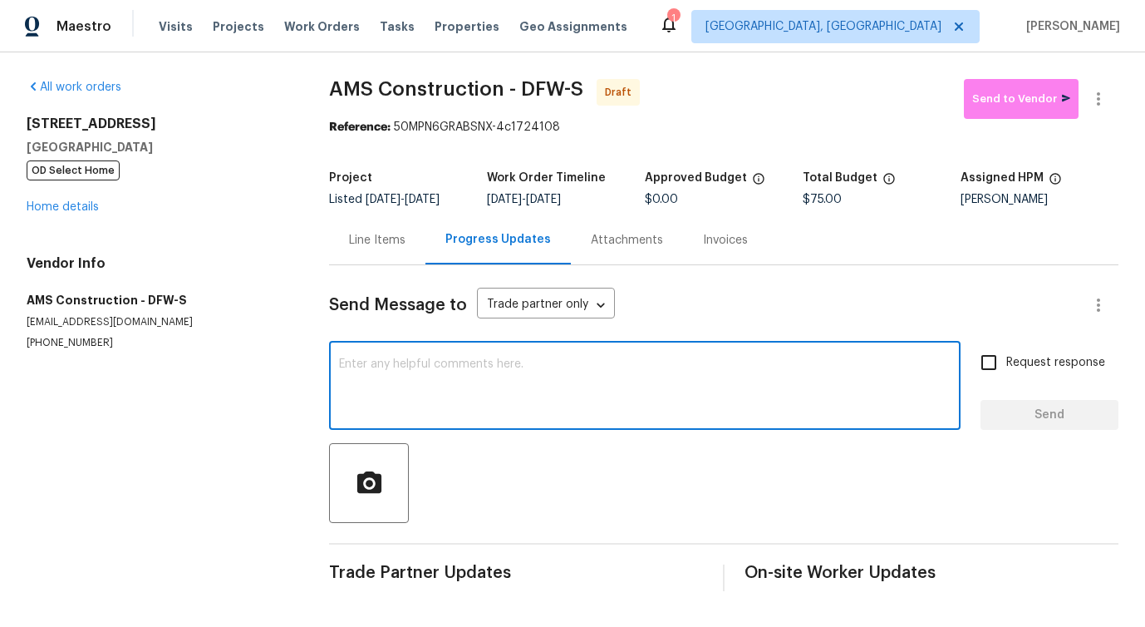
paste textarea "Hi this is Pavithra with Opendoor. I’m confirming you received the WO for the p…"
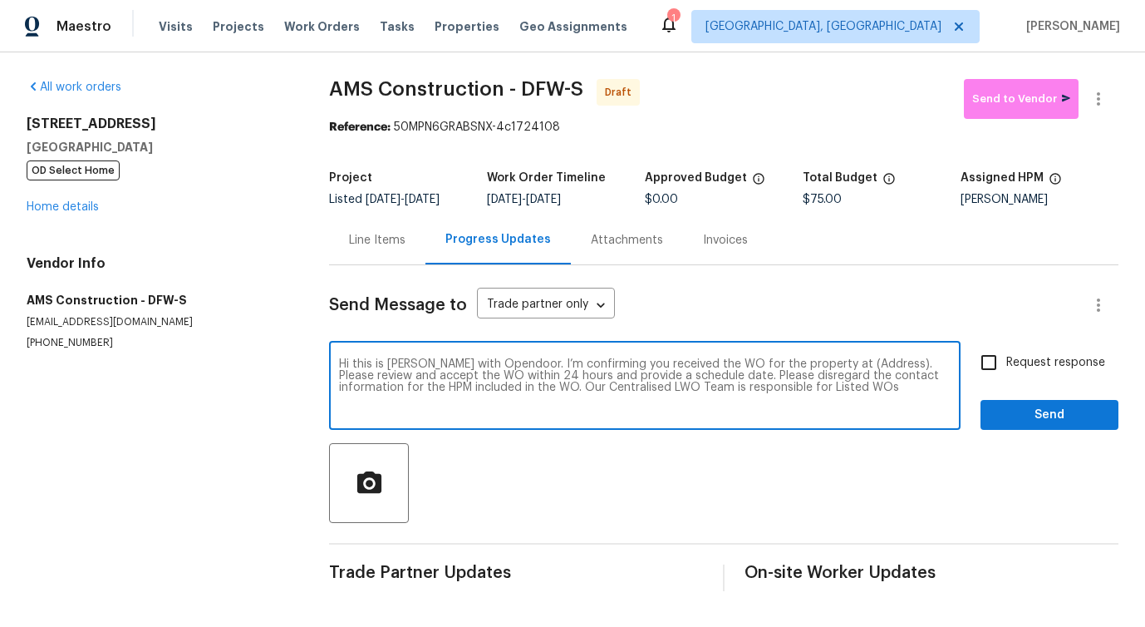
click at [843, 362] on textarea "Hi this is Pavithra with Opendoor. I’m confirming you received the WO for the p…" at bounding box center [645, 387] width 612 height 58
paste textarea "811 Fawn Valley Dr, Allen, TX 75002"
type textarea "Hi this is Pavithra with Opendoor. I’m confirming you received the WO for the p…"
click at [995, 371] on input "Request response" at bounding box center [989, 362] width 35 height 35
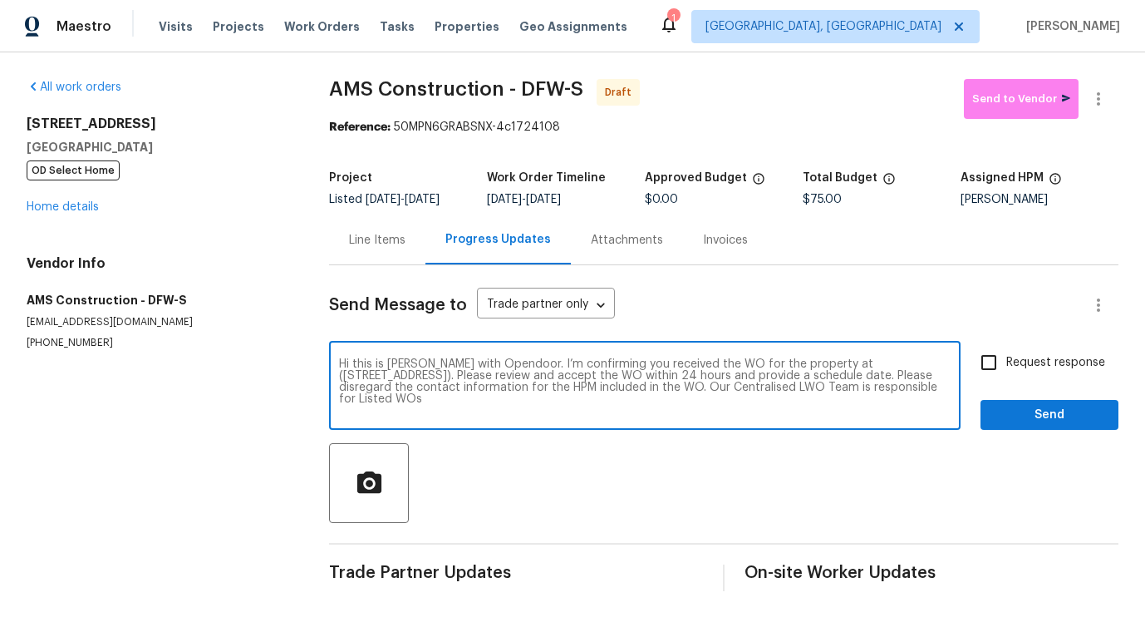
checkbox input "true"
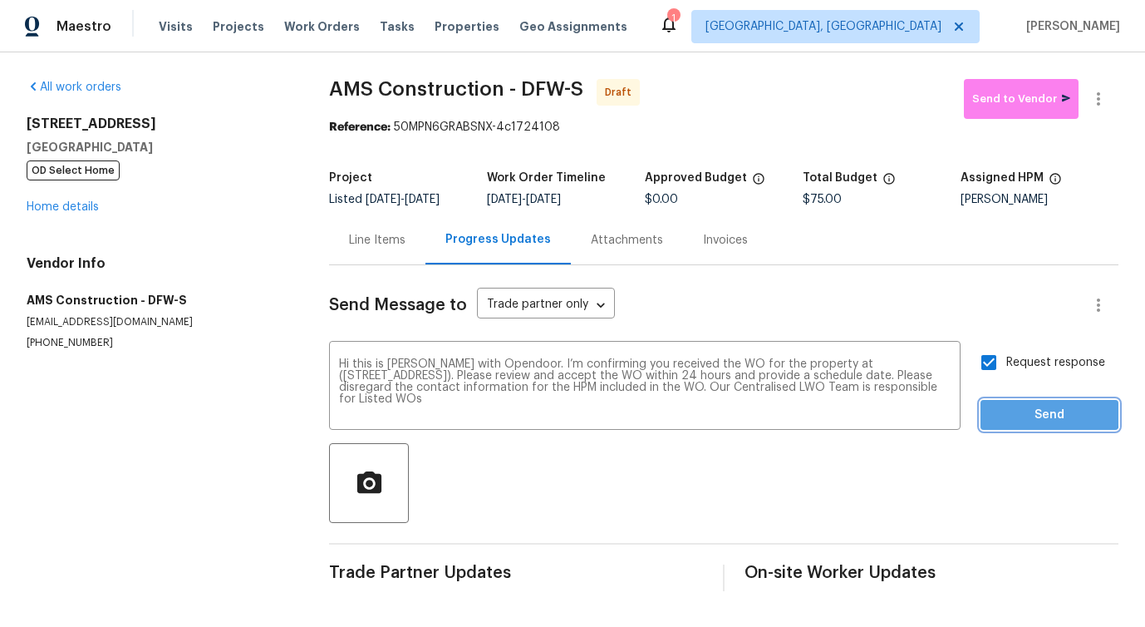
click at [1007, 412] on span "Send" at bounding box center [1049, 415] width 111 height 21
click at [1087, 114] on button "button" at bounding box center [1099, 99] width 40 height 40
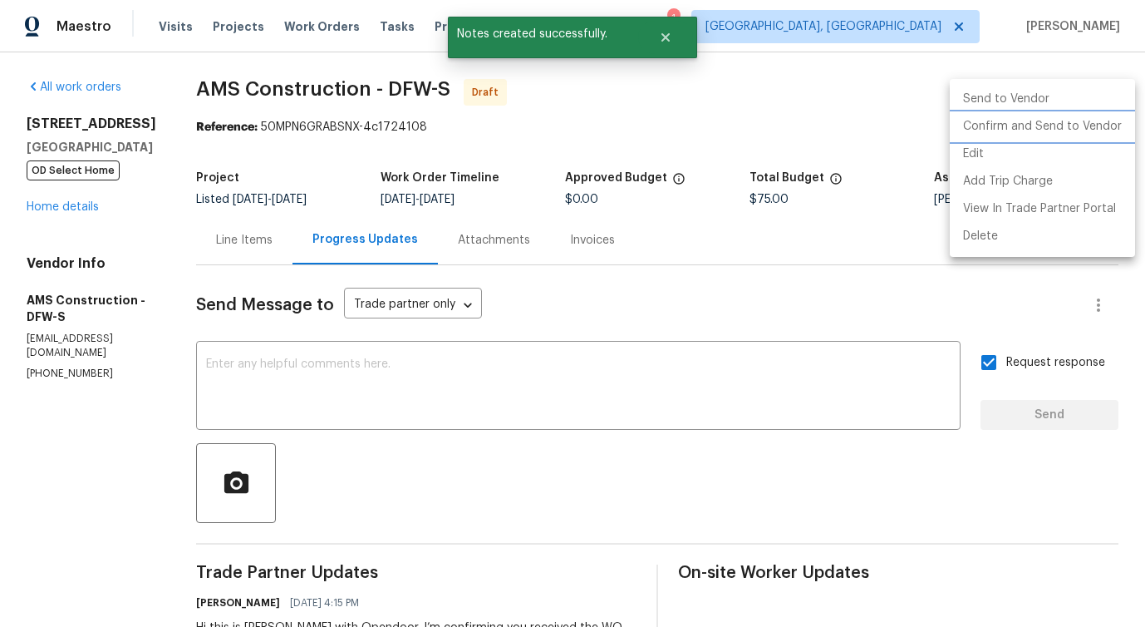
click at [993, 135] on li "Confirm and Send to Vendor" at bounding box center [1042, 126] width 185 height 27
click at [642, 135] on div at bounding box center [572, 313] width 1145 height 627
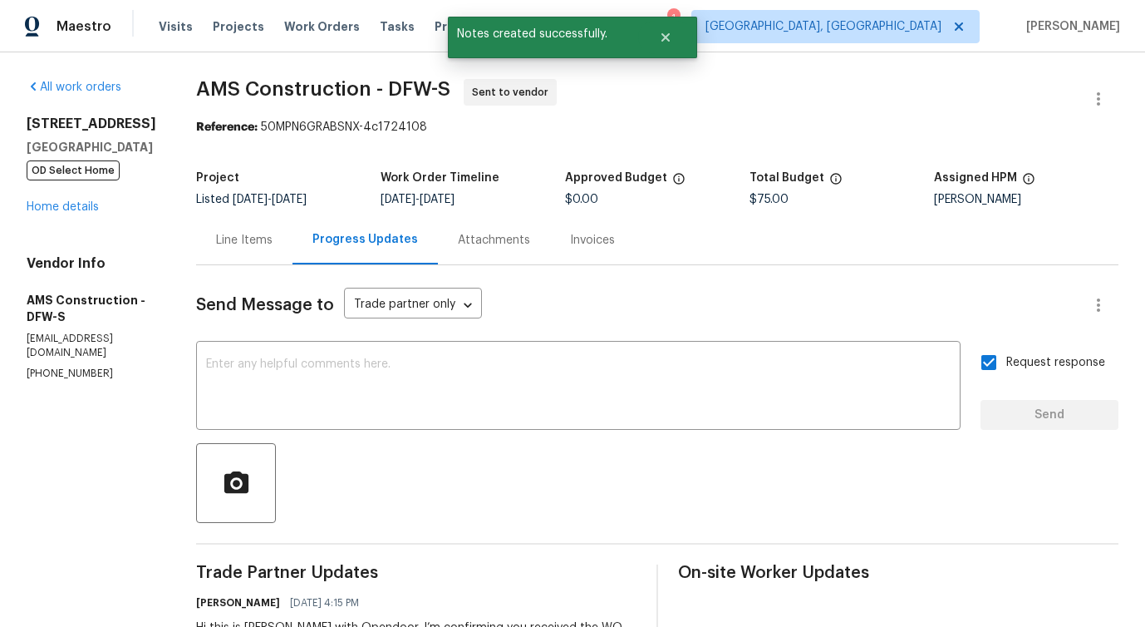
click at [239, 239] on div "Line Items" at bounding box center [244, 240] width 57 height 17
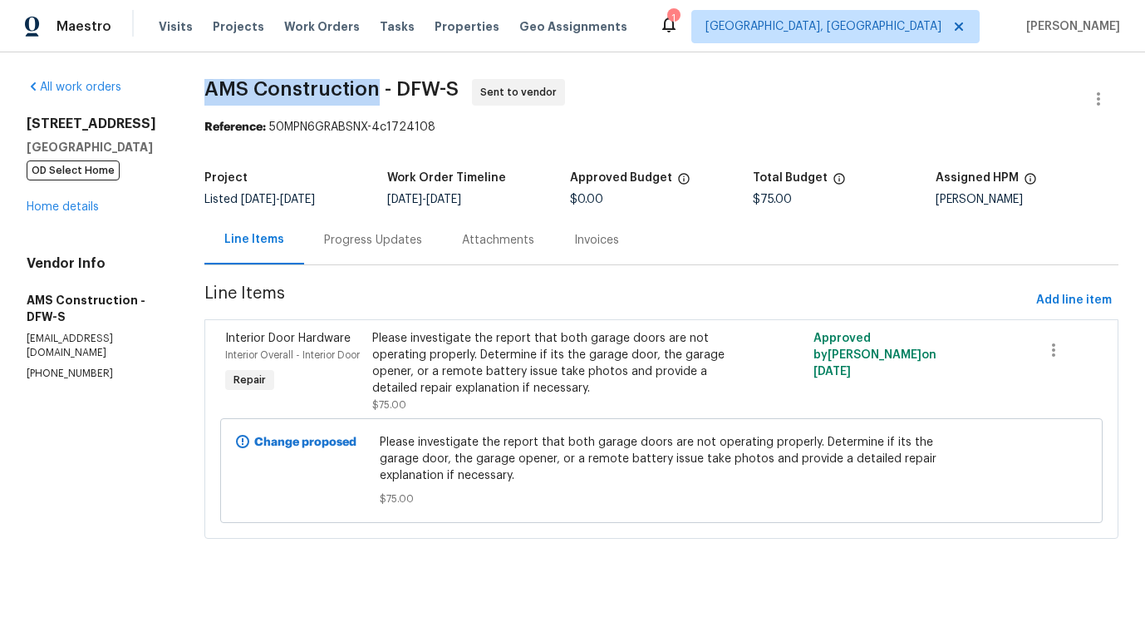
drag, startPoint x: 199, startPoint y: 79, endPoint x: 378, endPoint y: 81, distance: 178.7
click at [378, 81] on div "All work orders 811 Fawn Valley Dr Allen, TX 75002 OD Select Home Home details …" at bounding box center [572, 318] width 1145 height 533
copy span "AMS Construction"
click at [50, 201] on link "Home details" at bounding box center [63, 207] width 72 height 12
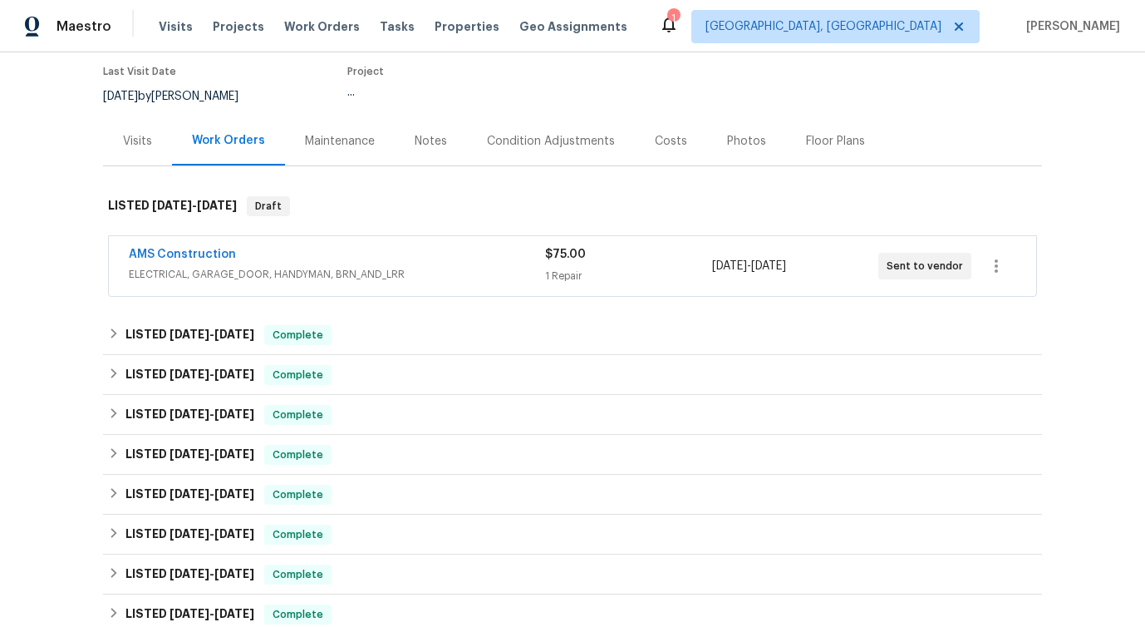
scroll to position [193, 0]
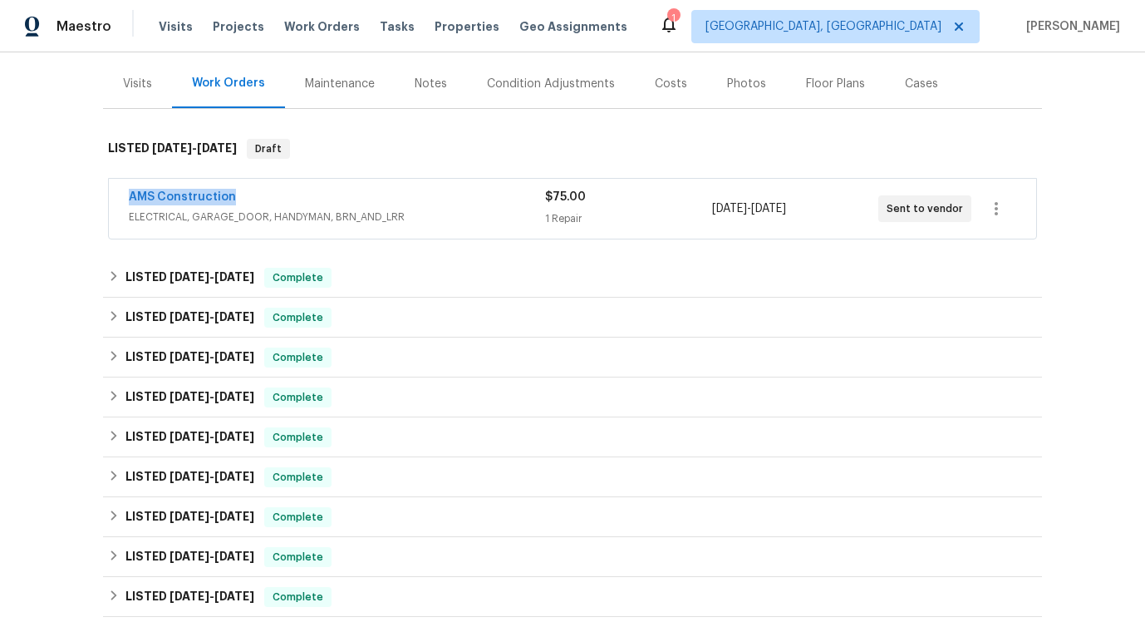
drag, startPoint x: 115, startPoint y: 194, endPoint x: 362, endPoint y: 194, distance: 246.8
click at [362, 194] on div "AMS Construction ELECTRICAL, GARAGE_DOOR, HANDYMAN, BRN_AND_LRR $75.00 1 Repair…" at bounding box center [572, 209] width 927 height 60
copy link "AMS Construction"
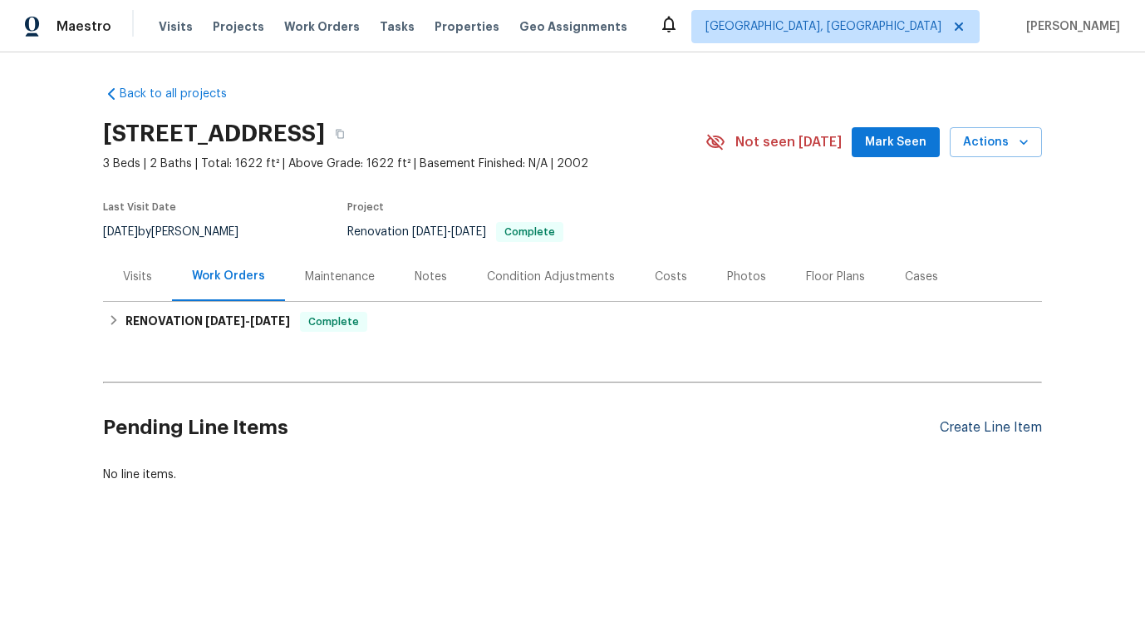
click at [941, 427] on div "Create Line Item" at bounding box center [991, 428] width 102 height 16
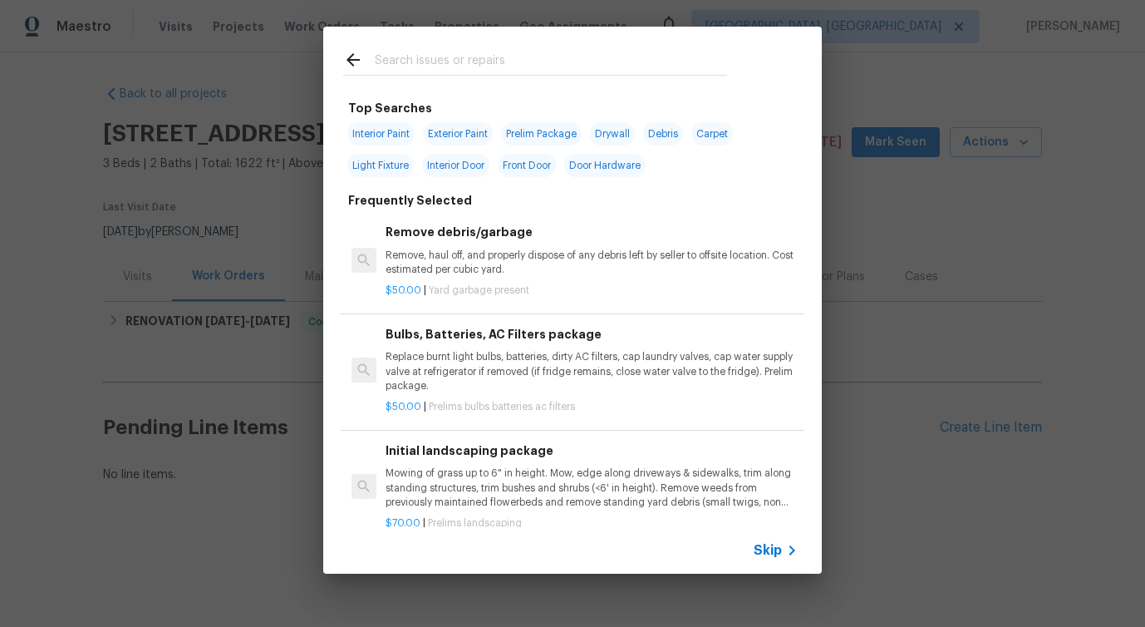
click at [502, 62] on input "text" at bounding box center [551, 62] width 352 height 25
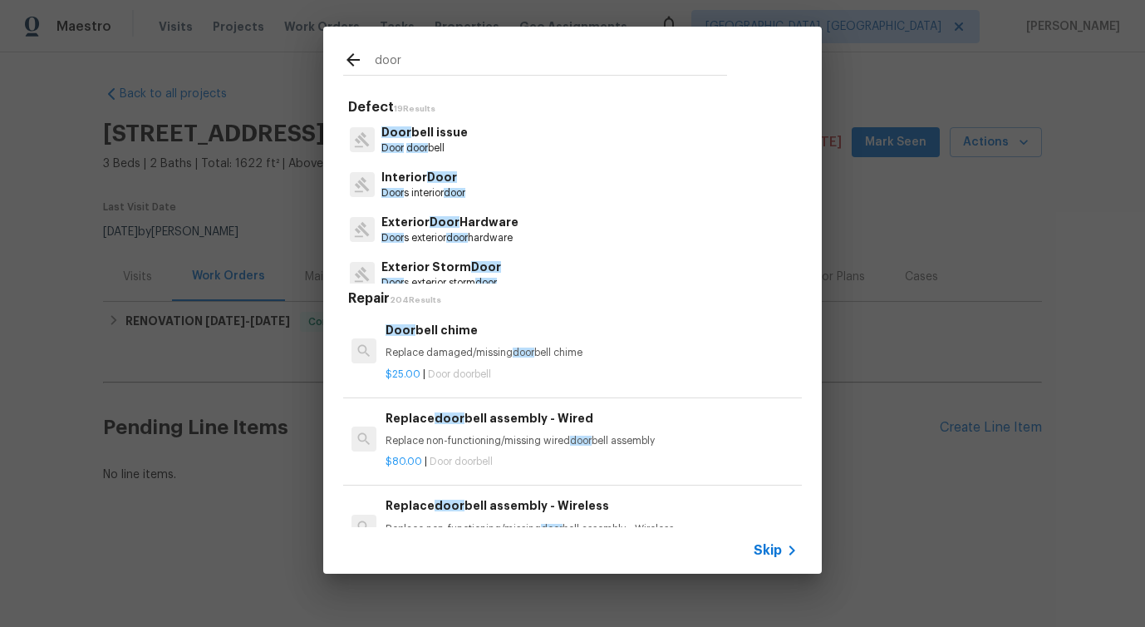
type input "door"
click at [473, 187] on div "Interior Door Door s interior door" at bounding box center [572, 184] width 459 height 45
click at [442, 184] on p "Interior Door" at bounding box center [423, 177] width 84 height 17
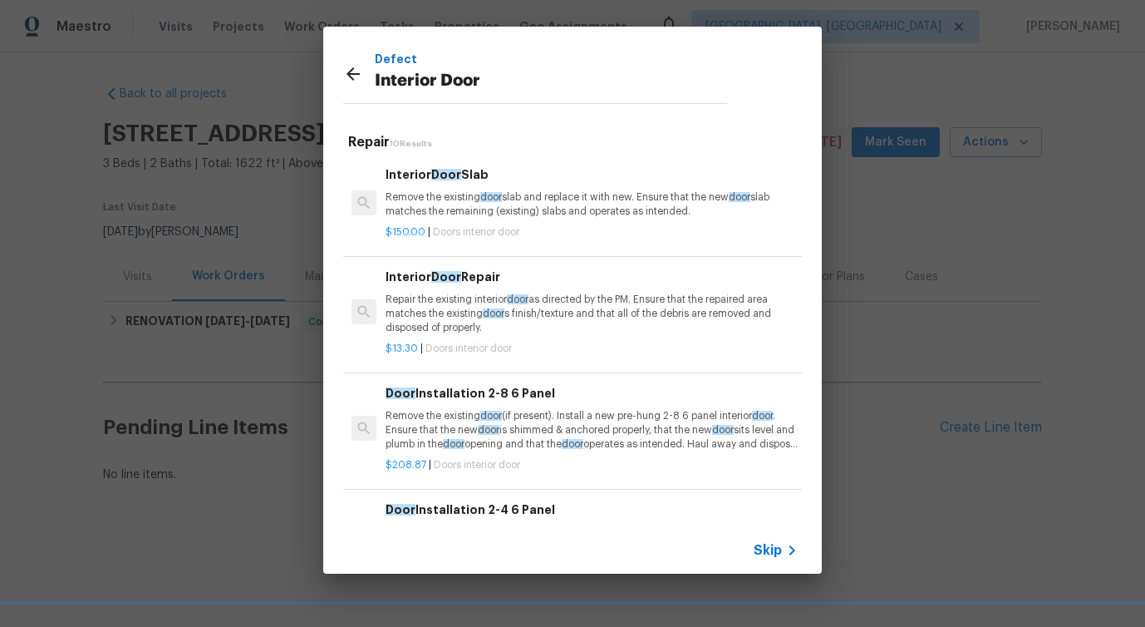
click at [407, 344] on span "$13.30" at bounding box center [402, 348] width 32 height 10
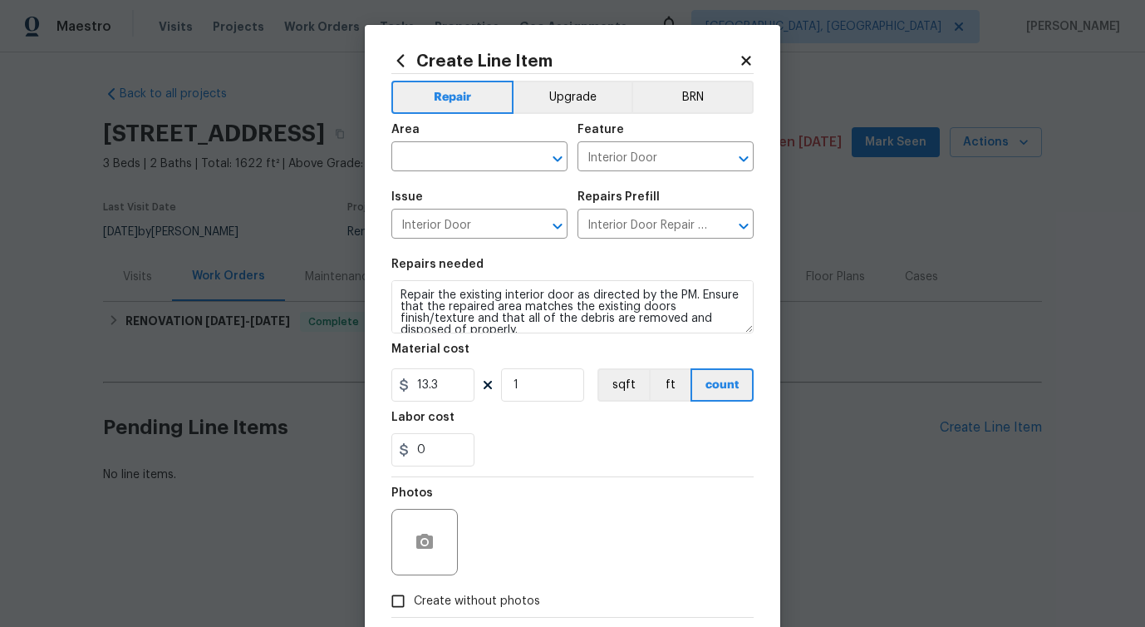
click at [456, 142] on div "Area" at bounding box center [479, 135] width 176 height 22
click at [456, 146] on input "text" at bounding box center [456, 158] width 130 height 26
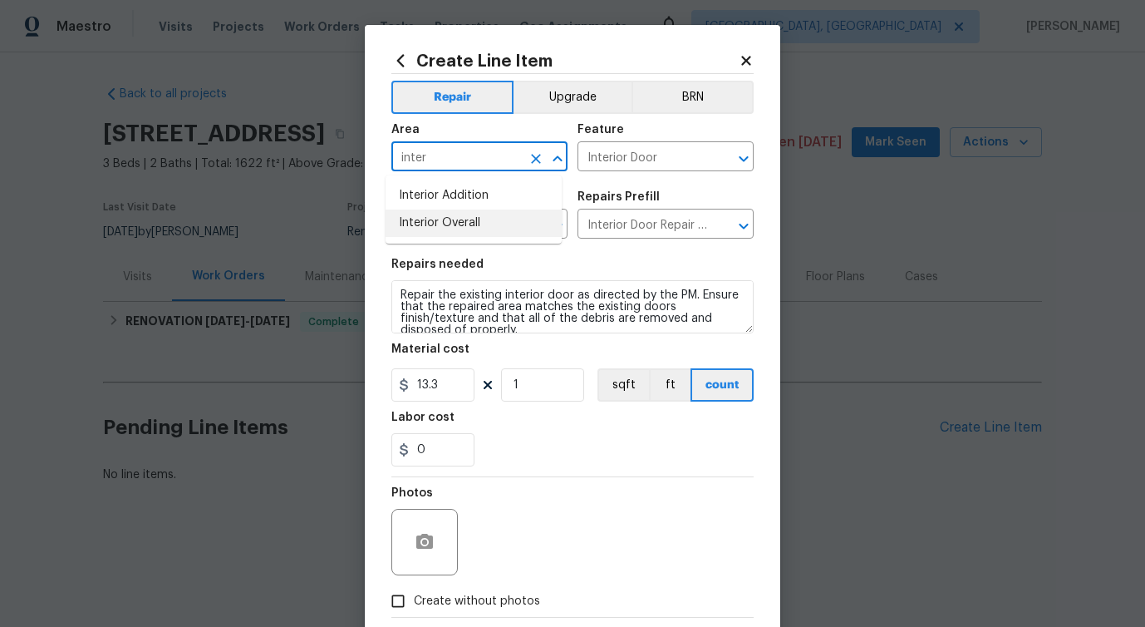
click at [467, 221] on li "Interior Overall" at bounding box center [474, 222] width 176 height 27
type input "Interior Overall"
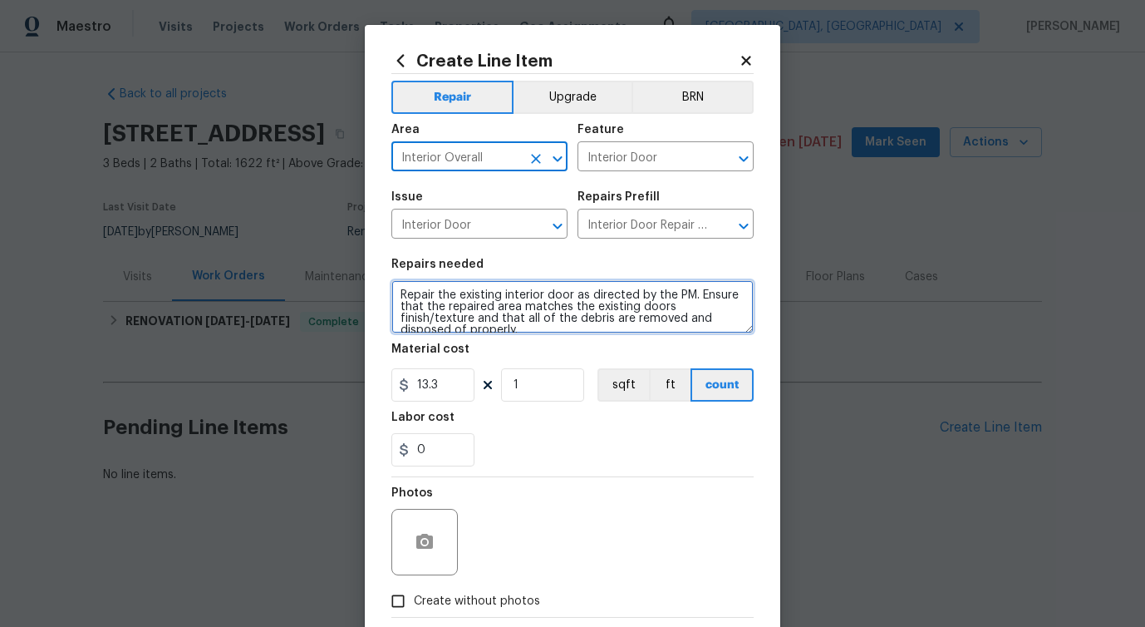
click at [480, 316] on textarea "Repair the existing interior door as directed by the PM. Ensure that the repair…" at bounding box center [572, 306] width 362 height 53
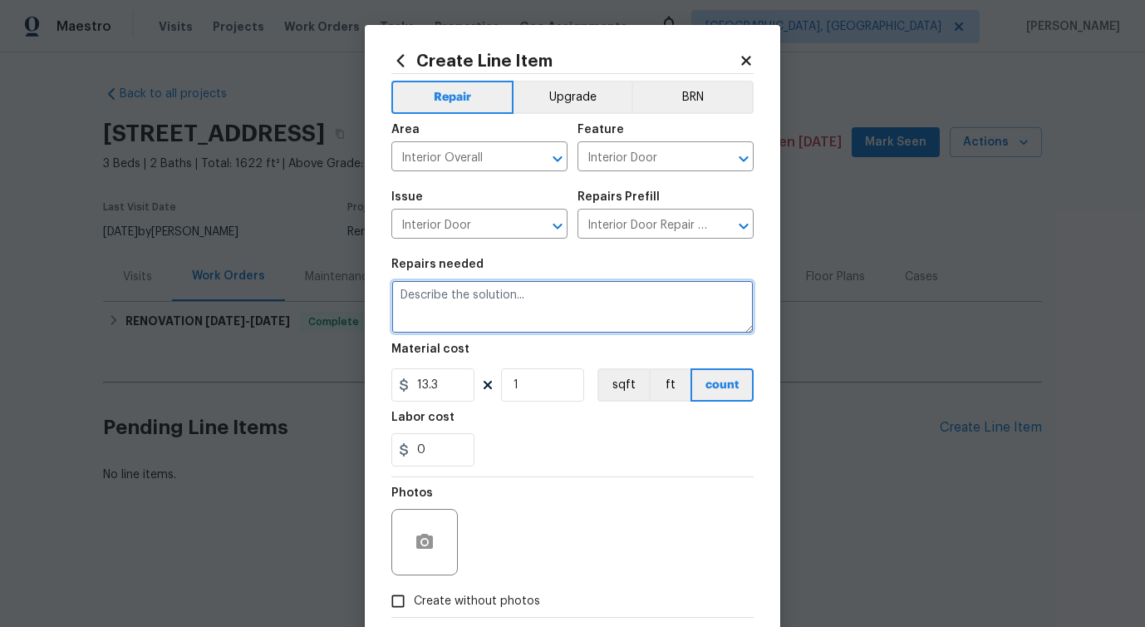
paste textarea "the sliding door in the guest bathroom is not attached to a track on the inside…"
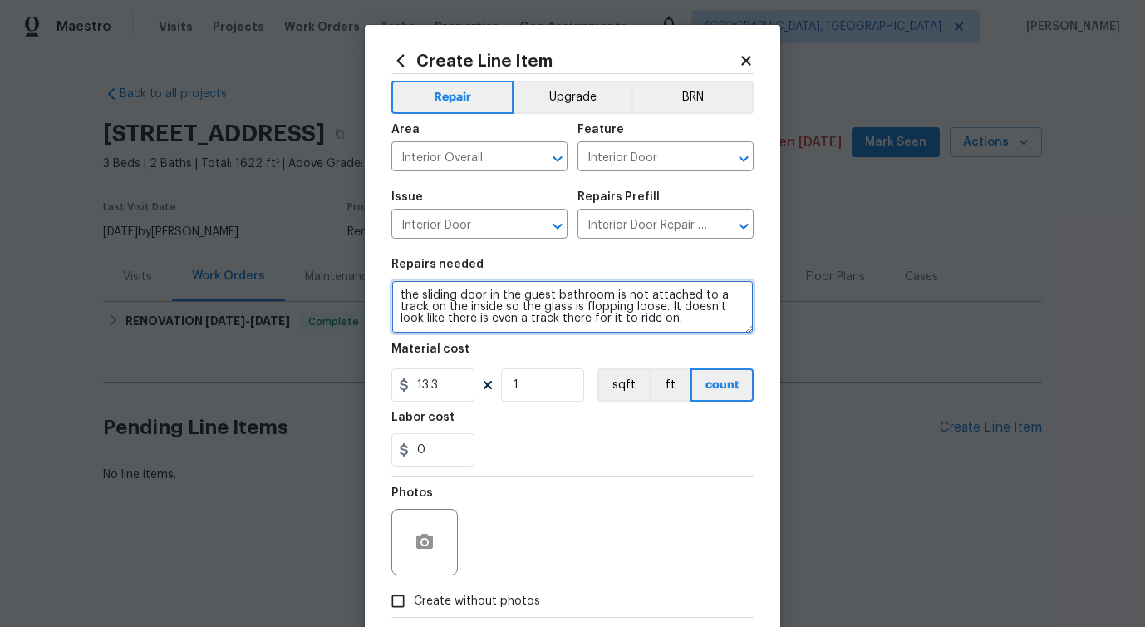
click at [660, 324] on textarea "the sliding door in the guest bathroom is not attached to a track on the inside…" at bounding box center [572, 306] width 362 height 53
click at [662, 333] on textarea "the sliding door in the guest bathroom is not attached to a track on the inside…" at bounding box center [572, 306] width 362 height 53
click at [0, 0] on span "Please" at bounding box center [0, 0] width 0 height 0
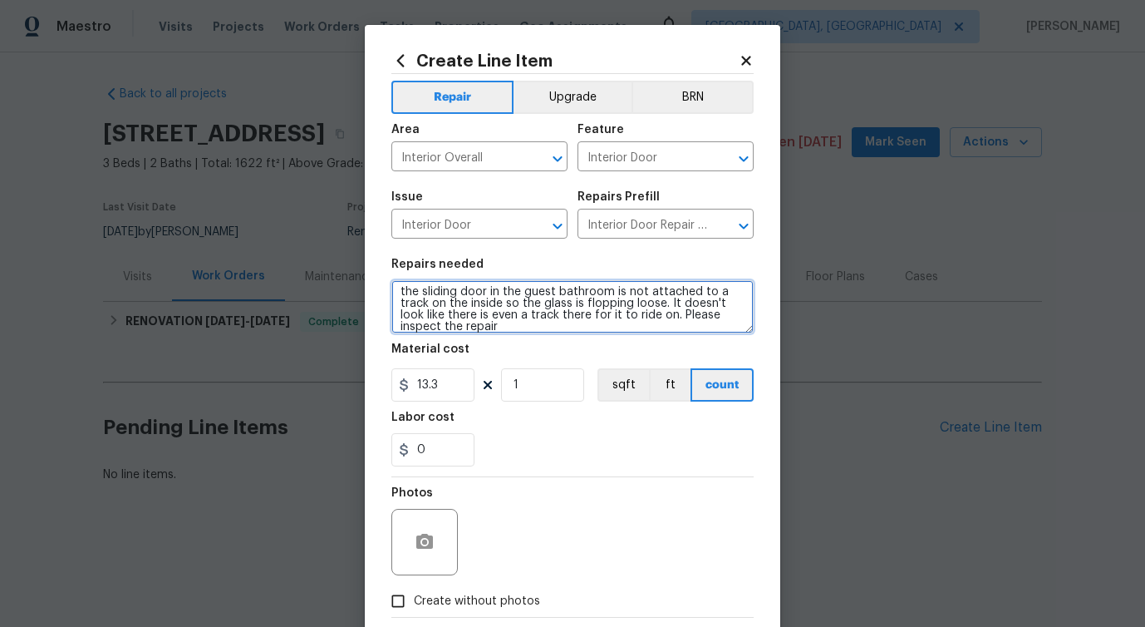
type textarea "the sliding door in the guest bathroom is not attached to a track on the inside…"
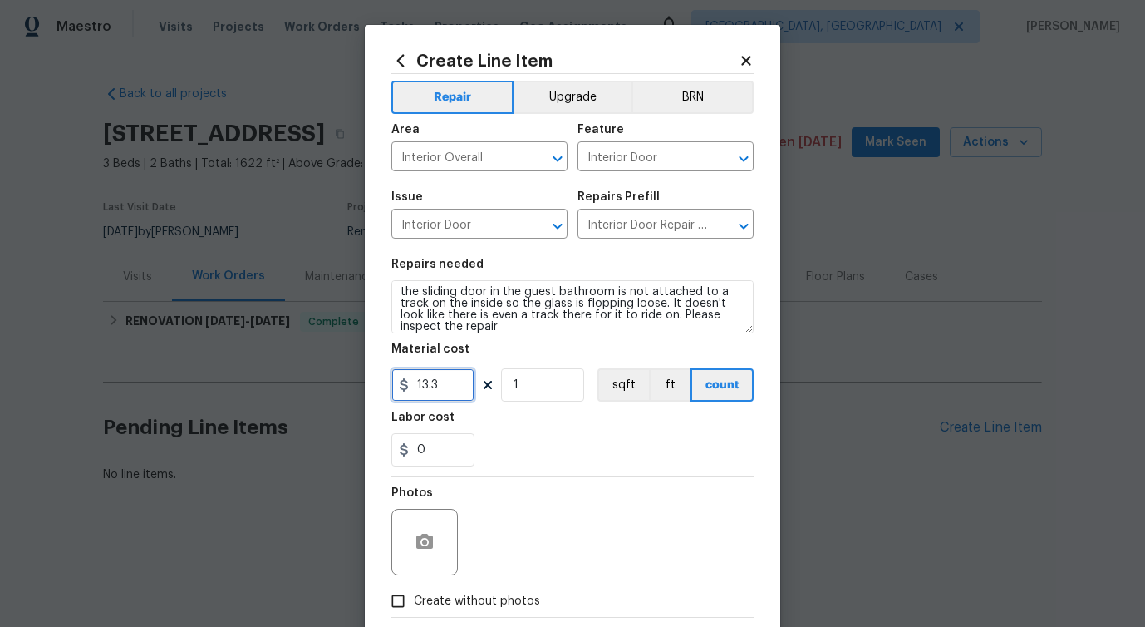
click at [426, 385] on input "13.3" at bounding box center [432, 384] width 83 height 33
click at [427, 384] on input "13.3" at bounding box center [432, 384] width 83 height 33
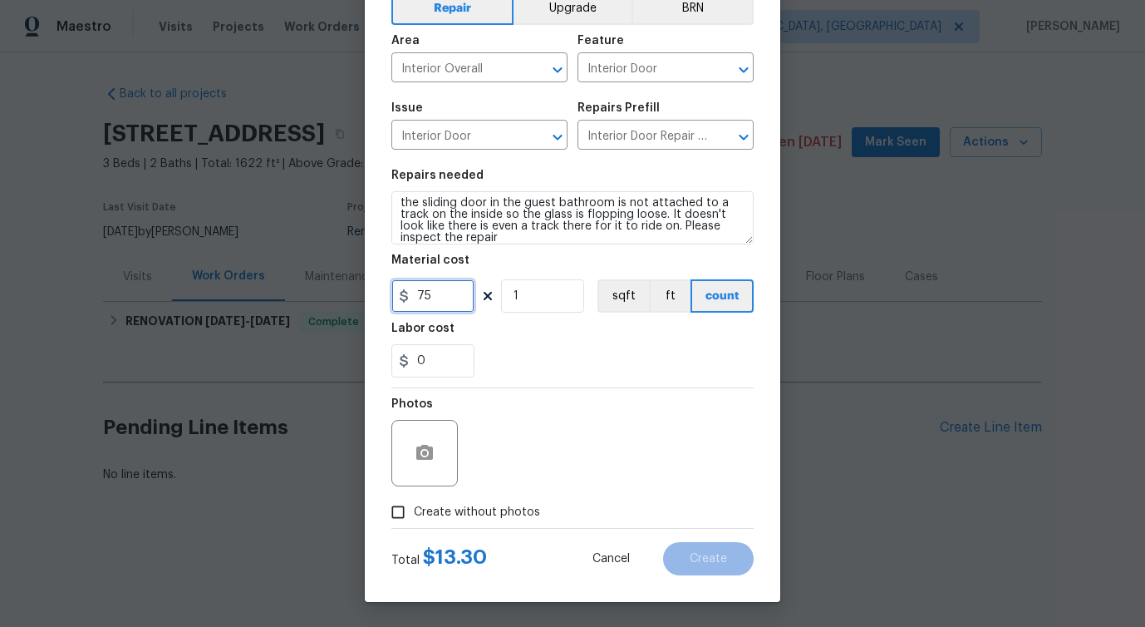
type input "75"
click at [420, 449] on icon "button" at bounding box center [424, 452] width 17 height 15
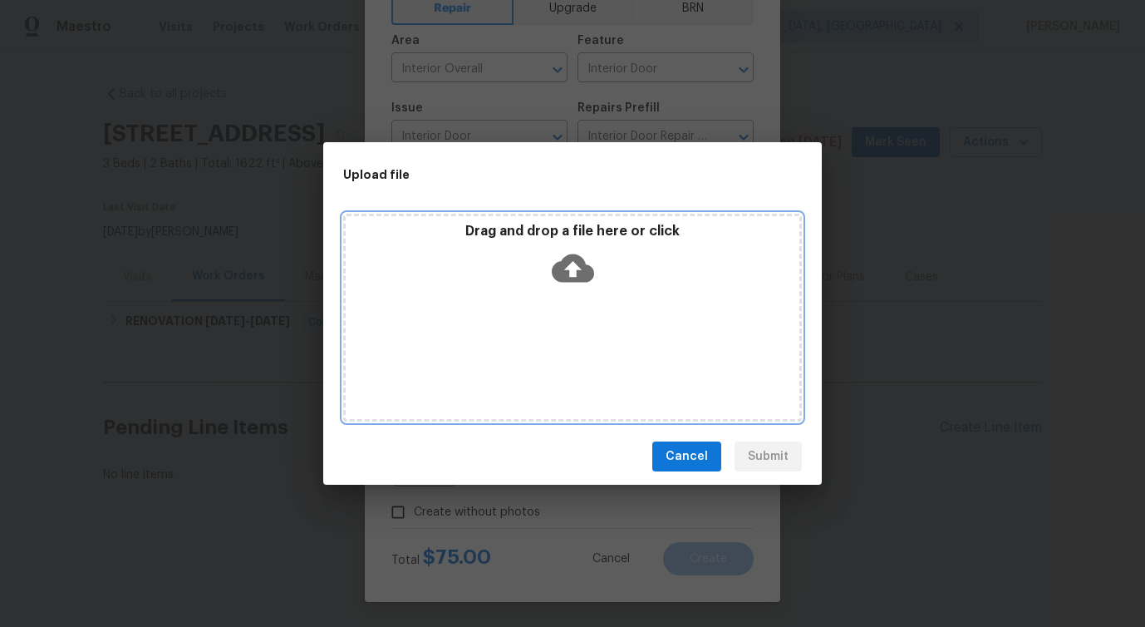
click at [574, 261] on icon at bounding box center [573, 268] width 42 height 28
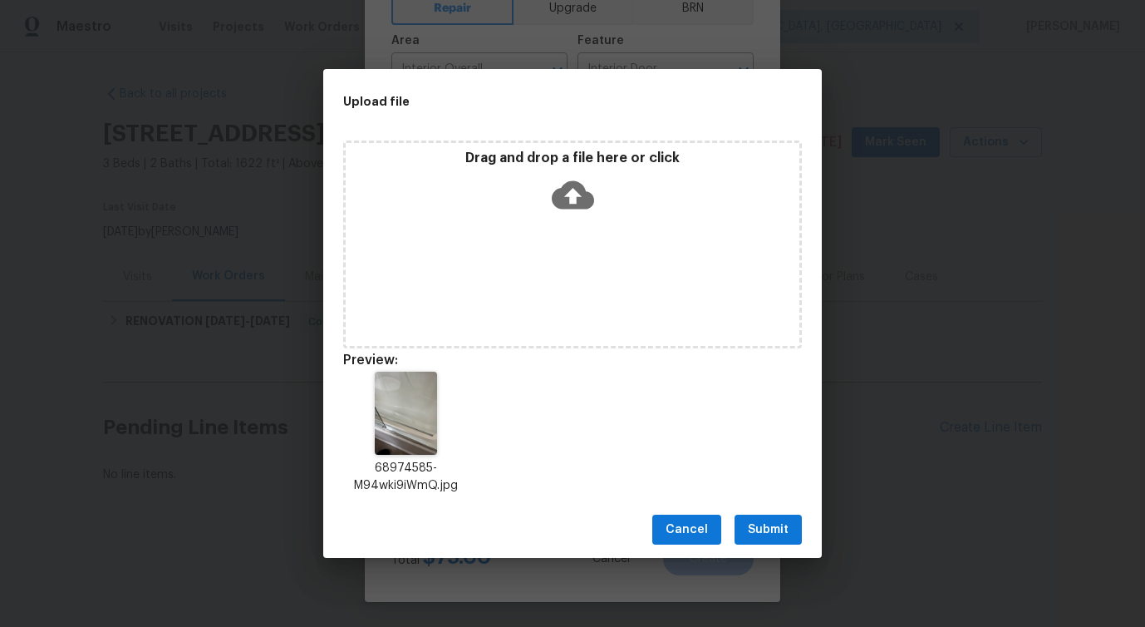
click at [770, 523] on span "Submit" at bounding box center [768, 529] width 41 height 21
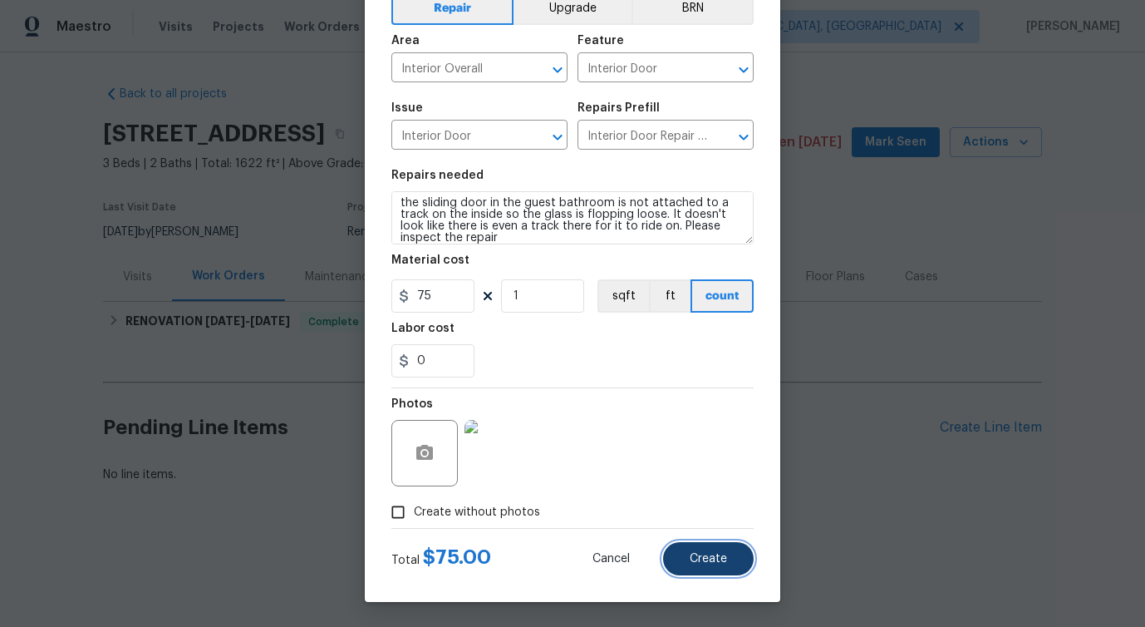
click at [696, 572] on button "Create" at bounding box center [708, 558] width 91 height 33
type input "0"
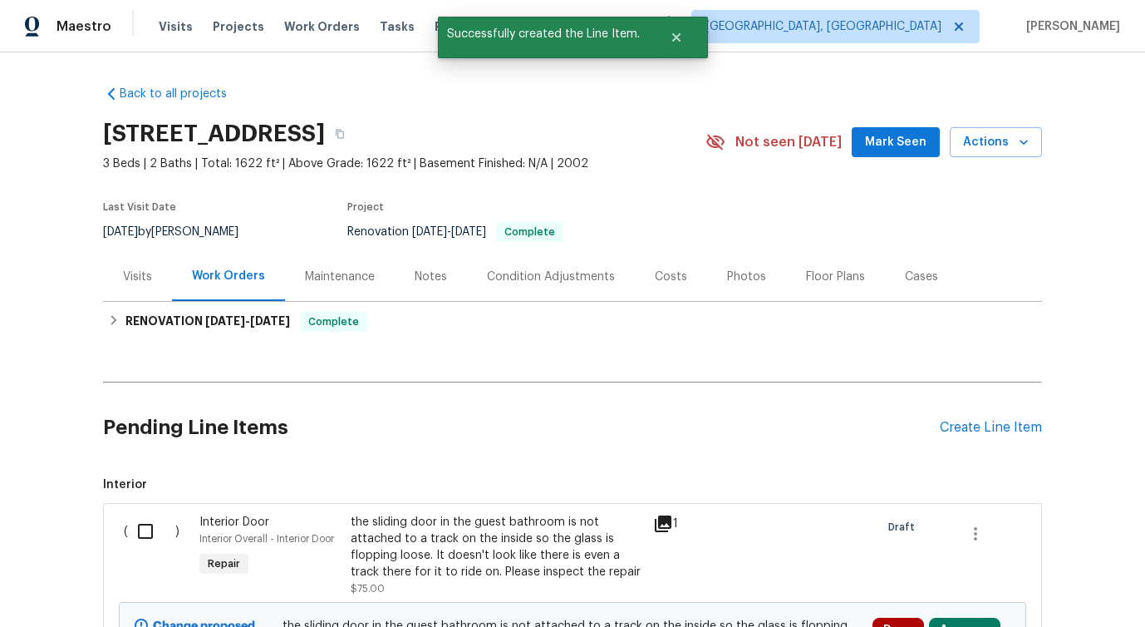
scroll to position [204, 0]
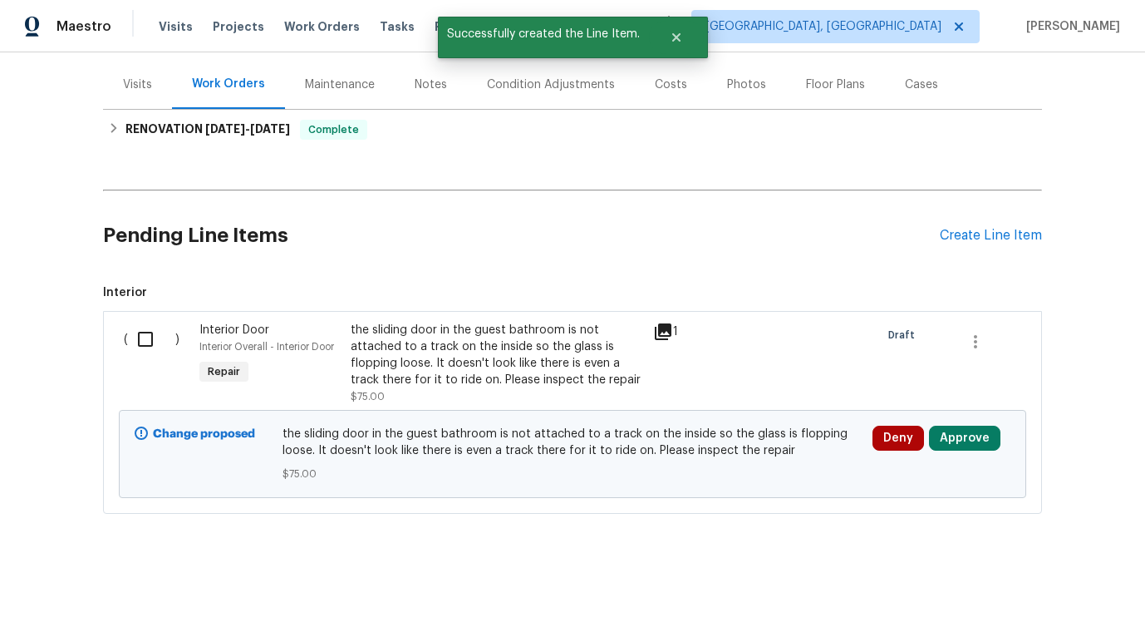
click at [131, 327] on input "checkbox" at bounding box center [151, 339] width 47 height 35
checkbox input "true"
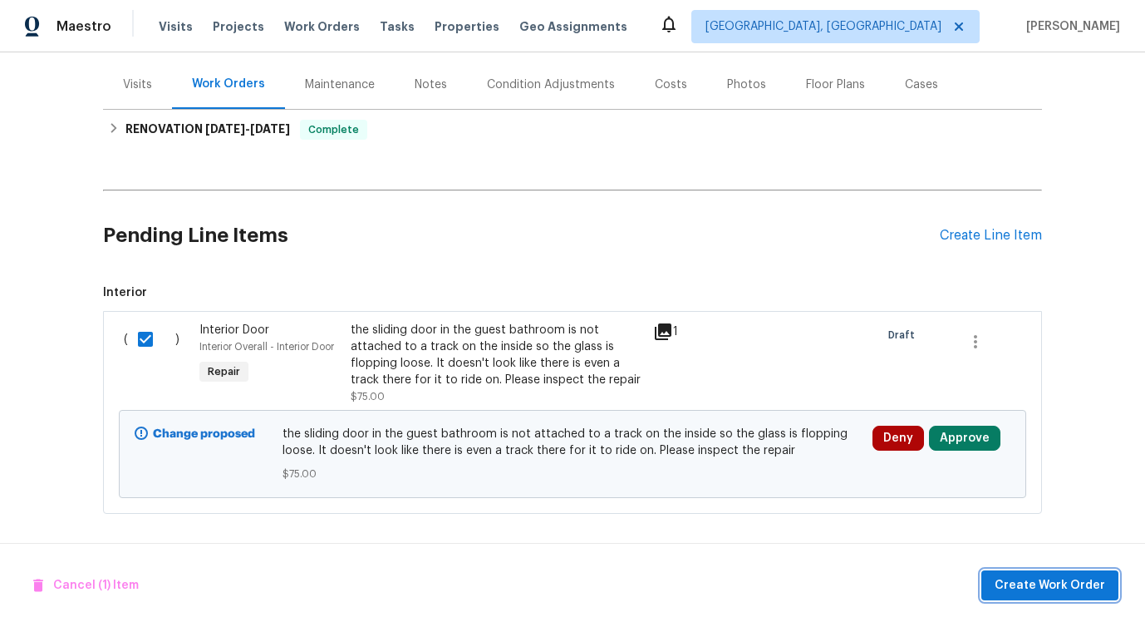
click at [1066, 582] on span "Create Work Order" at bounding box center [1050, 585] width 111 height 21
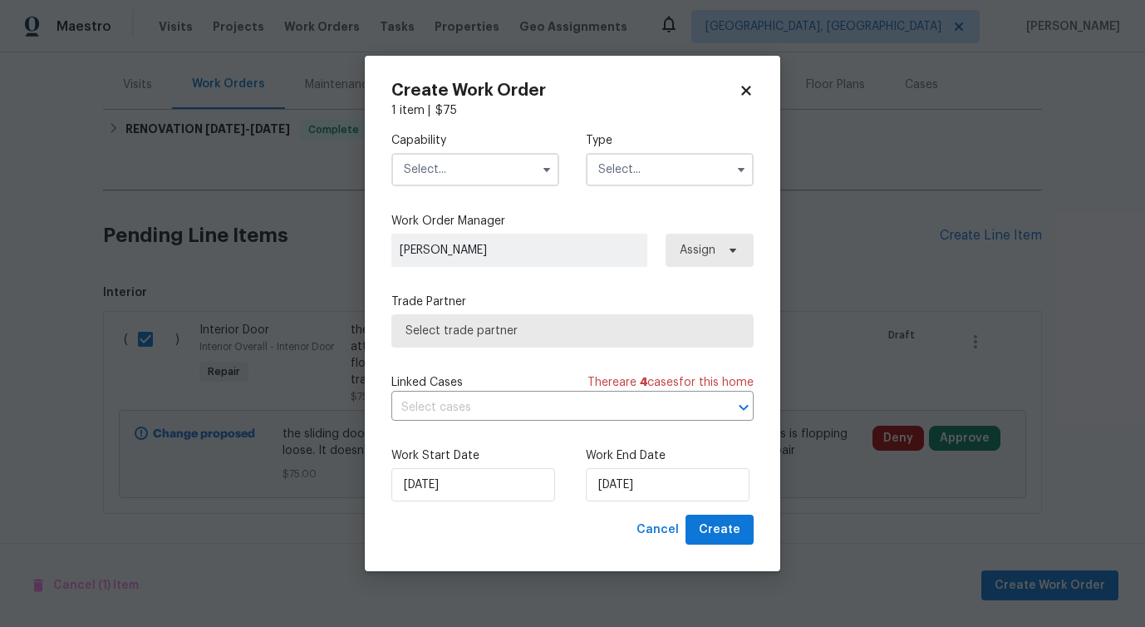
click at [451, 166] on input "text" at bounding box center [475, 169] width 168 height 33
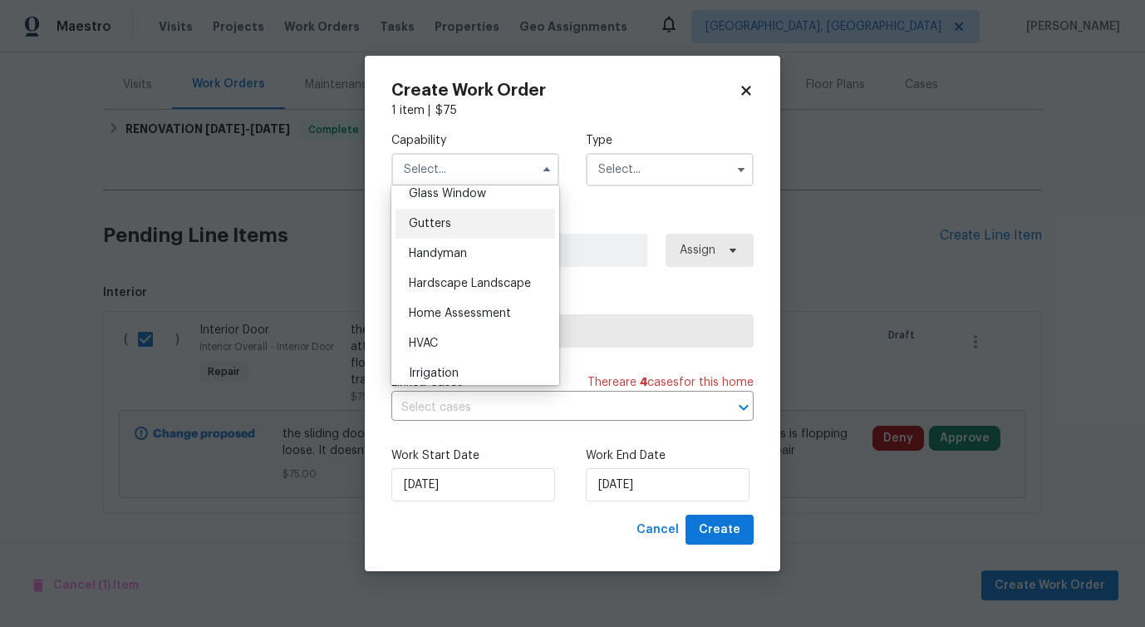
scroll to position [878, 0]
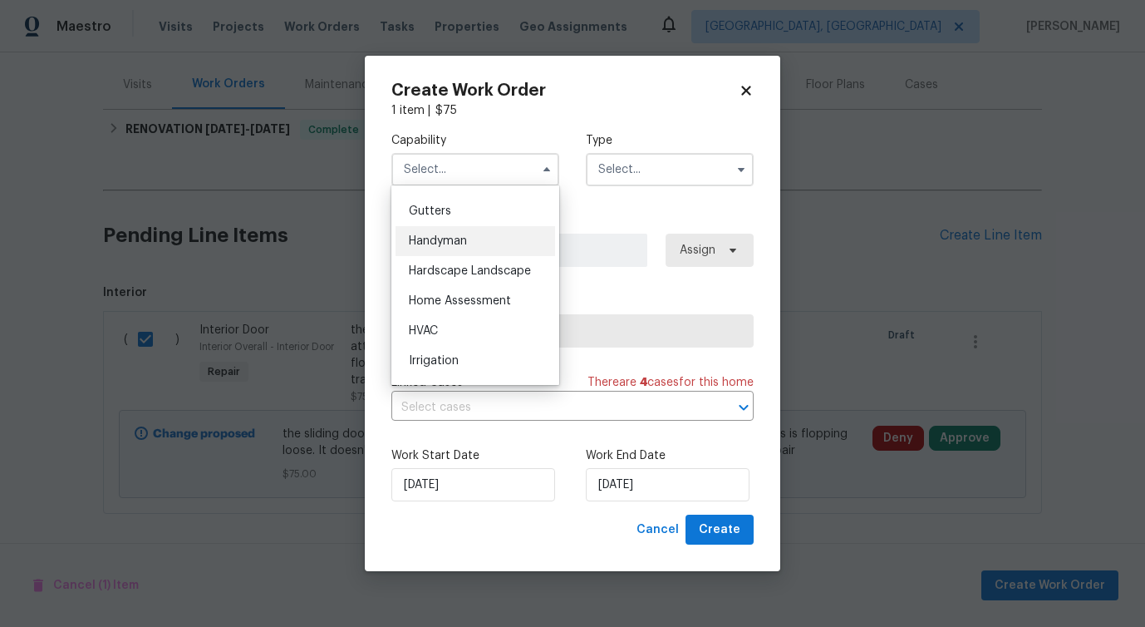
click at [458, 256] on div "Handyman" at bounding box center [476, 241] width 160 height 30
type input "Handyman"
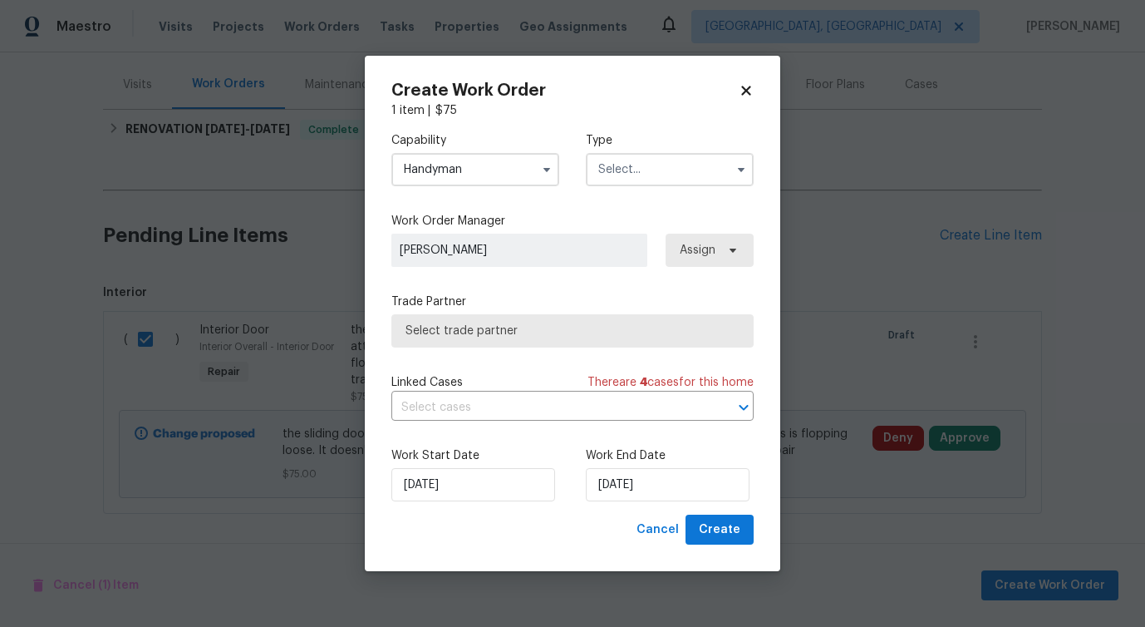
click at [642, 170] on input "text" at bounding box center [670, 169] width 168 height 33
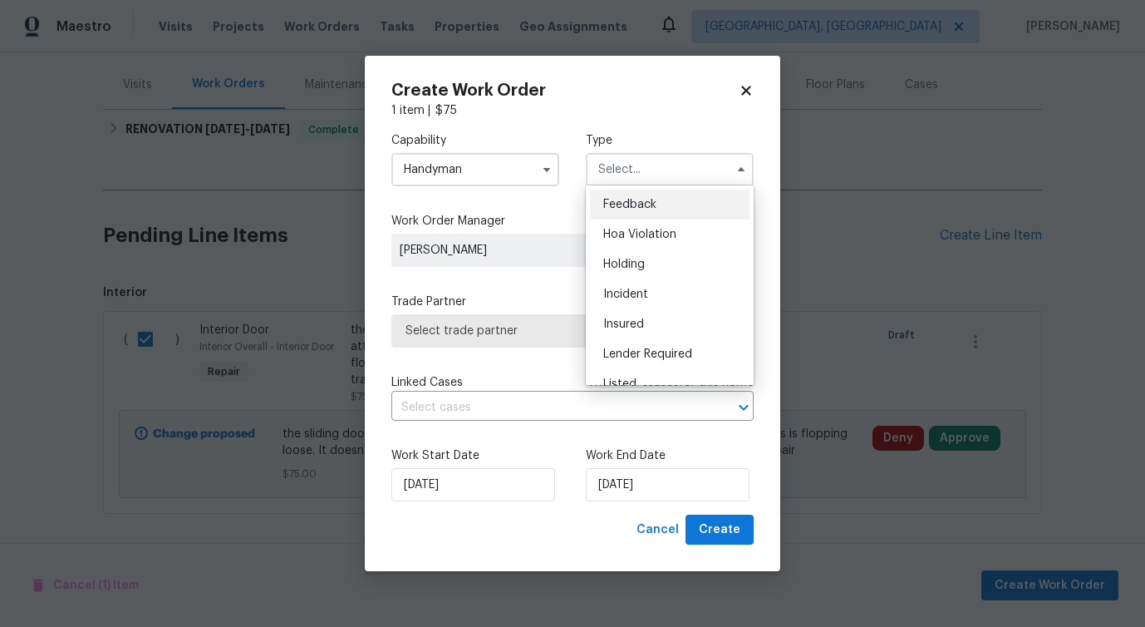
click at [627, 209] on span "Feedback" at bounding box center [629, 205] width 53 height 12
type input "Feedback"
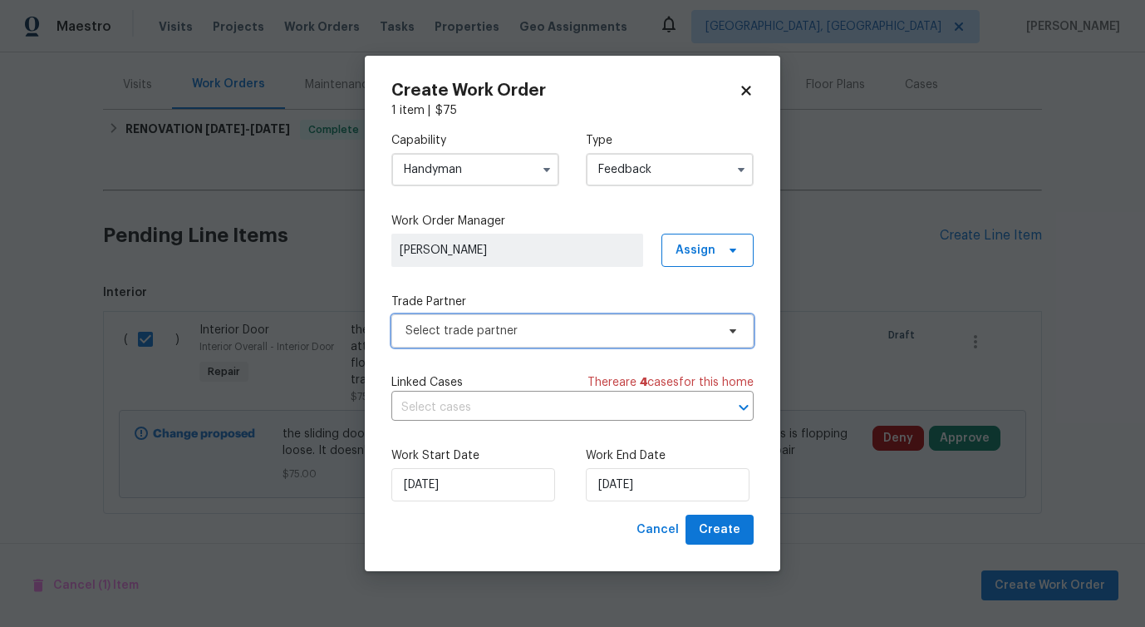
click at [510, 331] on span "Select trade partner" at bounding box center [561, 330] width 310 height 17
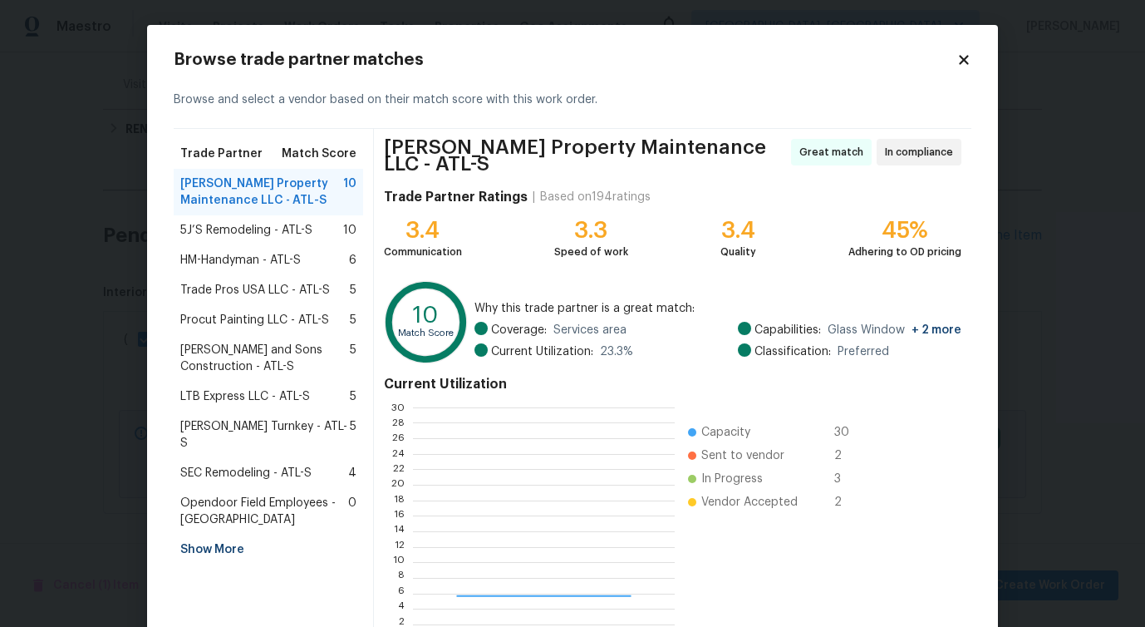
scroll to position [220, 248]
click at [263, 259] on span "HM-Handyman - ATL-S" at bounding box center [240, 260] width 121 height 17
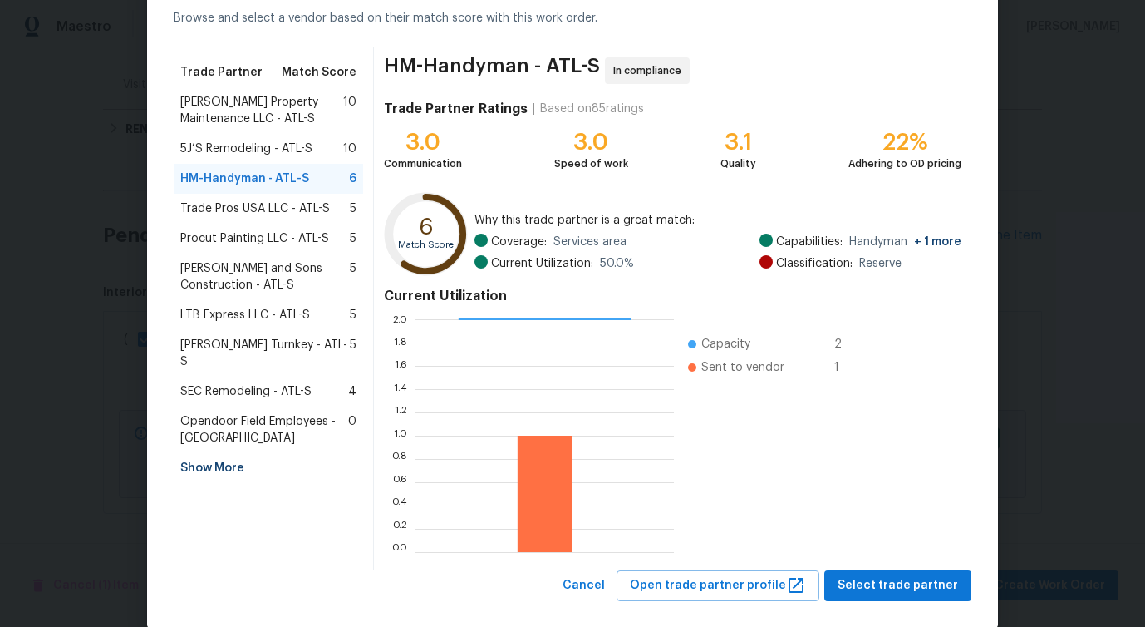
scroll to position [106, 0]
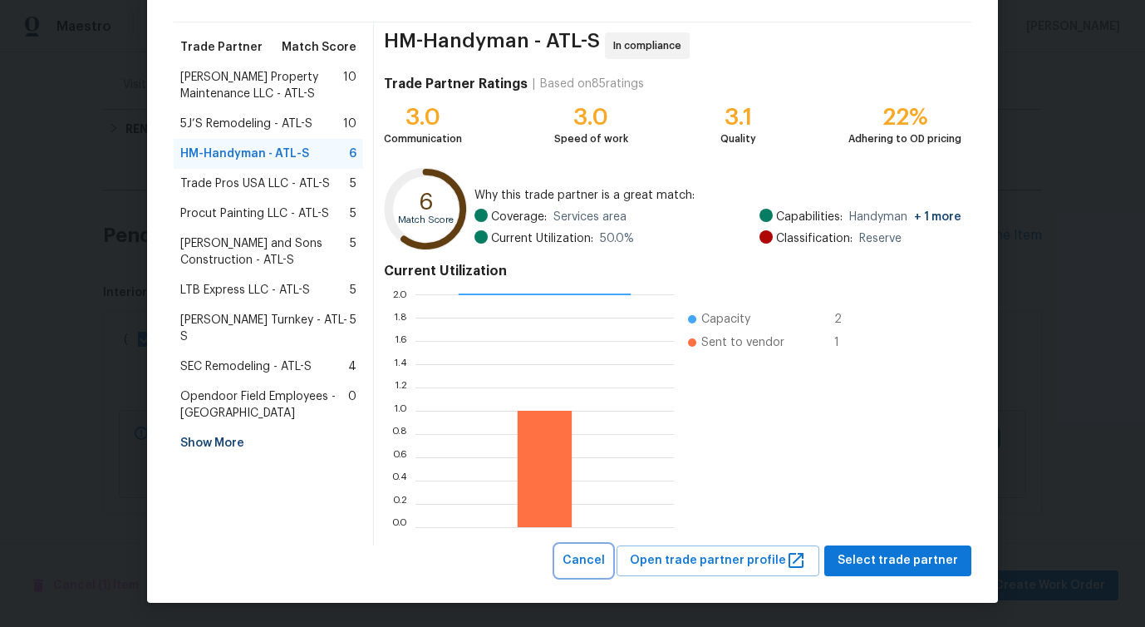
click at [591, 563] on span "Cancel" at bounding box center [584, 560] width 42 height 21
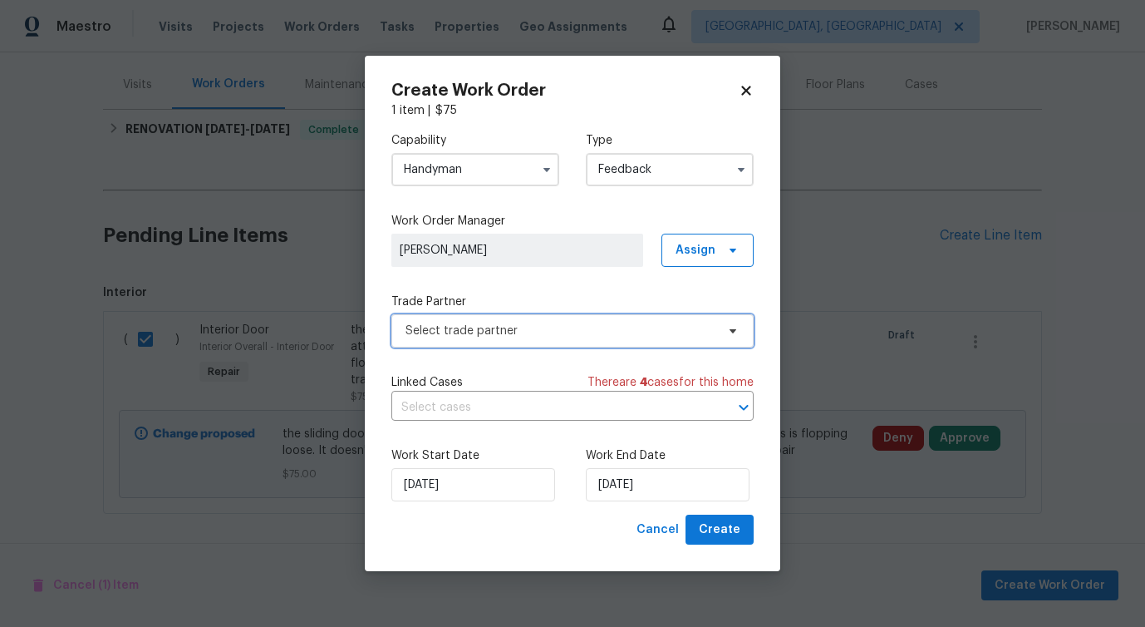
scroll to position [0, 0]
click at [467, 162] on input "Handyman" at bounding box center [475, 169] width 168 height 33
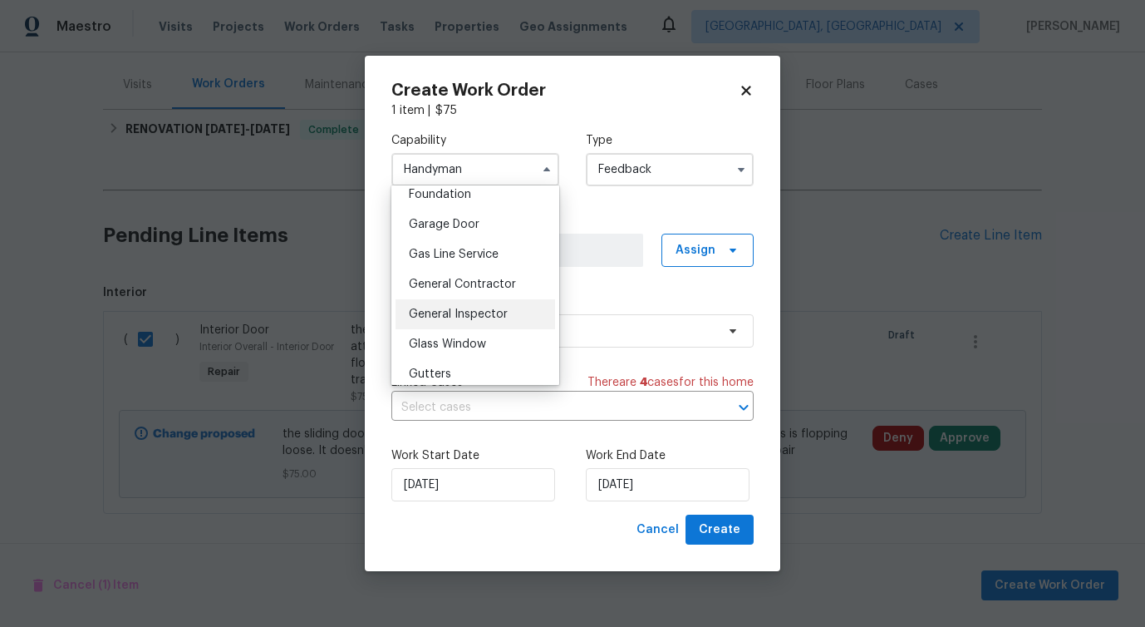
scroll to position [719, 0]
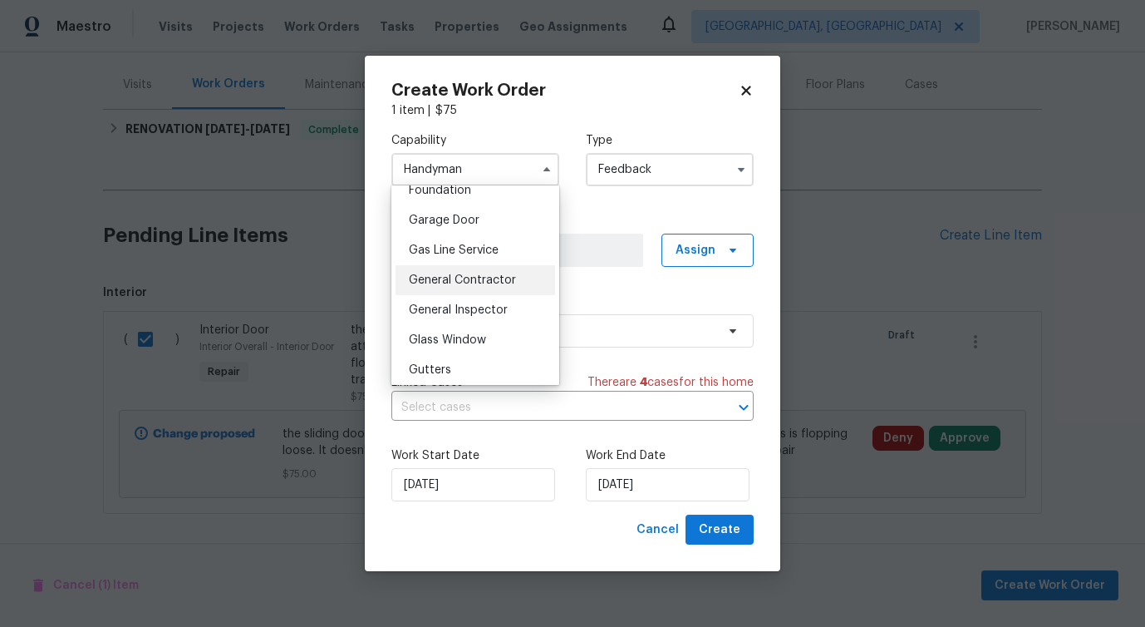
click at [475, 286] on span "General Contractor" at bounding box center [462, 280] width 107 height 12
type input "General Contractor"
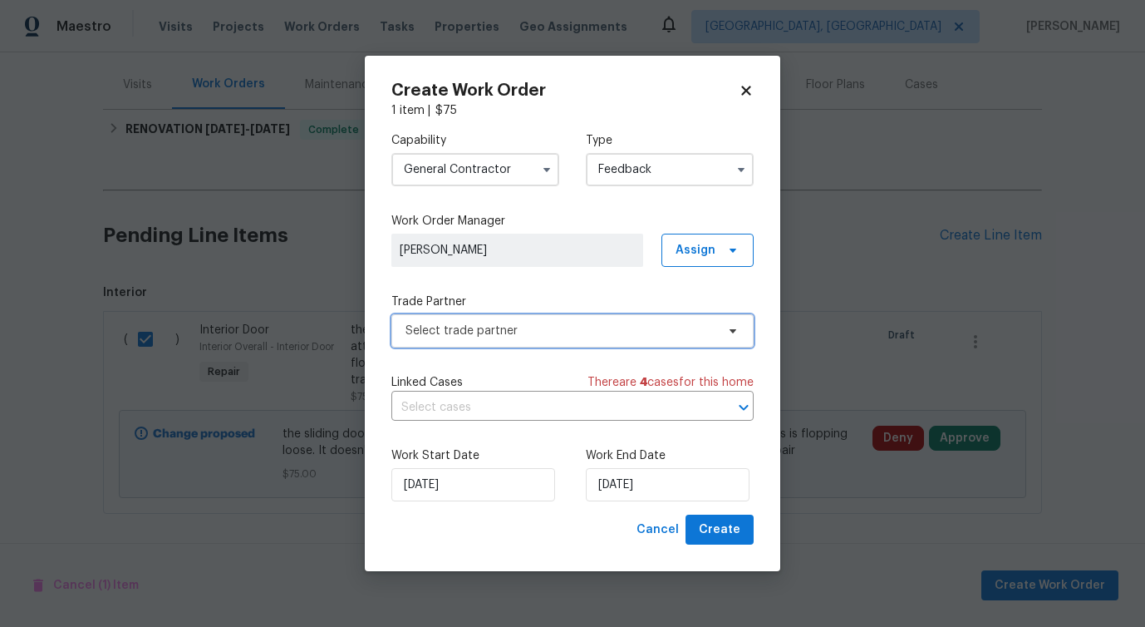
click at [506, 336] on span "Select trade partner" at bounding box center [561, 330] width 310 height 17
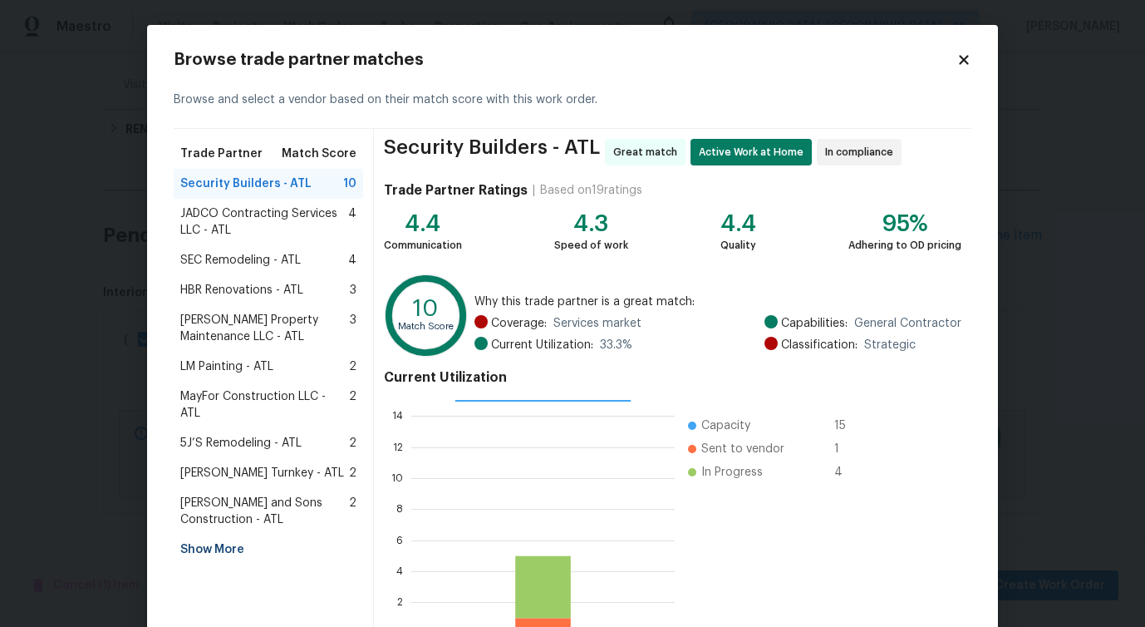
scroll to position [106, 0]
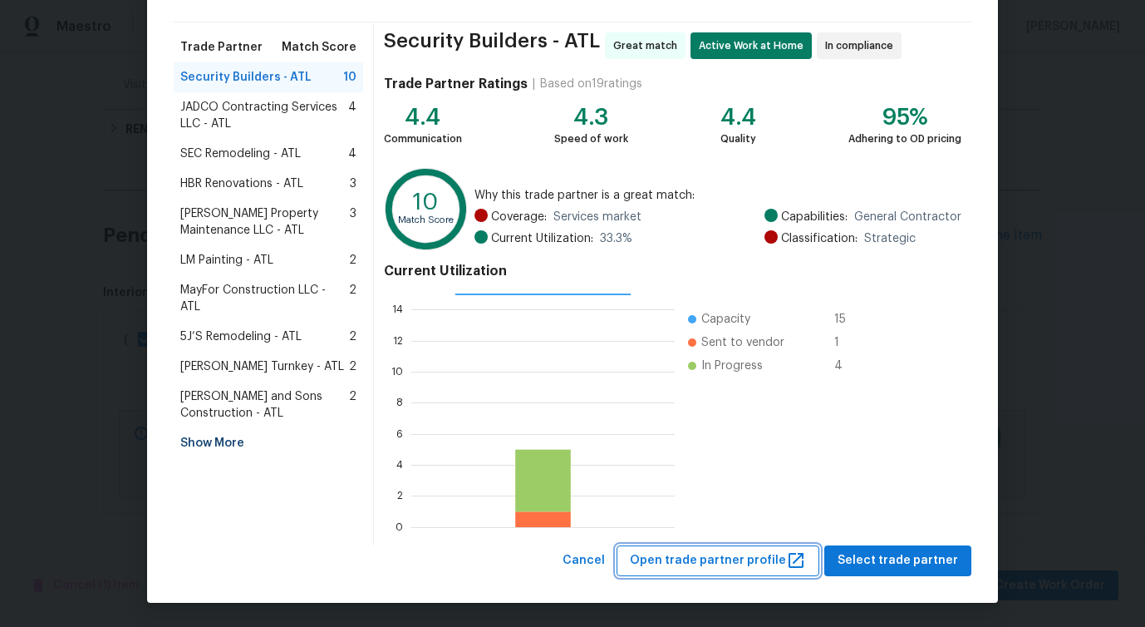
click at [695, 558] on span "Open trade partner profile" at bounding box center [718, 560] width 176 height 21
click at [199, 428] on div "Show More" at bounding box center [268, 443] width 189 height 30
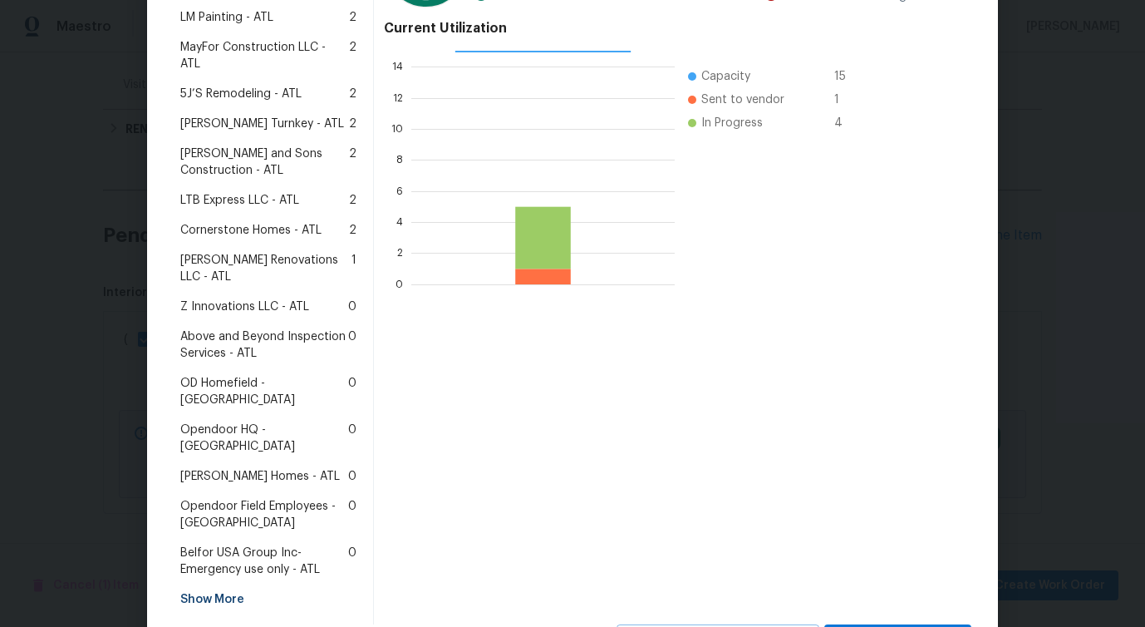
scroll to position [362, 0]
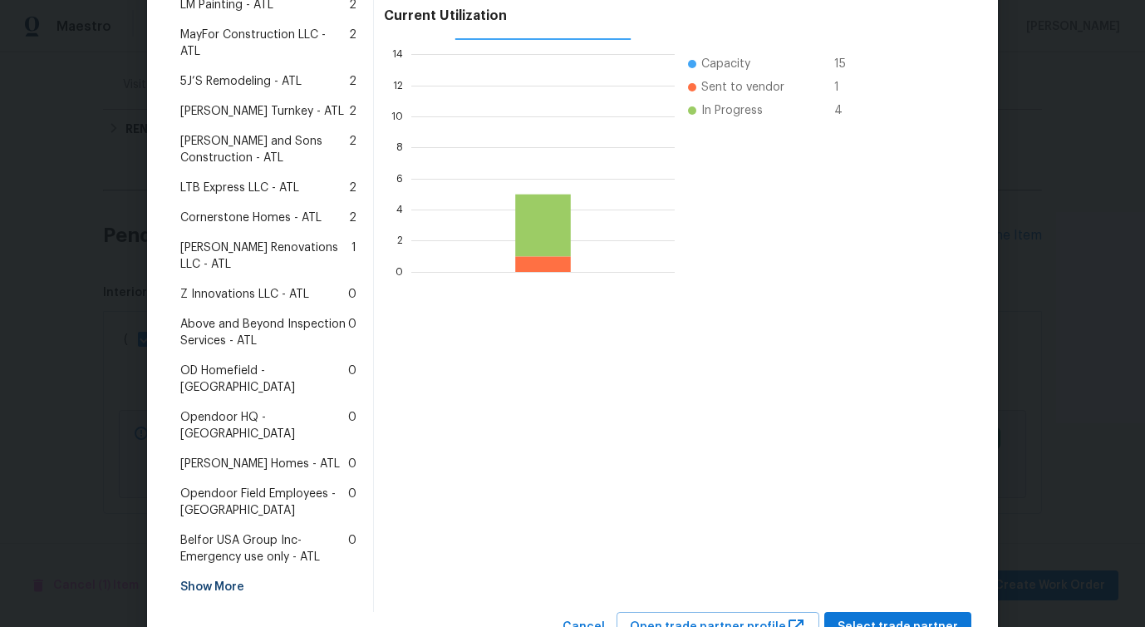
click at [216, 455] on span "[PERSON_NAME] Homes - ATL" at bounding box center [260, 463] width 160 height 17
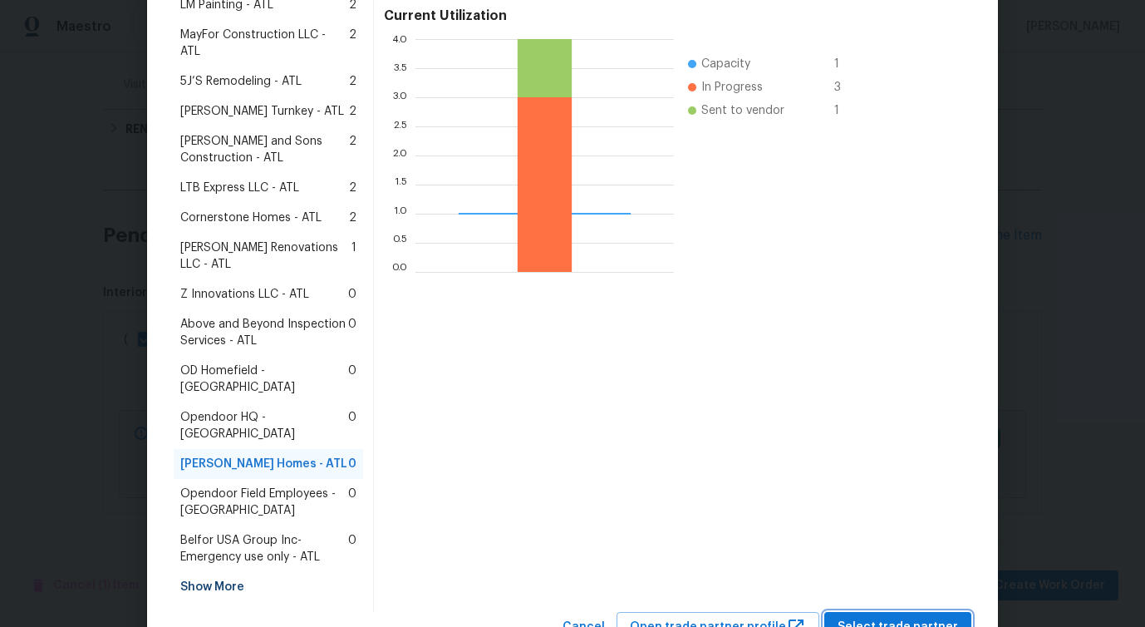
click at [897, 612] on button "Select trade partner" at bounding box center [897, 627] width 147 height 31
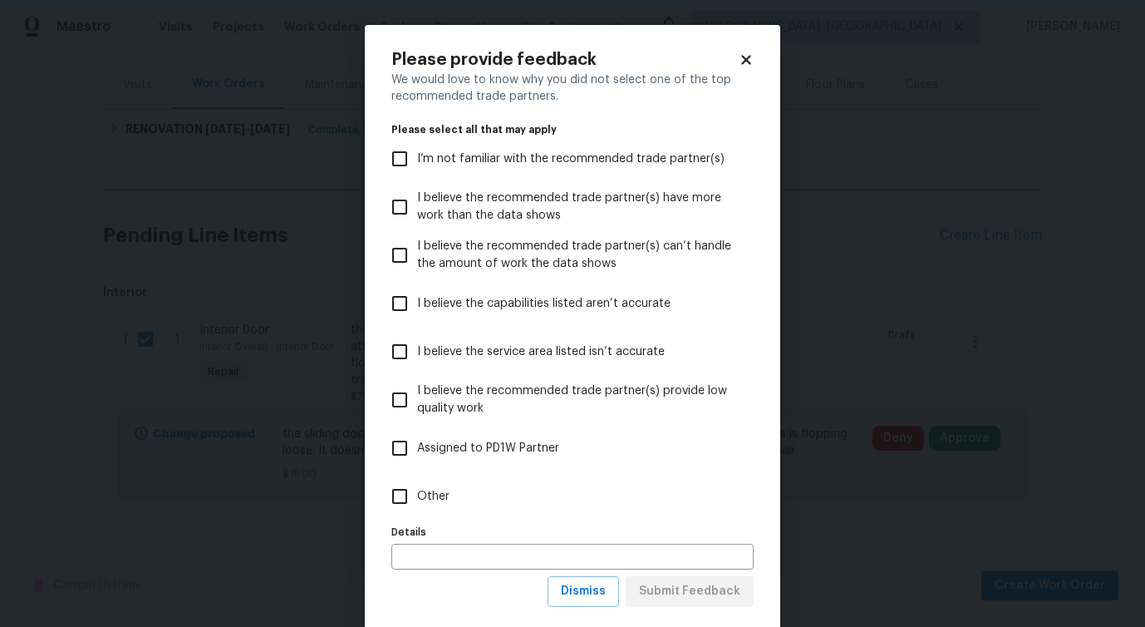
scroll to position [0, 0]
click at [391, 509] on input "Other" at bounding box center [399, 496] width 35 height 35
checkbox input "true"
click at [686, 600] on span "Submit Feedback" at bounding box center [689, 591] width 101 height 21
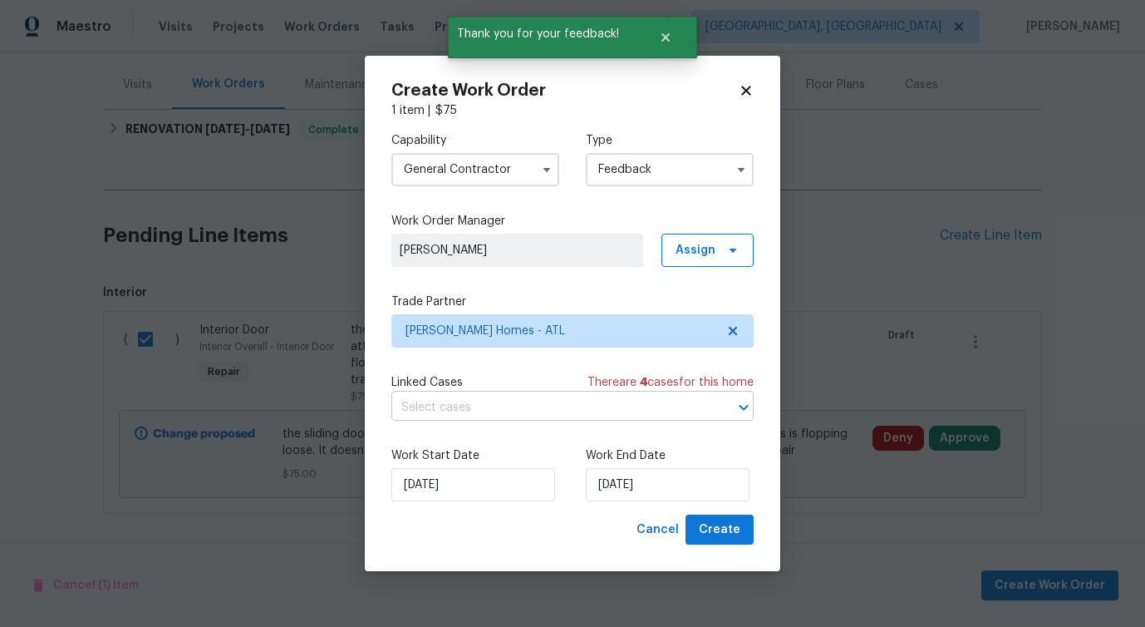
click at [457, 420] on body "Maestro Visits Projects Work Orders Tasks Properties Geo Assignments Albuquerqu…" at bounding box center [572, 313] width 1145 height 627
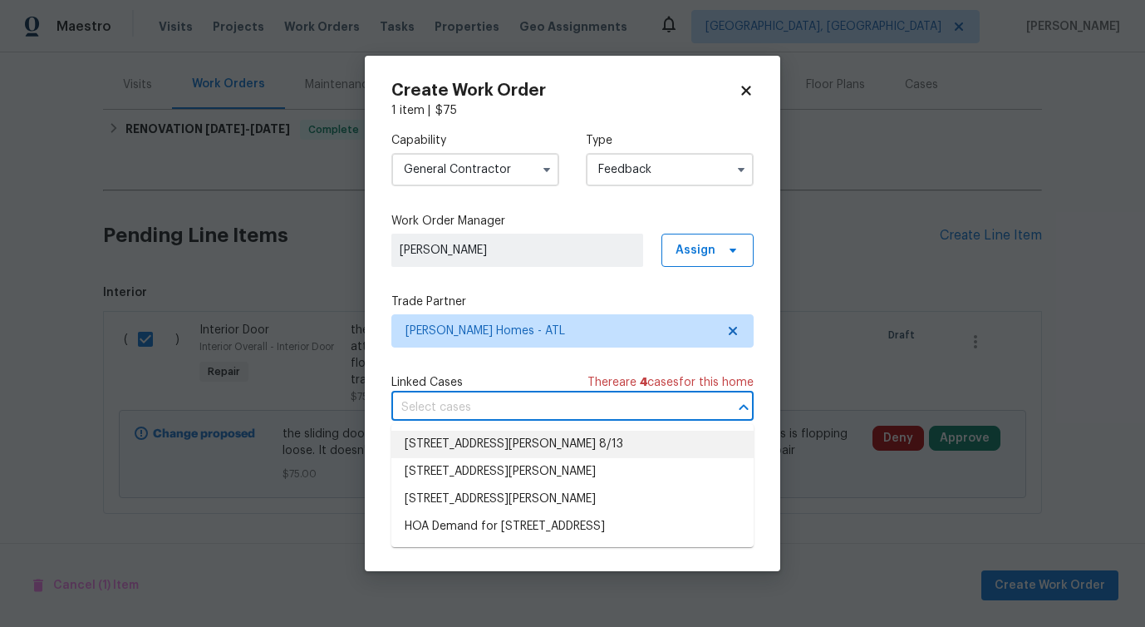
click at [488, 387] on div "Linked Cases There are 4 case s for this home" at bounding box center [572, 382] width 362 height 17
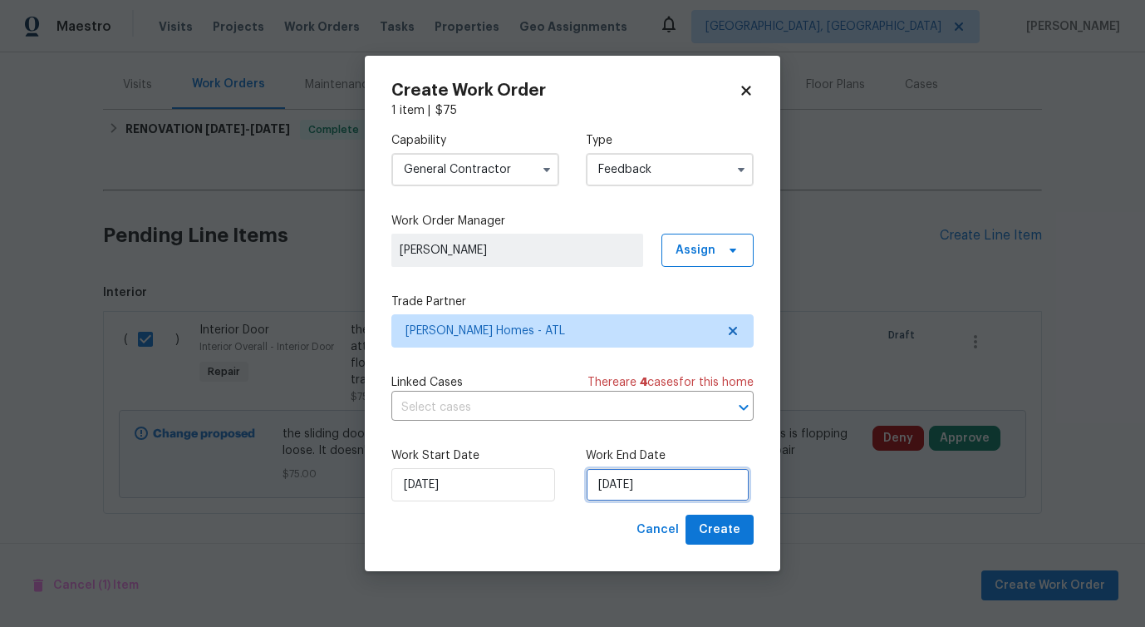
click at [635, 472] on input "[DATE]" at bounding box center [668, 484] width 164 height 33
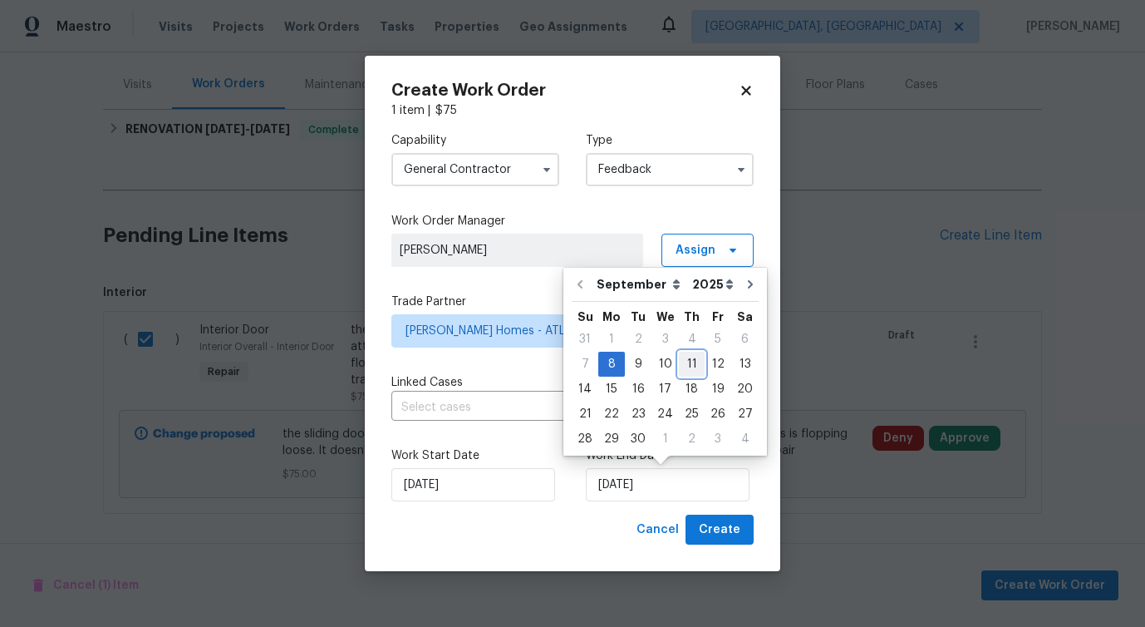
click at [680, 358] on div "11" at bounding box center [692, 363] width 26 height 23
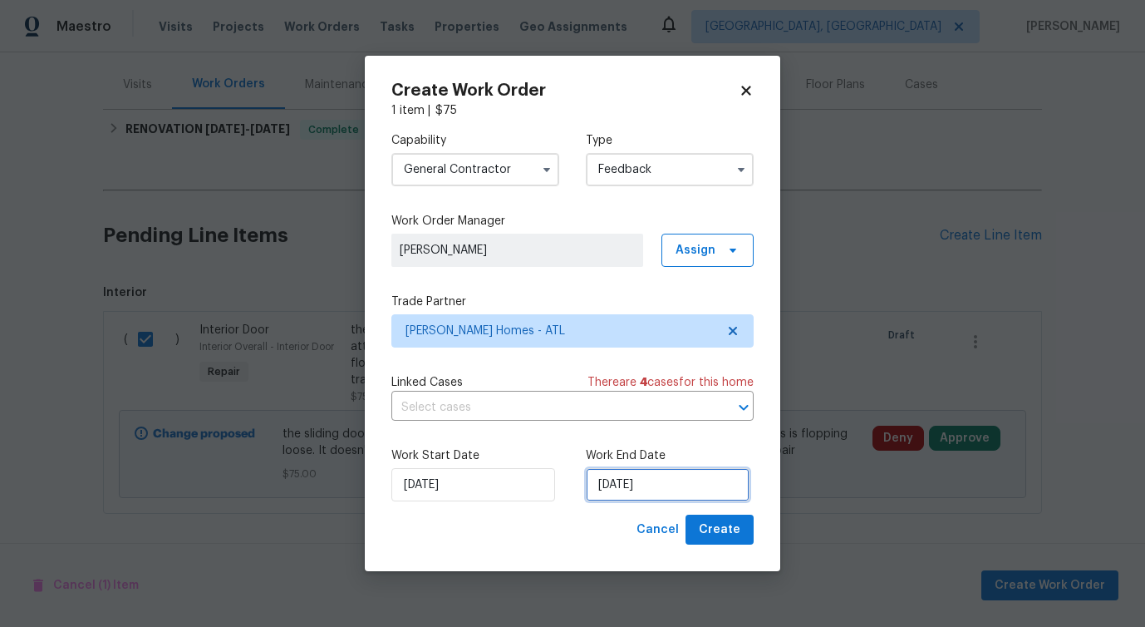
click at [617, 486] on input "9/11/2025" at bounding box center [668, 484] width 164 height 33
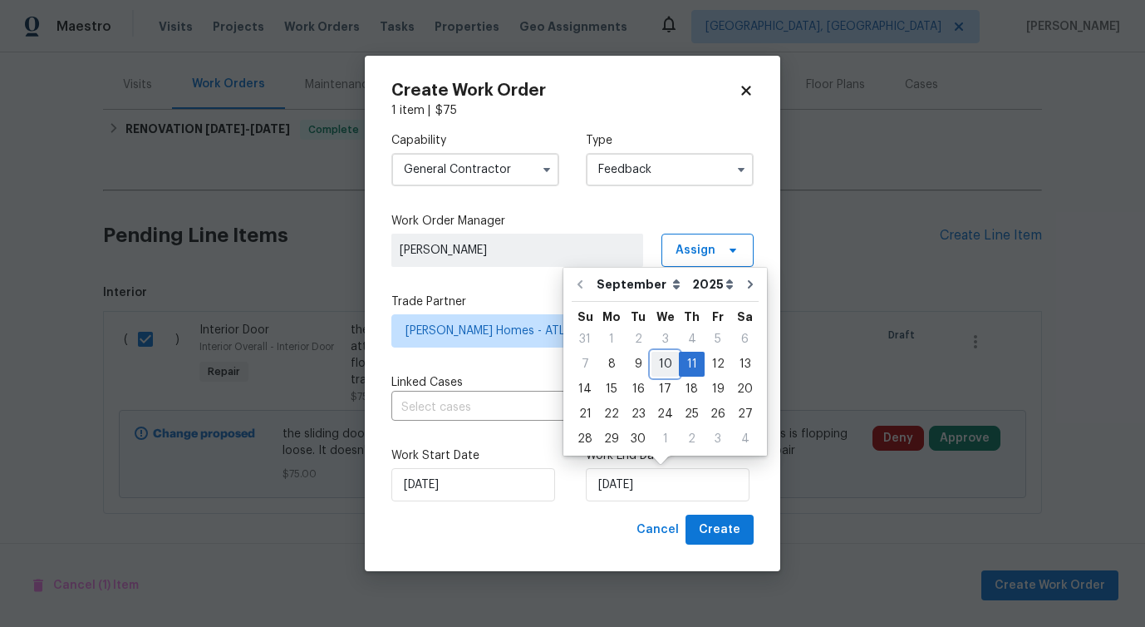
click at [667, 371] on div "10" at bounding box center [665, 363] width 27 height 23
type input "[DATE]"
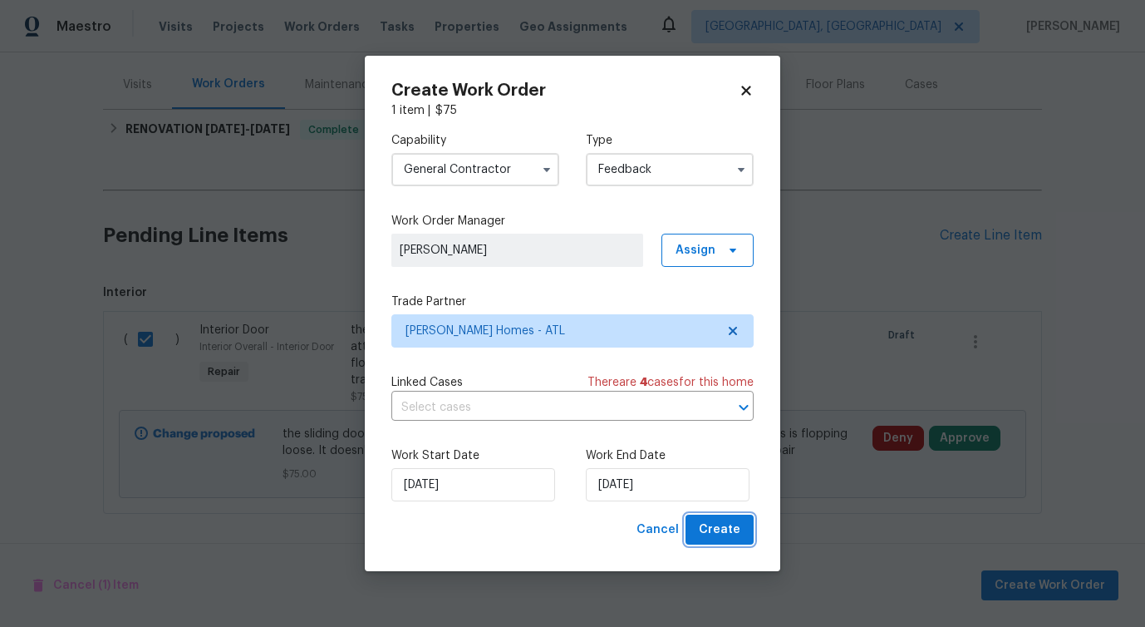
click at [736, 534] on span "Create" at bounding box center [720, 529] width 42 height 21
checkbox input "false"
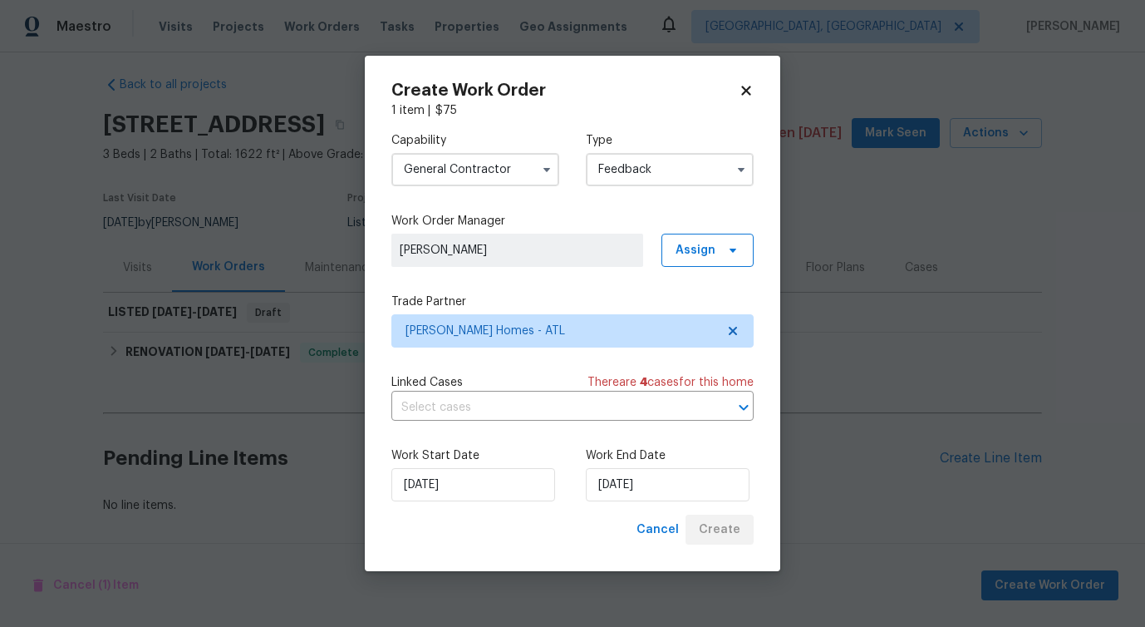
scroll to position [22, 0]
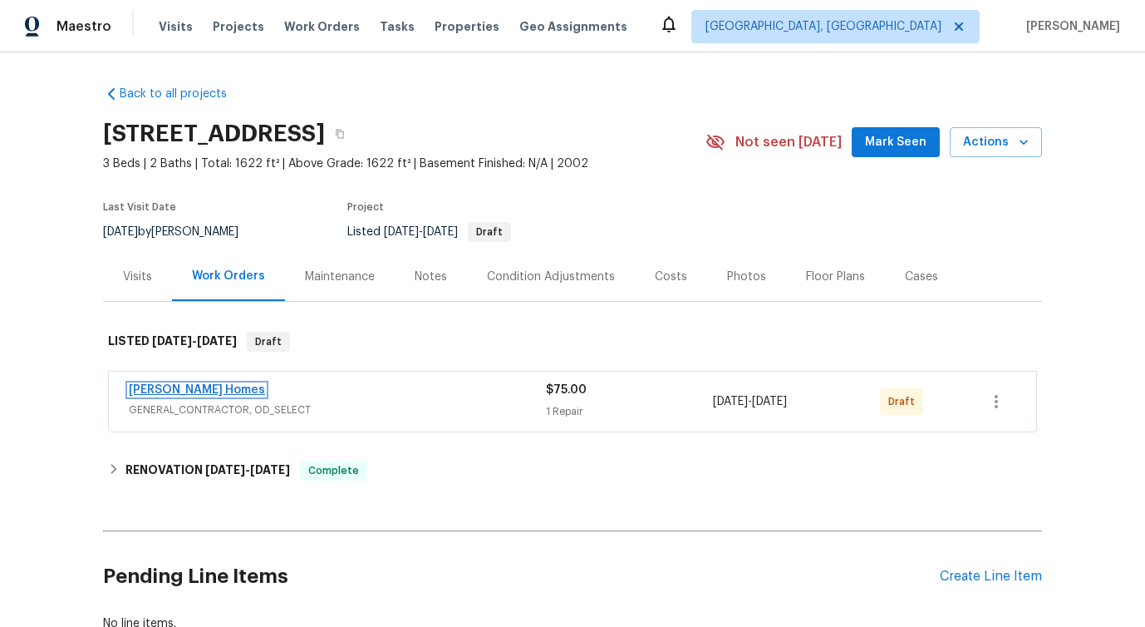
click at [163, 384] on link "[PERSON_NAME] Homes" at bounding box center [197, 390] width 136 height 12
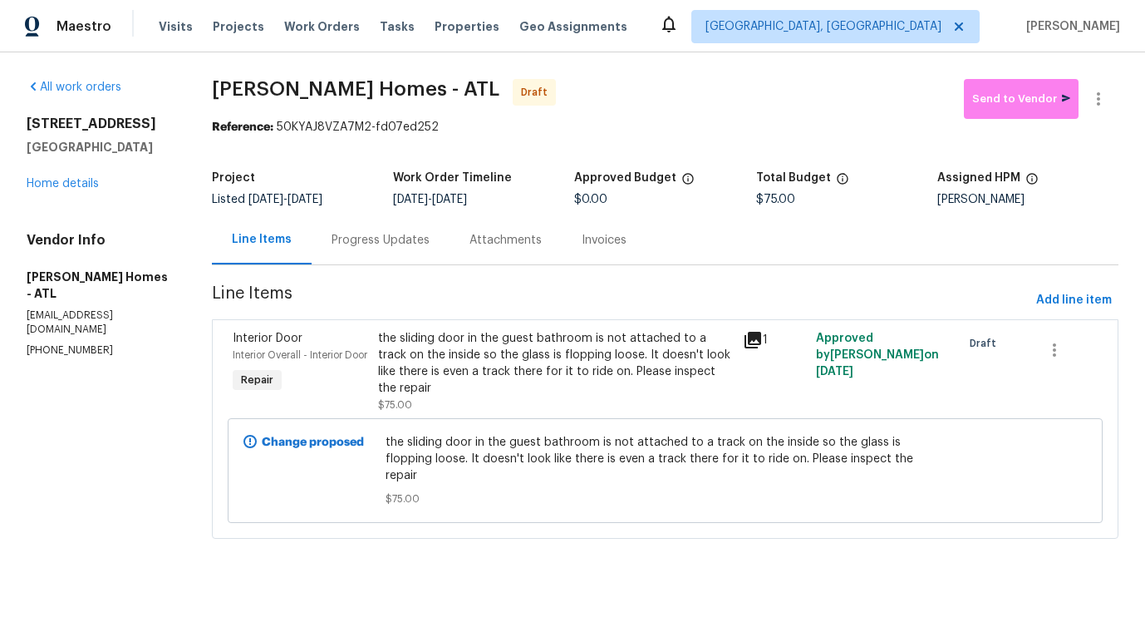
click at [398, 243] on div "Progress Updates" at bounding box center [381, 240] width 98 height 17
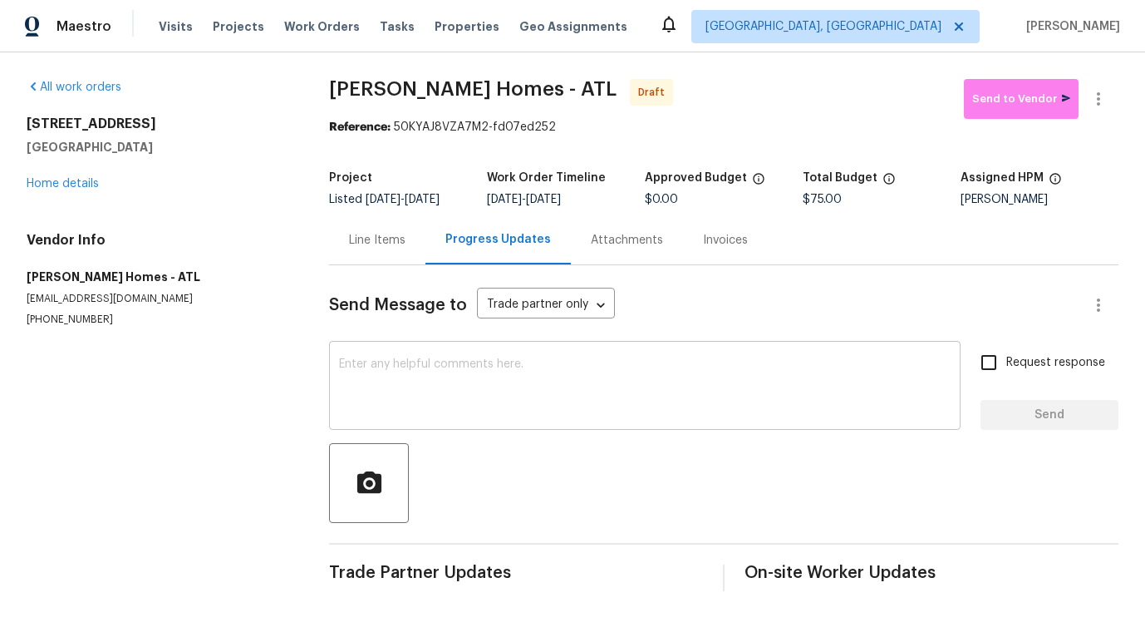
click at [474, 373] on textarea at bounding box center [645, 387] width 612 height 58
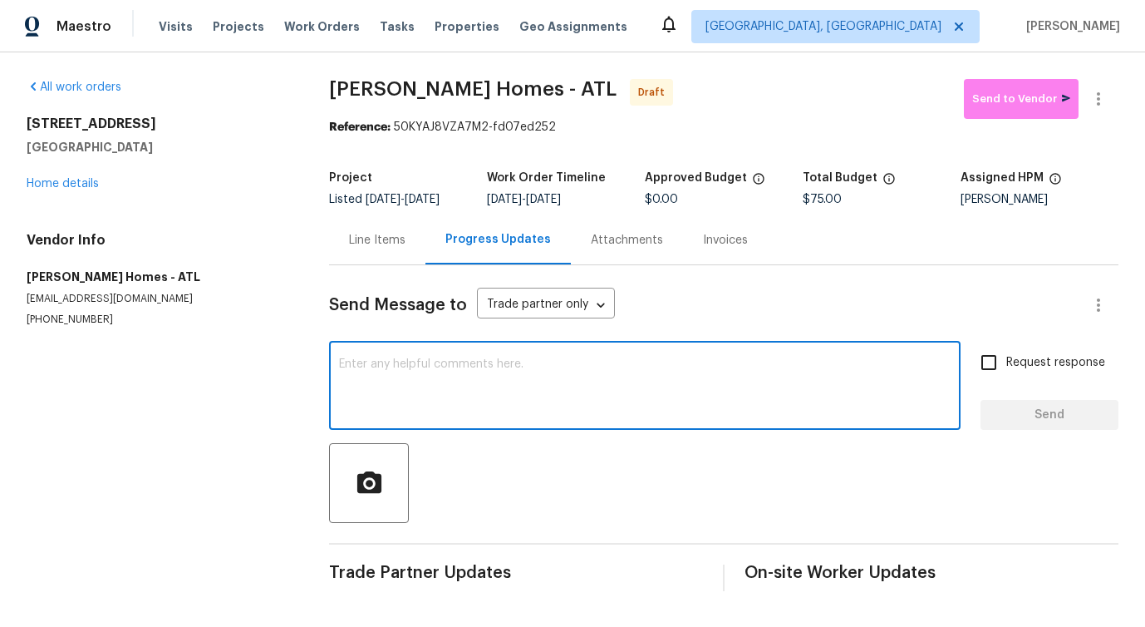
paste textarea "Hi this is [PERSON_NAME] with Opendoor. I’m confirming you received the WO for …"
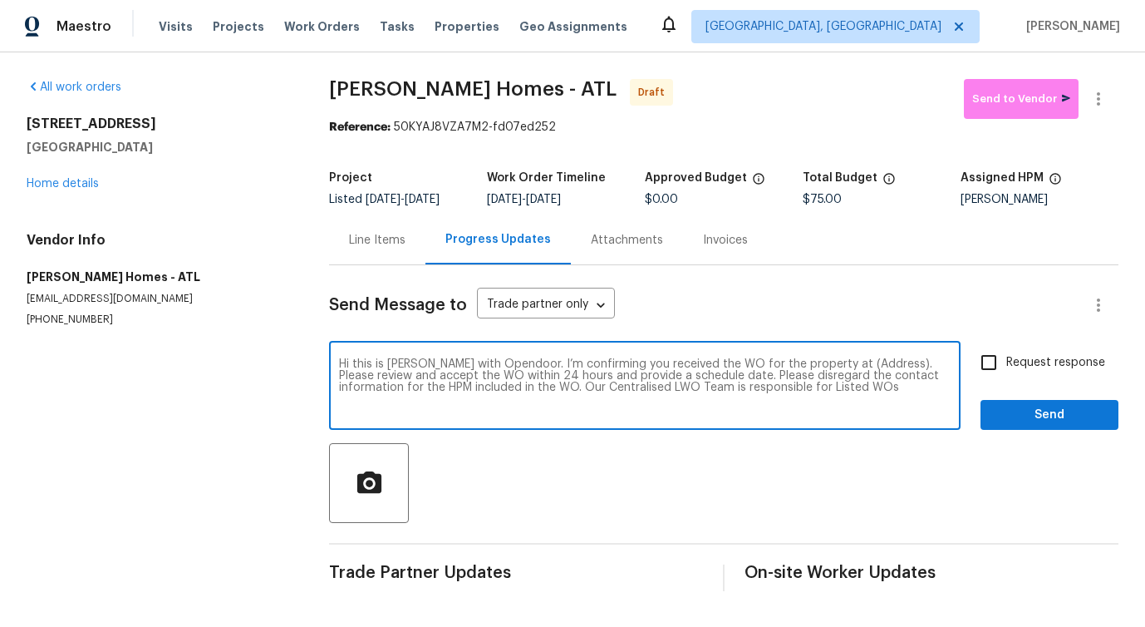
click at [846, 362] on textarea "Hi this is [PERSON_NAME] with Opendoor. I’m confirming you received the WO for …" at bounding box center [645, 387] width 612 height 58
paste textarea "[STREET_ADDRESS]"
type textarea "Hi this is [PERSON_NAME] with Opendoor. I’m confirming you received the WO for …"
click at [1008, 352] on label "Request response" at bounding box center [1039, 362] width 134 height 35
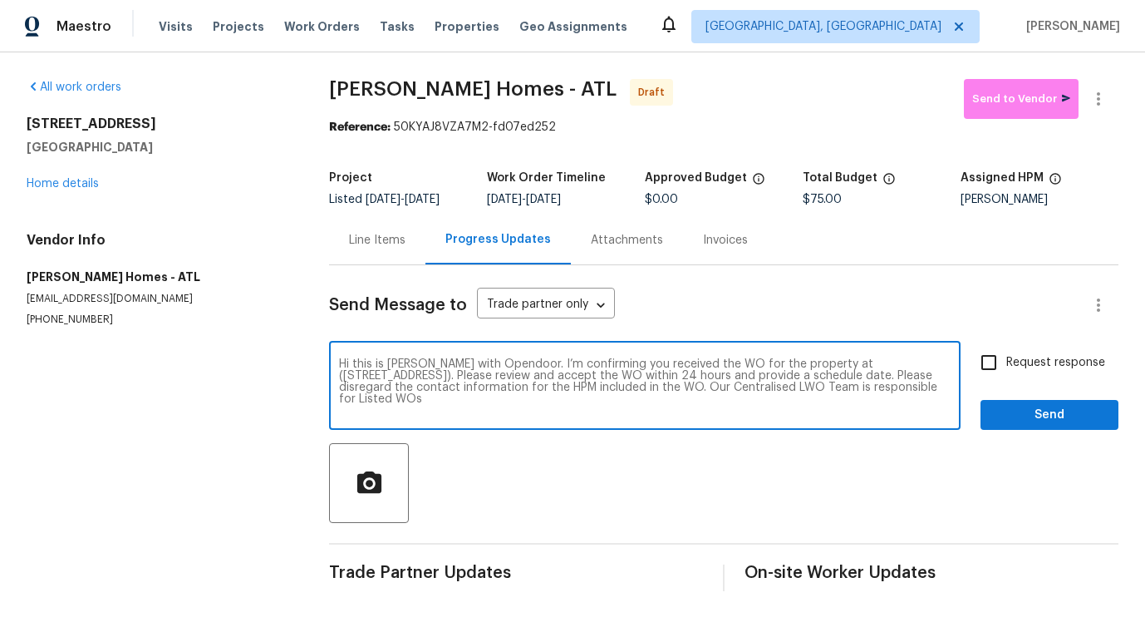
click at [1006, 352] on input "Request response" at bounding box center [989, 362] width 35 height 35
checkbox input "true"
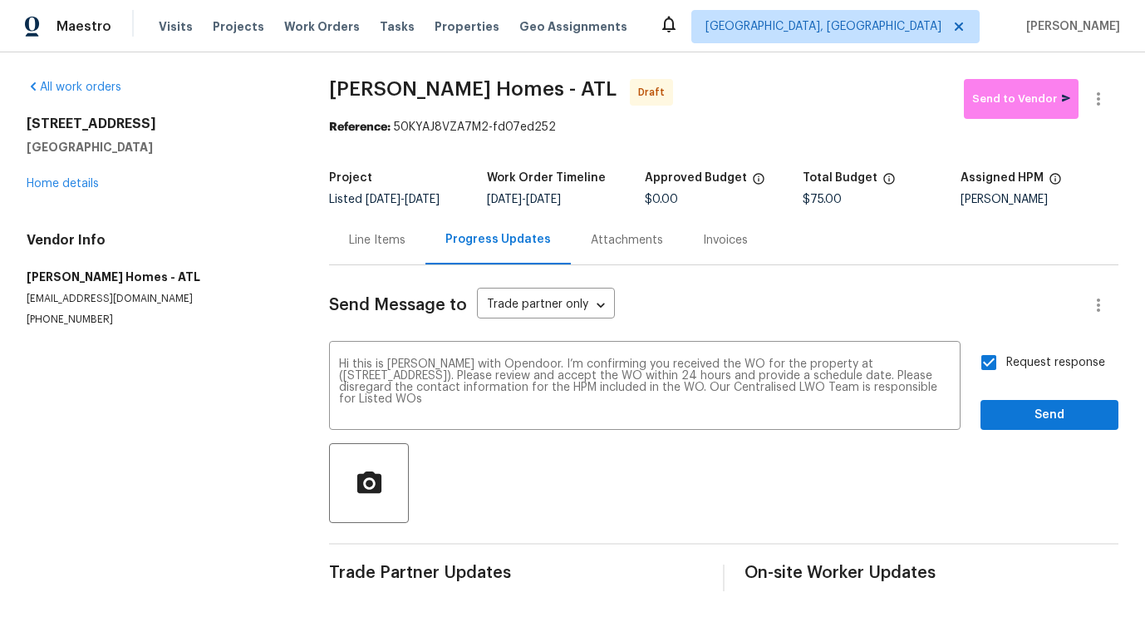
click at [1021, 430] on div "Send Message to Trade partner only Trade partner only ​ Hi this is [PERSON_NAME…" at bounding box center [724, 428] width 790 height 326
click at [1029, 413] on span "Send" at bounding box center [1049, 415] width 111 height 21
click at [1089, 105] on icon "button" at bounding box center [1099, 99] width 20 height 20
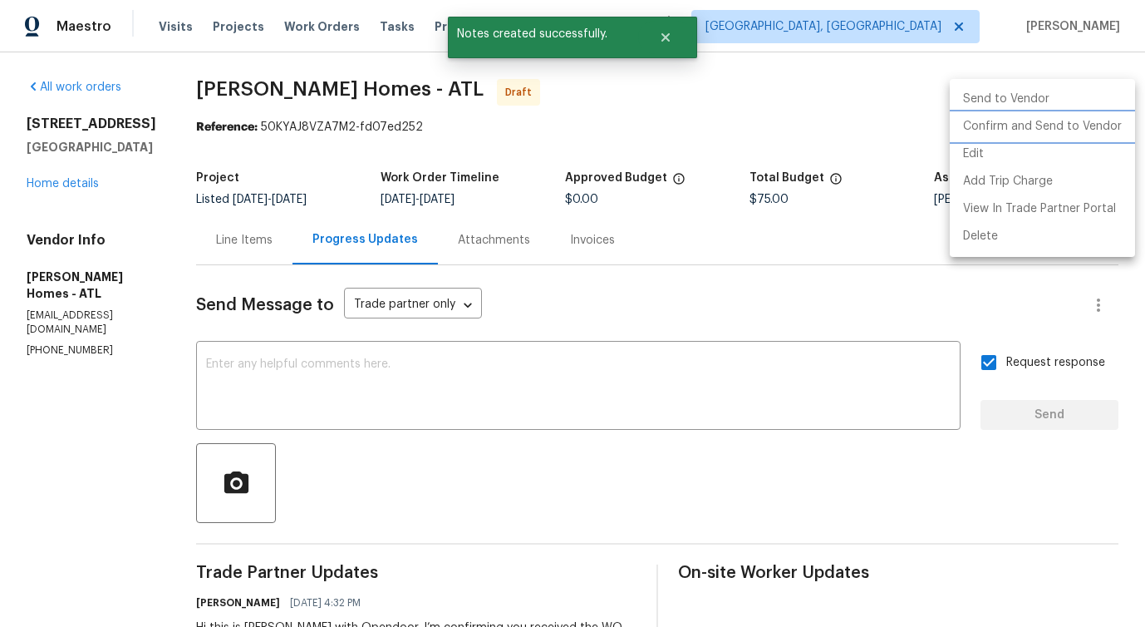
click at [1029, 130] on li "Confirm and Send to Vendor" at bounding box center [1042, 126] width 185 height 27
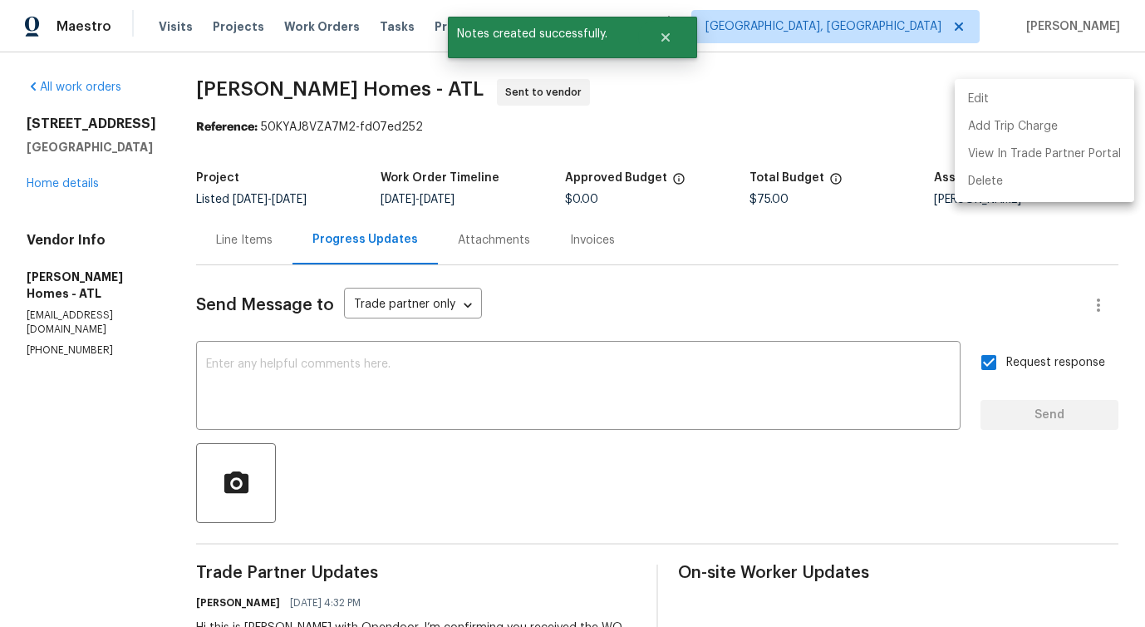
click at [625, 379] on div at bounding box center [572, 313] width 1145 height 627
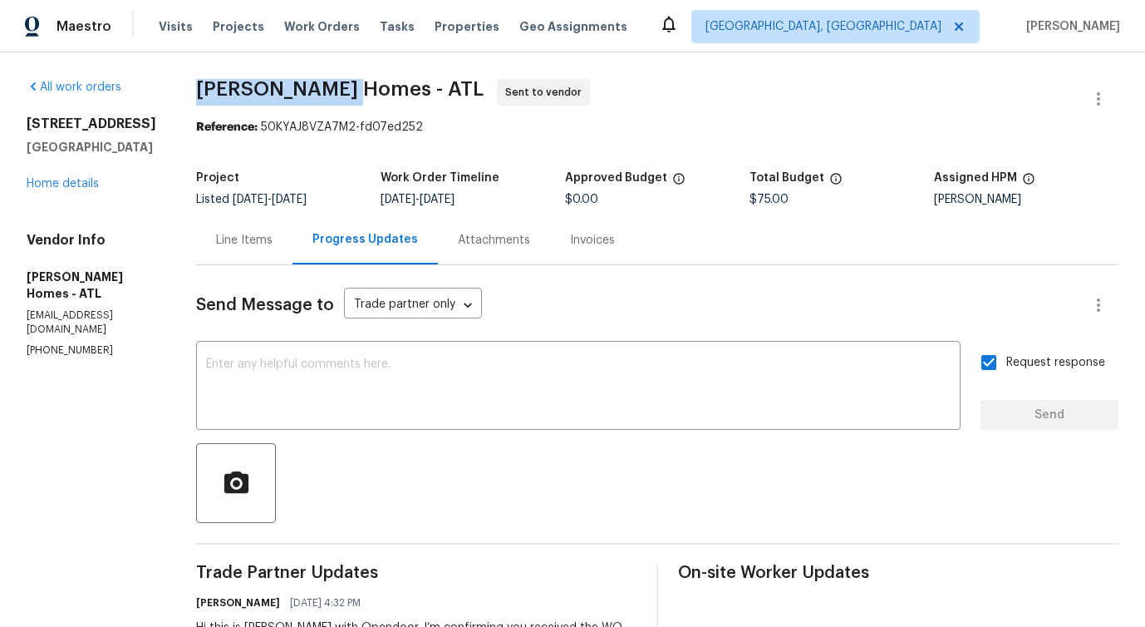
drag, startPoint x: 175, startPoint y: 86, endPoint x: 332, endPoint y: 88, distance: 157.1
click at [332, 88] on div "All work orders [STREET_ADDRESS] Home details Vendor Info [PERSON_NAME] Homes -…" at bounding box center [572, 400] width 1145 height 696
copy span "[PERSON_NAME] Homes"
click at [248, 240] on div "Line Items" at bounding box center [244, 240] width 57 height 17
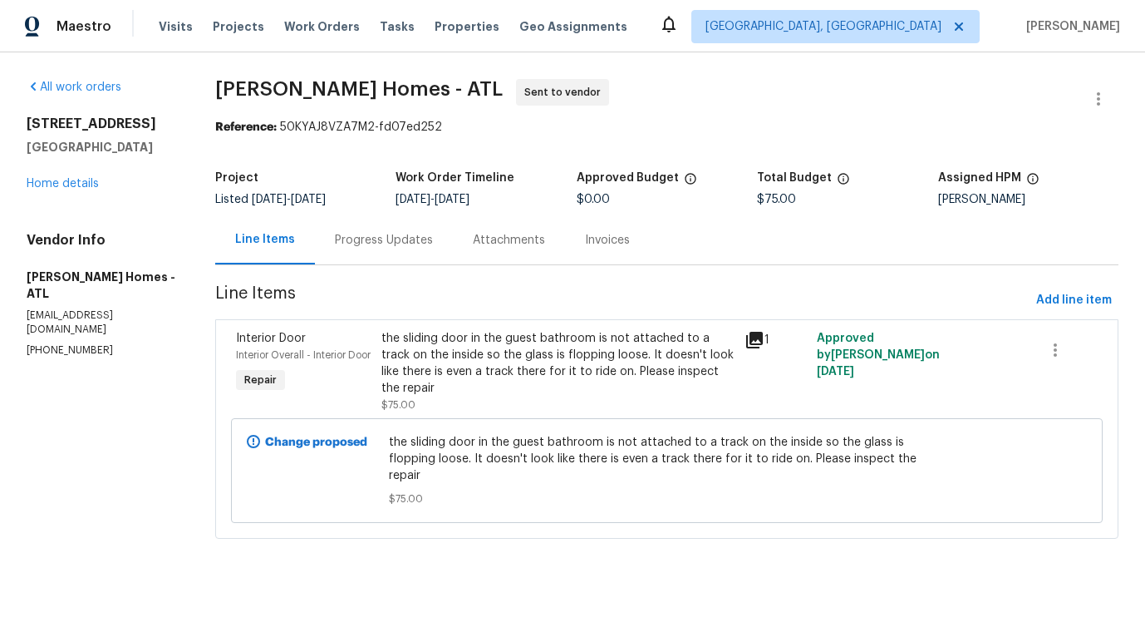
click at [420, 236] on div "Progress Updates" at bounding box center [384, 240] width 98 height 17
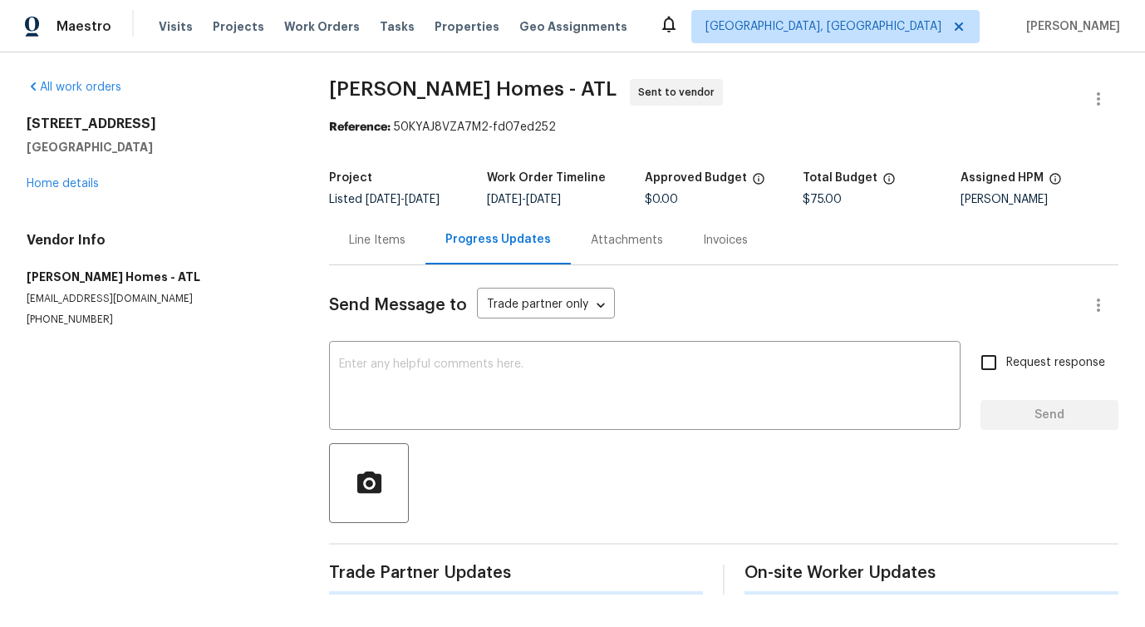
click at [540, 446] on div at bounding box center [724, 483] width 790 height 80
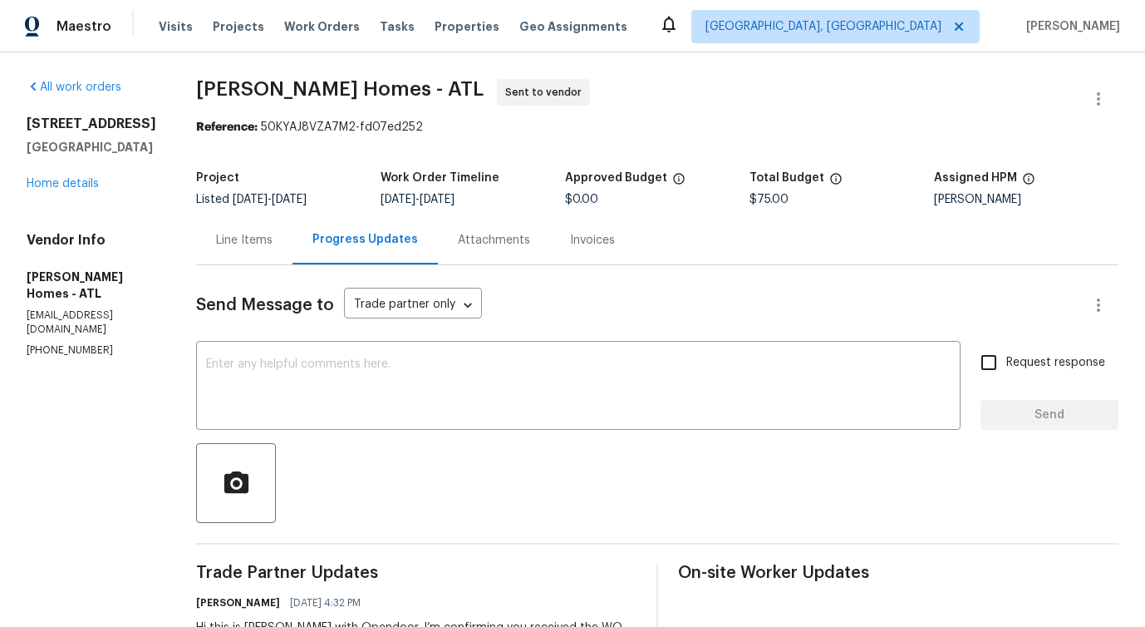
click at [234, 253] on div "Line Items" at bounding box center [244, 239] width 96 height 49
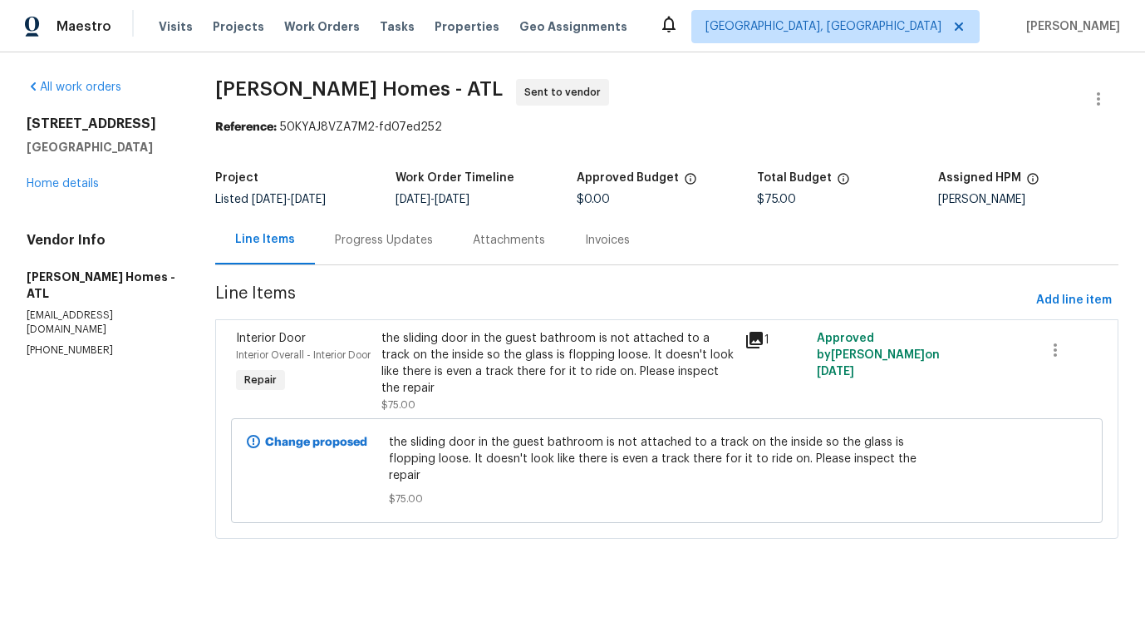
click at [525, 368] on div "the sliding door in the guest bathroom is not attached to a track on the inside…" at bounding box center [557, 363] width 353 height 66
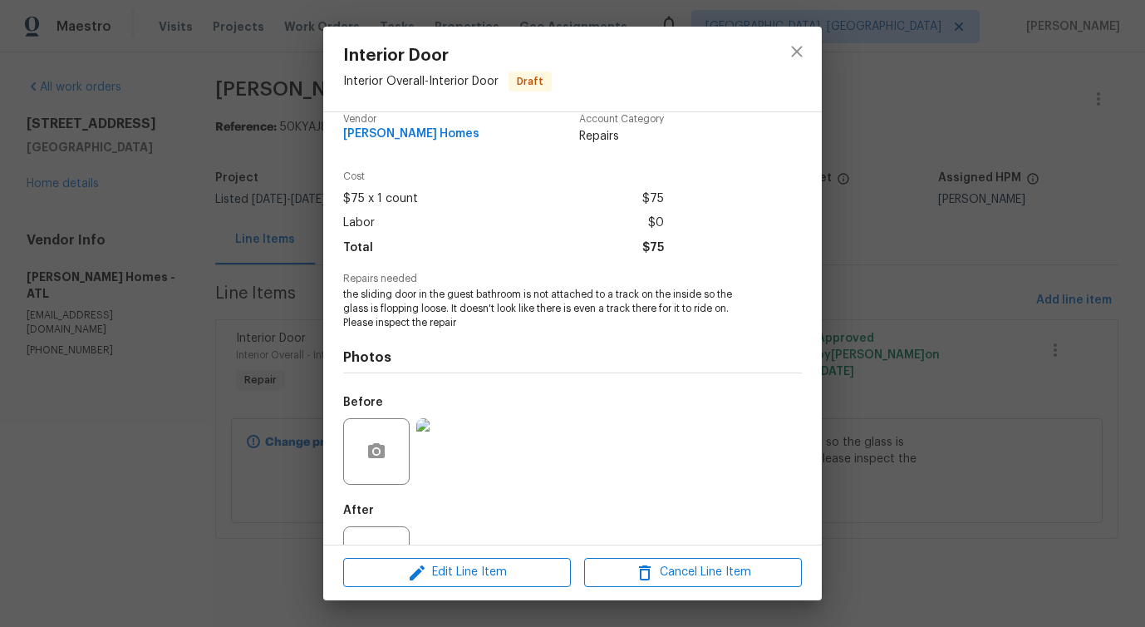
scroll to position [64, 0]
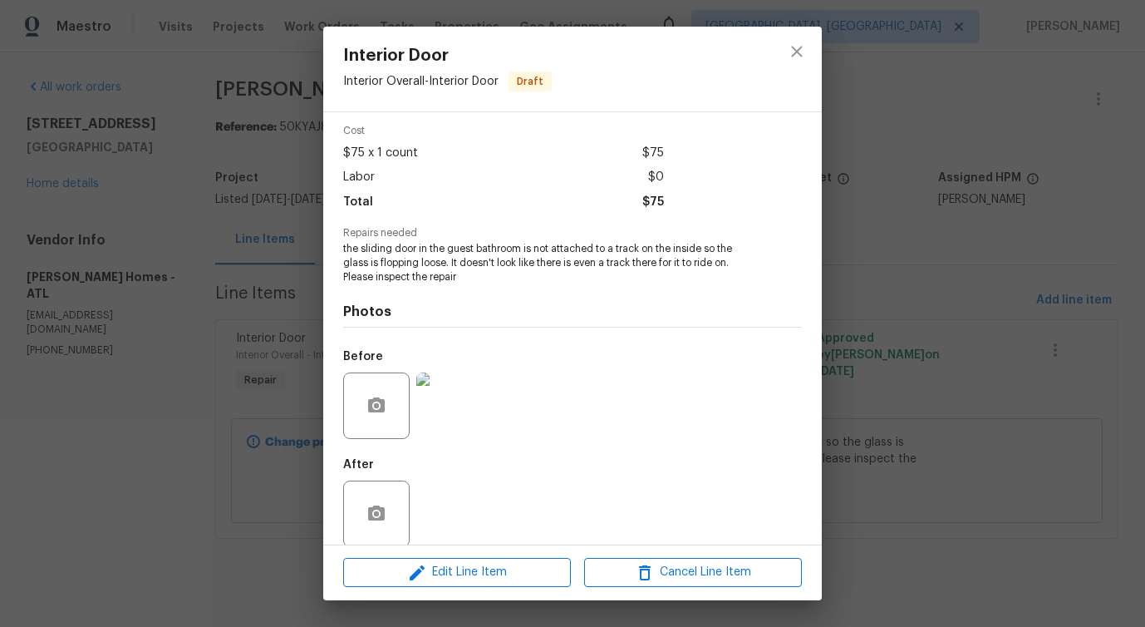
click at [472, 402] on img at bounding box center [449, 405] width 66 height 66
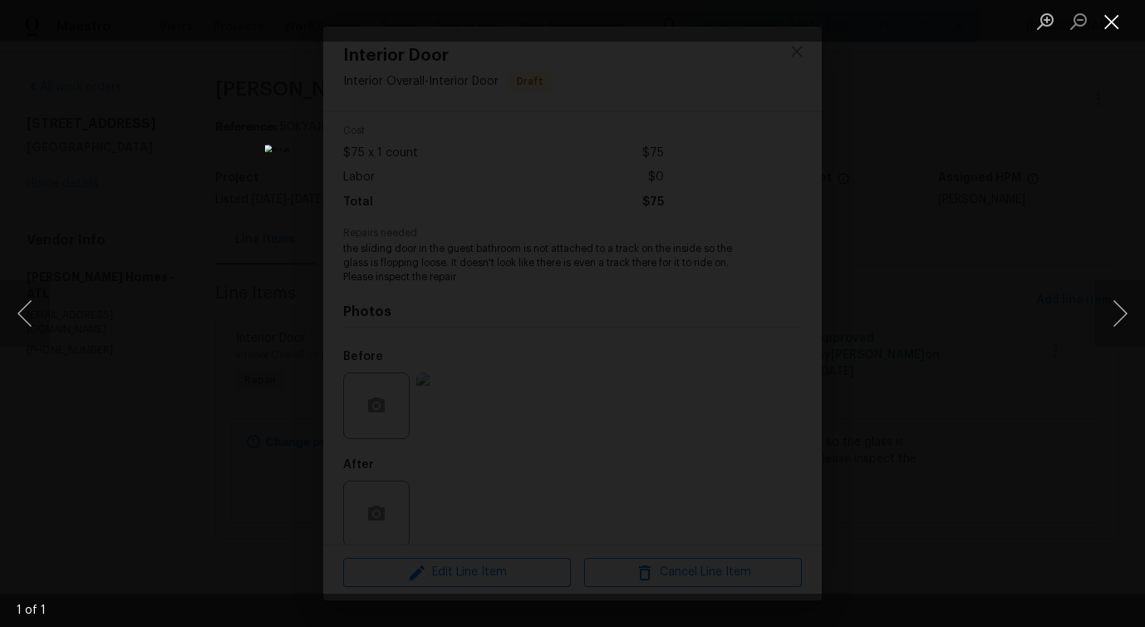
click at [1101, 23] on button "Close lightbox" at bounding box center [1111, 21] width 33 height 29
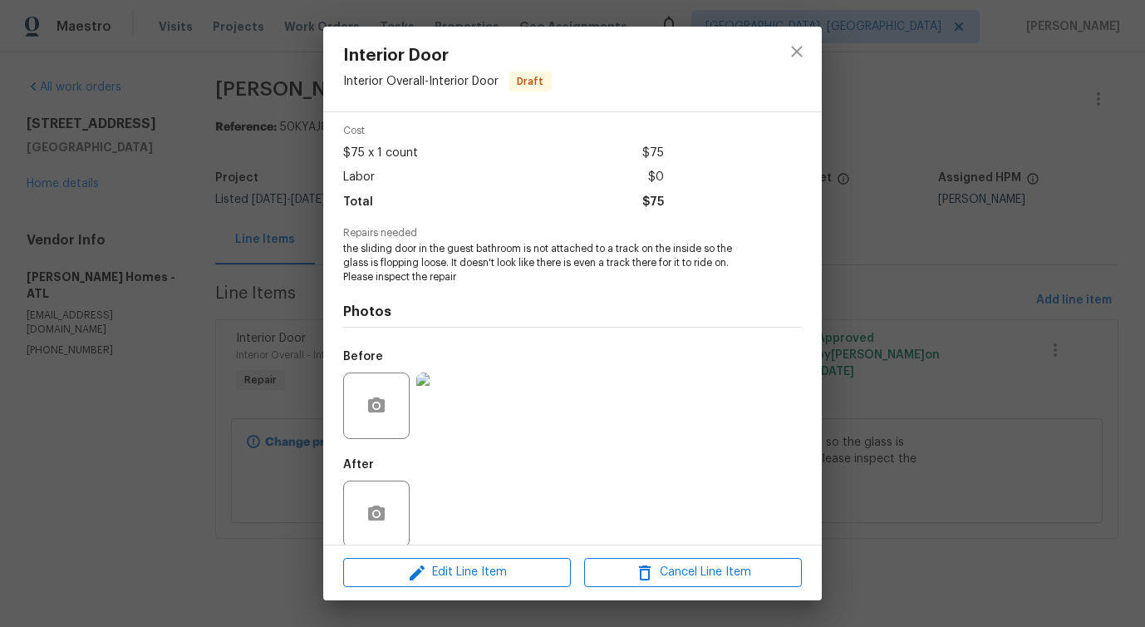
click at [472, 389] on img at bounding box center [449, 405] width 66 height 66
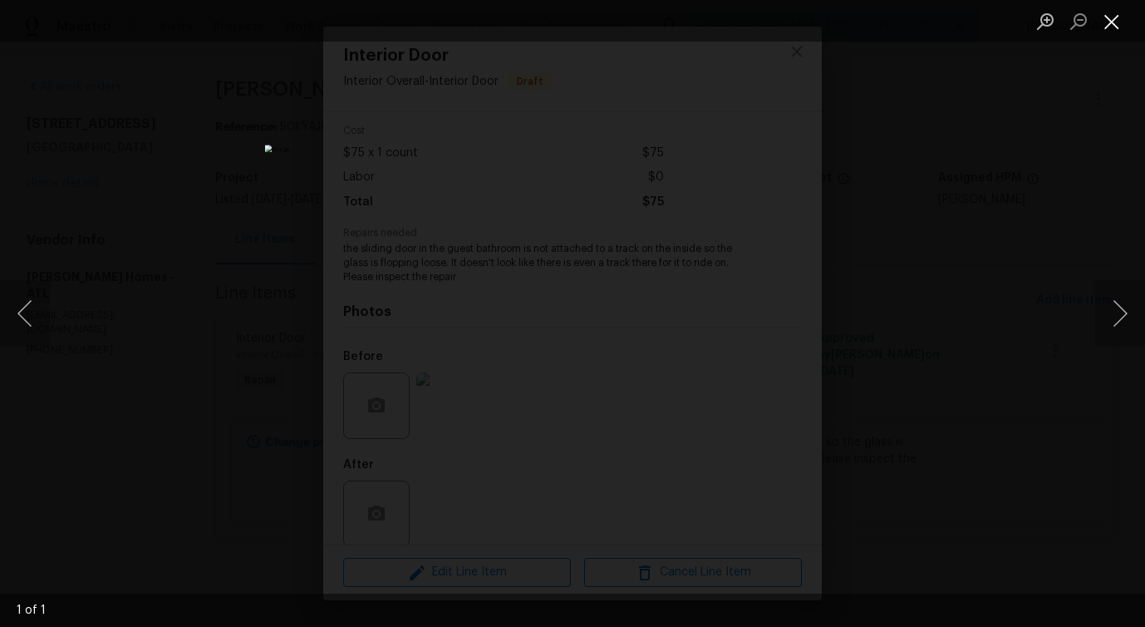
click at [1102, 27] on button "Close lightbox" at bounding box center [1111, 21] width 33 height 29
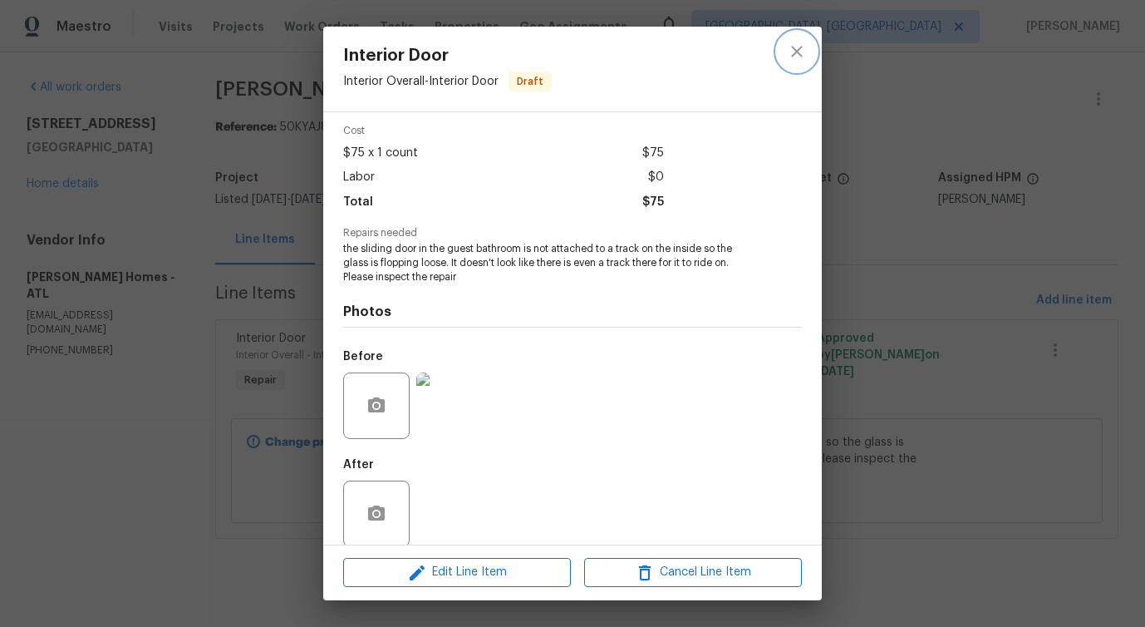
click at [788, 58] on icon "close" at bounding box center [797, 52] width 20 height 20
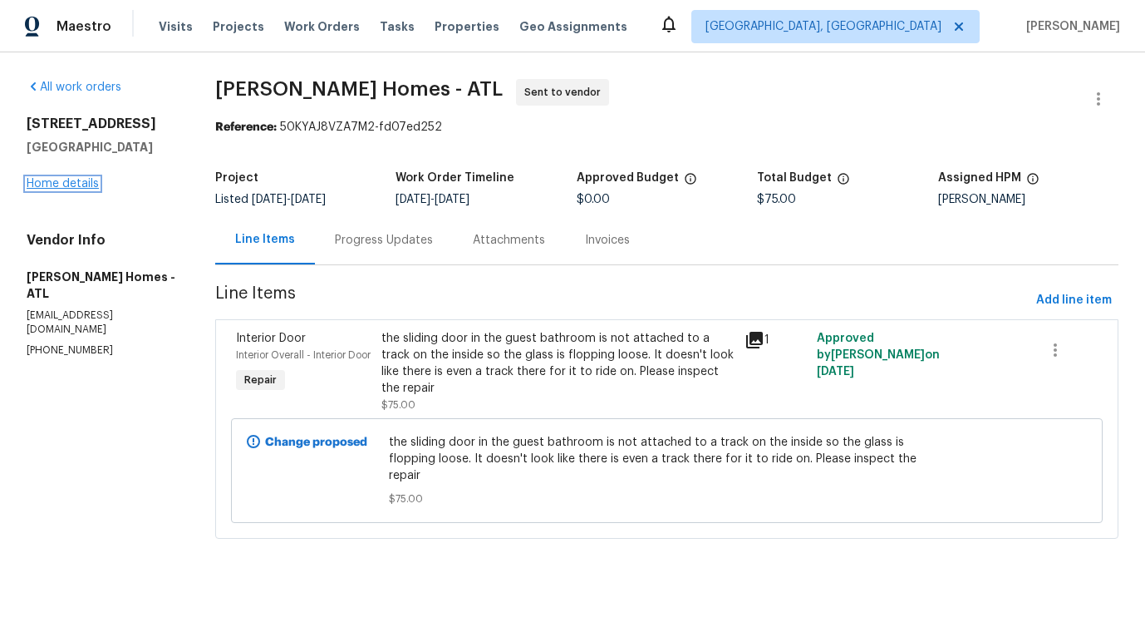
click at [59, 184] on link "Home details" at bounding box center [63, 184] width 72 height 12
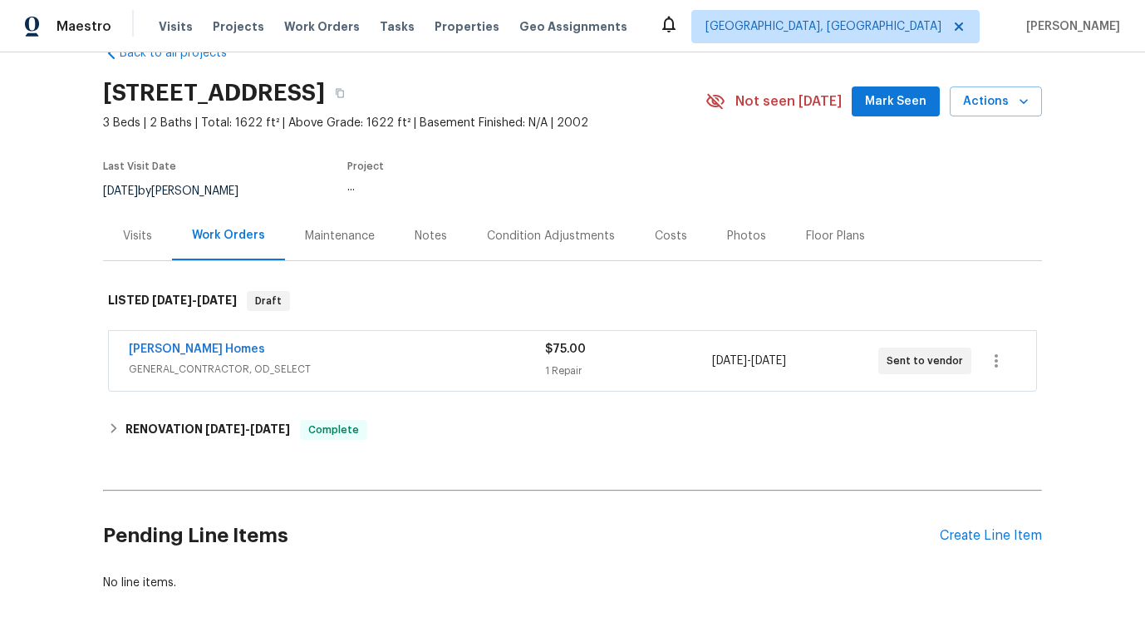
scroll to position [102, 0]
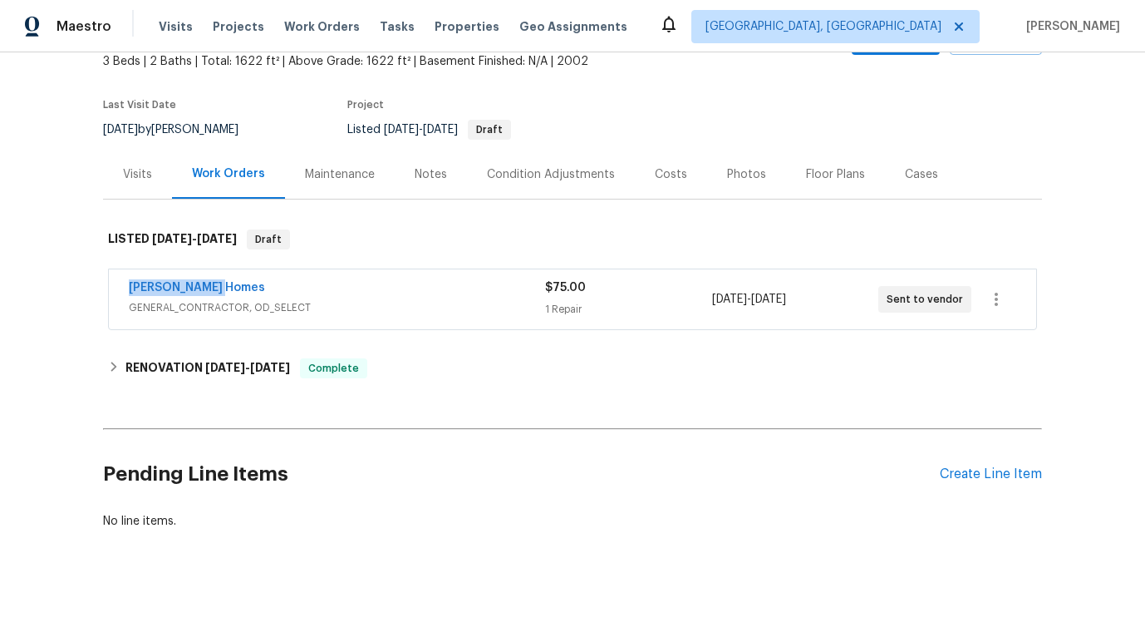
drag, startPoint x: 112, startPoint y: 292, endPoint x: 336, endPoint y: 293, distance: 223.6
click at [336, 293] on div "[PERSON_NAME] Homes GENERAL_CONTRACTOR, OD_SELECT $75.00 1 Repair [DATE] - [DAT…" at bounding box center [572, 299] width 927 height 60
copy link "[PERSON_NAME] Homes"
